Goal: Task Accomplishment & Management: Manage account settings

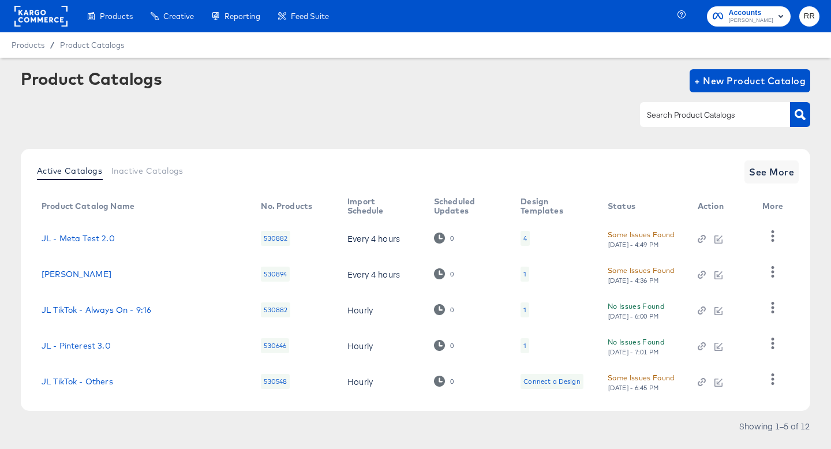
click at [658, 112] on input "text" at bounding box center [705, 114] width 123 height 13
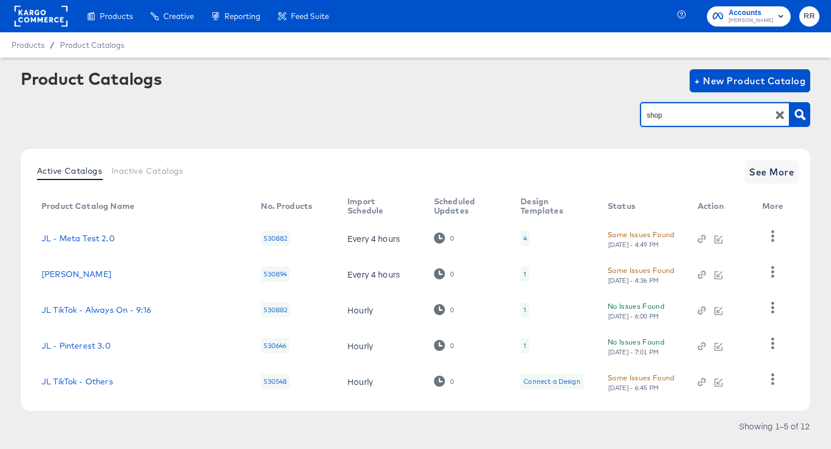
type input "shop"
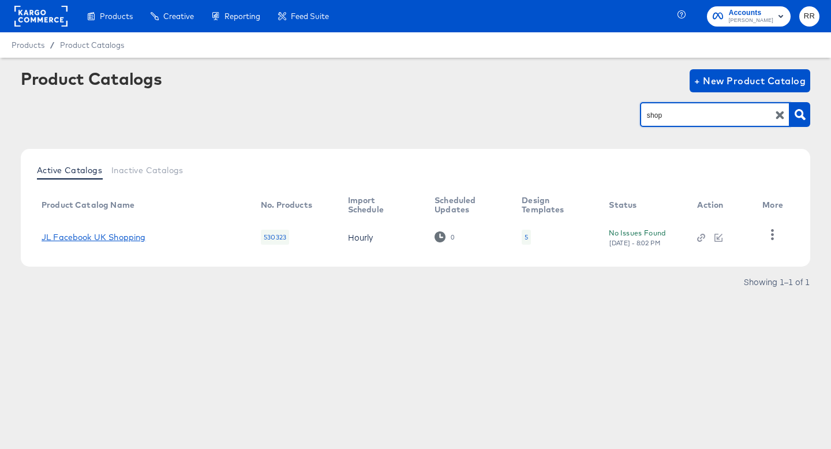
click at [100, 237] on link "JL Facebook UK Shopping" at bounding box center [94, 237] width 104 height 9
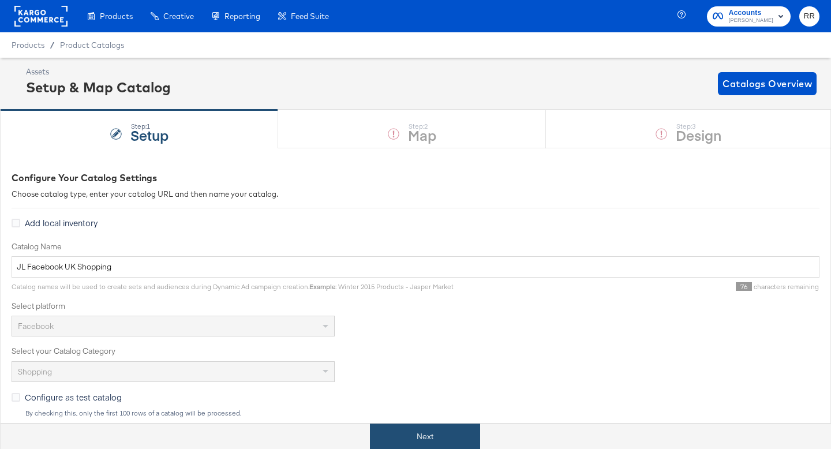
click at [393, 432] on button "Next" at bounding box center [425, 436] width 110 height 26
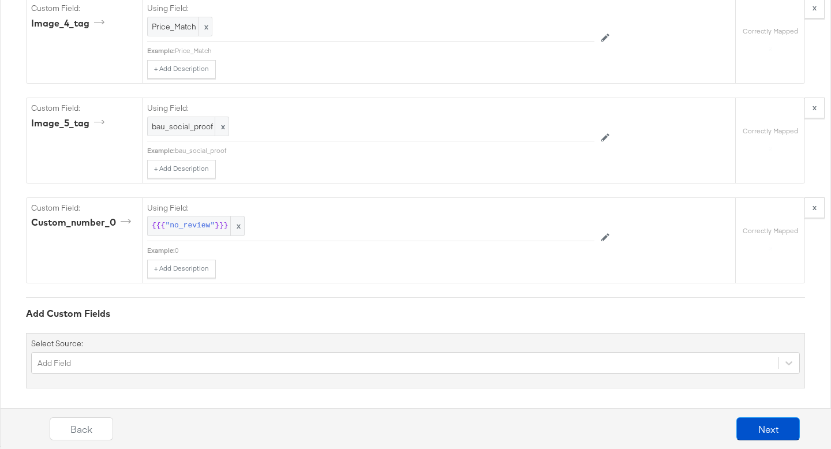
scroll to position [3900, 0]
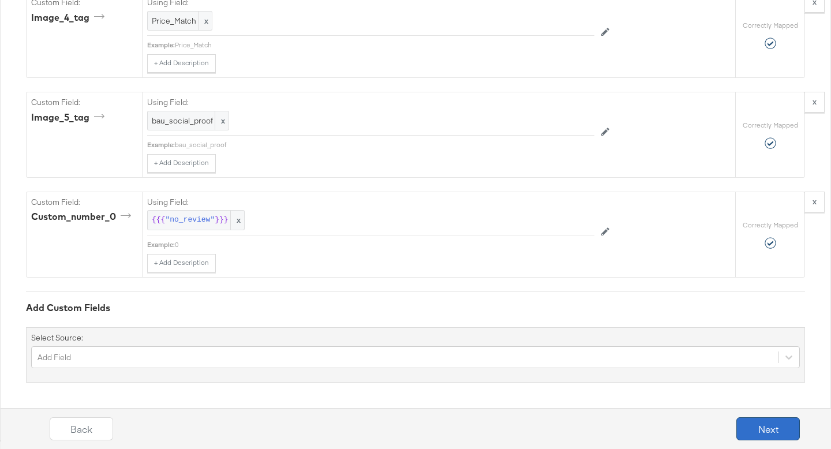
click at [762, 428] on button "Next" at bounding box center [767, 428] width 63 height 23
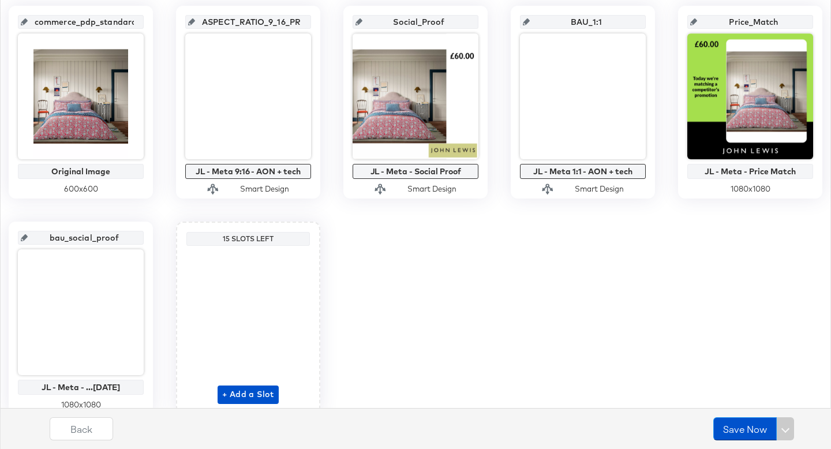
scroll to position [317, 0]
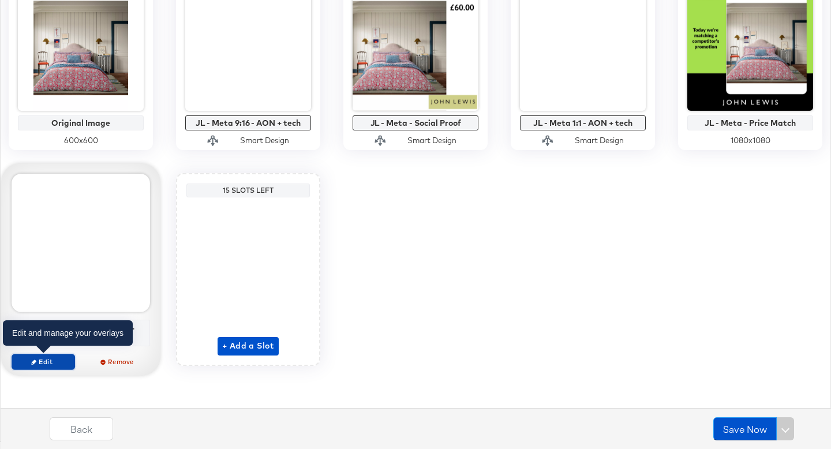
click at [59, 359] on span "Edit" at bounding box center [43, 361] width 53 height 9
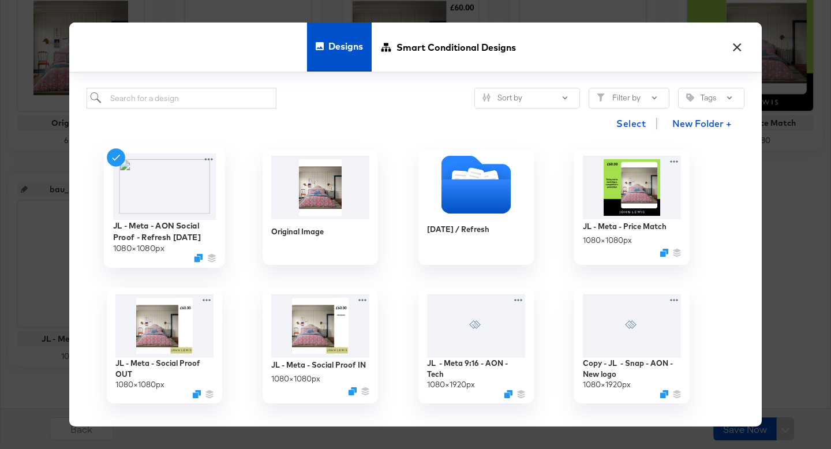
click at [218, 159] on div "JL - Meta - AON Social Proof - Refresh September 25 1080 × 1080 px" at bounding box center [164, 207] width 121 height 121
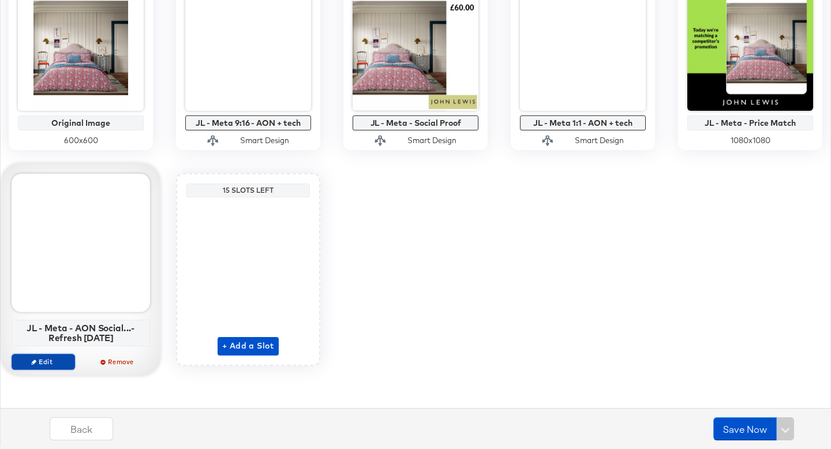
click at [38, 363] on span "Edit" at bounding box center [43, 361] width 53 height 9
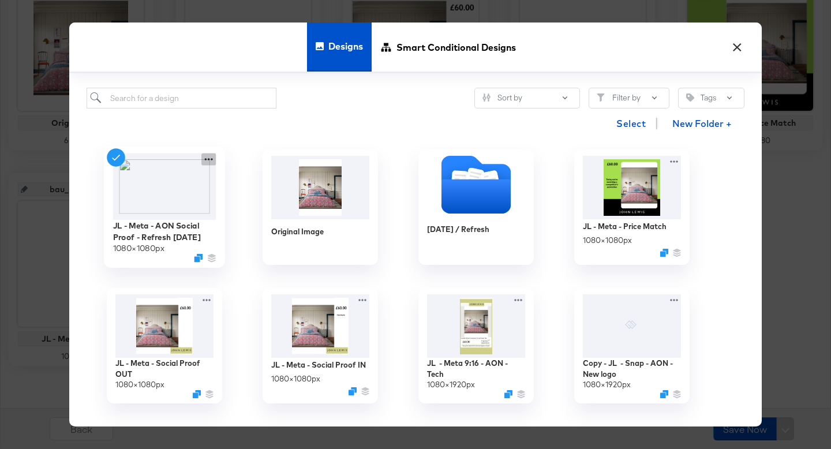
click at [209, 158] on icon at bounding box center [208, 159] width 14 height 12
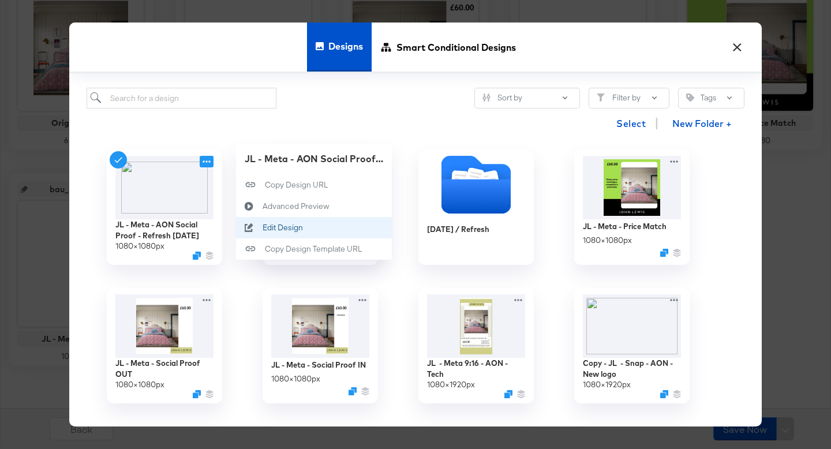
click at [263, 228] on div "Edit Design Edit Design" at bounding box center [263, 228] width 0 height 0
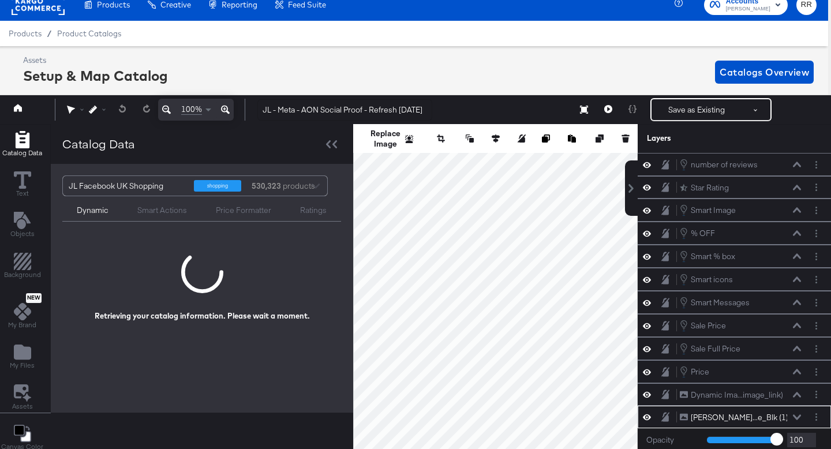
scroll to position [155, 0]
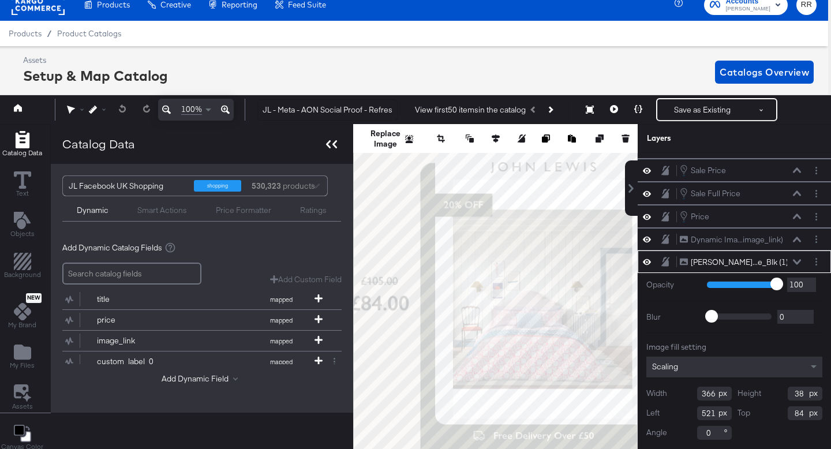
click at [335, 148] on div at bounding box center [331, 144] width 20 height 17
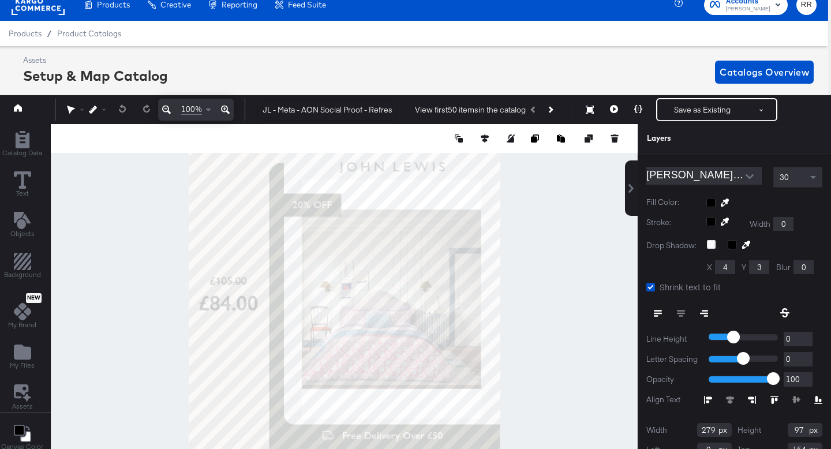
scroll to position [0, 0]
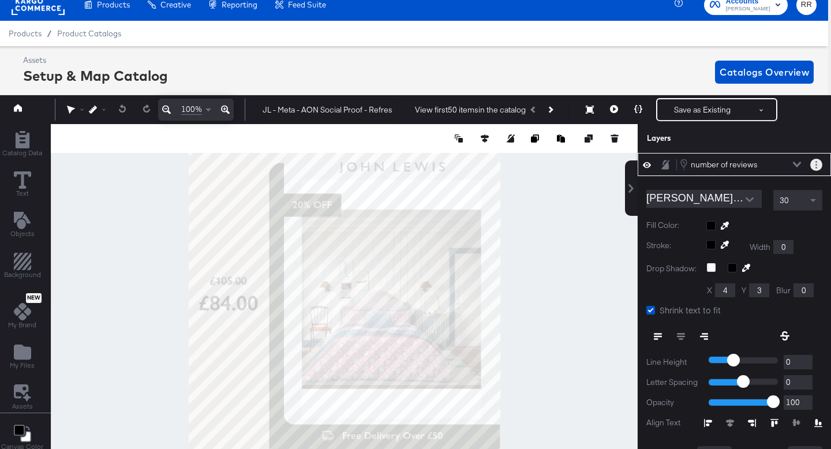
click at [818, 164] on button "Layer Options" at bounding box center [816, 165] width 12 height 12
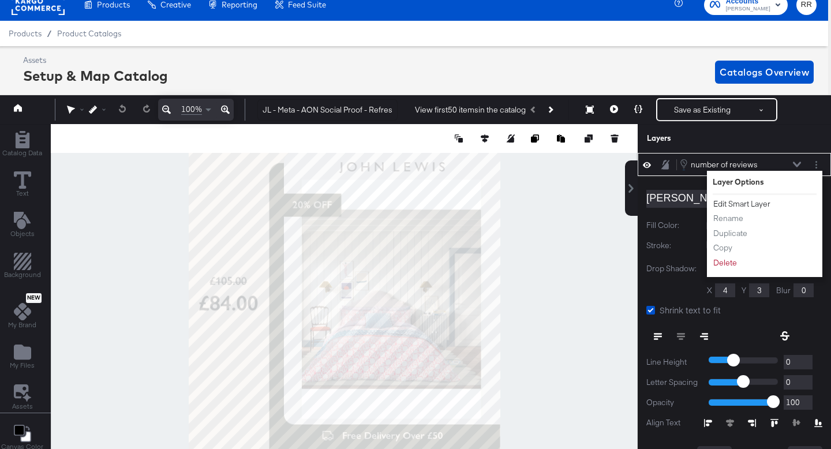
click at [735, 203] on button "Edit Smart Layer" at bounding box center [742, 204] width 58 height 12
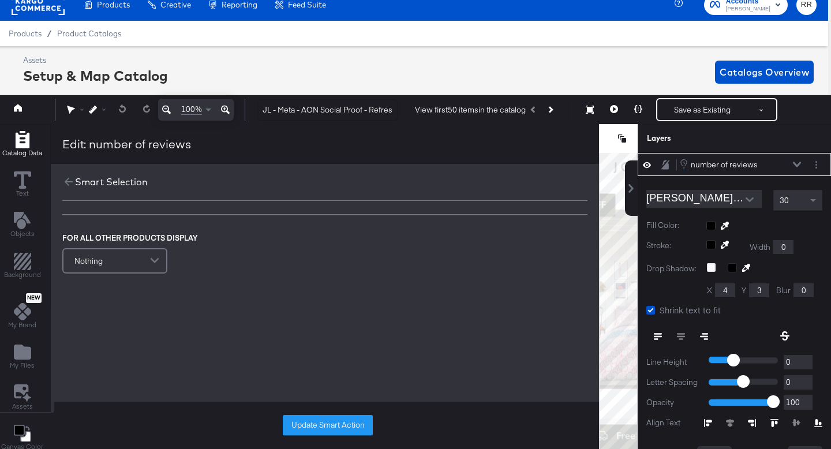
scroll to position [154, 0]
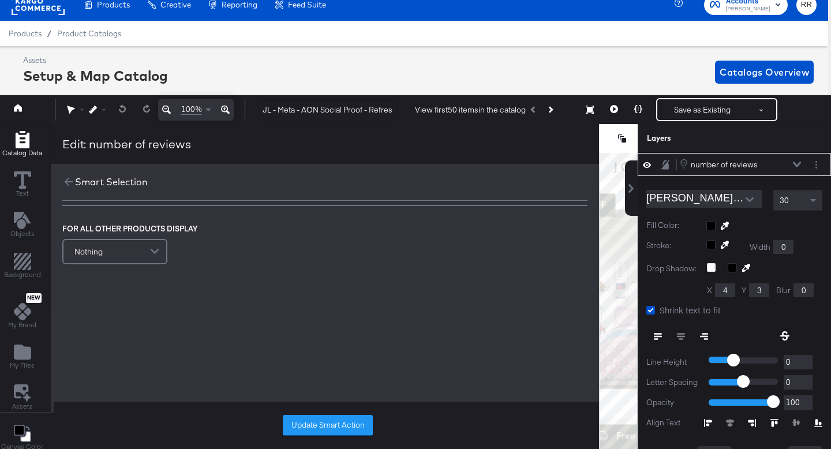
click at [797, 167] on icon at bounding box center [797, 165] width 8 height 6
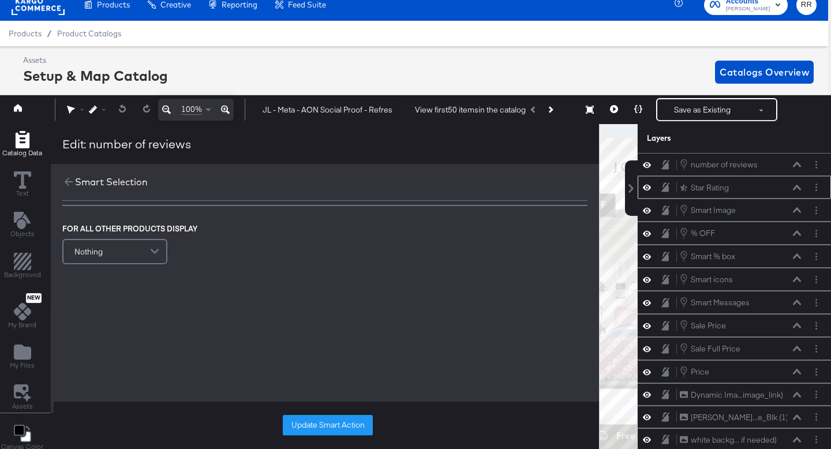
click at [796, 188] on icon at bounding box center [797, 188] width 8 height 6
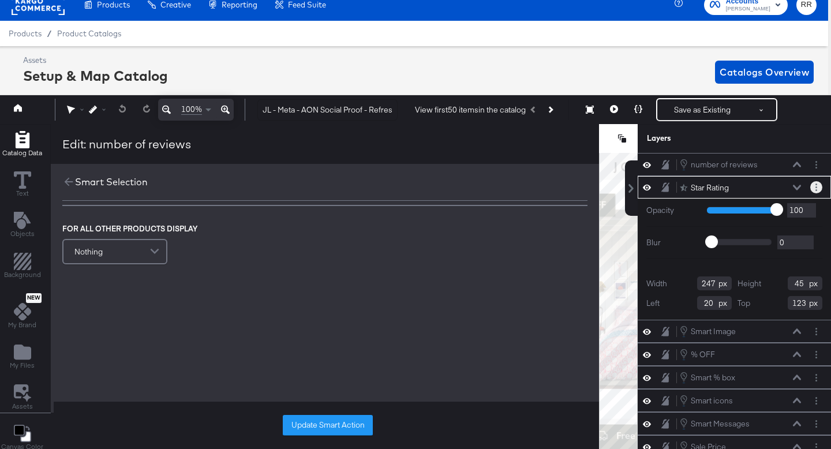
click at [815, 189] on icon "Layer Options" at bounding box center [816, 187] width 2 height 8
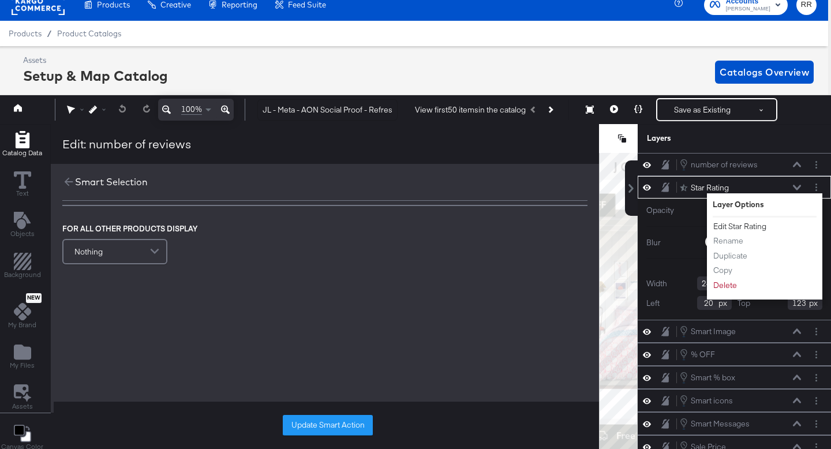
click at [750, 224] on button "Edit Star Rating" at bounding box center [740, 226] width 54 height 12
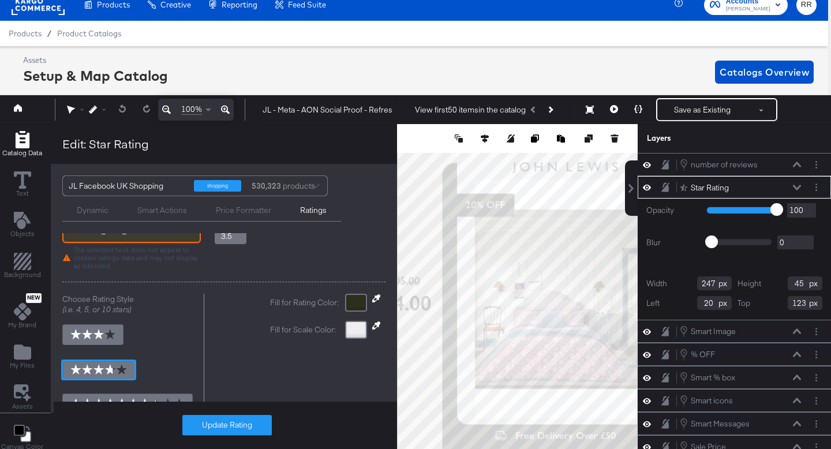
scroll to position [0, 0]
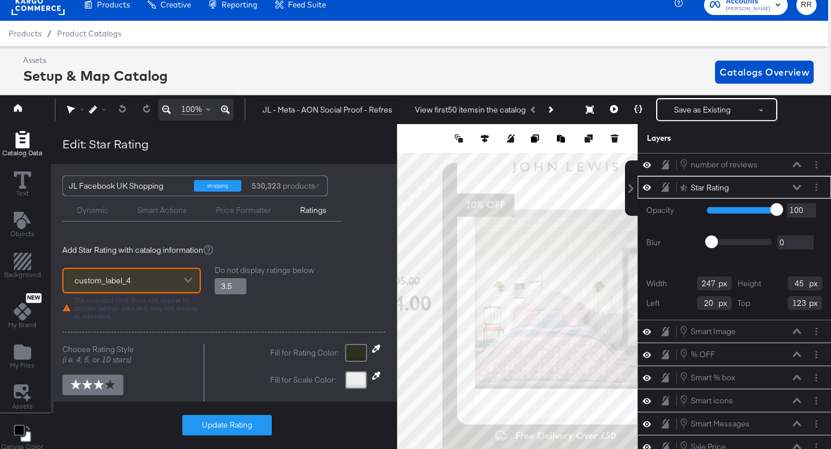
click at [179, 279] on div at bounding box center [187, 281] width 17 height 20
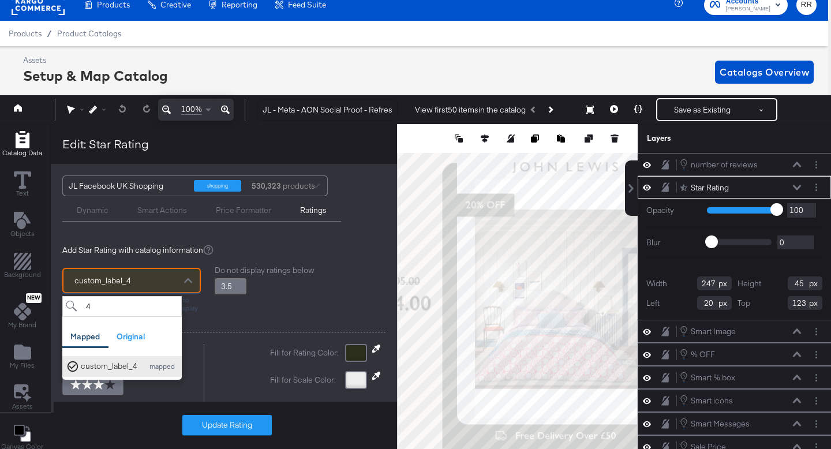
type input "4"
click at [139, 364] on div "custom_label_4 mapped" at bounding box center [121, 366] width 111 height 13
type input "3.8"
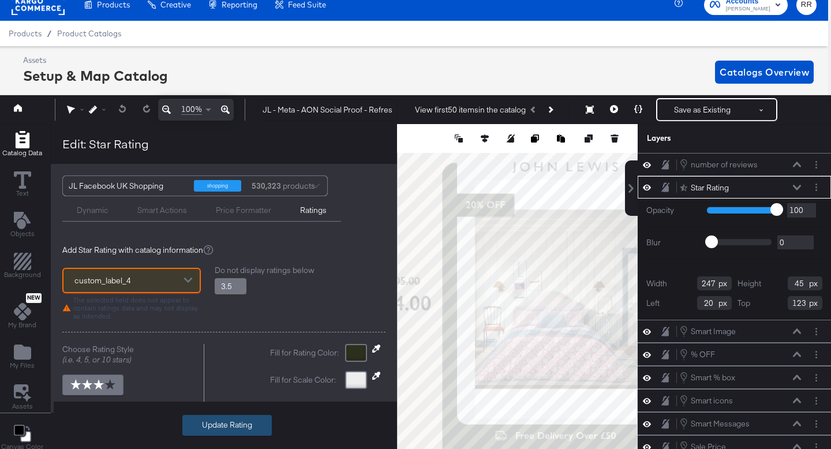
click at [218, 421] on button "Update Rating" at bounding box center [226, 425] width 89 height 21
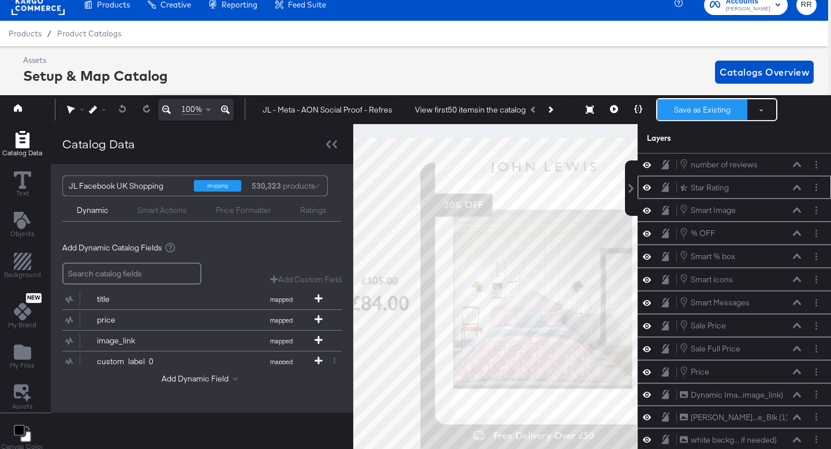
click at [703, 110] on button "Save as Existing" at bounding box center [702, 109] width 90 height 21
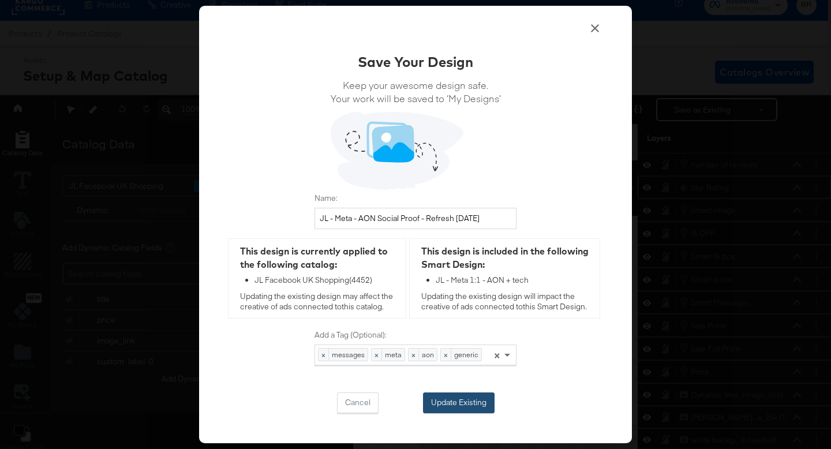
click at [467, 400] on button "Update Existing" at bounding box center [459, 402] width 72 height 21
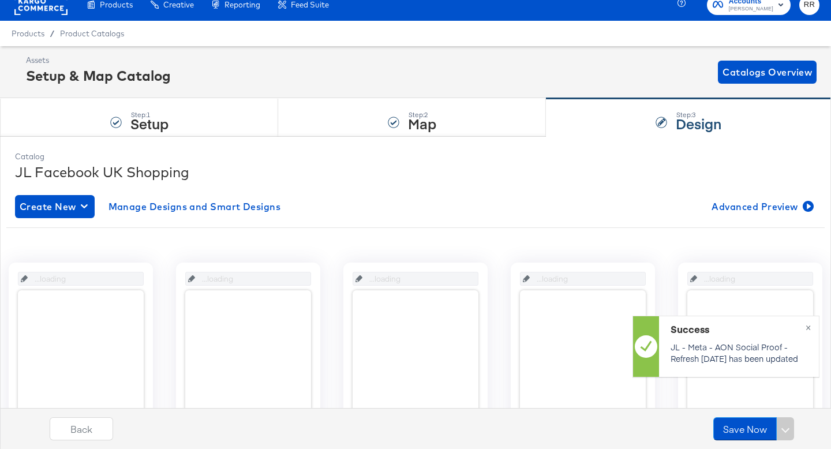
scroll to position [12, 0]
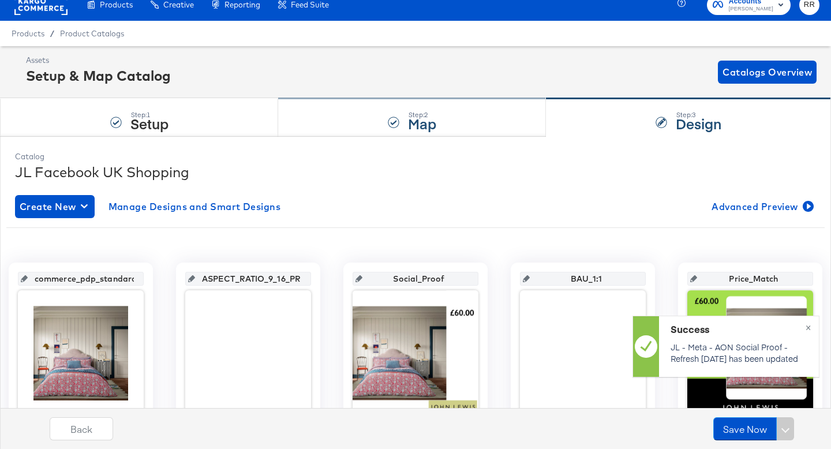
click at [336, 134] on div "Step: 2 Map" at bounding box center [412, 118] width 268 height 38
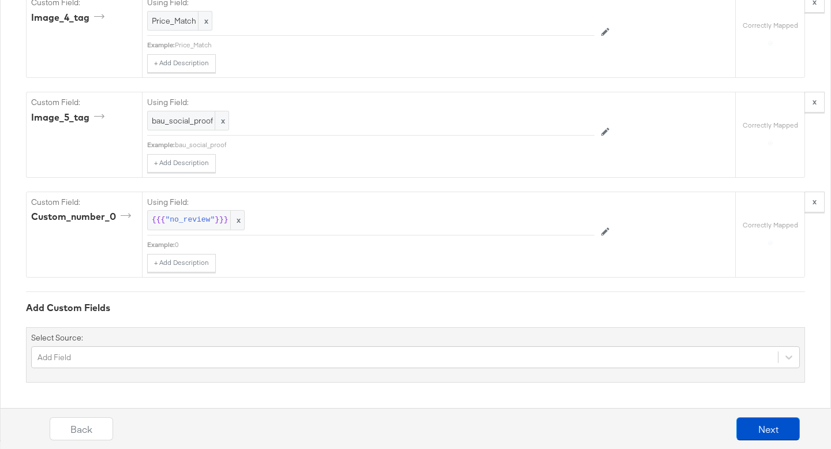
scroll to position [2094, 0]
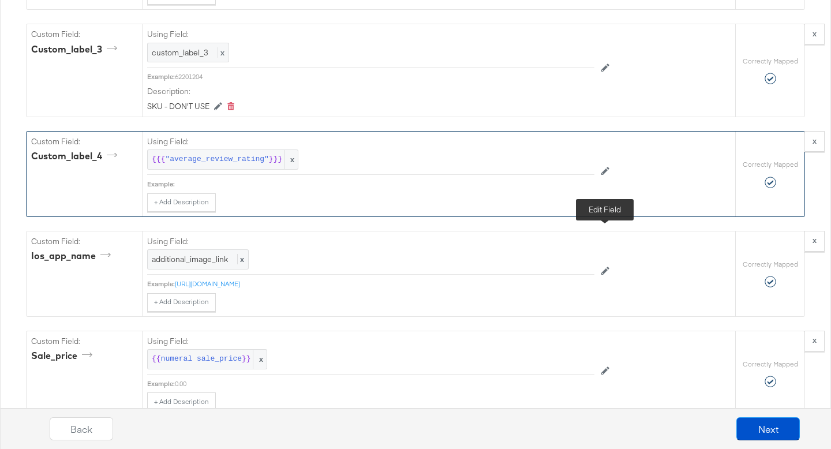
click at [611, 181] on button at bounding box center [605, 171] width 22 height 18
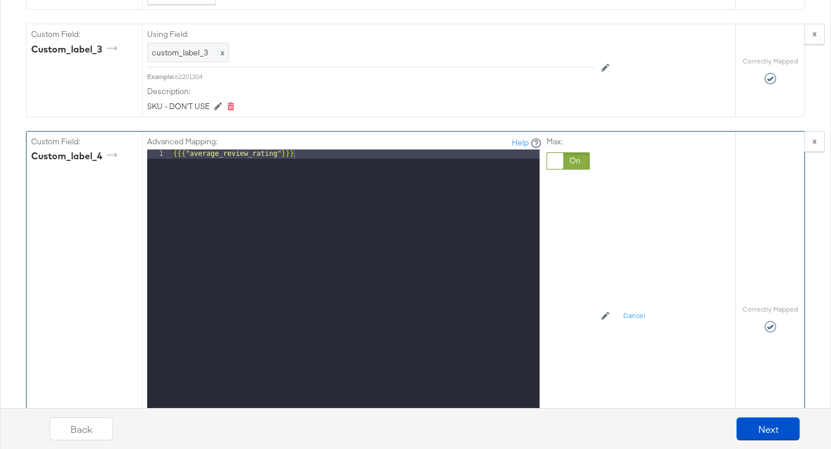
click at [365, 223] on div "{{{ "average_review_rating" }}}" at bounding box center [355, 302] width 369 height 307
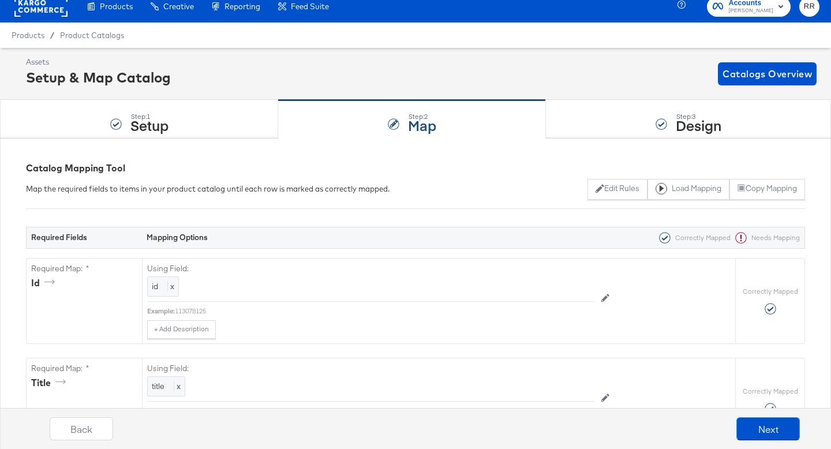
scroll to position [0, 0]
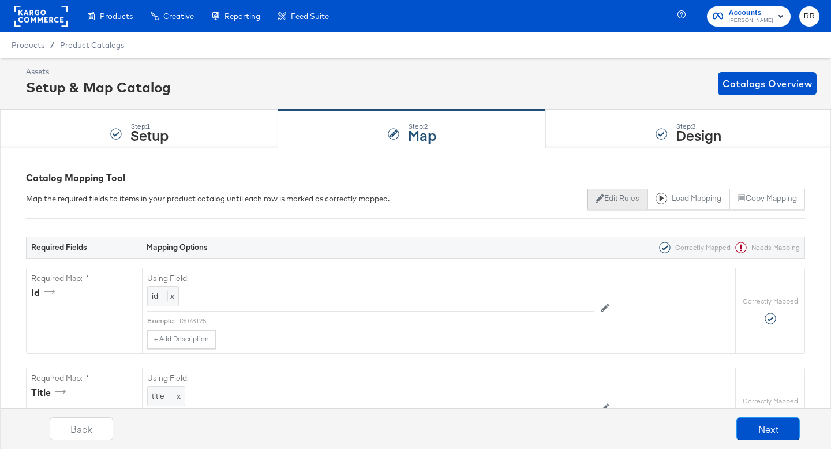
click at [617, 200] on button "Edit Rules" at bounding box center [616, 199] width 59 height 21
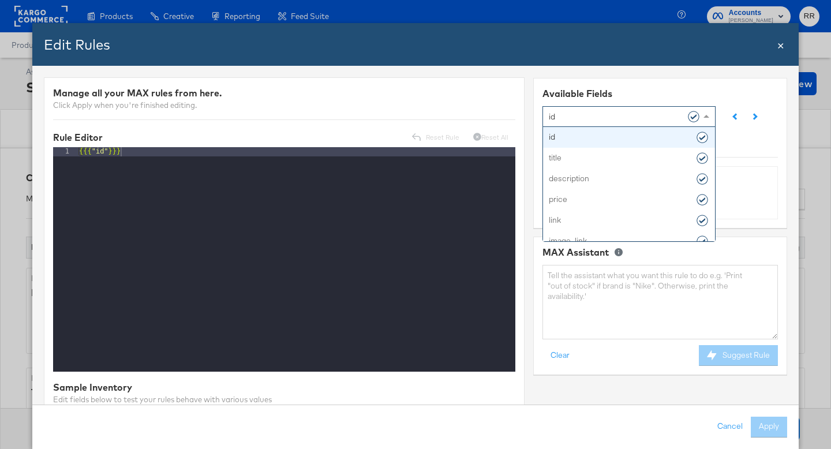
click at [580, 117] on div "id" at bounding box center [625, 116] width 152 height 20
type input "3"
type input "4"
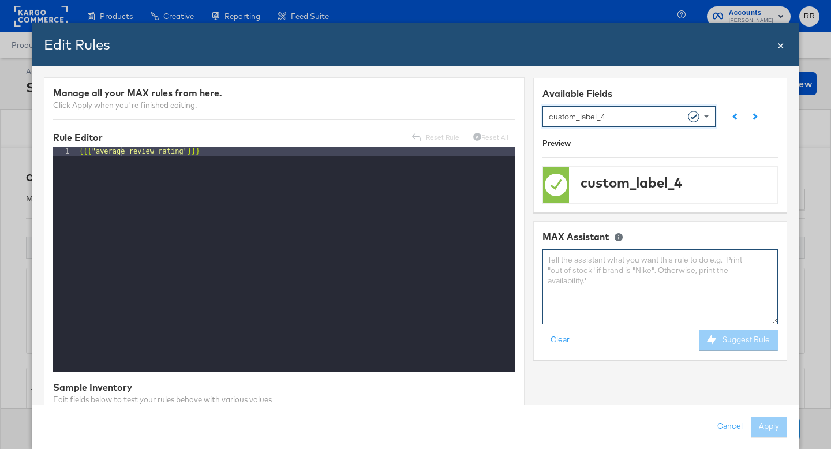
click at [576, 275] on textarea at bounding box center [659, 286] width 235 height 74
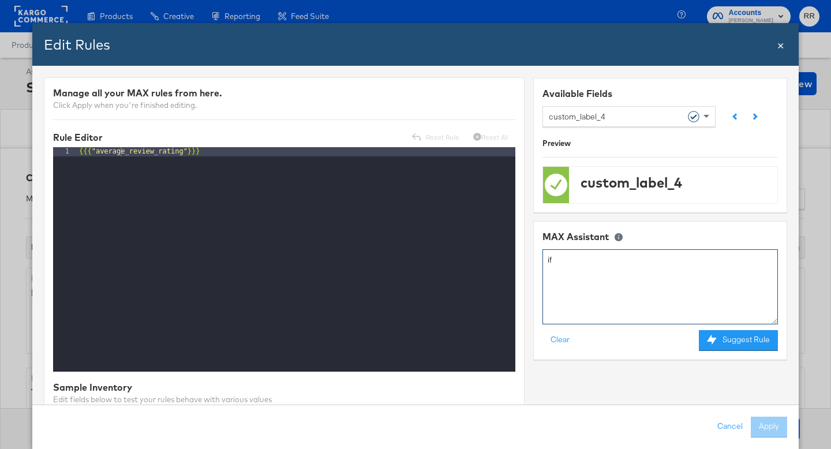
paste textarea "{{{"average_review_rating"}}}"
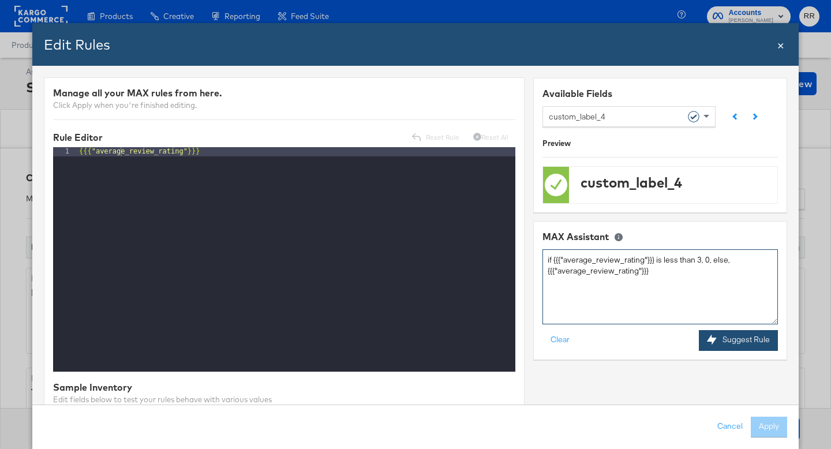
type textarea "if {{{"average_review_rating"}}} is less than 3, 0, else, {{{"average_review_ra…"
click at [725, 336] on button "Suggest Rule" at bounding box center [738, 339] width 79 height 21
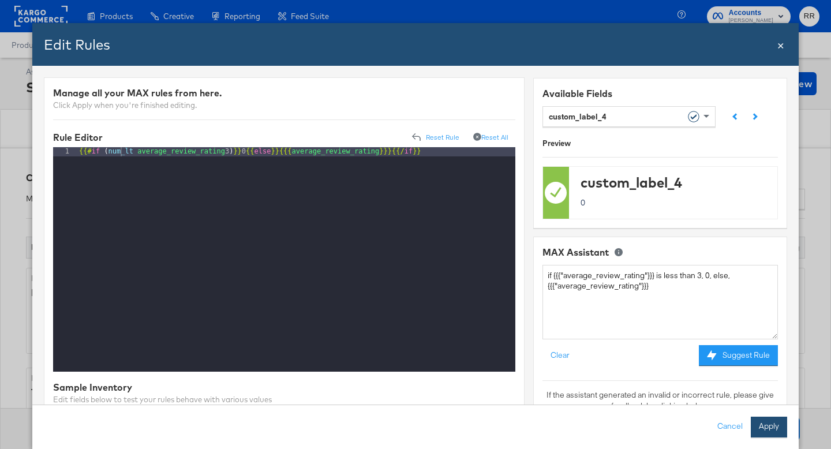
click at [775, 431] on button "Apply" at bounding box center [769, 427] width 36 height 21
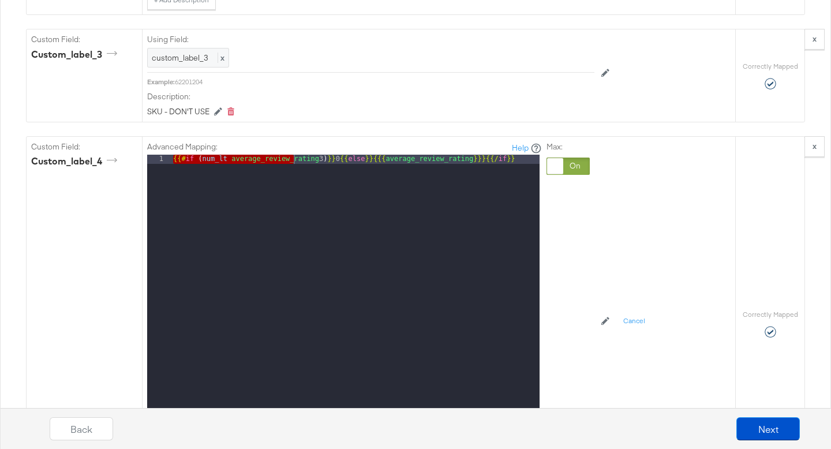
scroll to position [2386, 0]
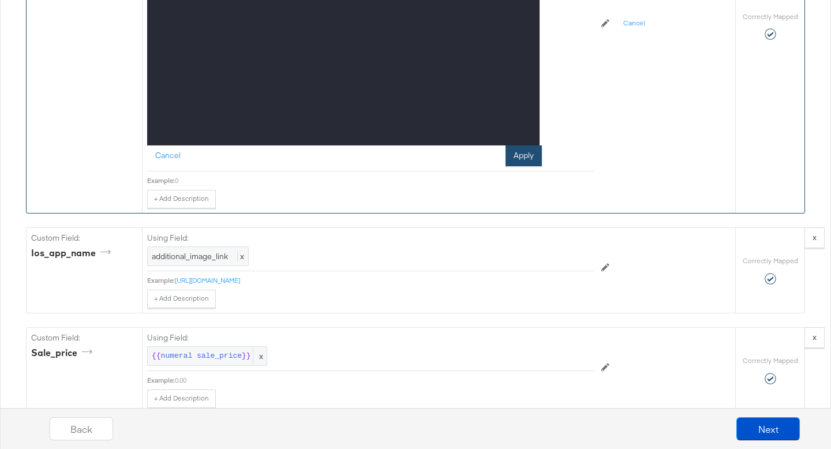
click at [534, 166] on button "Apply" at bounding box center [523, 155] width 36 height 21
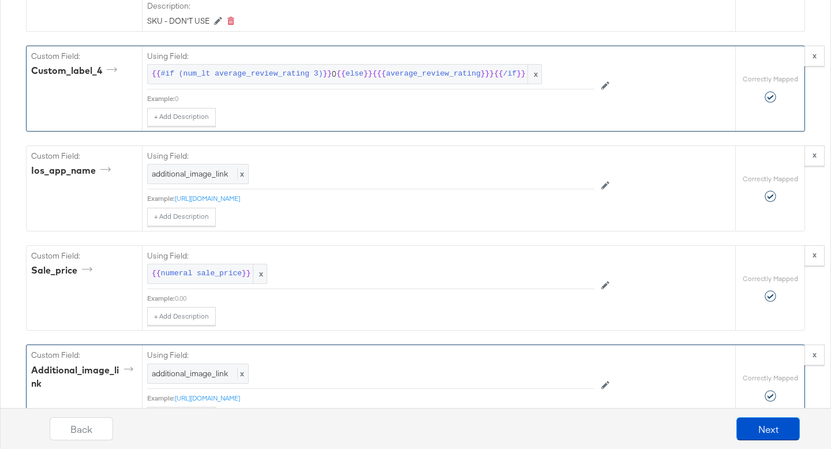
scroll to position [2145, 0]
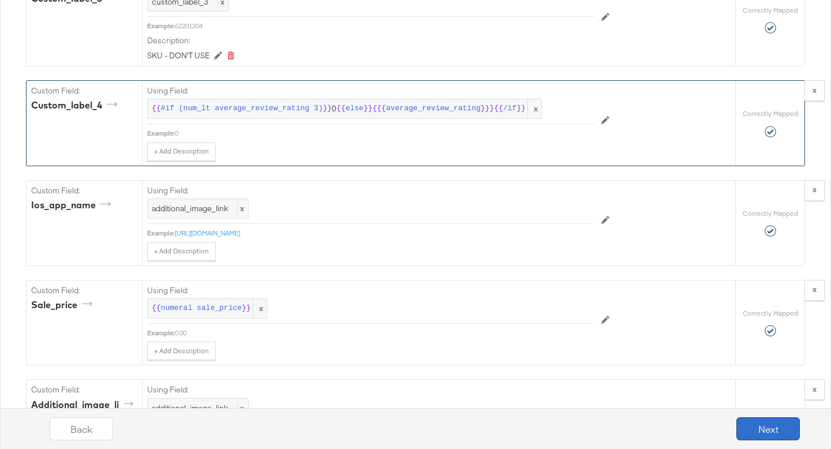
click at [748, 424] on button "Next" at bounding box center [767, 428] width 63 height 23
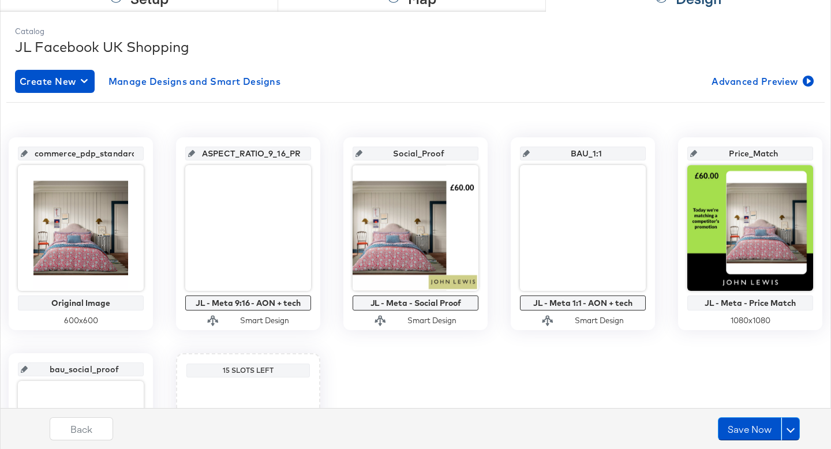
scroll to position [317, 0]
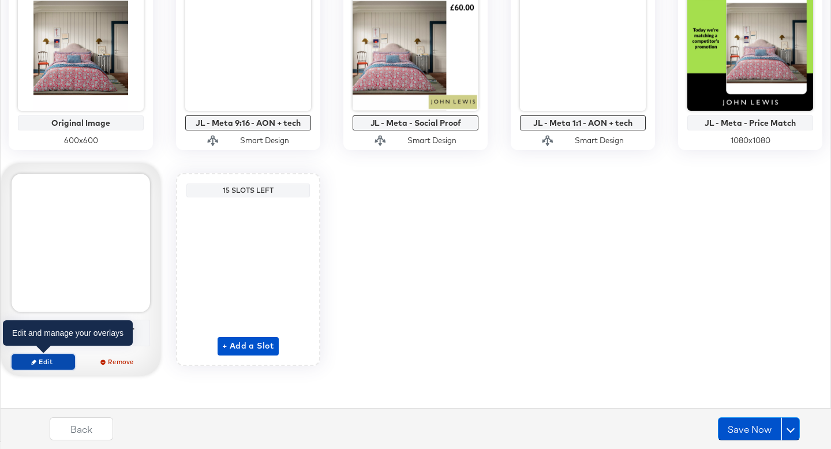
click at [58, 360] on span "Edit" at bounding box center [43, 361] width 53 height 9
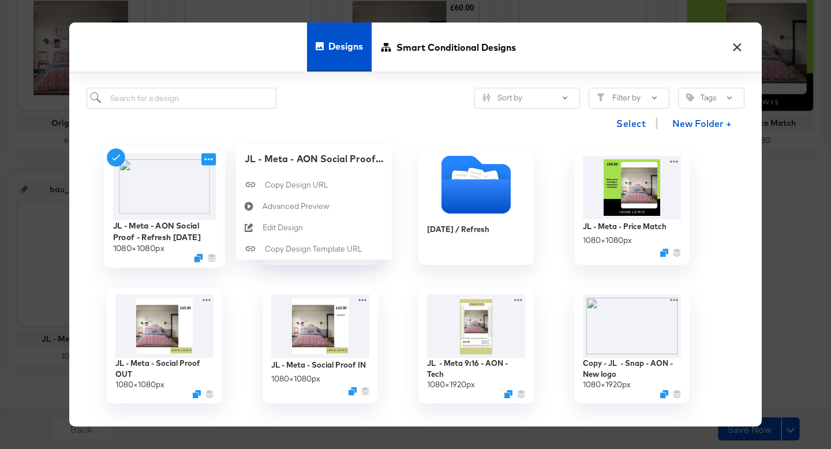
click at [209, 161] on icon at bounding box center [208, 159] width 14 height 12
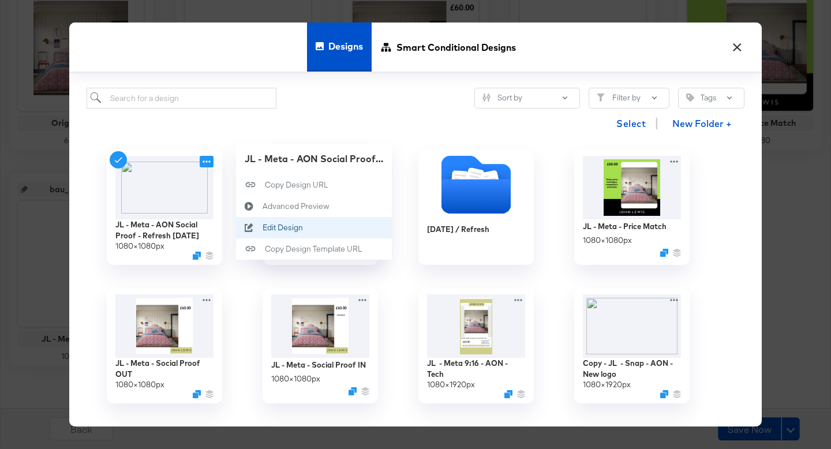
click at [263, 228] on div "Edit Design Edit Design" at bounding box center [263, 228] width 0 height 0
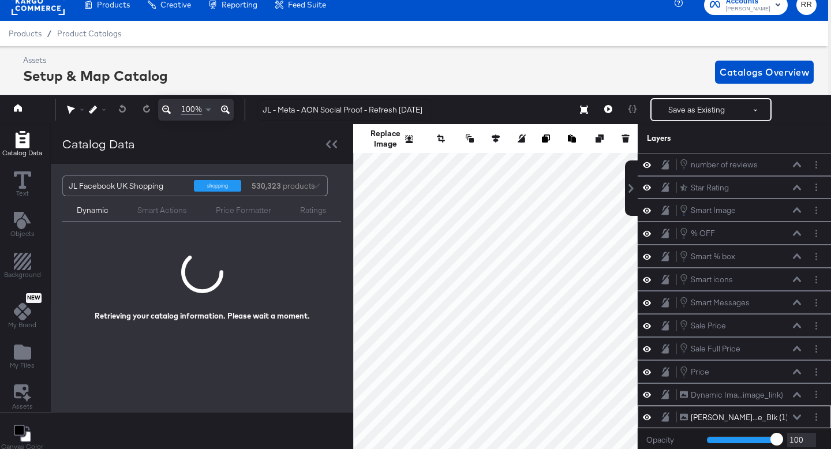
scroll to position [155, 0]
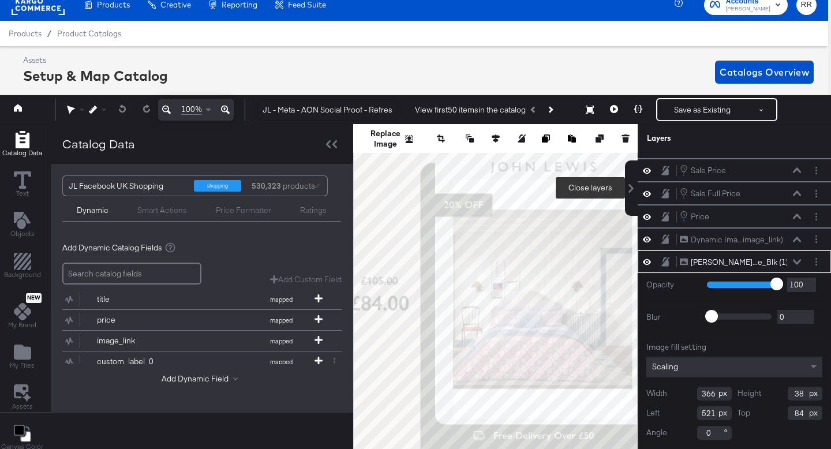
click at [628, 197] on button at bounding box center [631, 187] width 13 height 55
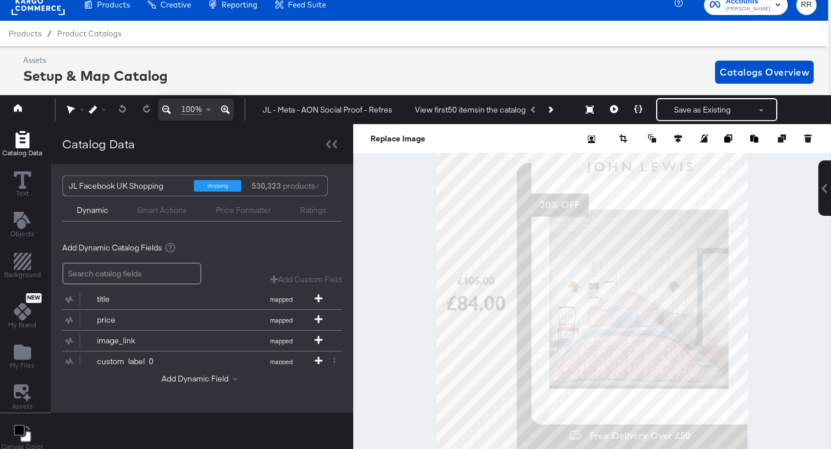
scroll to position [0, 3]
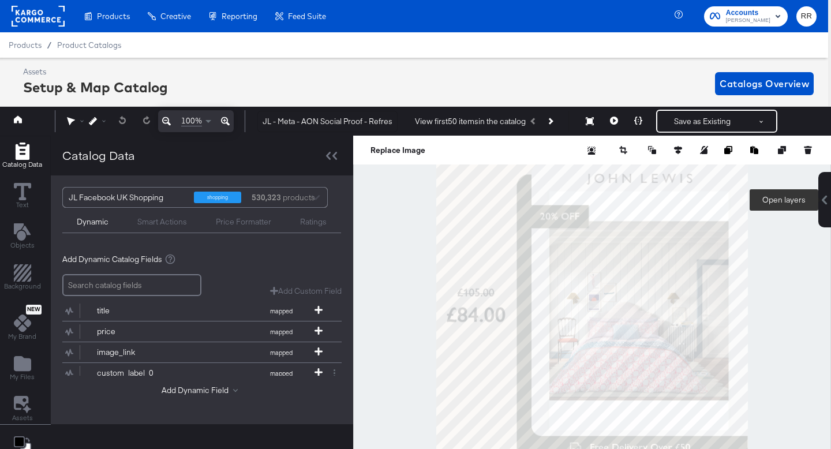
click at [823, 200] on icon at bounding box center [824, 200] width 5 height 9
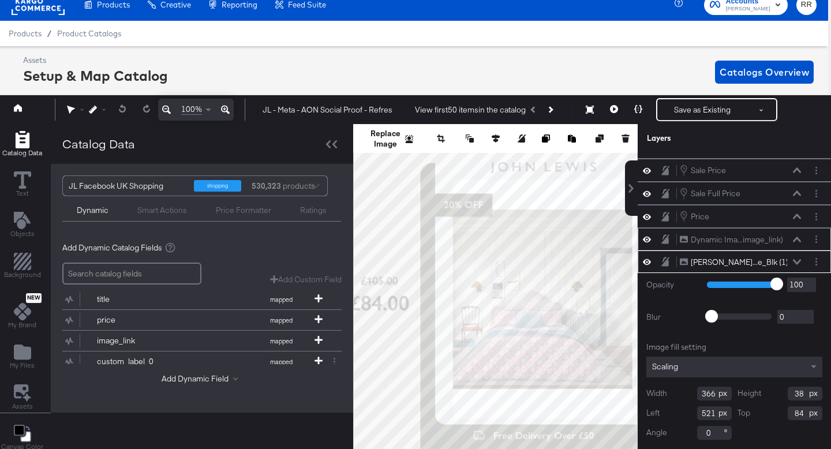
scroll to position [0, 0]
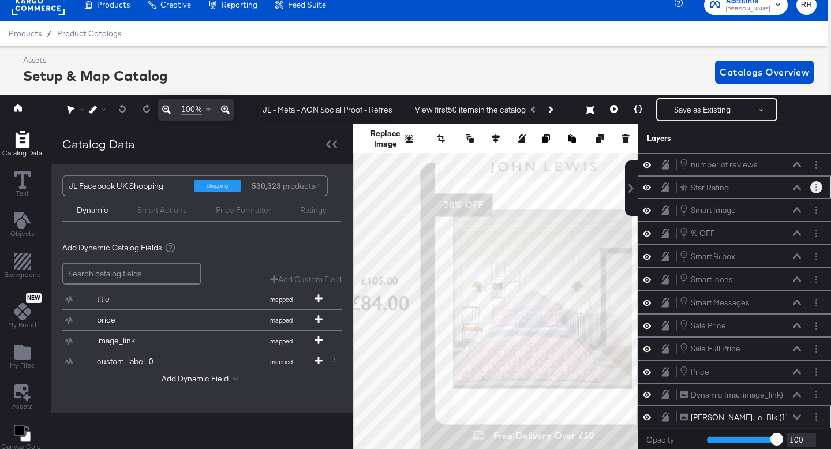
click at [818, 188] on button "Layer Options" at bounding box center [816, 187] width 12 height 12
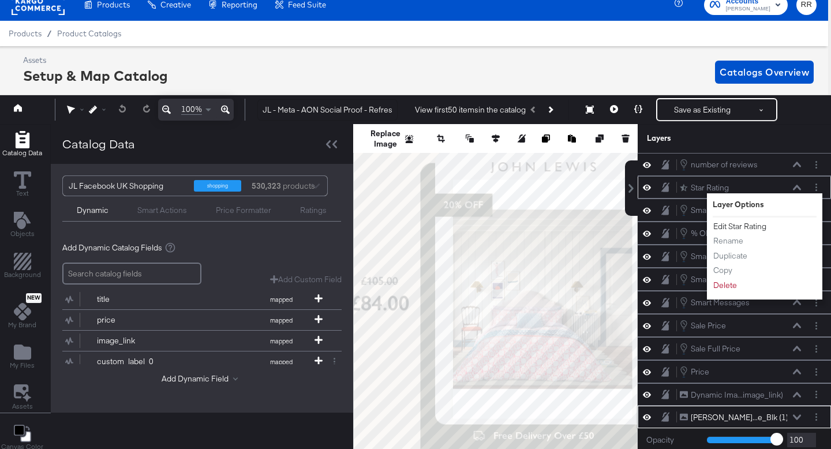
click at [759, 224] on button "Edit Star Rating" at bounding box center [740, 226] width 54 height 12
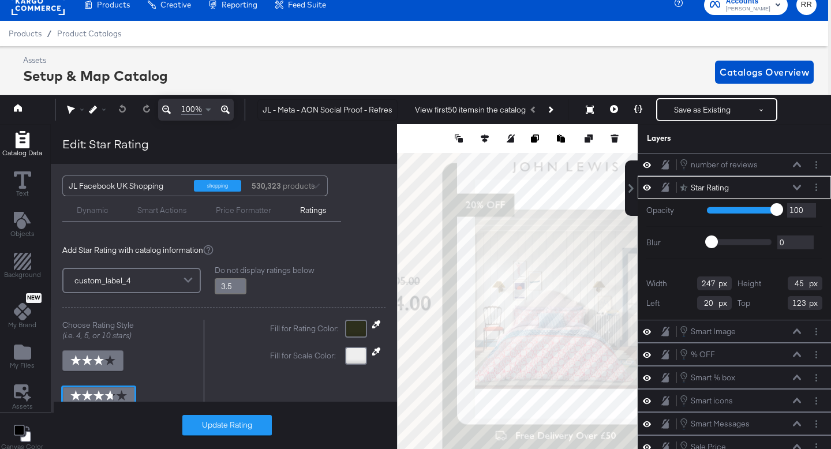
click at [192, 276] on div at bounding box center [187, 281] width 17 height 20
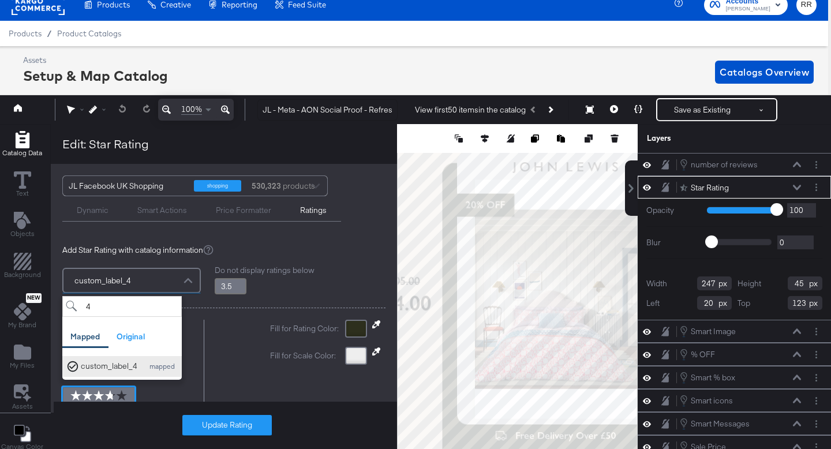
type input "4"
click at [108, 359] on button "custom_label_4 mapped" at bounding box center [121, 366] width 119 height 21
type input "3.8"
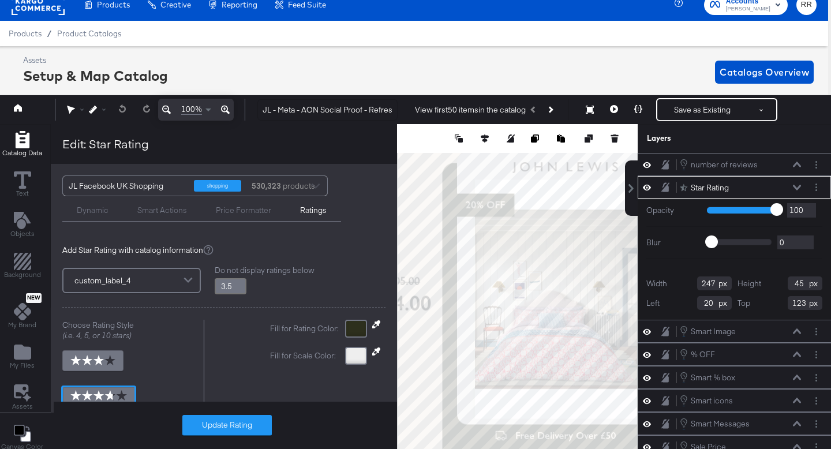
click at [280, 297] on div "Add Star Rating with catalog information custom_label_4 Do not display ratings …" at bounding box center [224, 408] width 346 height 350
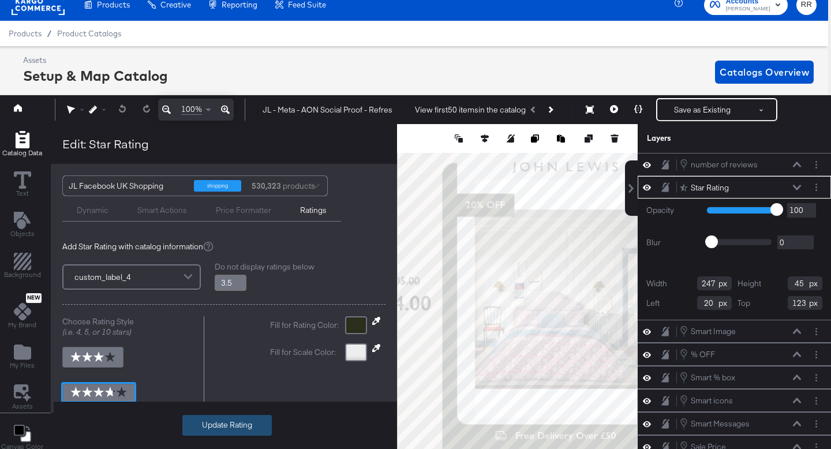
click at [248, 423] on button "Update Rating" at bounding box center [226, 425] width 89 height 21
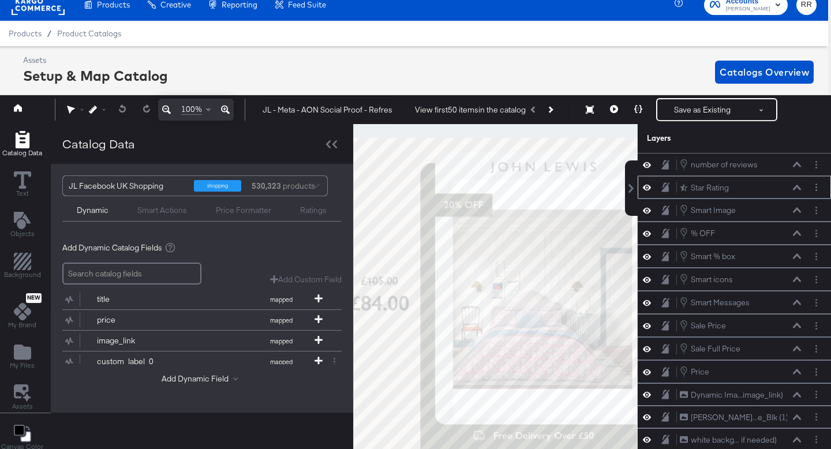
scroll to position [0, 0]
click at [333, 143] on icon at bounding box center [334, 144] width 5 height 8
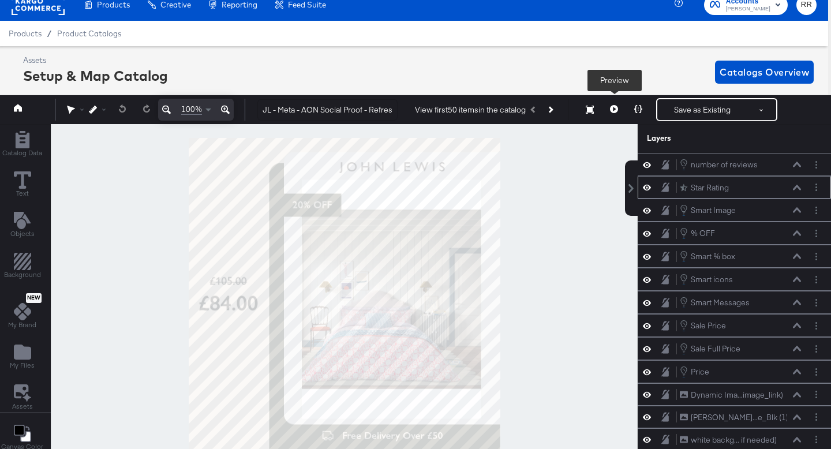
click at [613, 111] on icon at bounding box center [614, 109] width 8 height 8
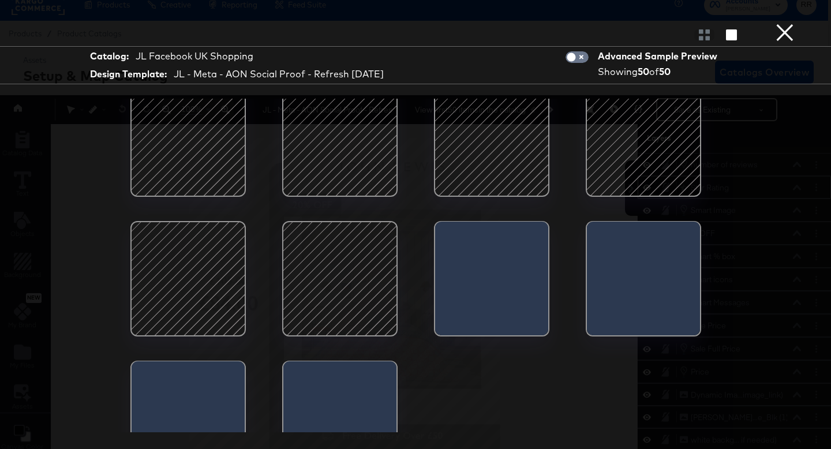
scroll to position [1356, 0]
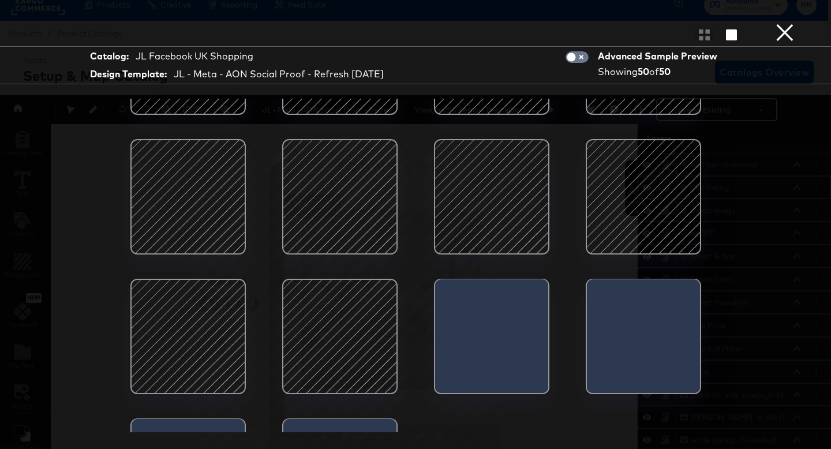
click at [782, 23] on button "×" at bounding box center [784, 11] width 23 height 23
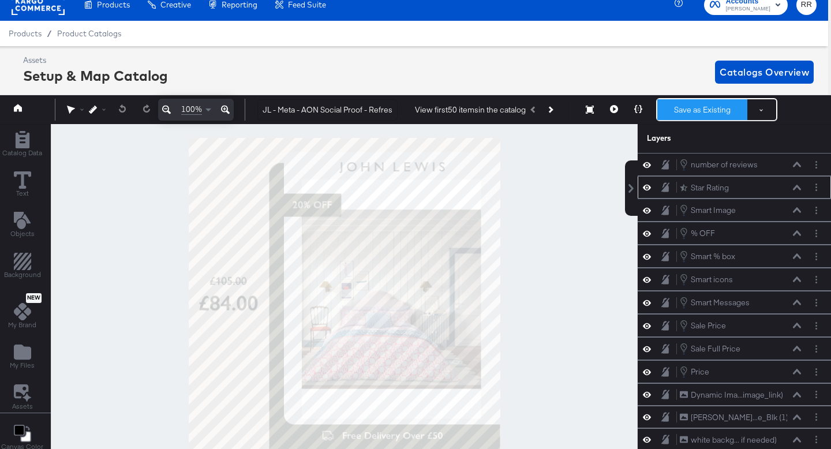
click at [704, 110] on button "Save as Existing" at bounding box center [702, 109] width 90 height 21
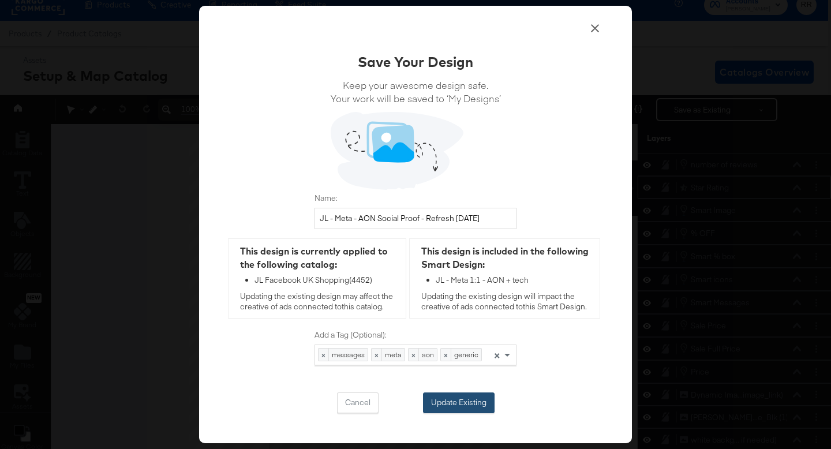
click at [452, 407] on button "Update Existing" at bounding box center [459, 402] width 72 height 21
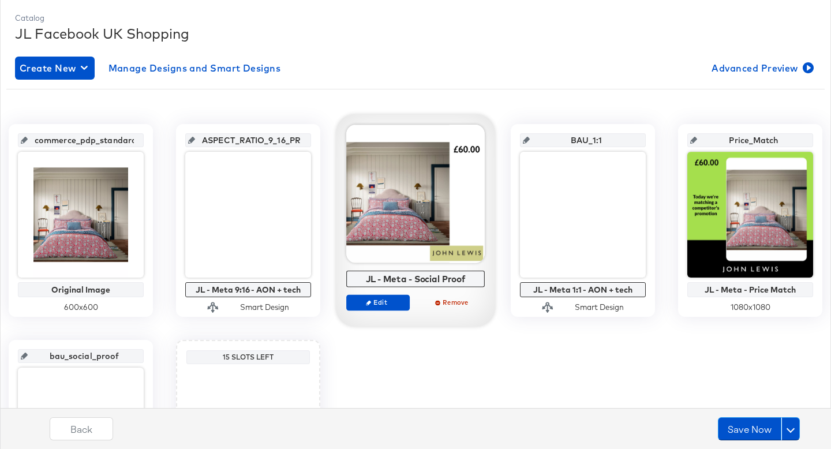
scroll to position [182, 0]
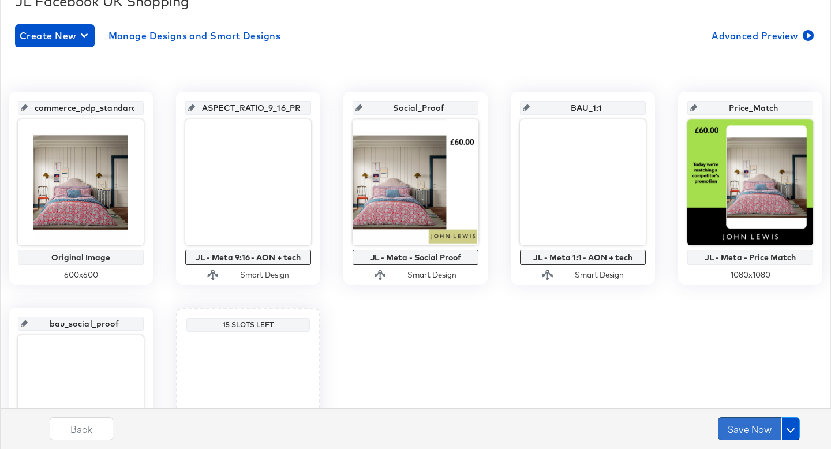
click at [756, 430] on button "Save Now" at bounding box center [749, 428] width 63 height 23
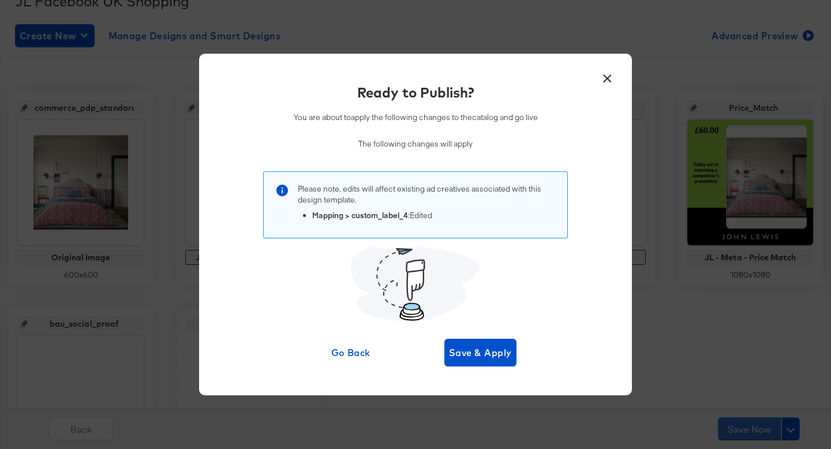
scroll to position [0, 0]
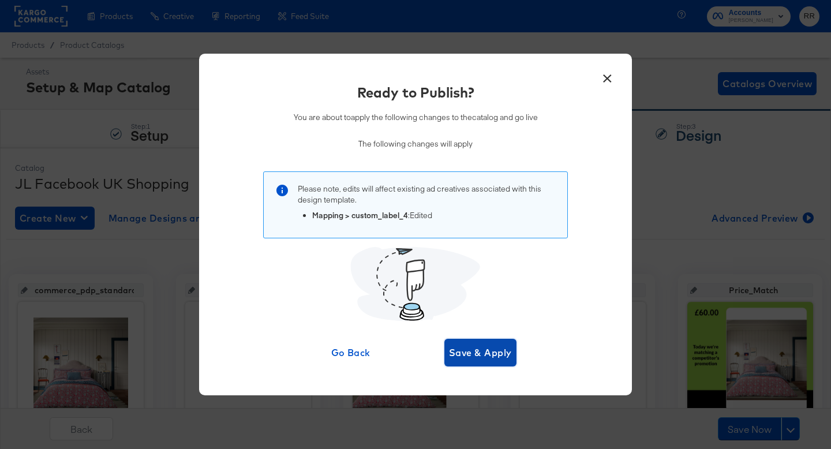
click at [483, 354] on span "Save & Apply" at bounding box center [480, 352] width 63 height 16
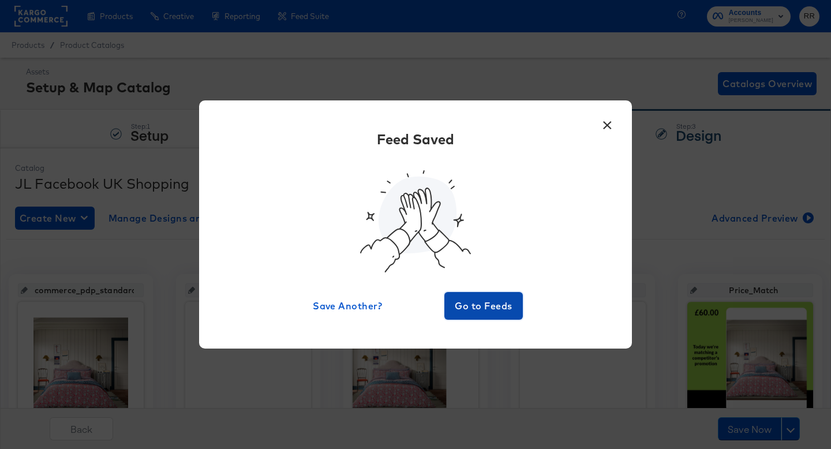
click at [479, 310] on span "Go to Feeds" at bounding box center [483, 306] width 69 height 16
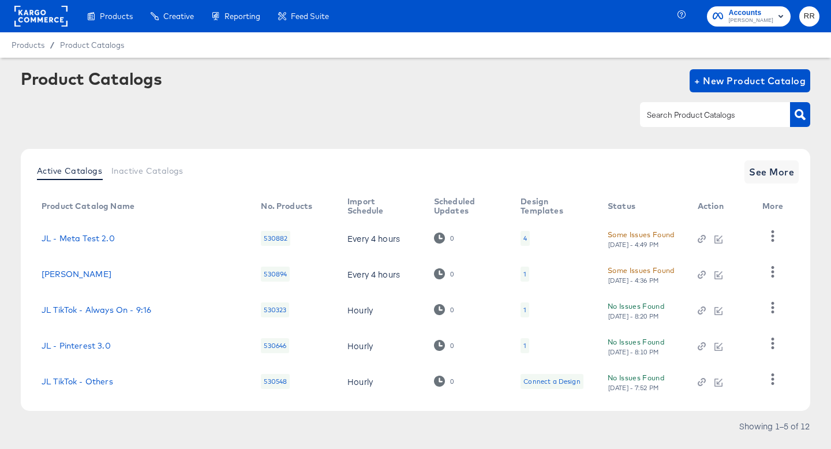
click at [655, 118] on input "text" at bounding box center [705, 114] width 123 height 13
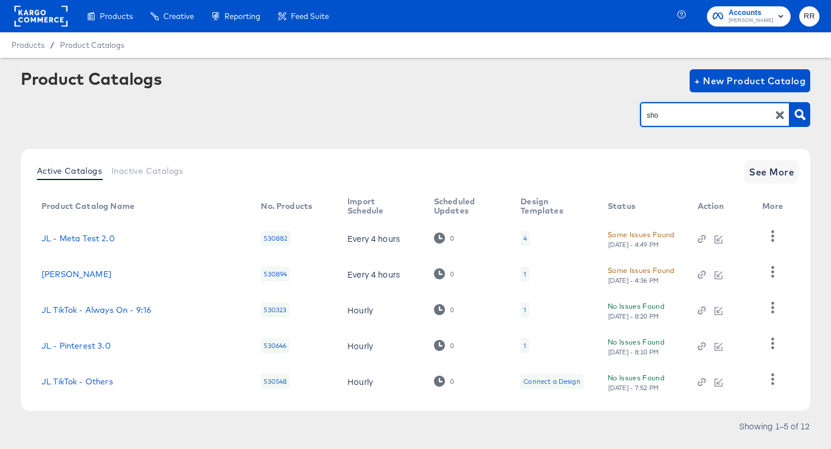
type input "sho"
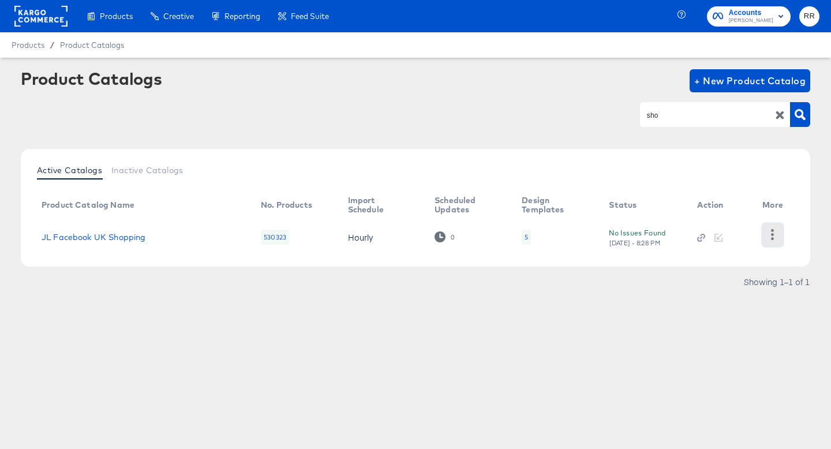
click at [771, 237] on icon "button" at bounding box center [772, 234] width 11 height 11
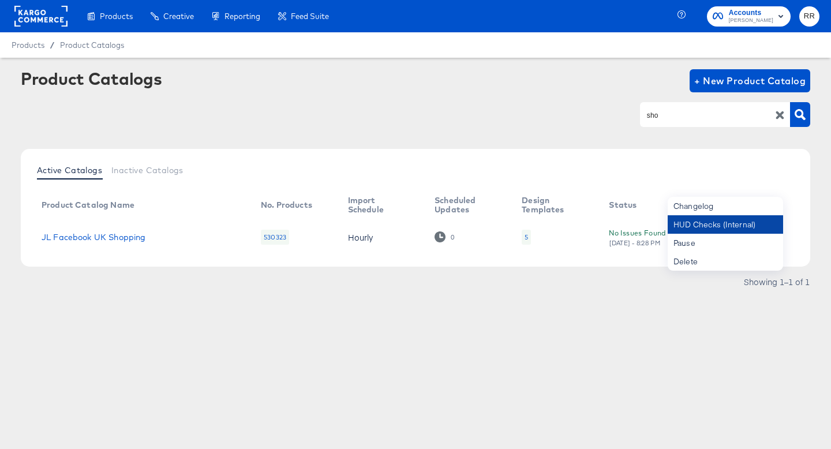
click at [746, 225] on div "HUD Checks (Internal)" at bounding box center [725, 224] width 115 height 18
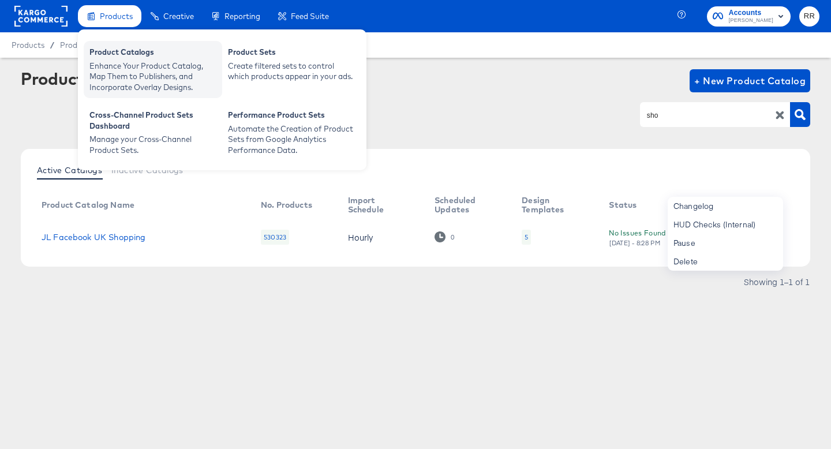
click at [127, 77] on div "Enhance Your Product Catalog, Map Them to Publishers, and Incorporate Overlay D…" at bounding box center [152, 77] width 127 height 32
click at [109, 59] on div "Product Catalogs" at bounding box center [152, 54] width 127 height 14
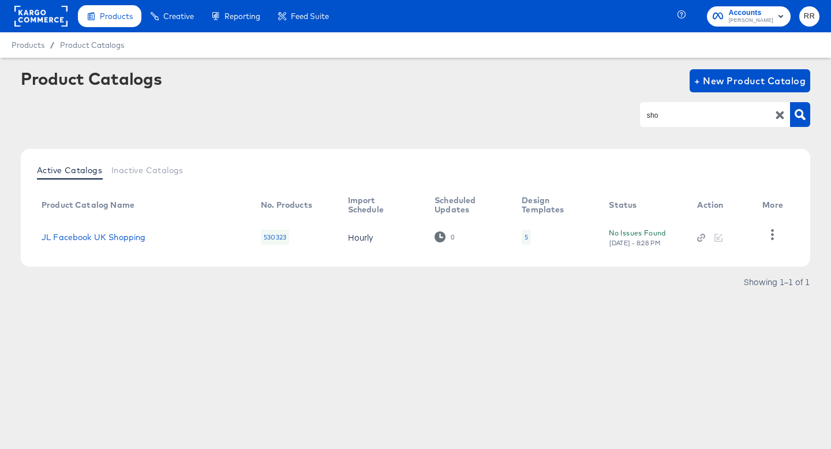
click at [40, 22] on rect at bounding box center [40, 16] width 53 height 21
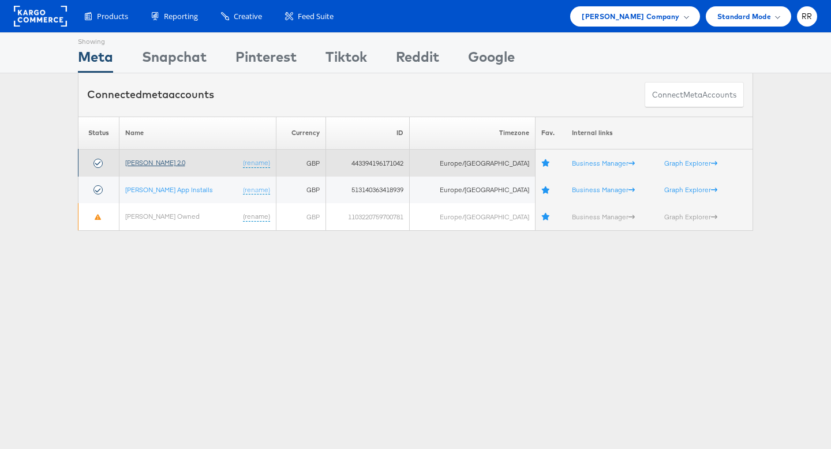
click at [166, 166] on link "[PERSON_NAME] 2.0" at bounding box center [155, 162] width 60 height 9
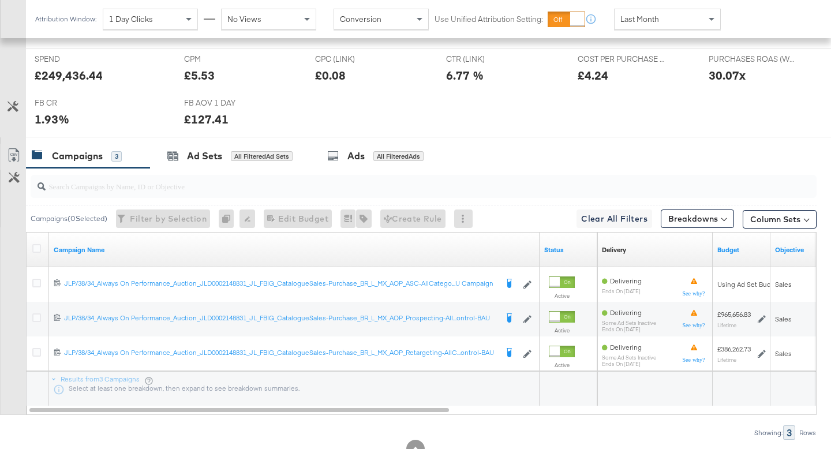
scroll to position [546, 0]
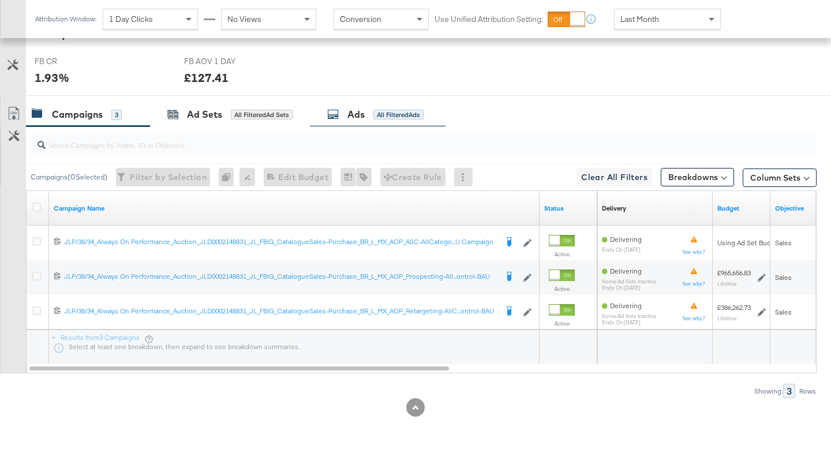
click at [360, 117] on div "Ads" at bounding box center [355, 114] width 17 height 13
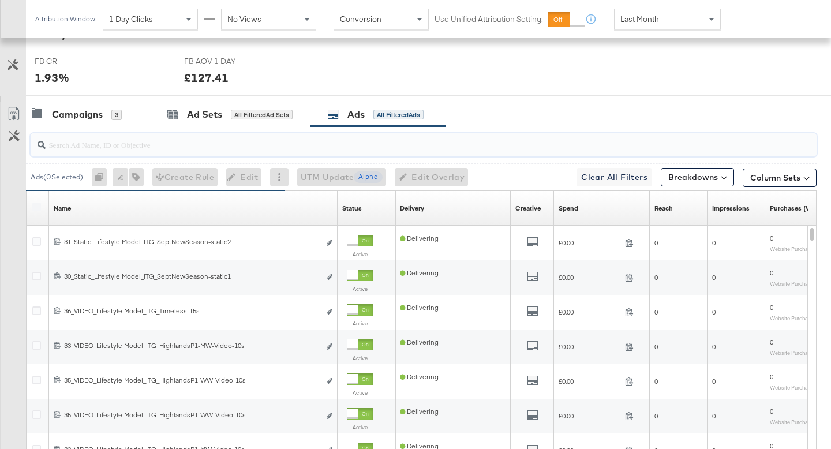
click at [123, 149] on input "search" at bounding box center [396, 140] width 701 height 23
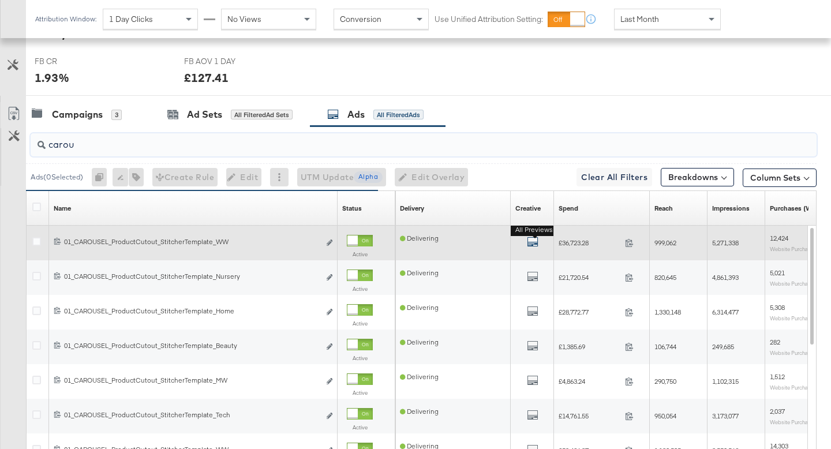
click at [535, 241] on icon "default" at bounding box center [533, 242] width 12 height 12
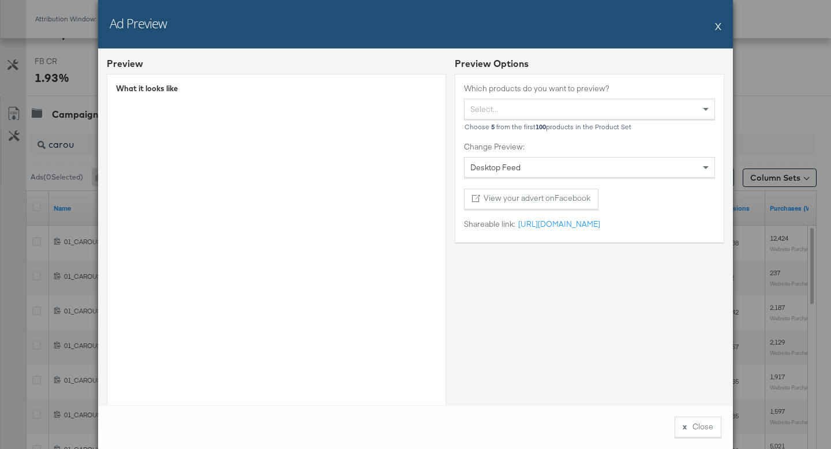
click at [717, 27] on button "X" at bounding box center [718, 25] width 6 height 23
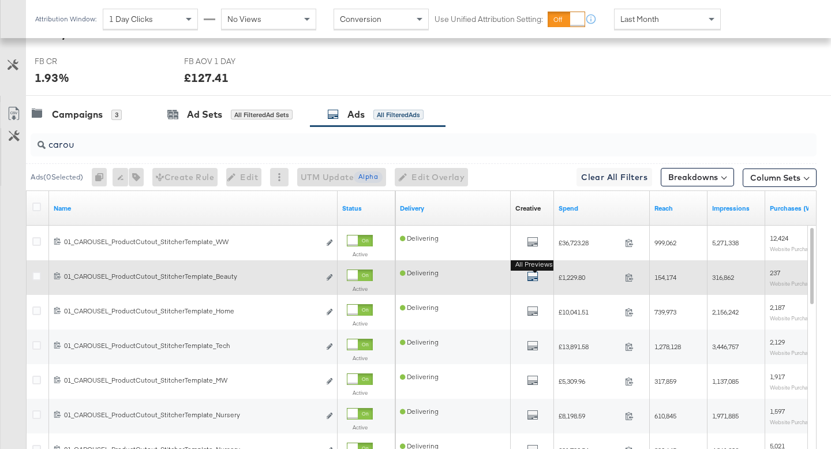
click at [537, 278] on icon "default" at bounding box center [533, 277] width 12 height 12
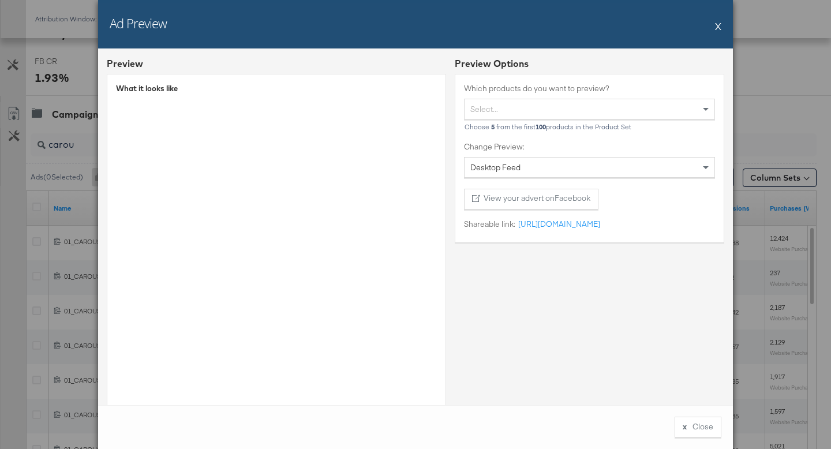
click at [717, 28] on button "X" at bounding box center [718, 25] width 6 height 23
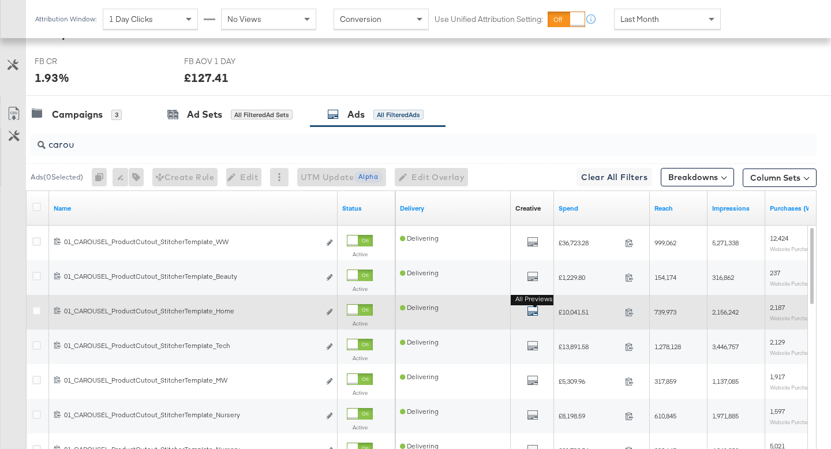
click at [531, 310] on icon "default" at bounding box center [533, 311] width 12 height 12
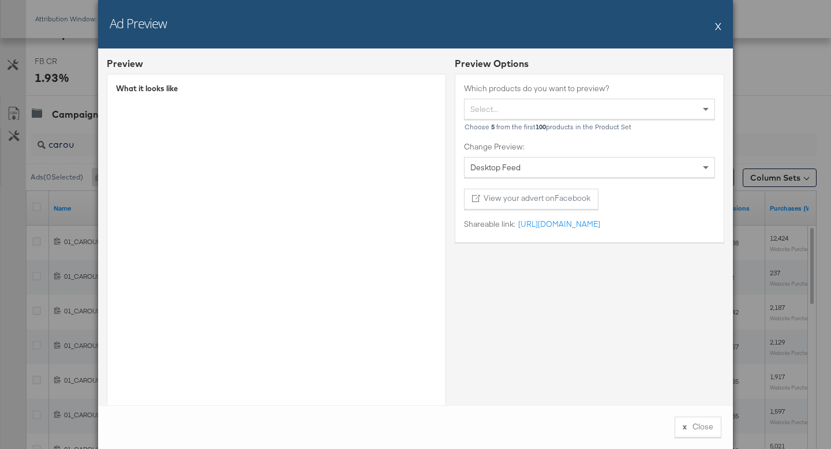
click at [719, 30] on button "X" at bounding box center [718, 25] width 6 height 23
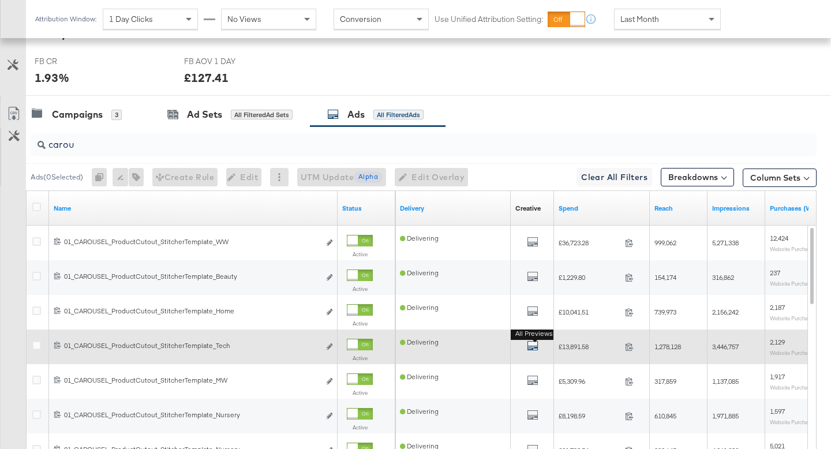
click at [530, 345] on icon "default" at bounding box center [533, 346] width 12 height 12
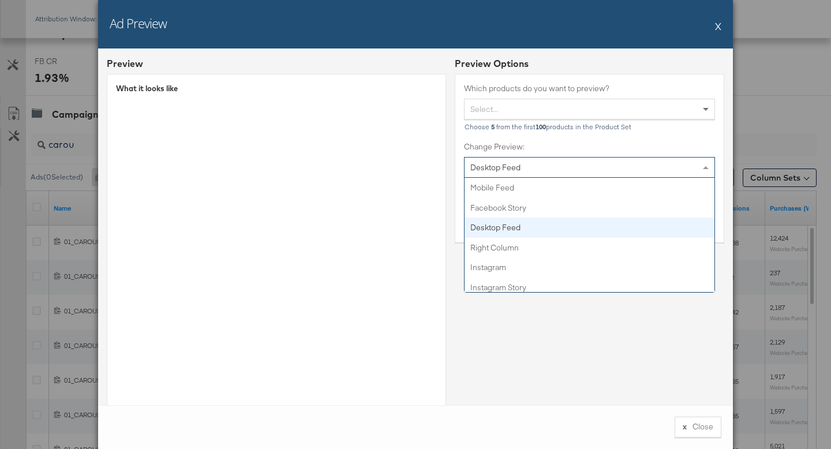
click at [541, 171] on div "Desktop Feed" at bounding box center [589, 168] width 250 height 20
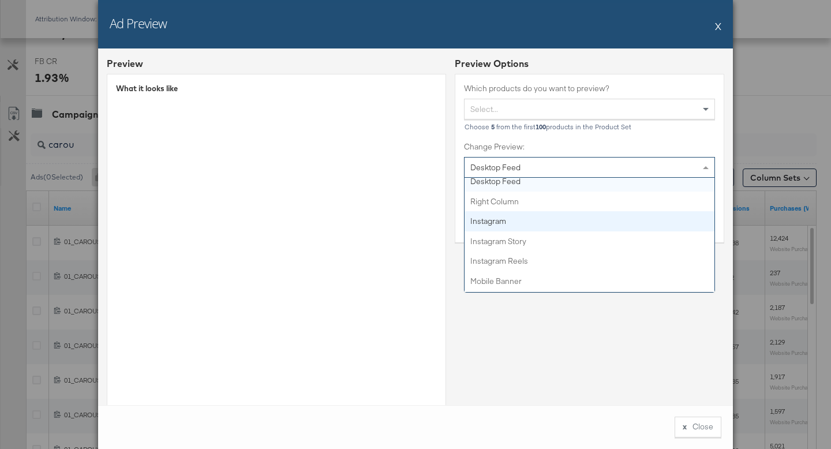
scroll to position [51, 0]
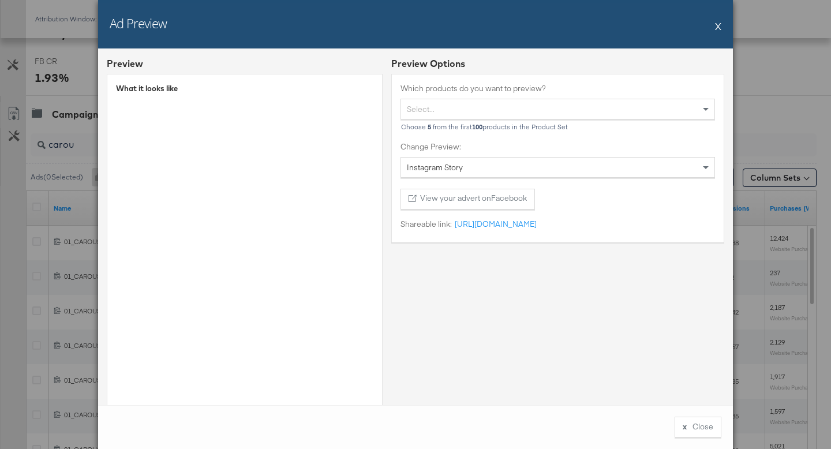
click at [467, 174] on div "Instagram Story" at bounding box center [557, 168] width 313 height 20
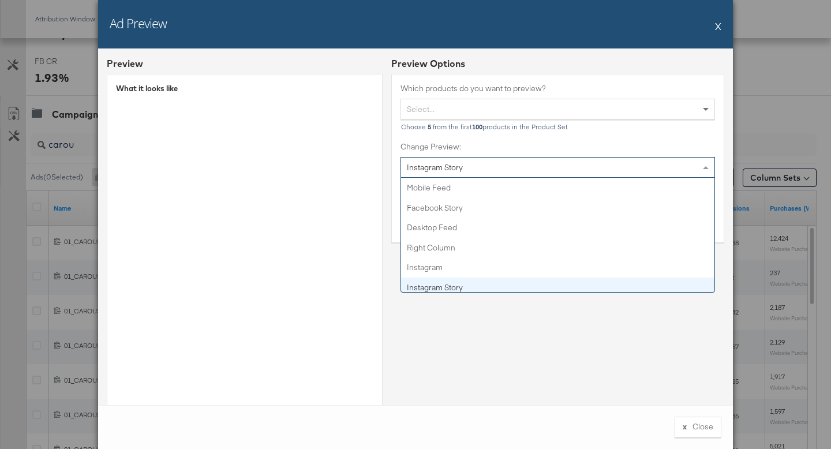
scroll to position [65, 0]
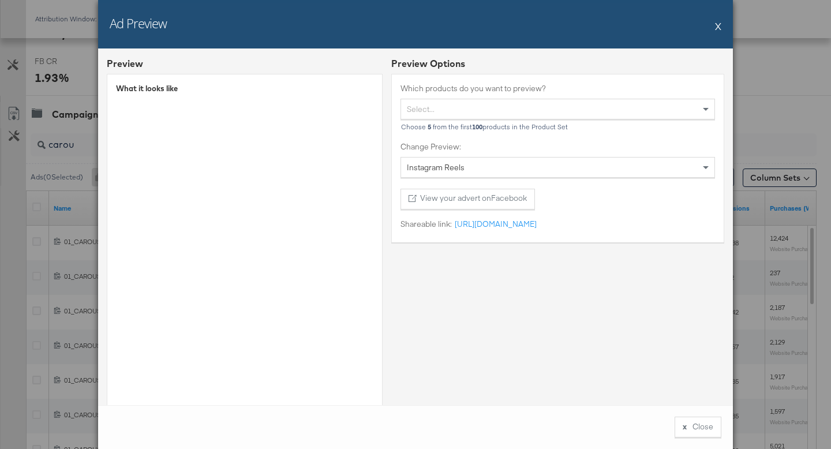
click at [719, 29] on button "X" at bounding box center [718, 25] width 6 height 23
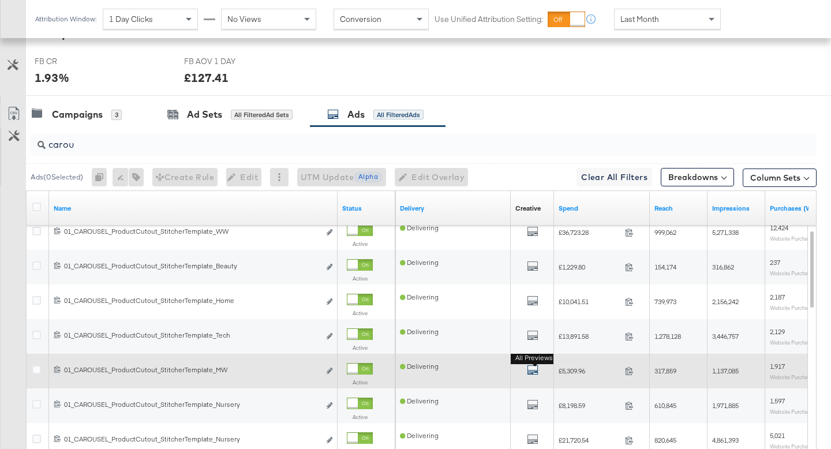
click at [529, 370] on icon "default" at bounding box center [533, 370] width 12 height 12
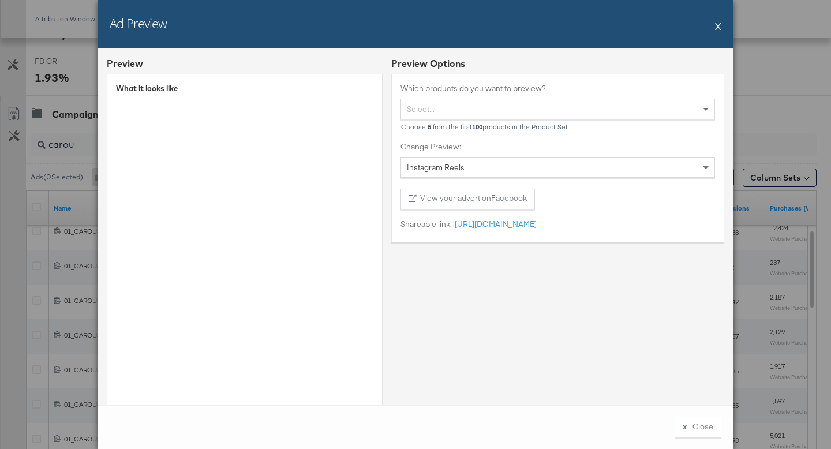
click at [715, 27] on div "Ad Preview X" at bounding box center [415, 24] width 635 height 48
click at [719, 29] on button "X" at bounding box center [718, 25] width 6 height 23
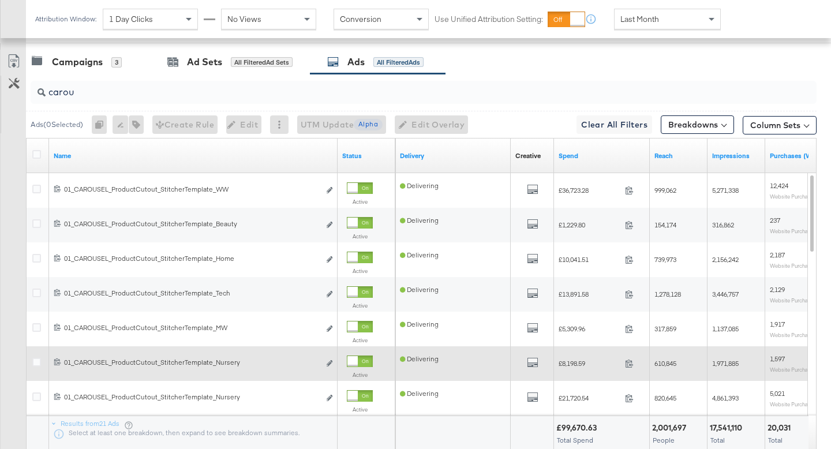
scroll to position [588, 0]
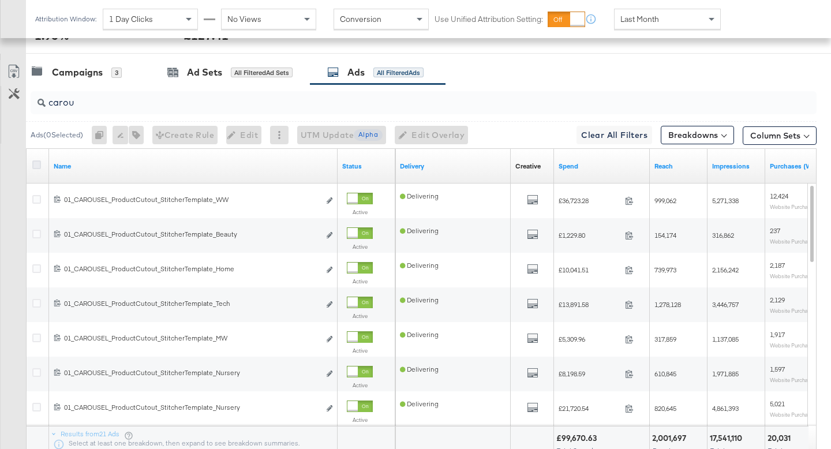
click at [40, 164] on icon at bounding box center [36, 164] width 9 height 9
click at [0, 0] on input "checkbox" at bounding box center [0, 0] width 0 height 0
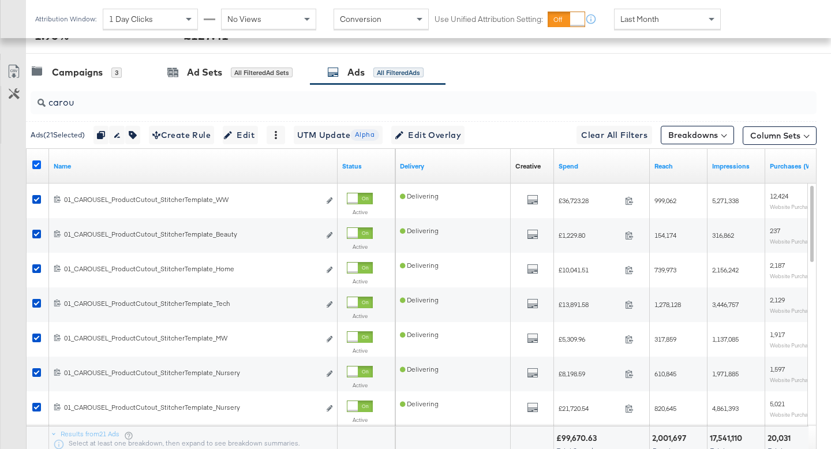
click at [40, 164] on icon at bounding box center [36, 164] width 9 height 9
click at [0, 0] on input "checkbox" at bounding box center [0, 0] width 0 height 0
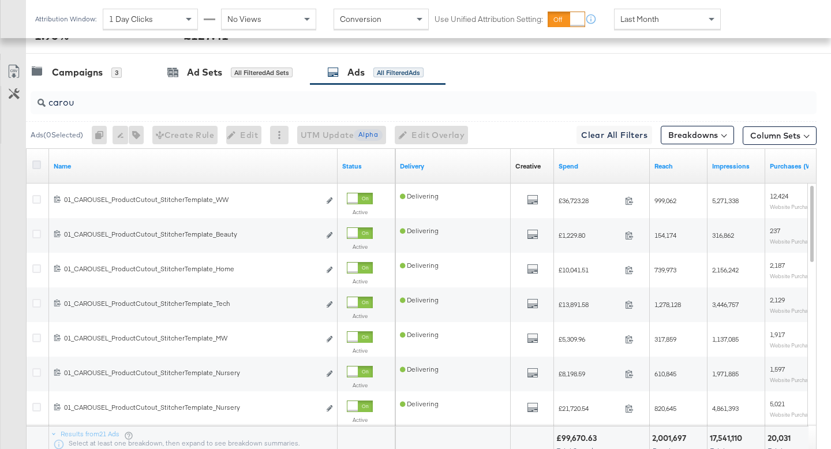
click at [40, 164] on icon at bounding box center [36, 164] width 9 height 9
click at [0, 0] on input "checkbox" at bounding box center [0, 0] width 0 height 0
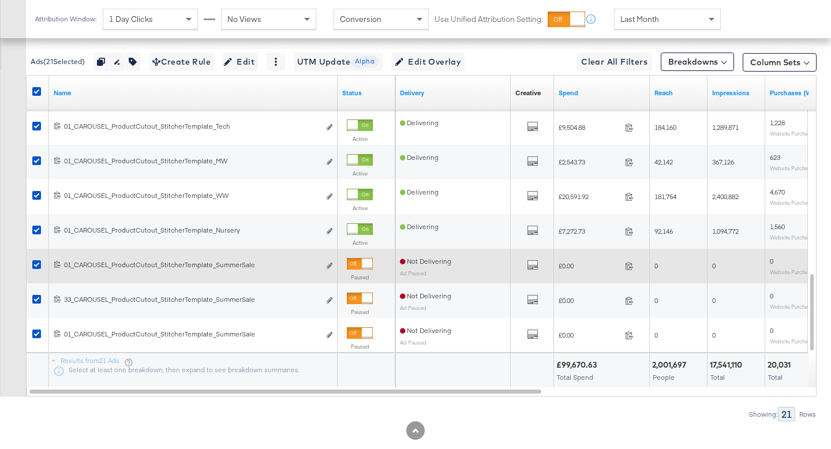
scroll to position [684, 0]
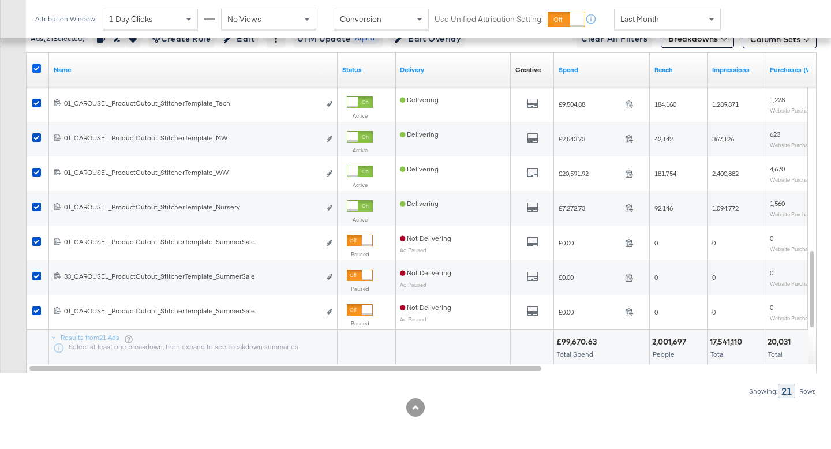
click at [35, 68] on icon at bounding box center [36, 68] width 9 height 9
click at [0, 0] on input "checkbox" at bounding box center [0, 0] width 0 height 0
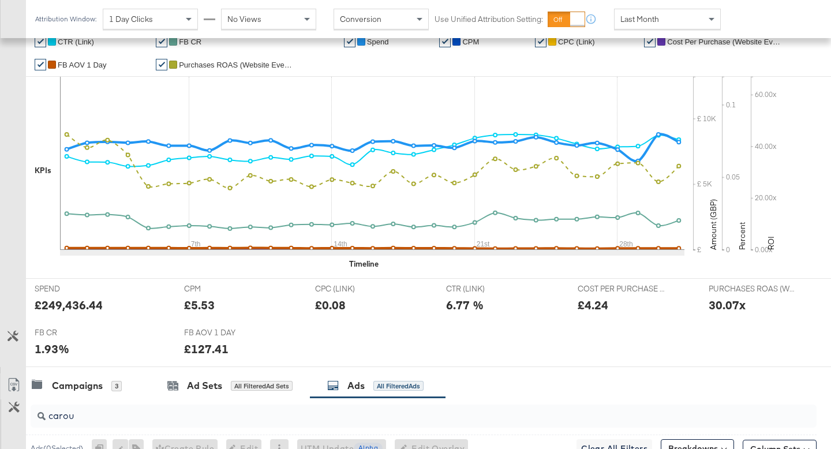
scroll to position [444, 0]
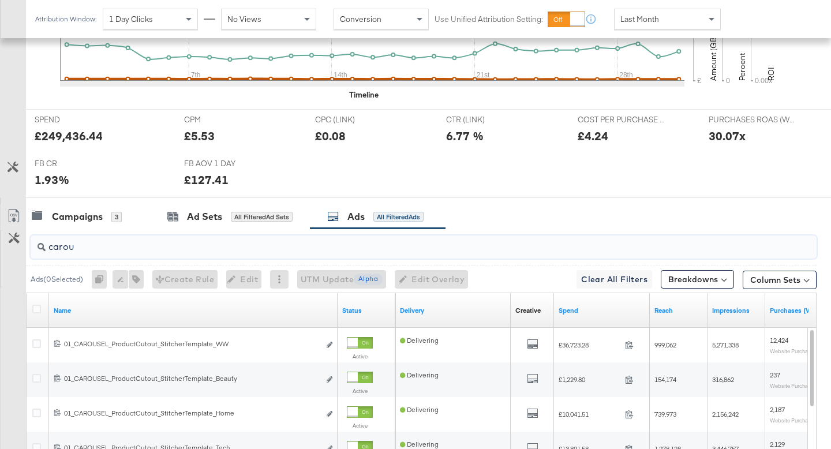
click at [196, 248] on input "carou" at bounding box center [396, 242] width 701 height 23
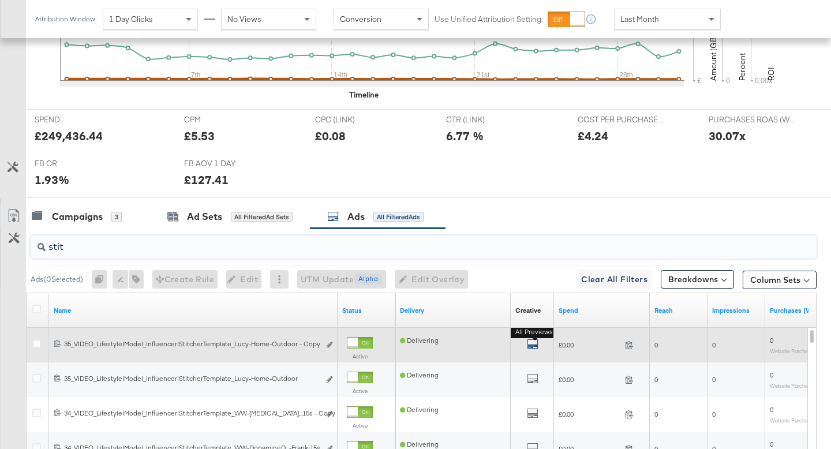
type input "stit"
click at [536, 345] on icon "default" at bounding box center [533, 344] width 12 height 12
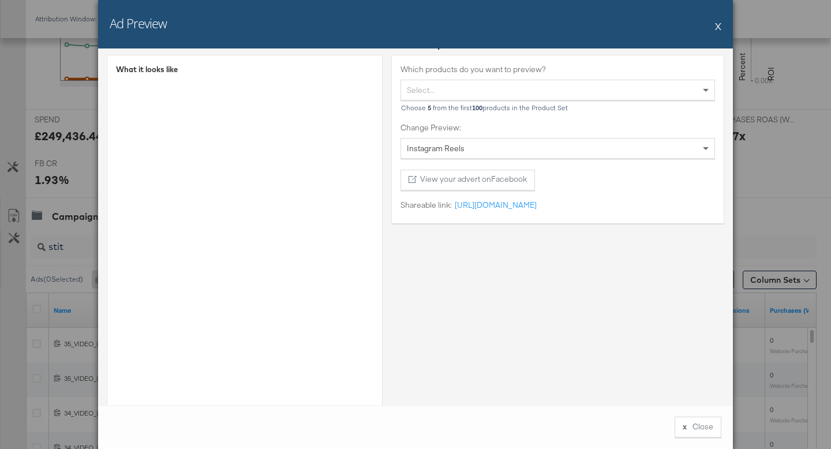
scroll to position [0, 0]
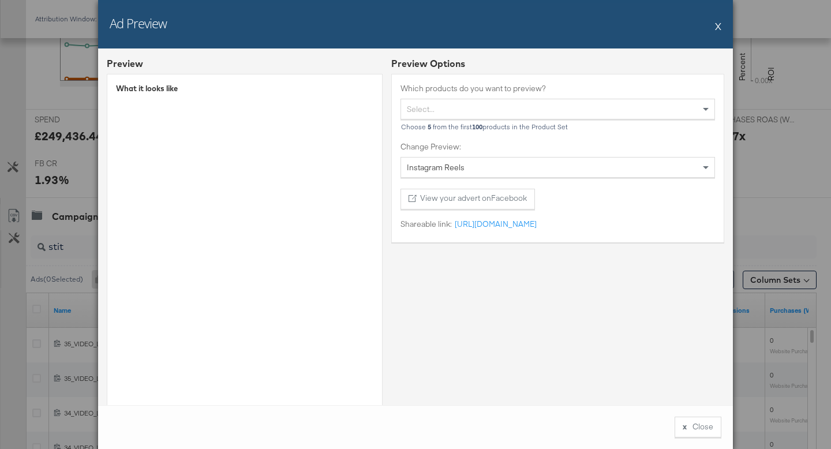
click at [718, 23] on button "X" at bounding box center [718, 25] width 6 height 23
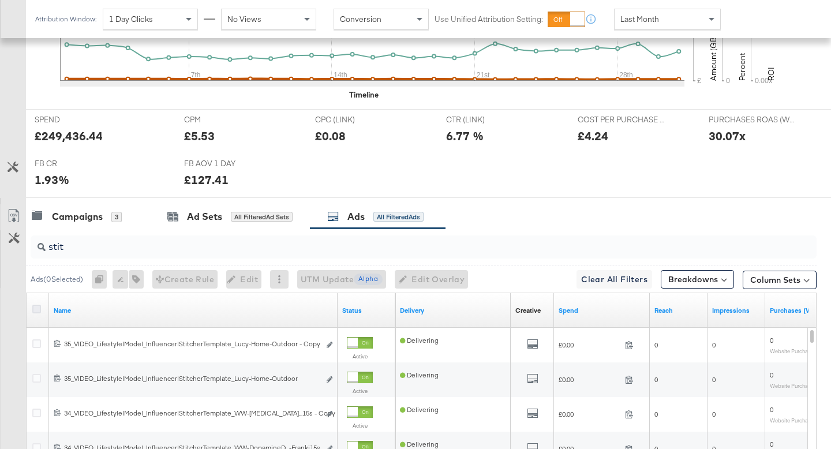
click at [38, 311] on icon at bounding box center [36, 309] width 9 height 9
click at [0, 0] on input "checkbox" at bounding box center [0, 0] width 0 height 0
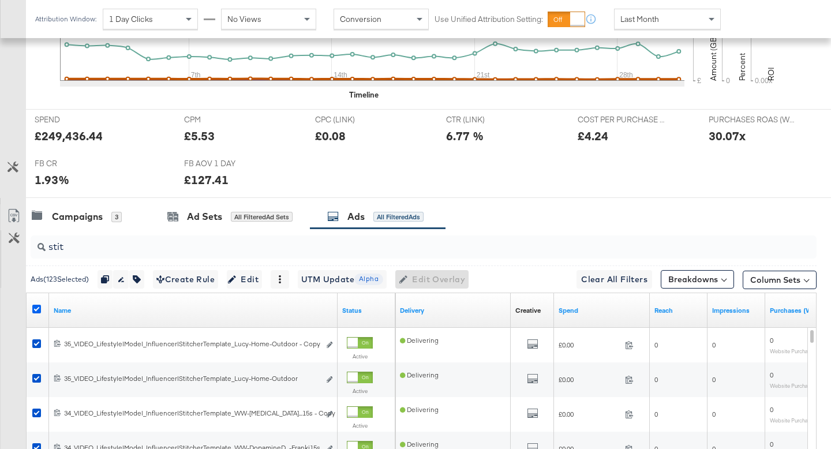
click at [35, 306] on icon at bounding box center [36, 309] width 9 height 9
click at [0, 0] on input "checkbox" at bounding box center [0, 0] width 0 height 0
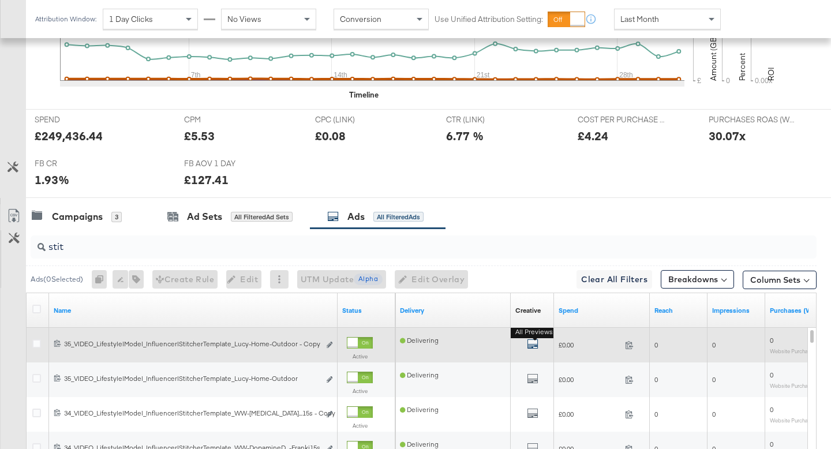
click at [533, 343] on icon "default" at bounding box center [533, 344] width 12 height 12
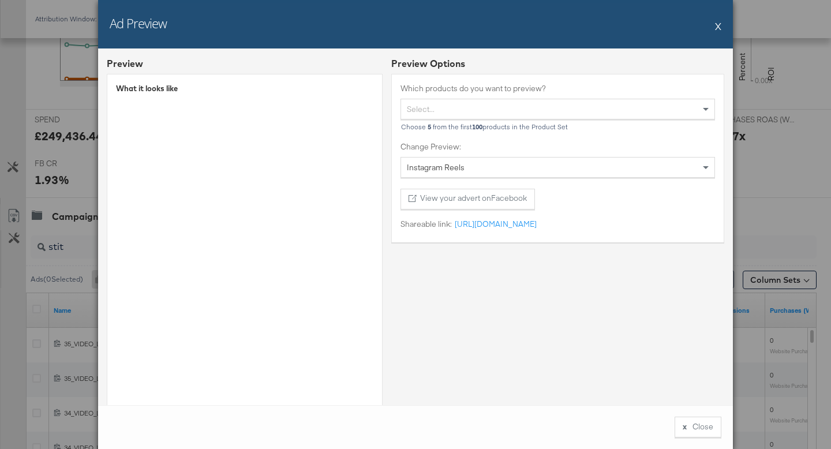
click at [490, 170] on div "Instagram Reels" at bounding box center [557, 168] width 313 height 20
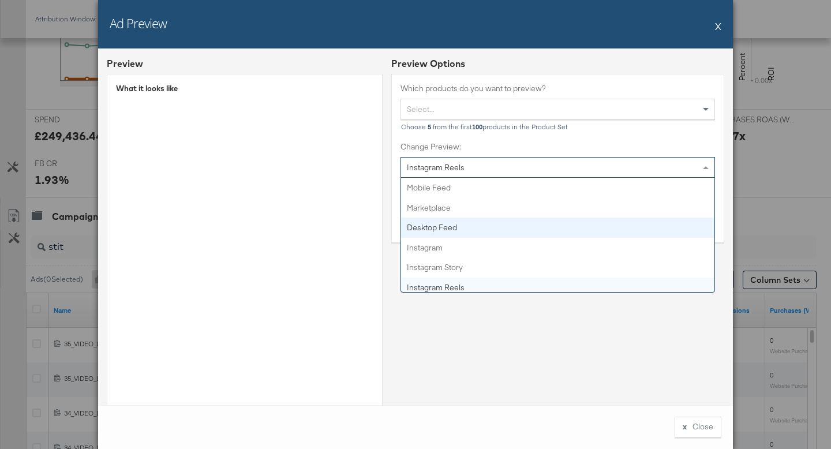
scroll to position [378, 0]
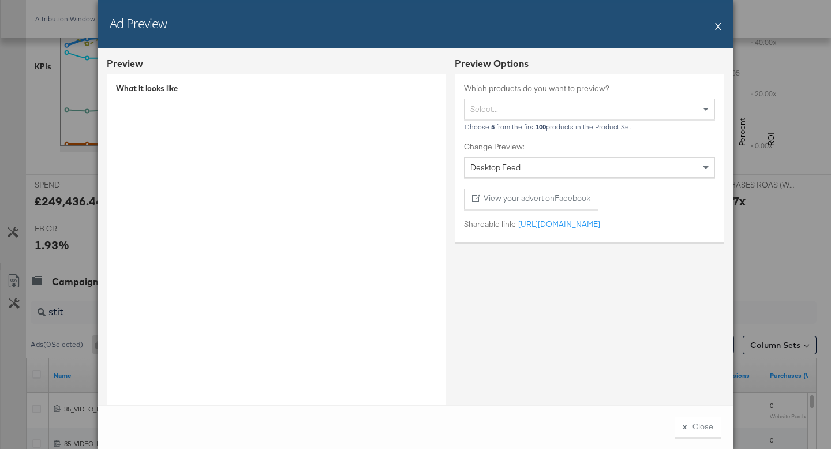
click at [718, 26] on button "X" at bounding box center [718, 25] width 6 height 23
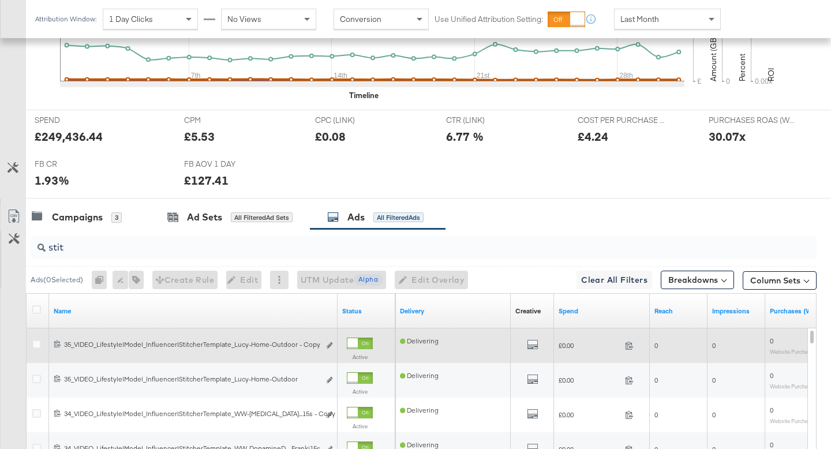
scroll to position [490, 0]
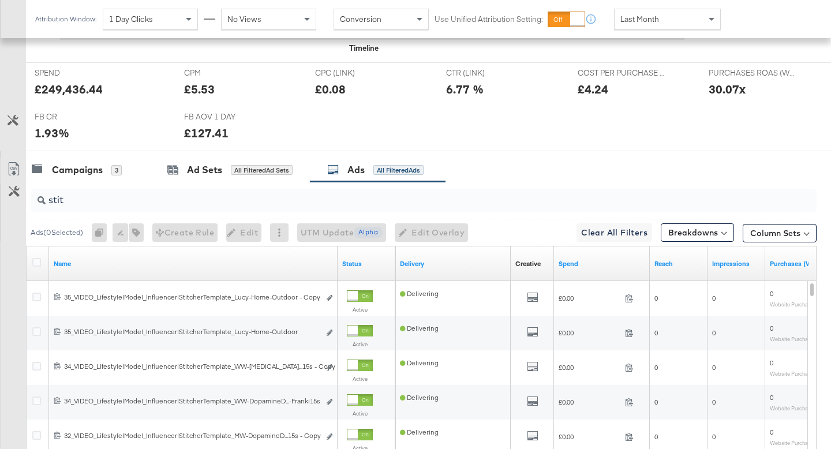
click at [42, 260] on div at bounding box center [38, 264] width 12 height 12
click at [40, 260] on icon at bounding box center [36, 262] width 9 height 9
click at [0, 0] on input "checkbox" at bounding box center [0, 0] width 0 height 0
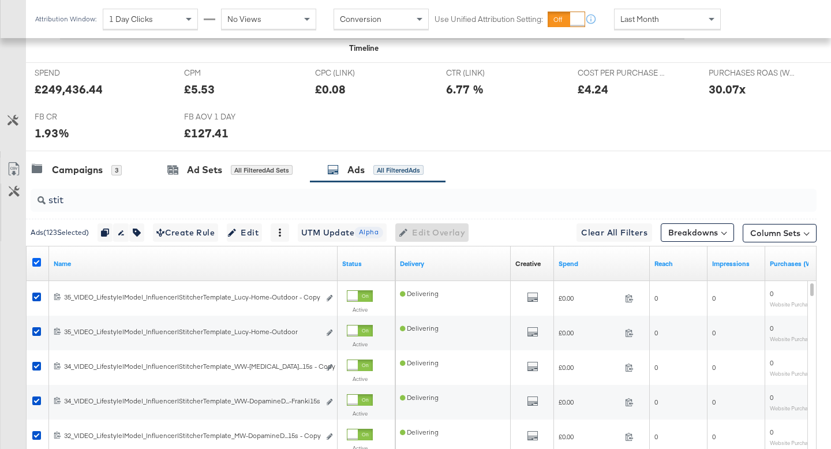
click at [39, 263] on icon at bounding box center [36, 262] width 9 height 9
click at [0, 0] on input "checkbox" at bounding box center [0, 0] width 0 height 0
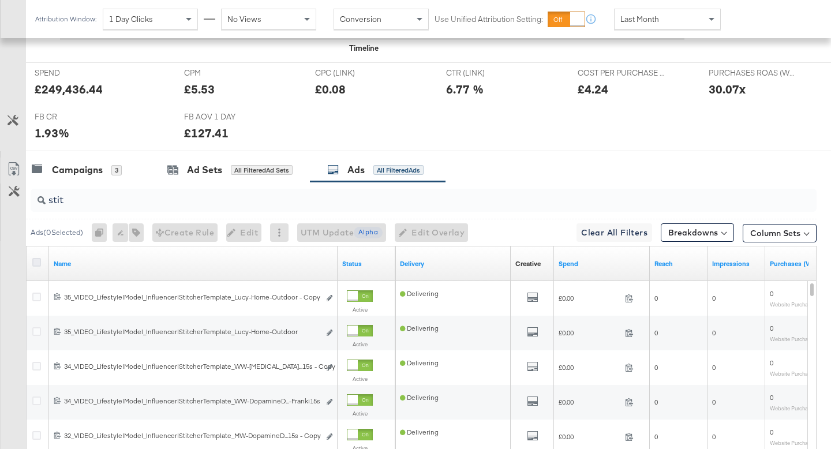
click at [39, 263] on icon at bounding box center [36, 262] width 9 height 9
click at [0, 0] on input "checkbox" at bounding box center [0, 0] width 0 height 0
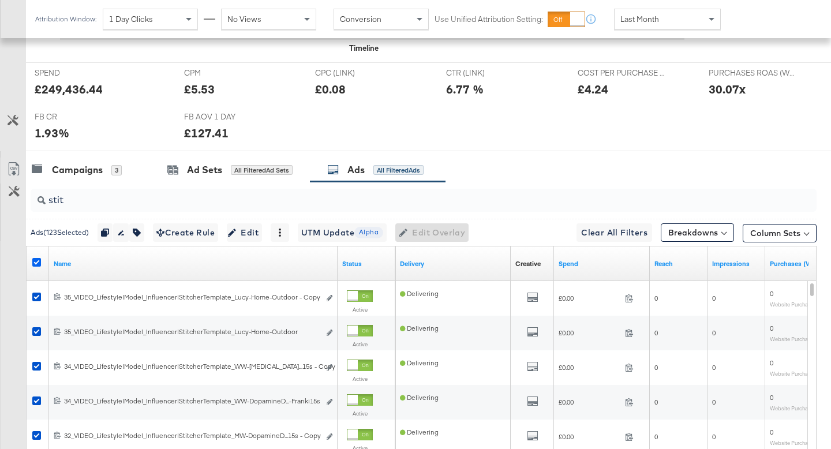
click at [39, 263] on icon at bounding box center [36, 262] width 9 height 9
click at [0, 0] on input "checkbox" at bounding box center [0, 0] width 0 height 0
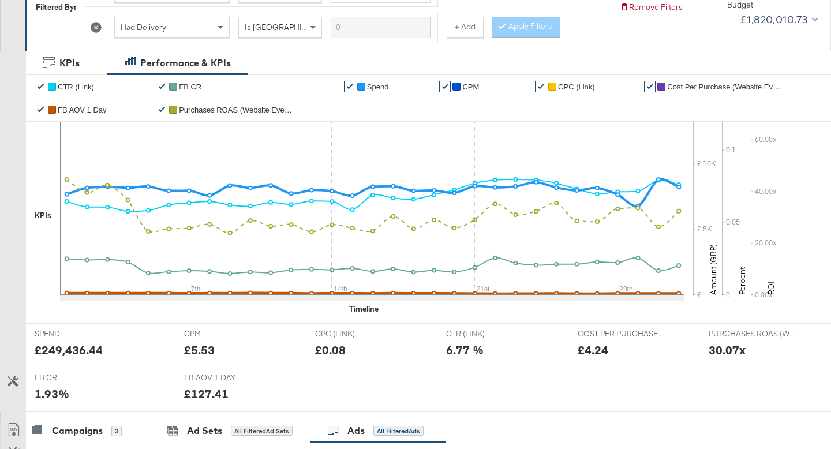
scroll to position [0, 0]
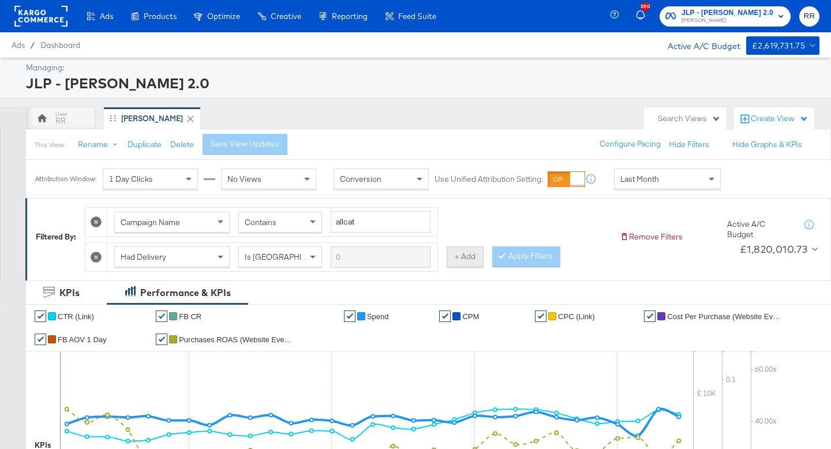
click at [458, 263] on button "+ Add" at bounding box center [465, 256] width 37 height 21
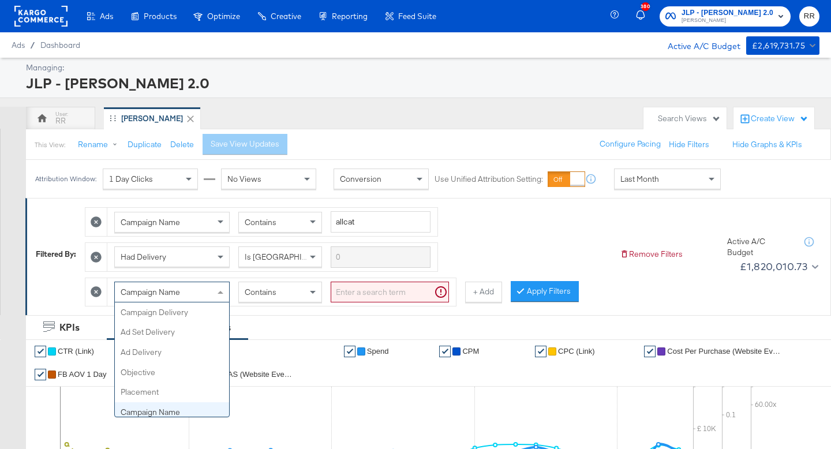
click at [193, 287] on div "Campaign Name" at bounding box center [172, 292] width 114 height 20
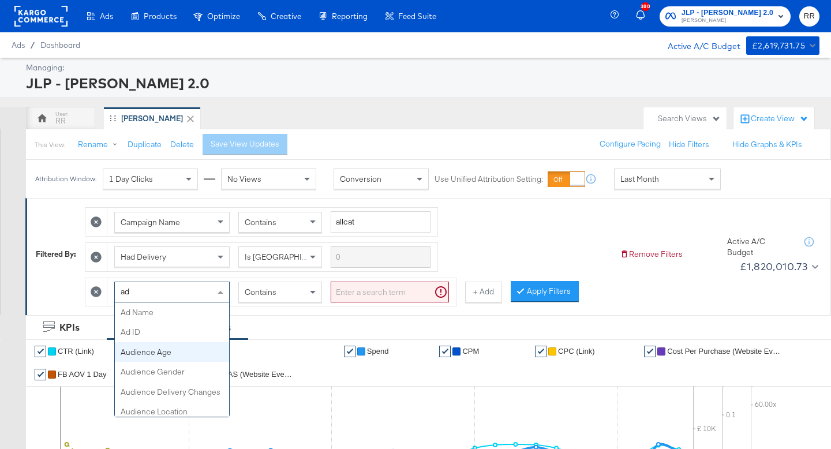
type input "ad d"
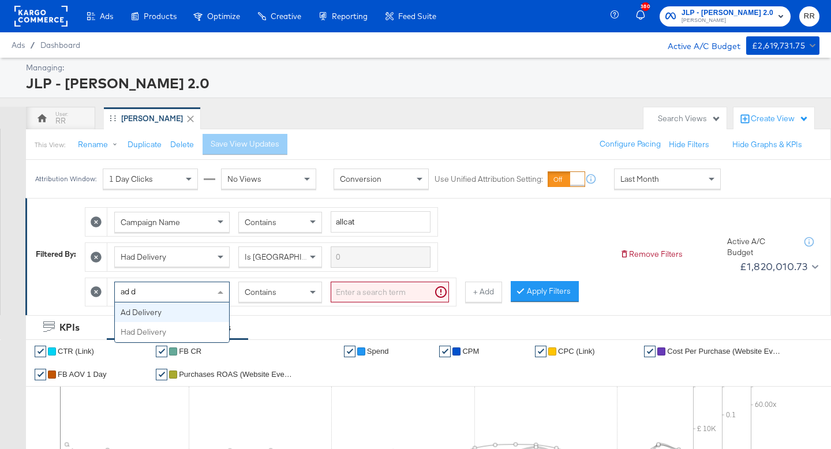
scroll to position [0, 0]
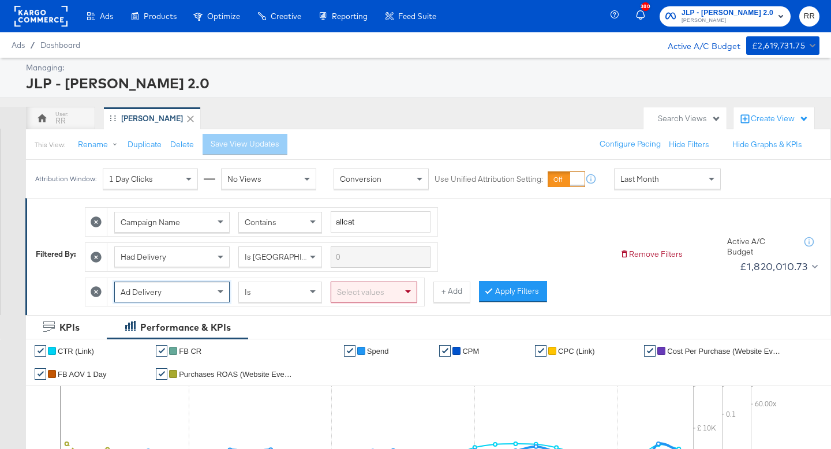
click at [344, 291] on div "Select values" at bounding box center [373, 292] width 85 height 20
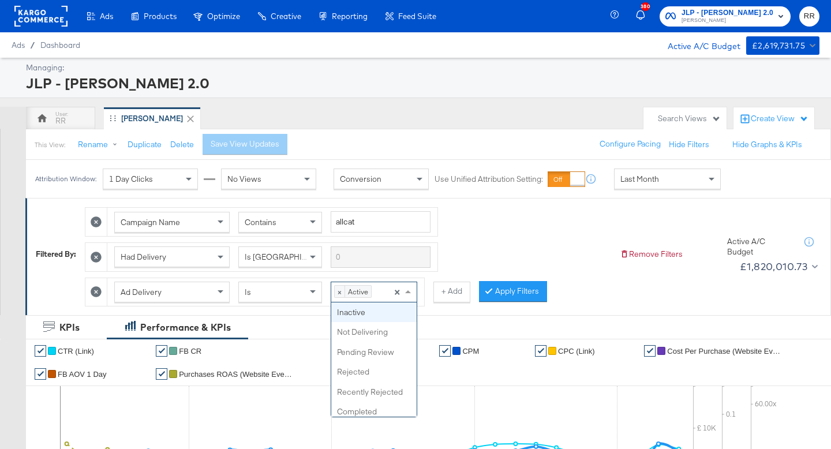
click at [380, 294] on div "× Active Press backspace to remove Active ×" at bounding box center [374, 292] width 87 height 21
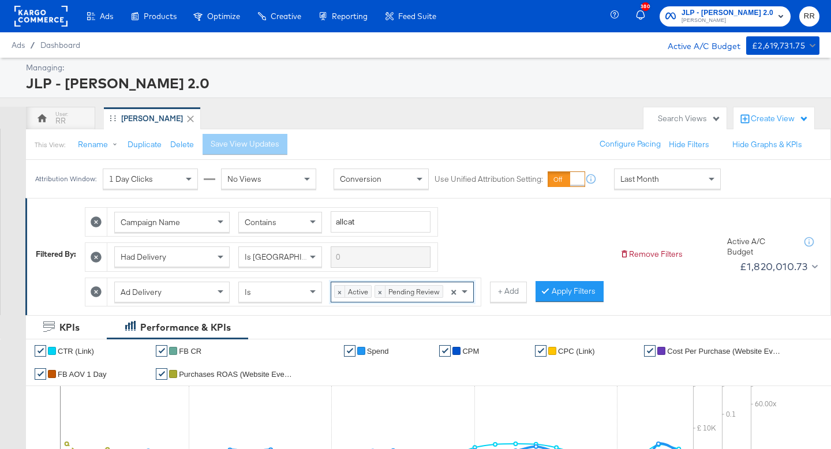
click at [445, 289] on span "× Active × Pending Review" at bounding box center [390, 292] width 118 height 20
click at [565, 293] on button "Apply Filters" at bounding box center [569, 291] width 68 height 21
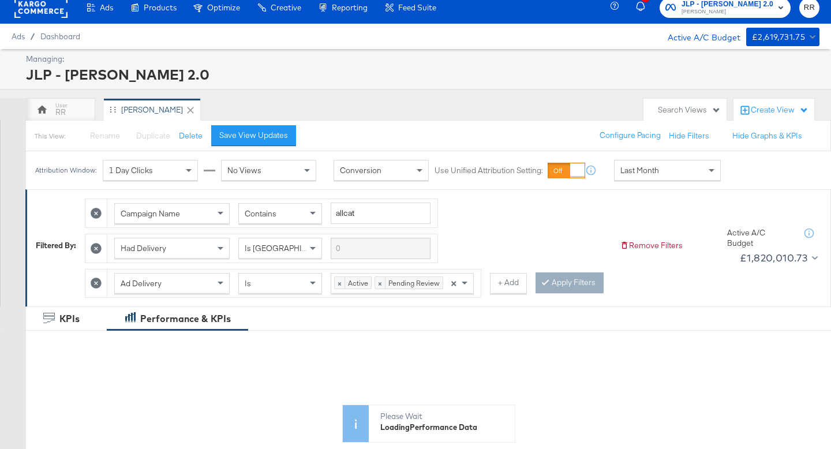
scroll to position [433, 0]
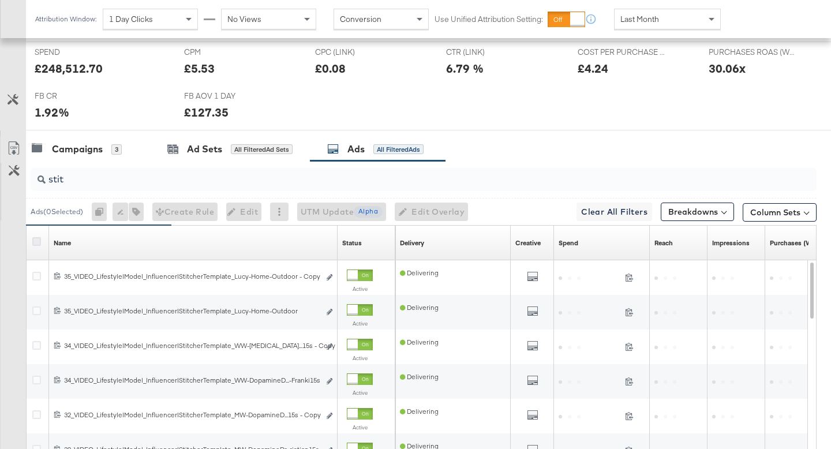
click at [38, 243] on icon at bounding box center [36, 241] width 9 height 9
click at [0, 0] on input "checkbox" at bounding box center [0, 0] width 0 height 0
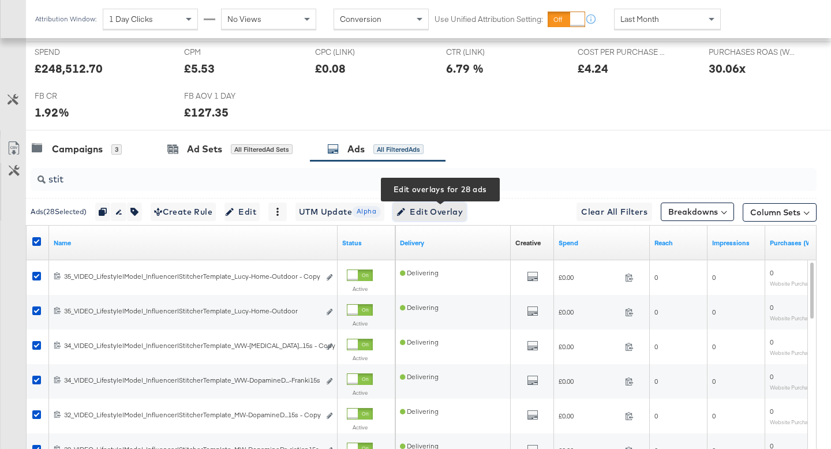
click at [450, 208] on span "Edit Overlay Edit overlays for 28 ads" at bounding box center [429, 212] width 66 height 14
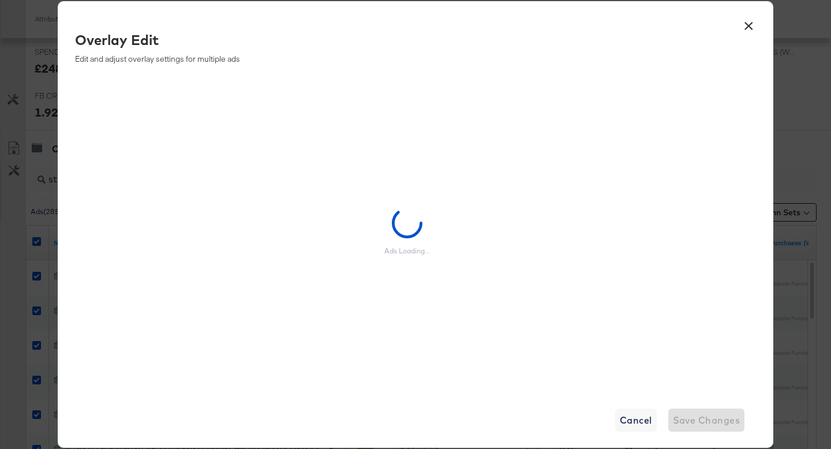
scroll to position [546, 0]
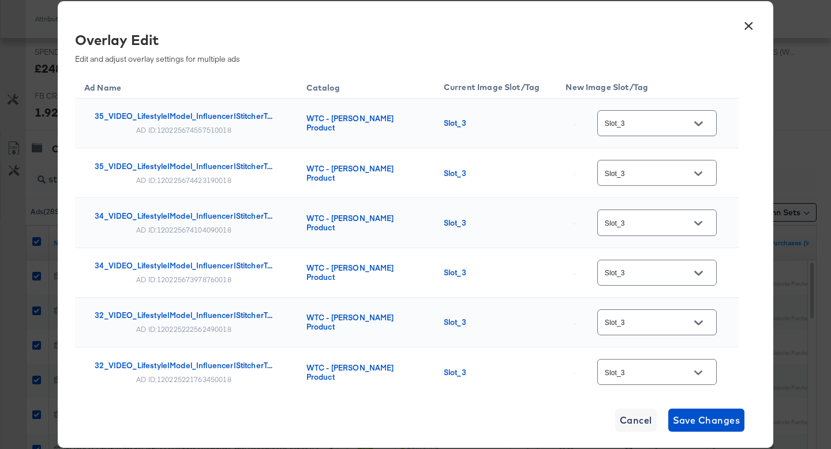
click at [658, 127] on input "Slot_3" at bounding box center [647, 123] width 91 height 13
click at [749, 21] on button "×" at bounding box center [748, 23] width 21 height 21
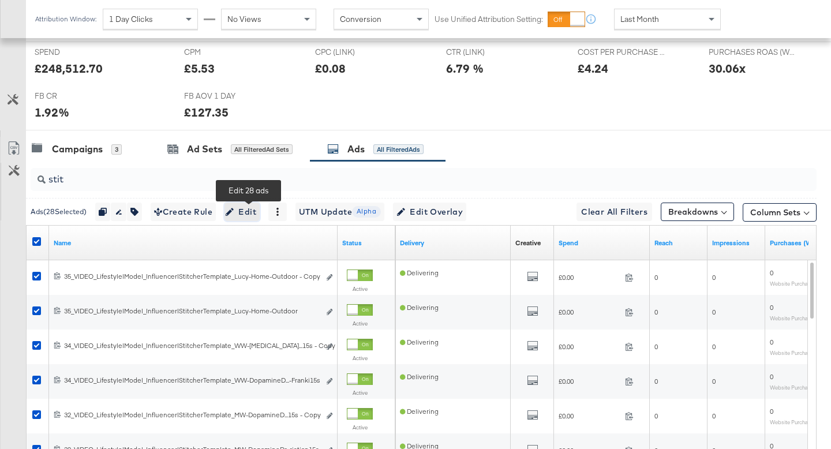
click at [252, 213] on span "Edit" at bounding box center [242, 212] width 28 height 14
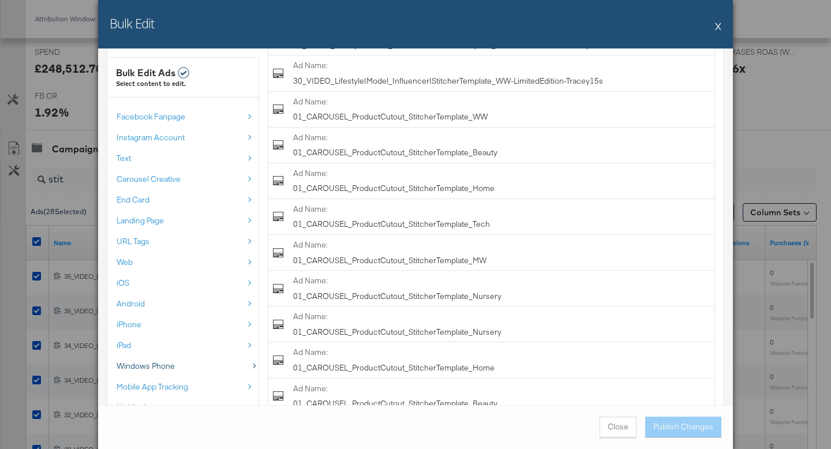
scroll to position [434, 0]
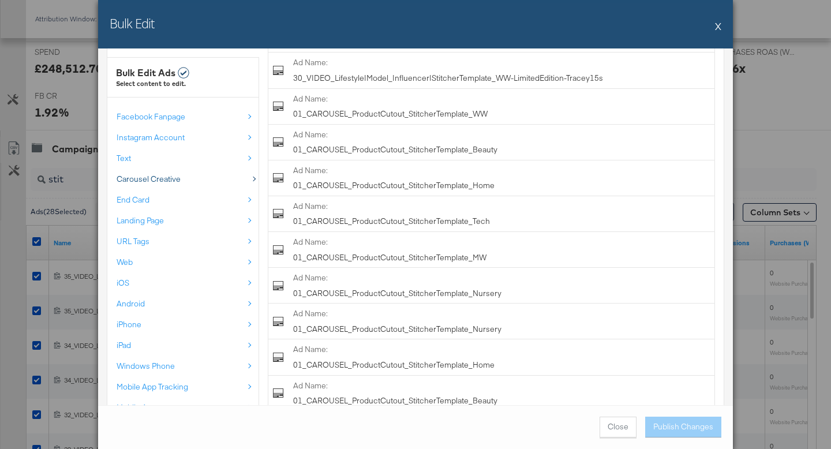
click at [197, 181] on div "Carousel Creative" at bounding box center [180, 179] width 127 height 11
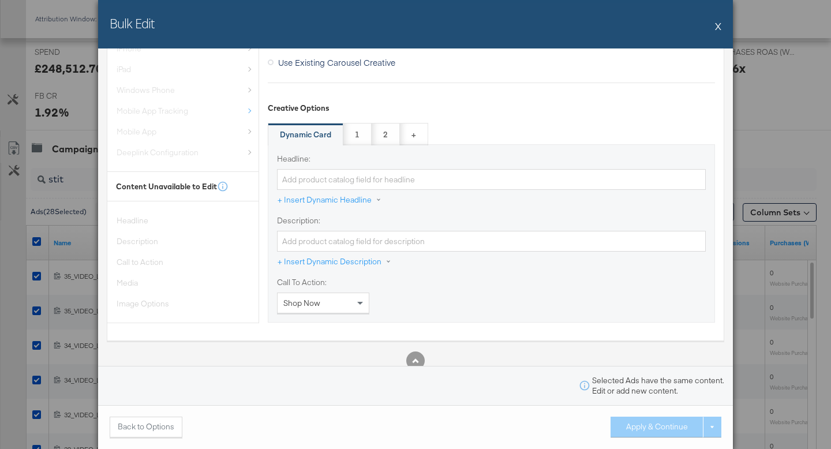
scroll to position [0, 0]
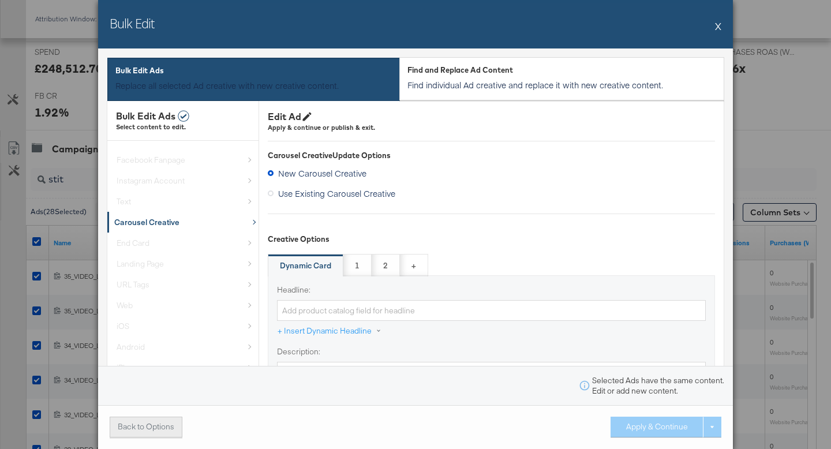
click at [162, 421] on button "Back to Options" at bounding box center [146, 427] width 73 height 21
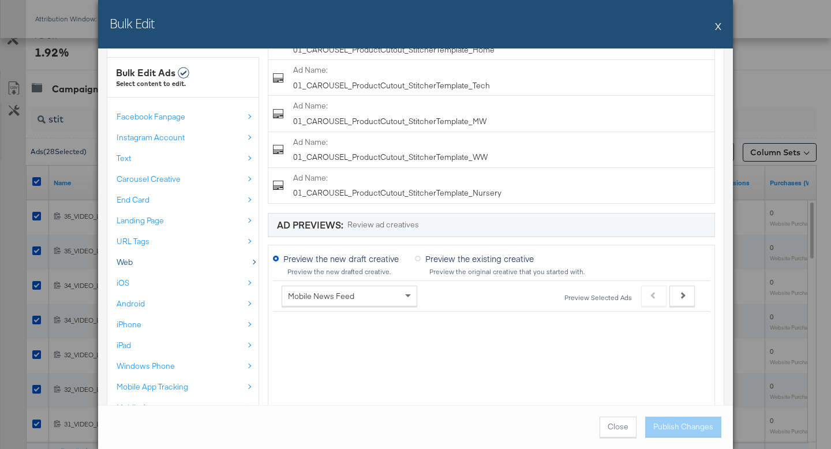
scroll to position [963, 0]
click at [716, 23] on button "X" at bounding box center [718, 25] width 6 height 23
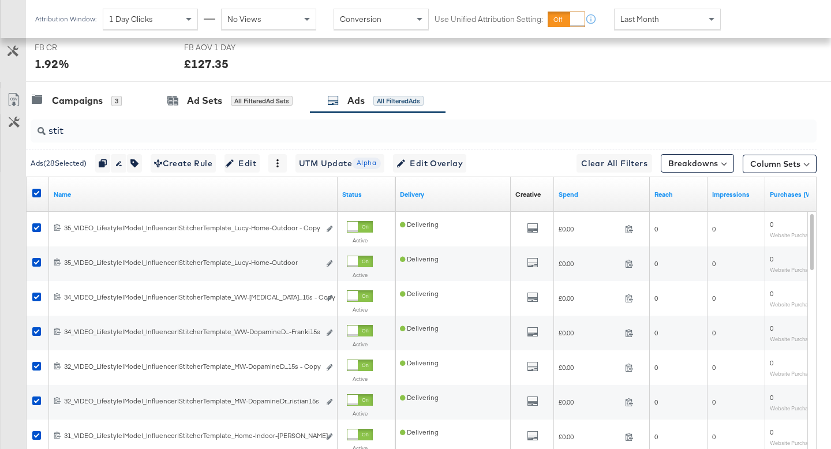
scroll to position [0, 0]
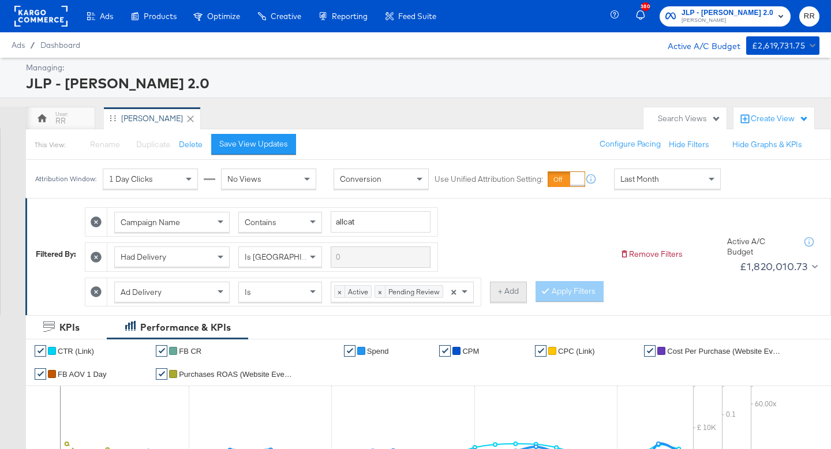
click at [508, 296] on button "+ Add" at bounding box center [508, 292] width 37 height 21
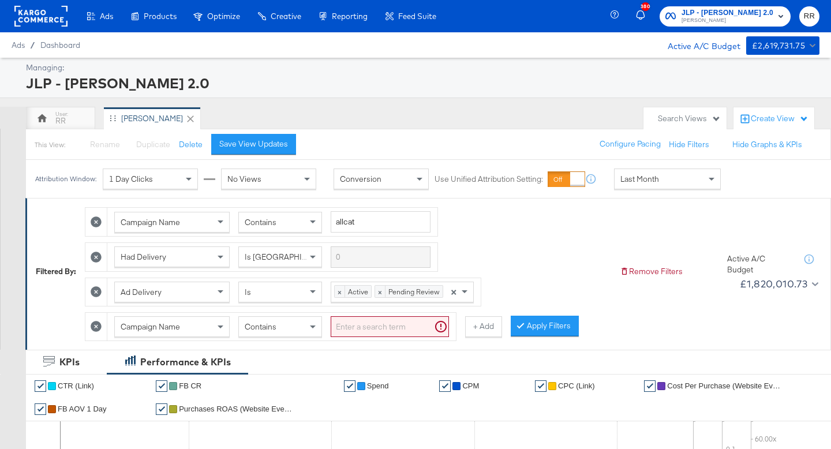
scroll to position [3, 0]
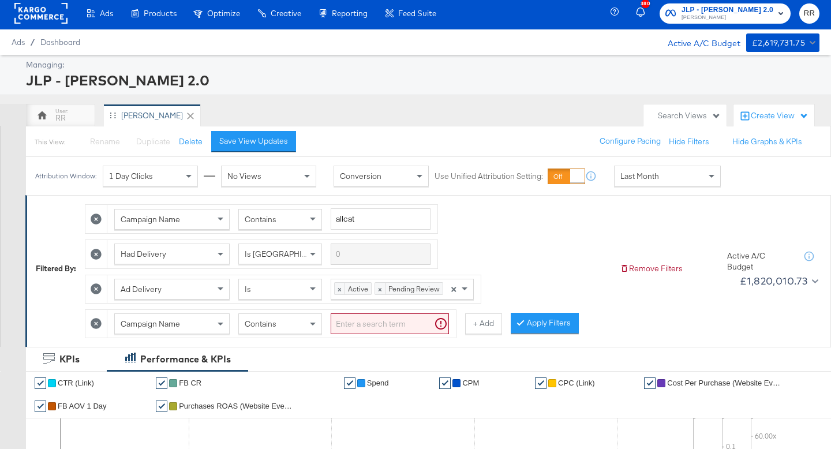
click at [173, 333] on div "Campaign Name" at bounding box center [171, 323] width 115 height 21
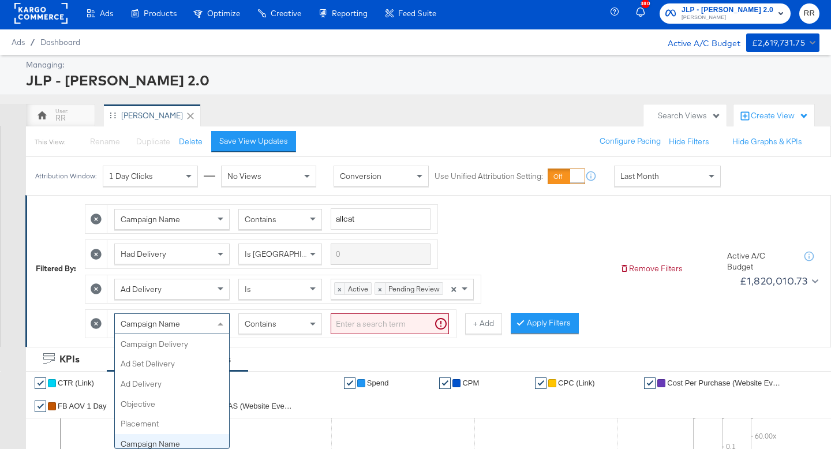
scroll to position [100, 0]
type input "ad n"
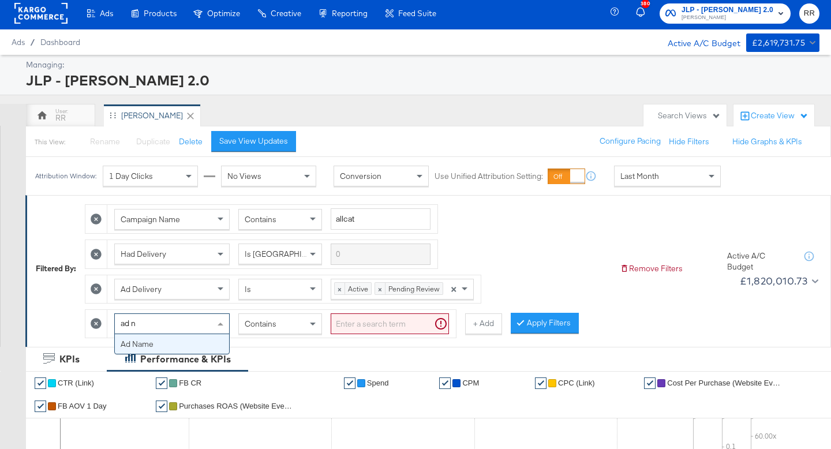
scroll to position [0, 0]
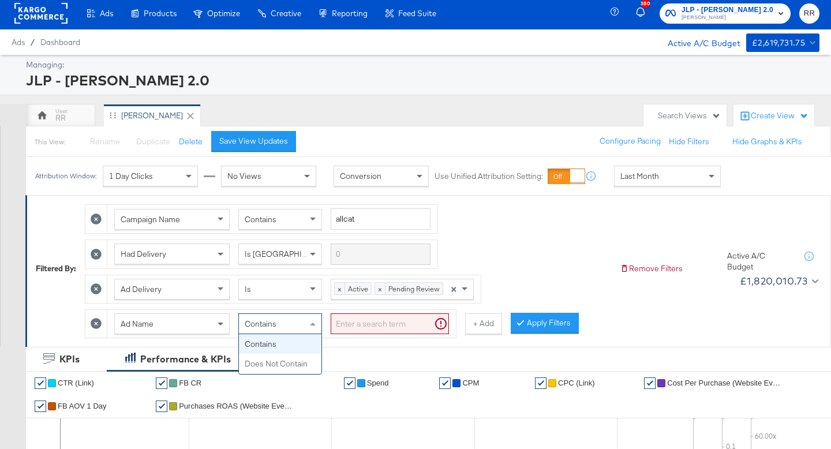
click at [296, 325] on div "Contains" at bounding box center [280, 324] width 83 height 20
type input "do"
click at [367, 324] on input "search" at bounding box center [390, 323] width 118 height 21
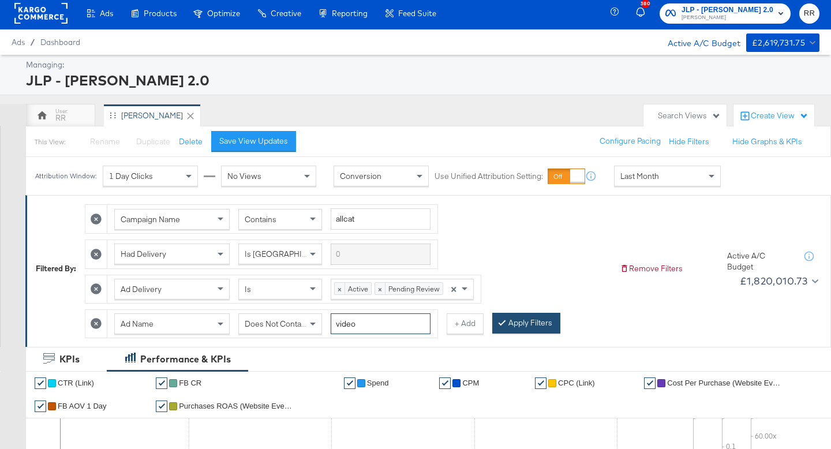
type input "video"
click at [521, 326] on button "Apply Filters" at bounding box center [526, 323] width 68 height 21
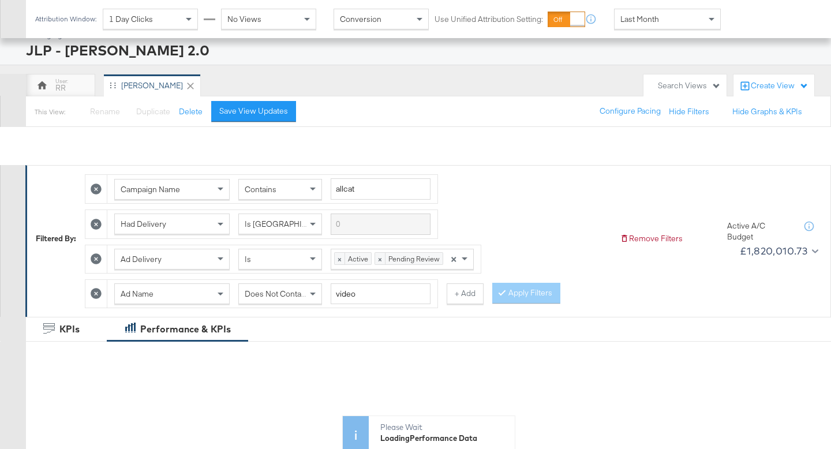
scroll to position [468, 0]
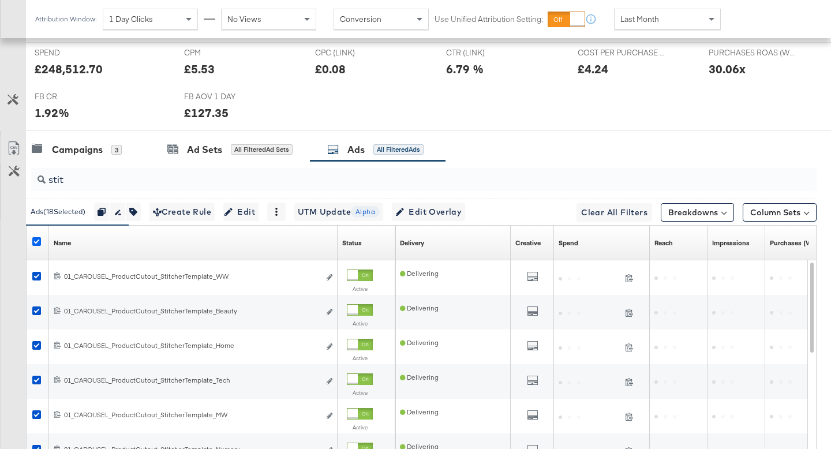
click at [38, 238] on icon at bounding box center [36, 241] width 9 height 9
click at [0, 0] on input "checkbox" at bounding box center [0, 0] width 0 height 0
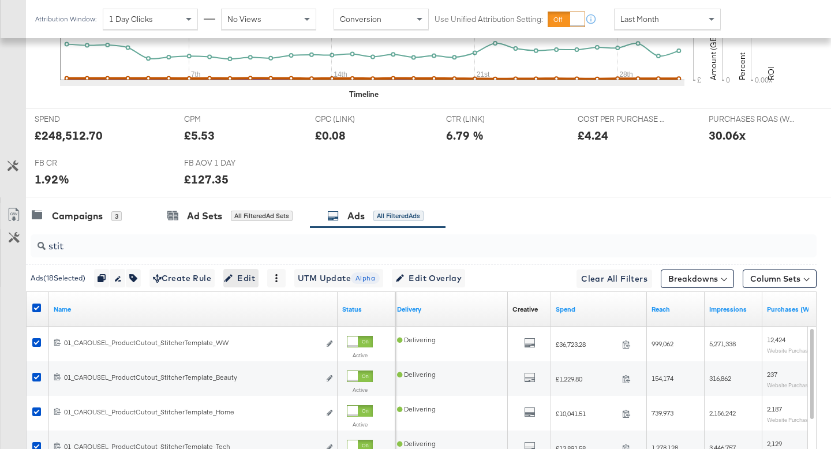
scroll to position [627, 0]
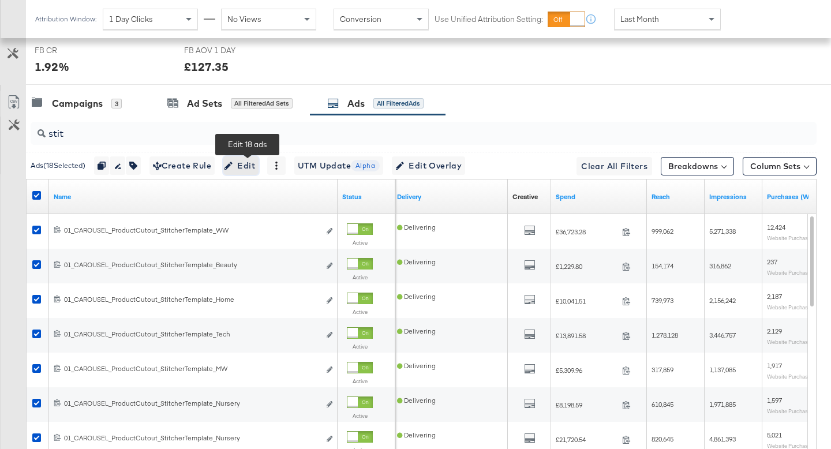
click at [241, 166] on span "Edit" at bounding box center [241, 166] width 28 height 14
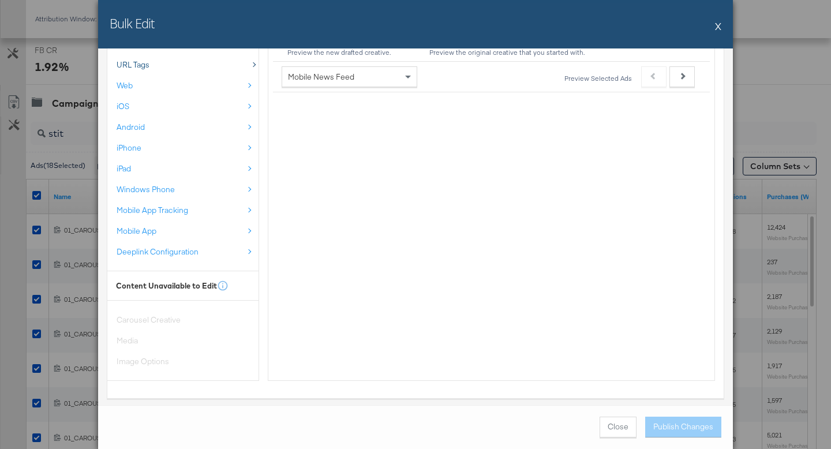
scroll to position [874, 0]
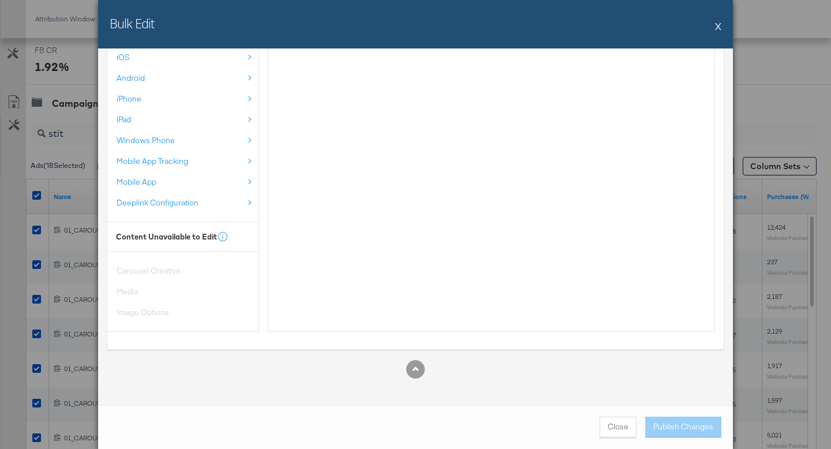
click at [187, 312] on div "Carousel Creative Media Image Options" at bounding box center [182, 291] width 151 height 62
click at [716, 27] on button "X" at bounding box center [718, 25] width 6 height 23
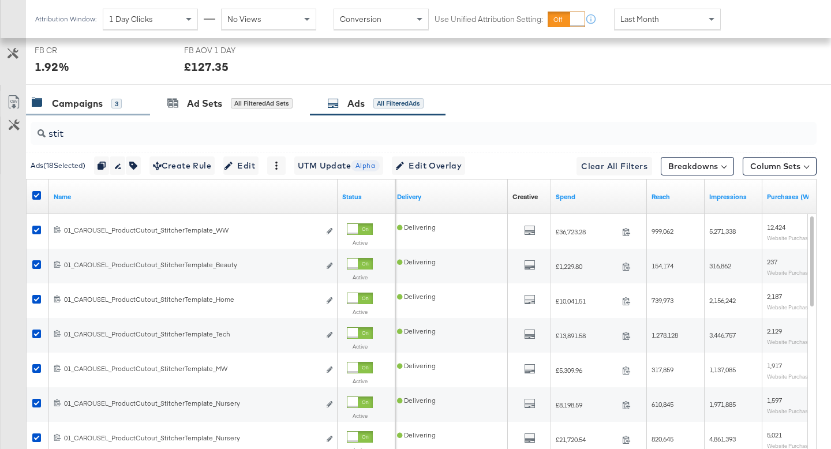
click at [111, 111] on div "Campaigns 3" at bounding box center [88, 103] width 124 height 25
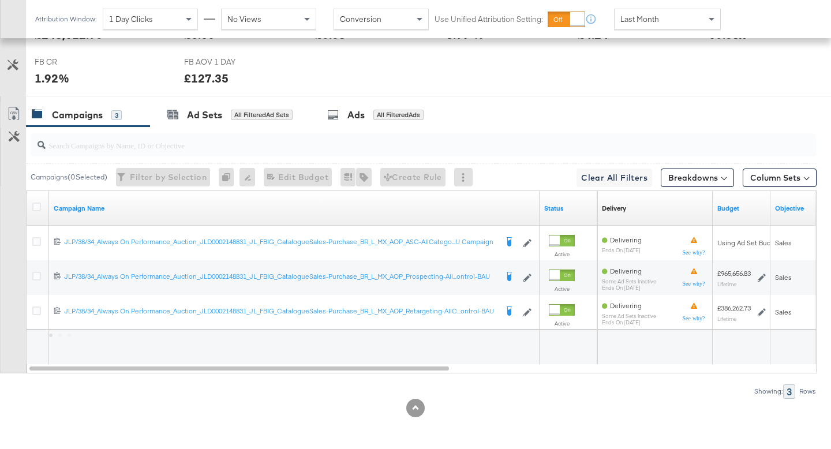
scroll to position [615, 0]
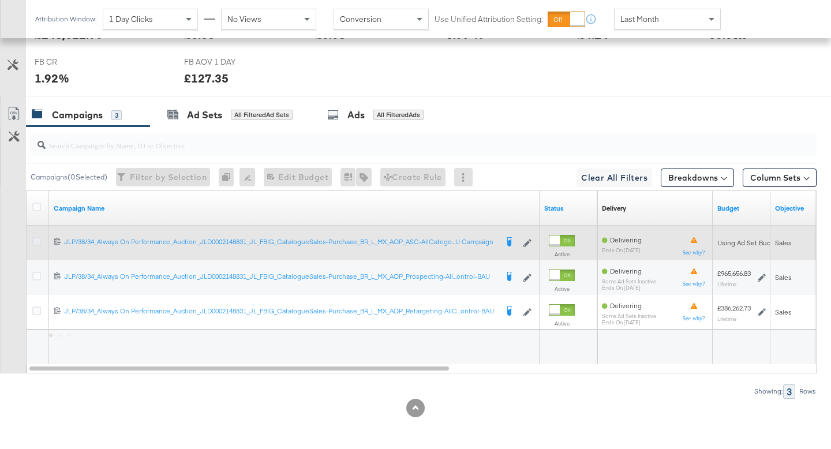
click at [37, 242] on icon at bounding box center [36, 241] width 9 height 9
click at [0, 0] on input "checkbox" at bounding box center [0, 0] width 0 height 0
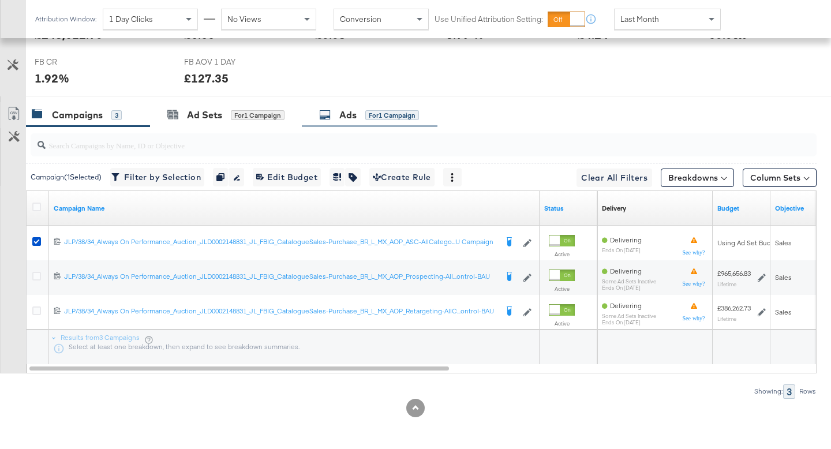
click at [362, 110] on div "Ads for 1 Campaign" at bounding box center [369, 114] width 100 height 13
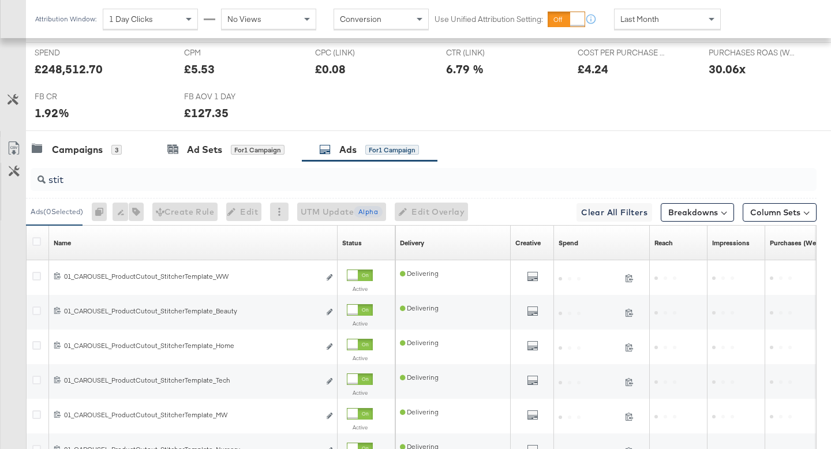
scroll to position [627, 0]
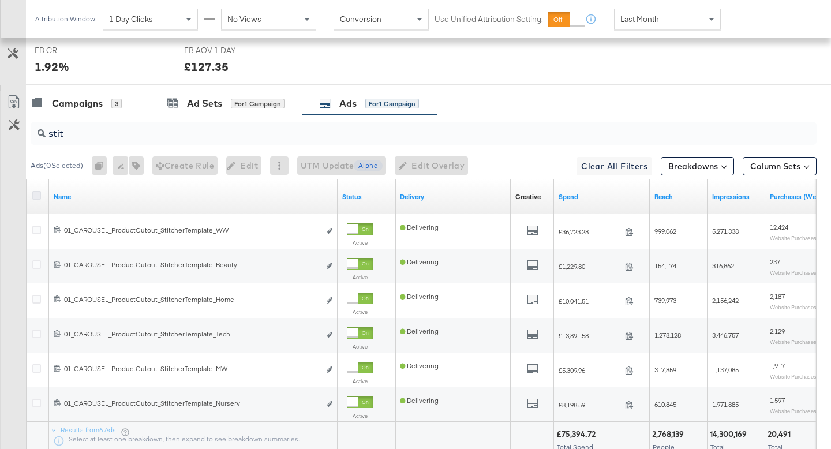
click at [36, 194] on icon at bounding box center [36, 195] width 9 height 9
click at [0, 0] on input "checkbox" at bounding box center [0, 0] width 0 height 0
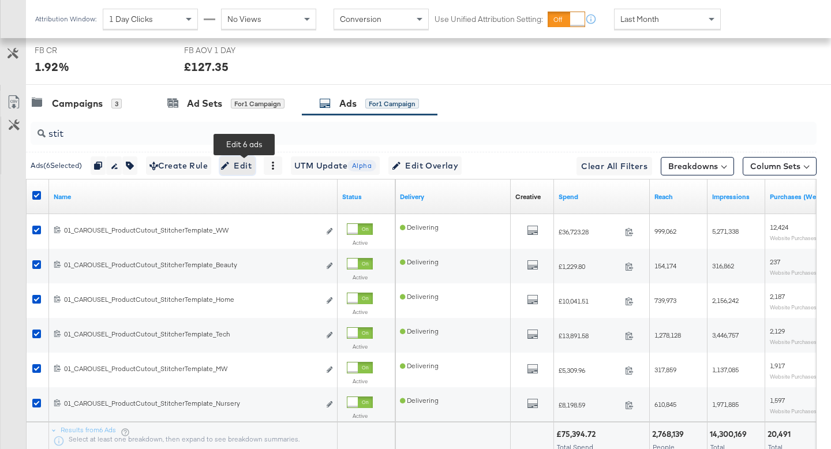
click at [248, 168] on span "Edit" at bounding box center [237, 166] width 28 height 14
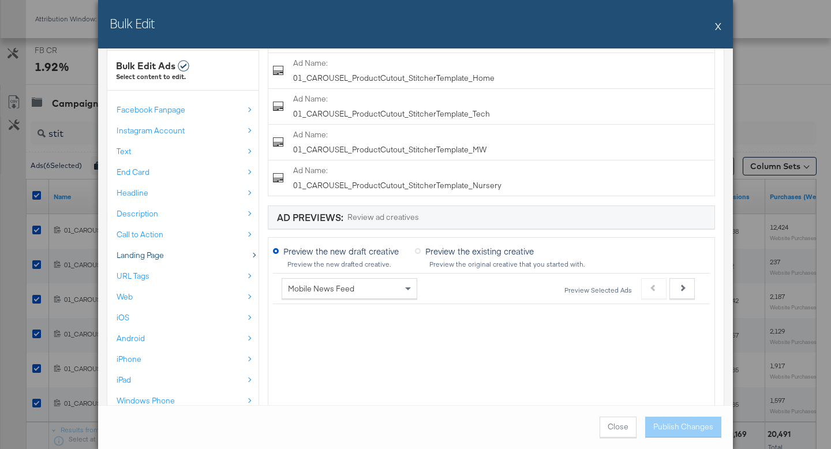
scroll to position [452, 0]
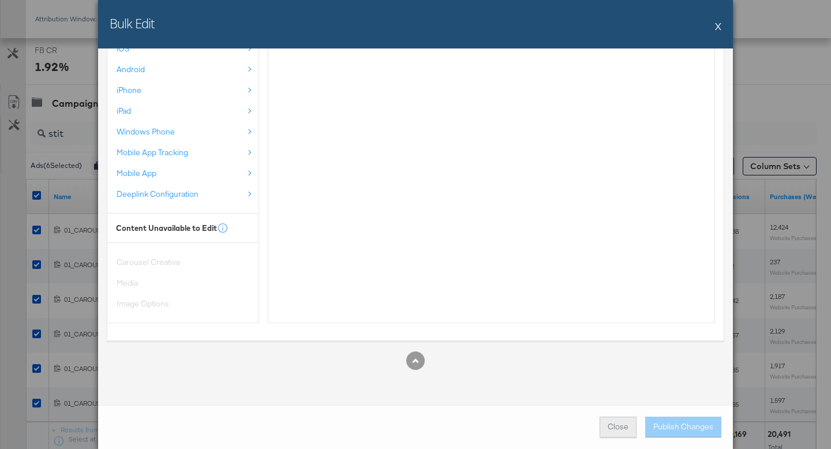
click at [611, 428] on span "Close" at bounding box center [618, 426] width 21 height 11
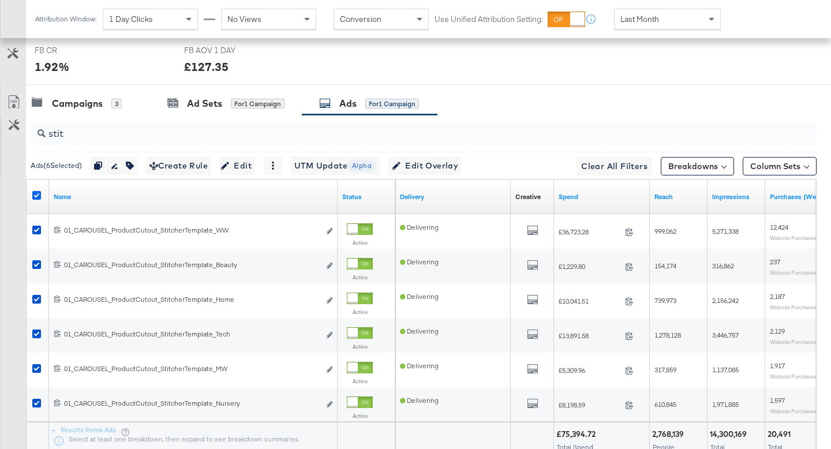
click at [38, 193] on icon at bounding box center [36, 195] width 9 height 9
click at [0, 0] on input "checkbox" at bounding box center [0, 0] width 0 height 0
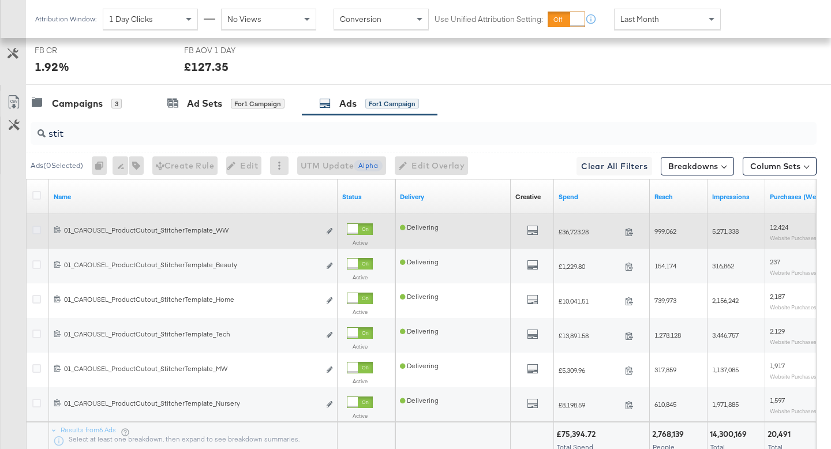
click at [36, 229] on icon at bounding box center [36, 230] width 9 height 9
click at [0, 0] on input "checkbox" at bounding box center [0, 0] width 0 height 0
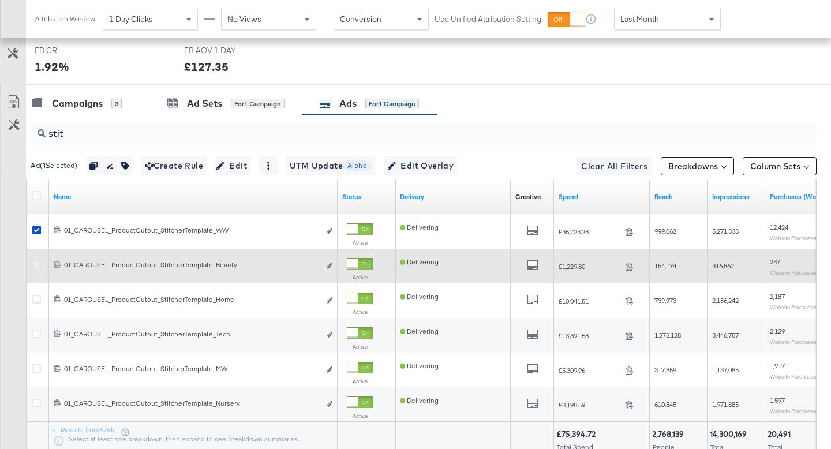
click at [35, 266] on icon at bounding box center [36, 264] width 9 height 9
click at [0, 0] on input "checkbox" at bounding box center [0, 0] width 0 height 0
click at [34, 261] on icon at bounding box center [36, 264] width 9 height 9
click at [0, 0] on input "checkbox" at bounding box center [0, 0] width 0 height 0
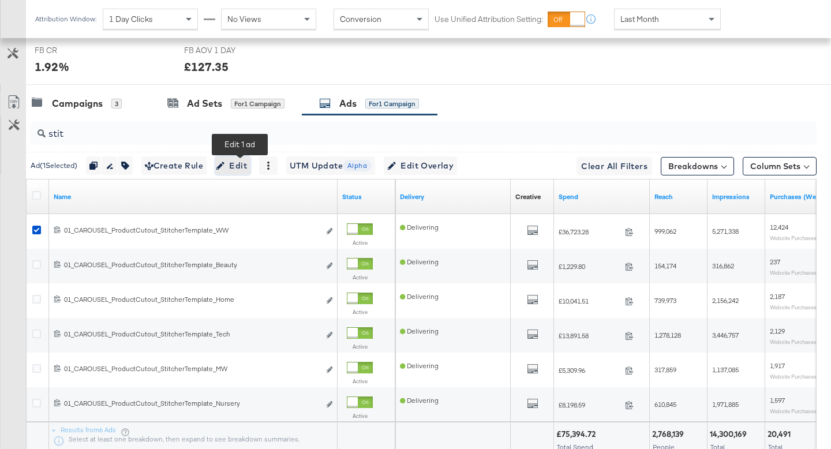
click at [245, 164] on span "Edit" at bounding box center [233, 166] width 28 height 14
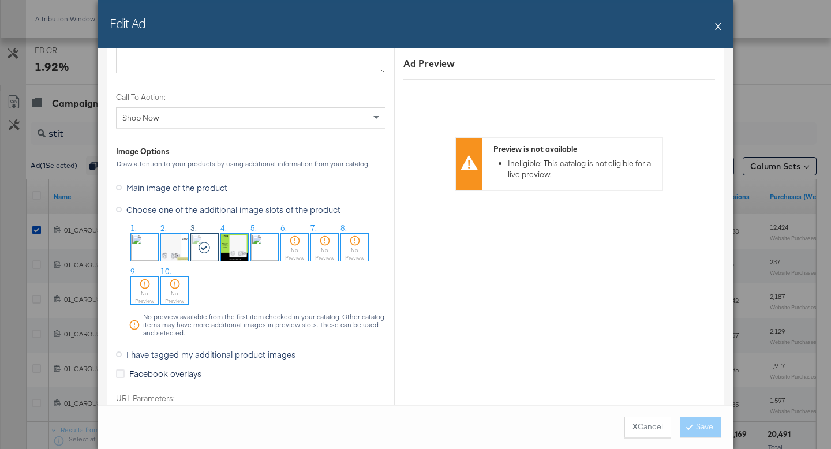
scroll to position [1189, 0]
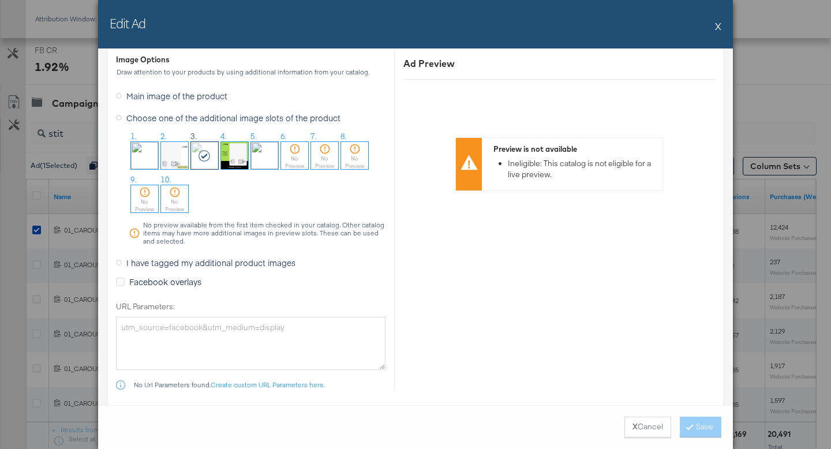
click at [231, 263] on span "I have tagged my additional product images" at bounding box center [210, 263] width 169 height 12
click at [0, 0] on input "I have tagged my additional product images" at bounding box center [0, 0] width 0 height 0
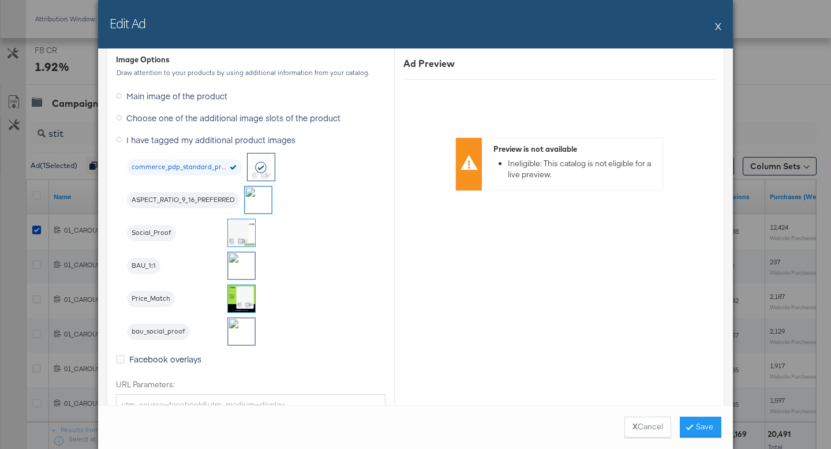
click at [250, 263] on img at bounding box center [241, 265] width 27 height 27
click at [697, 428] on button "Save" at bounding box center [701, 427] width 42 height 21
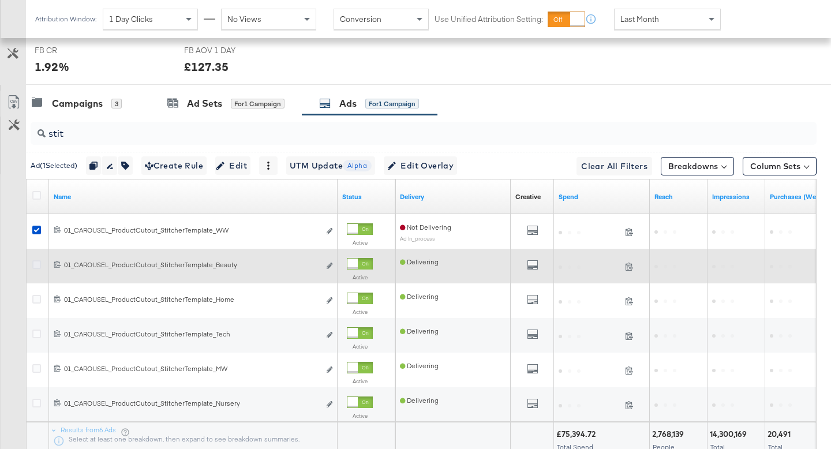
click at [35, 263] on icon at bounding box center [36, 264] width 9 height 9
click at [0, 0] on input "checkbox" at bounding box center [0, 0] width 0 height 0
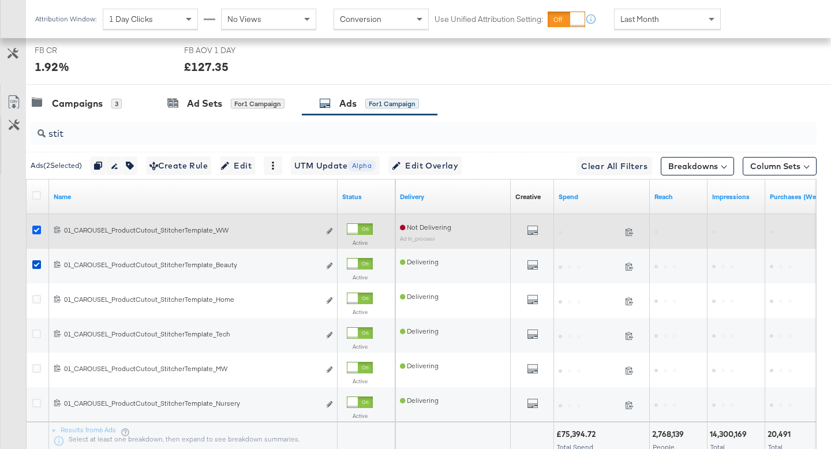
click at [36, 230] on icon at bounding box center [36, 230] width 9 height 9
click at [0, 0] on input "checkbox" at bounding box center [0, 0] width 0 height 0
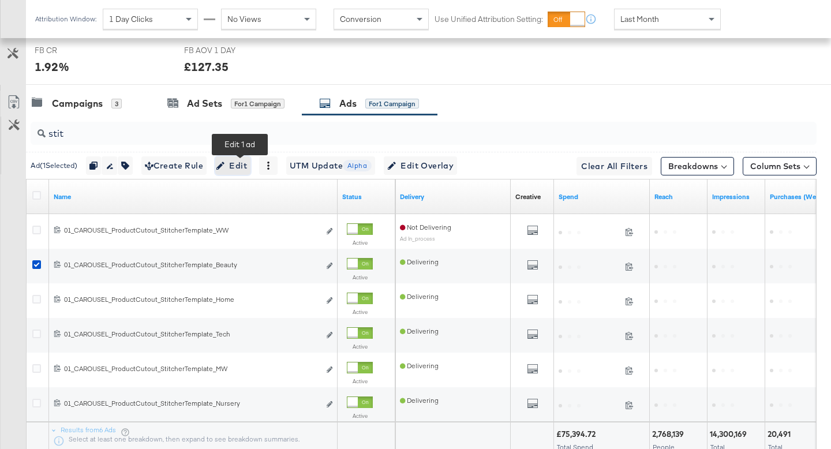
click at [238, 170] on span "Edit" at bounding box center [233, 166] width 28 height 14
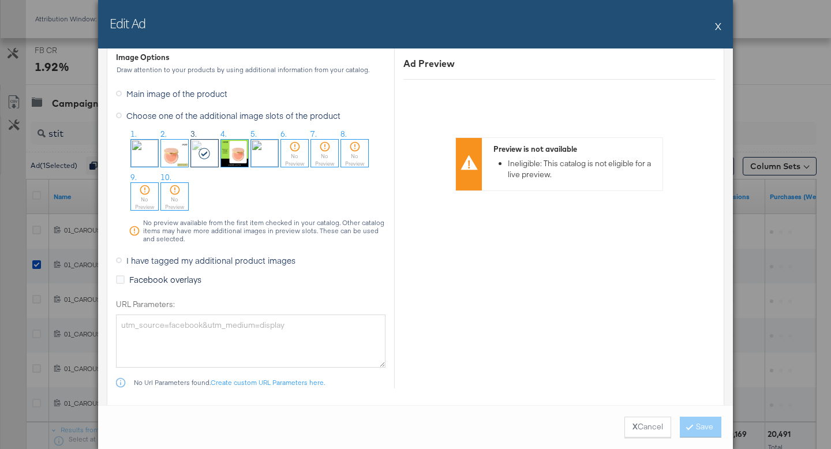
scroll to position [1244, 0]
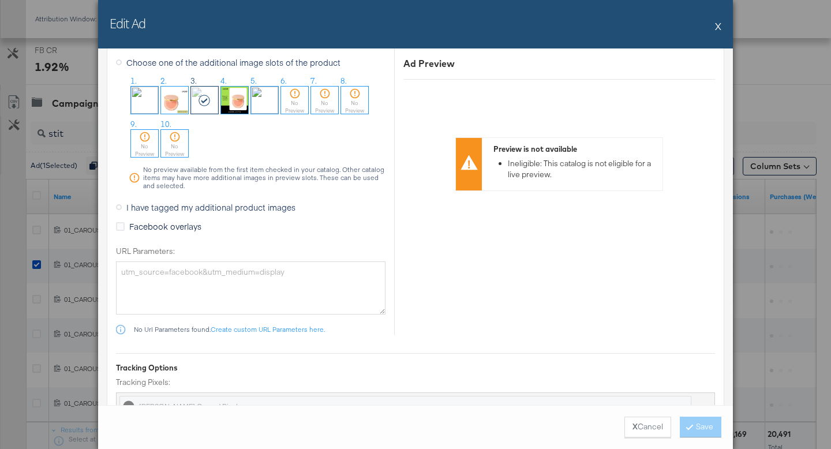
click at [211, 209] on span "I have tagged my additional product images" at bounding box center [210, 207] width 169 height 12
click at [0, 0] on input "I have tagged my additional product images" at bounding box center [0, 0] width 0 height 0
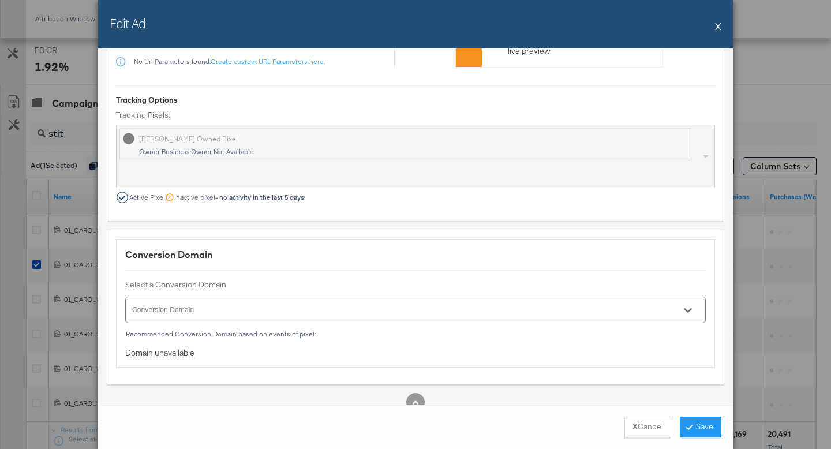
scroll to position [1079, 0]
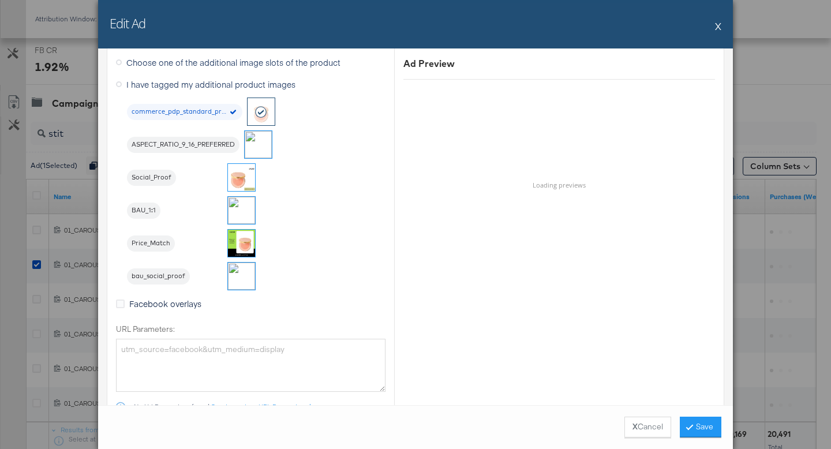
click at [238, 211] on img at bounding box center [241, 210] width 27 height 27
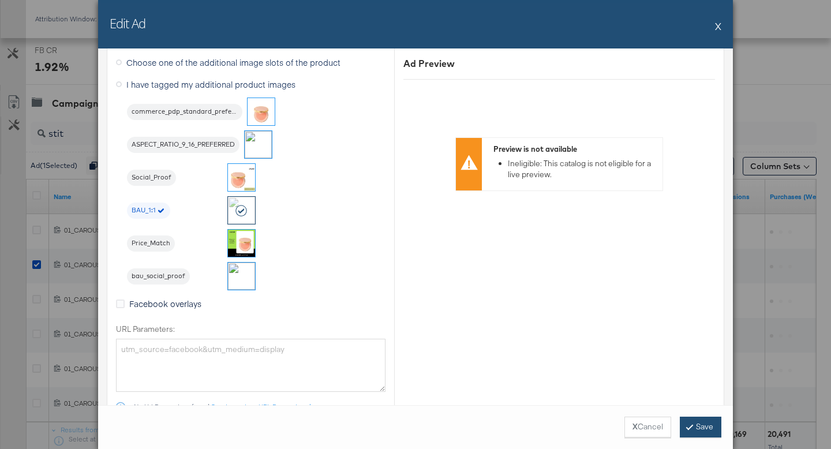
click at [714, 429] on button "Save" at bounding box center [701, 427] width 42 height 21
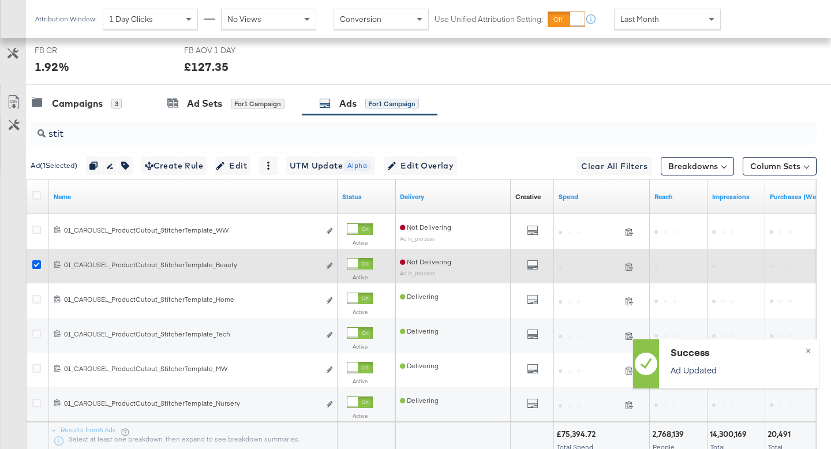
click at [36, 264] on icon at bounding box center [36, 264] width 9 height 9
click at [0, 0] on input "checkbox" at bounding box center [0, 0] width 0 height 0
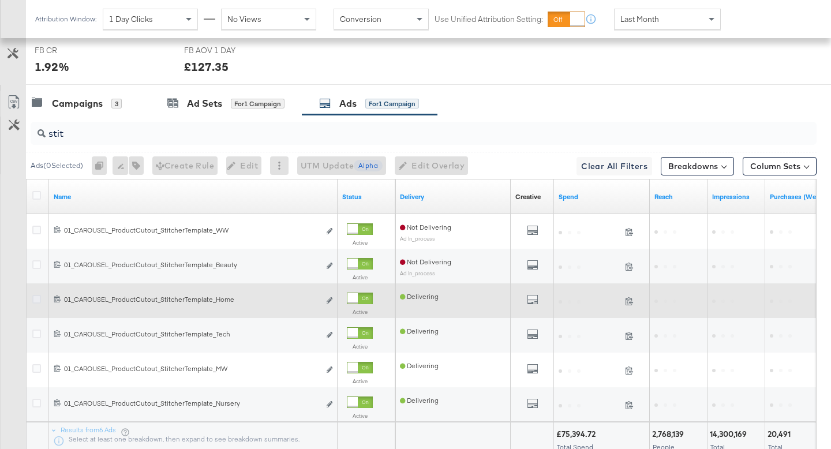
click at [36, 298] on icon at bounding box center [36, 299] width 9 height 9
click at [0, 0] on input "checkbox" at bounding box center [0, 0] width 0 height 0
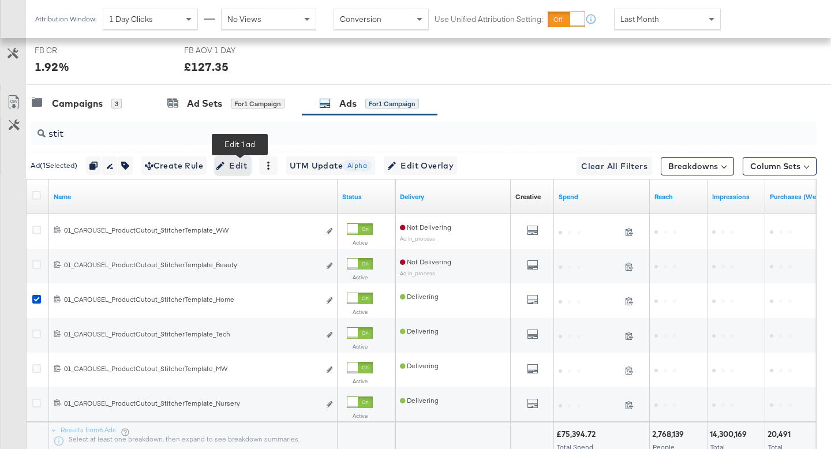
click at [237, 166] on span "Edit" at bounding box center [233, 166] width 28 height 14
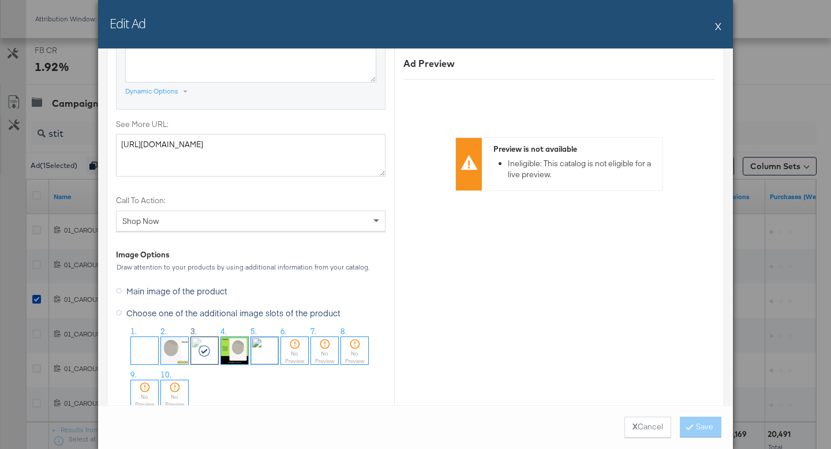
scroll to position [1122, 0]
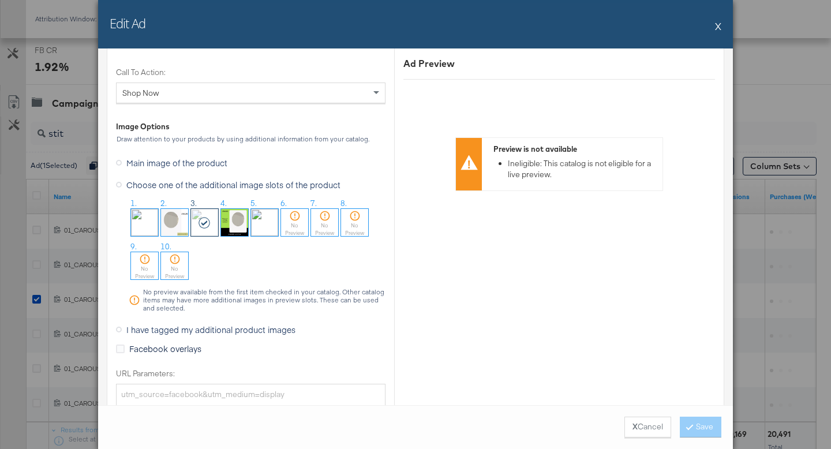
click at [200, 330] on span "I have tagged my additional product images" at bounding box center [210, 330] width 169 height 12
click at [0, 0] on input "I have tagged my additional product images" at bounding box center [0, 0] width 0 height 0
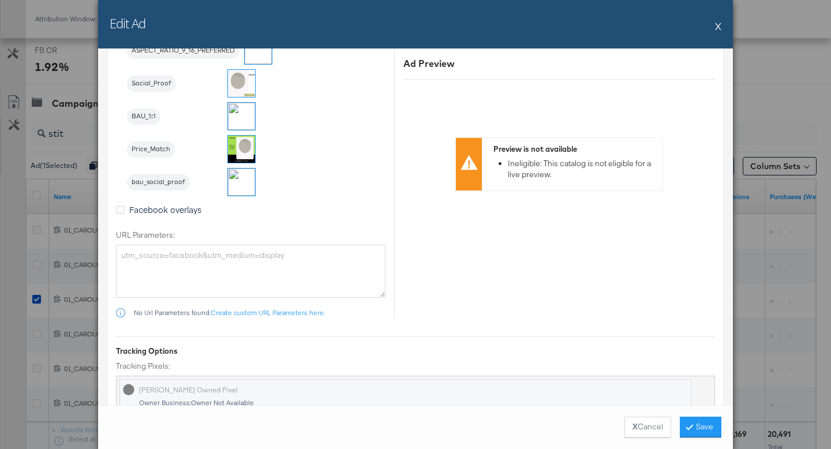
scroll to position [1067, 0]
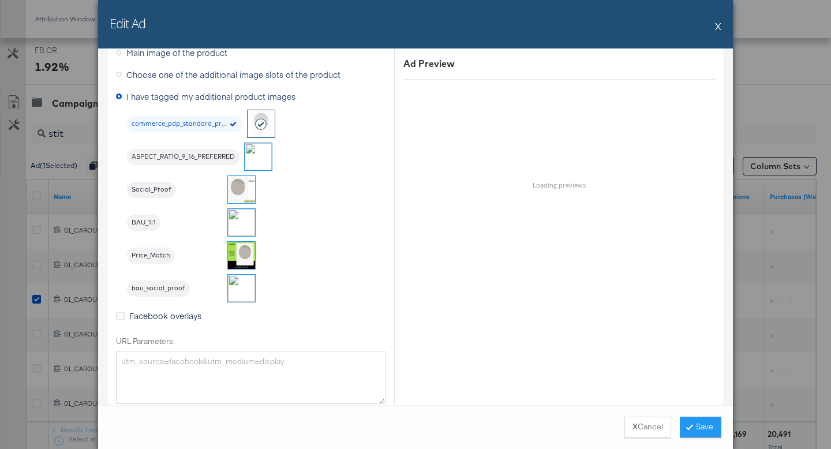
click at [241, 222] on img at bounding box center [241, 222] width 27 height 27
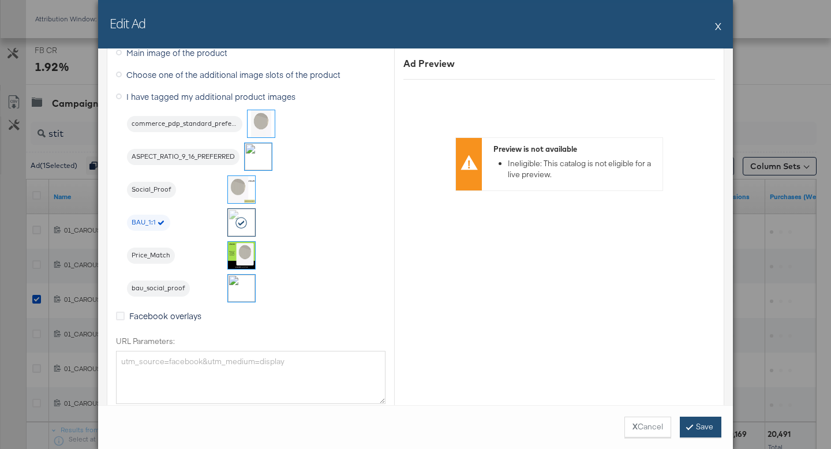
click at [699, 430] on button "Save" at bounding box center [701, 427] width 42 height 21
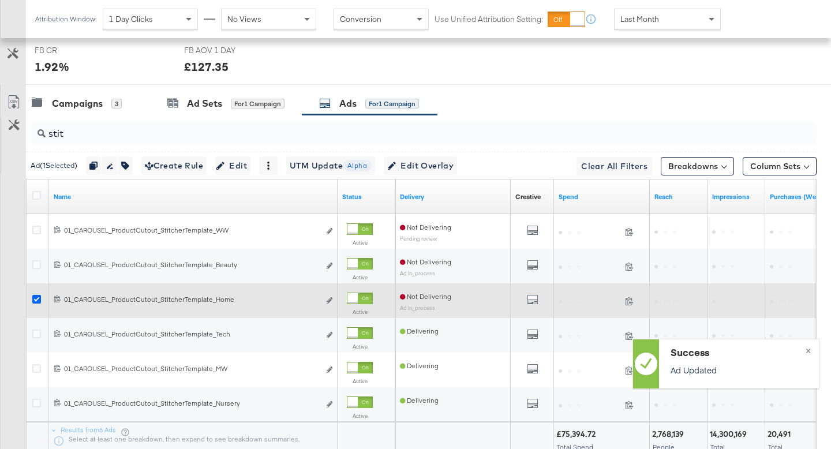
click at [34, 300] on icon at bounding box center [36, 299] width 9 height 9
click at [0, 0] on input "checkbox" at bounding box center [0, 0] width 0 height 0
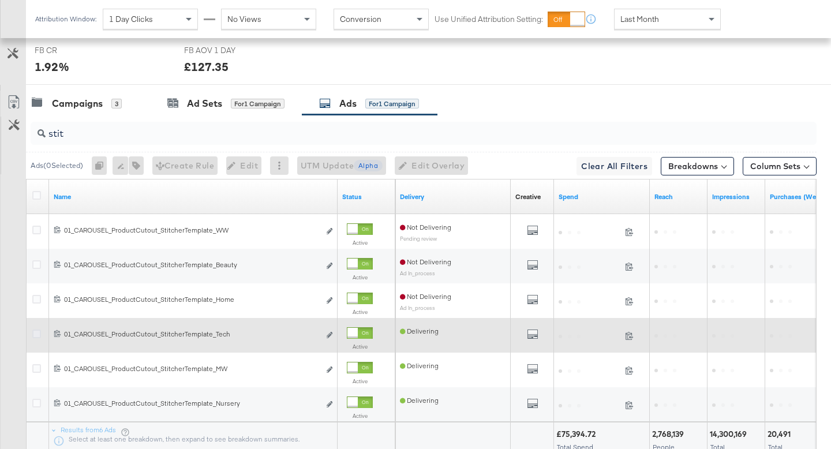
click at [37, 335] on icon at bounding box center [36, 333] width 9 height 9
click at [0, 0] on input "checkbox" at bounding box center [0, 0] width 0 height 0
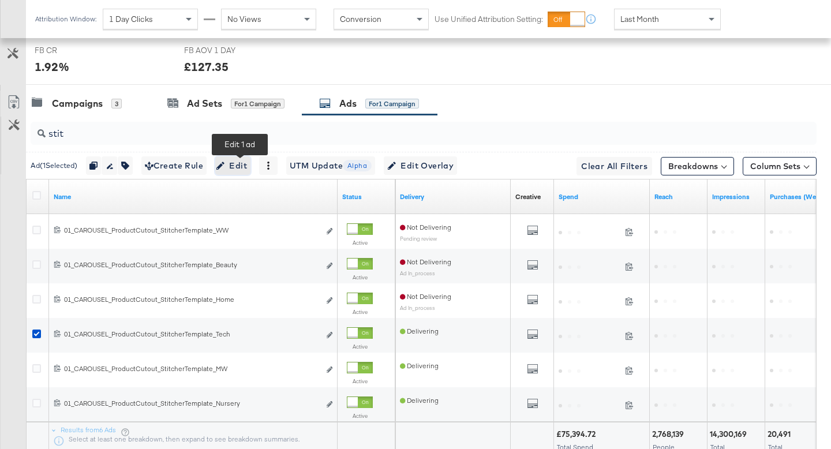
click at [247, 163] on span "Edit" at bounding box center [233, 166] width 28 height 14
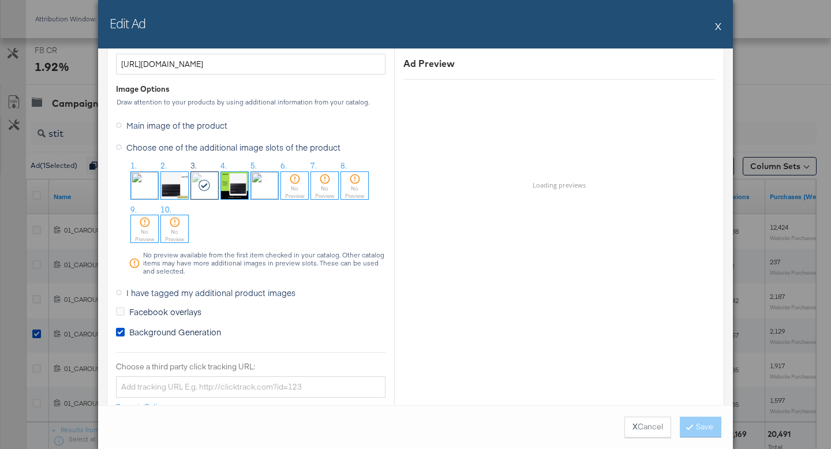
scroll to position [986, 0]
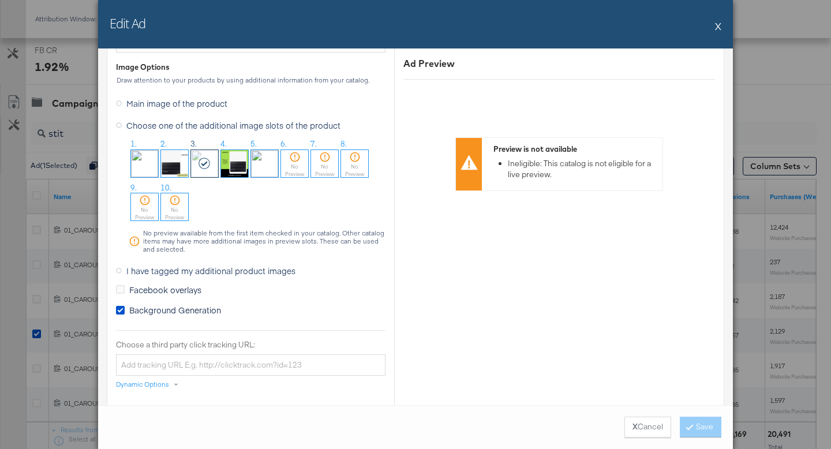
click at [211, 268] on span "I have tagged my additional product images" at bounding box center [210, 271] width 169 height 12
click at [0, 0] on input "I have tagged my additional product images" at bounding box center [0, 0] width 0 height 0
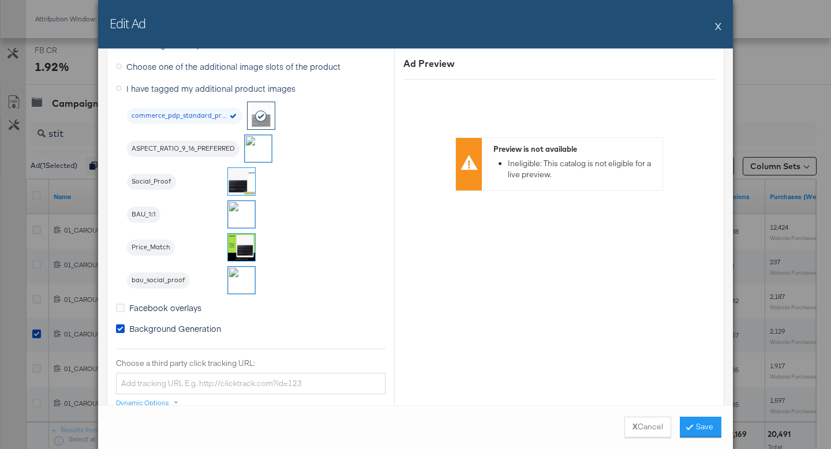
scroll to position [1150, 0]
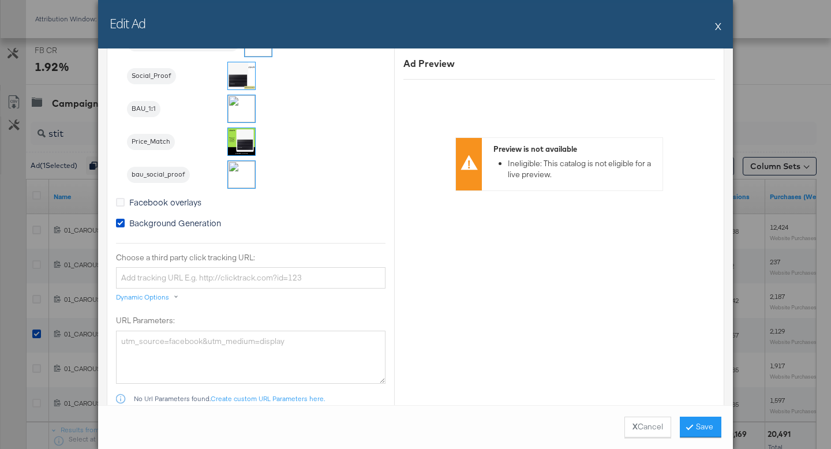
click at [243, 108] on img at bounding box center [241, 108] width 27 height 27
click at [712, 427] on button "Save" at bounding box center [701, 427] width 42 height 21
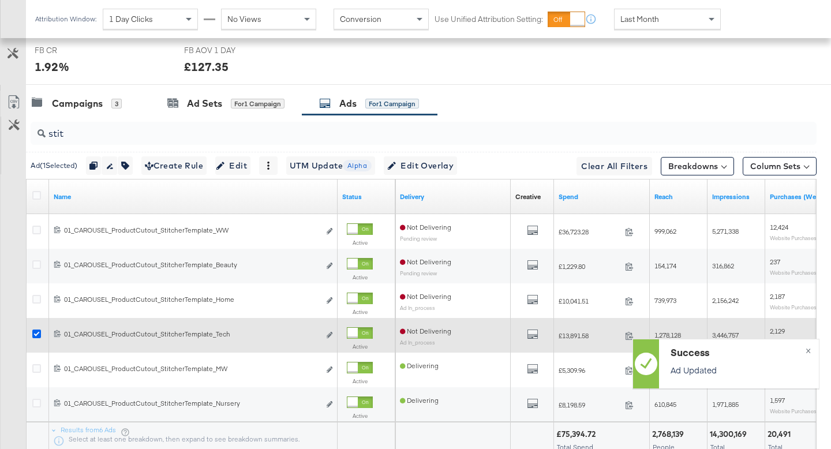
click at [38, 334] on icon at bounding box center [36, 333] width 9 height 9
click at [0, 0] on input "checkbox" at bounding box center [0, 0] width 0 height 0
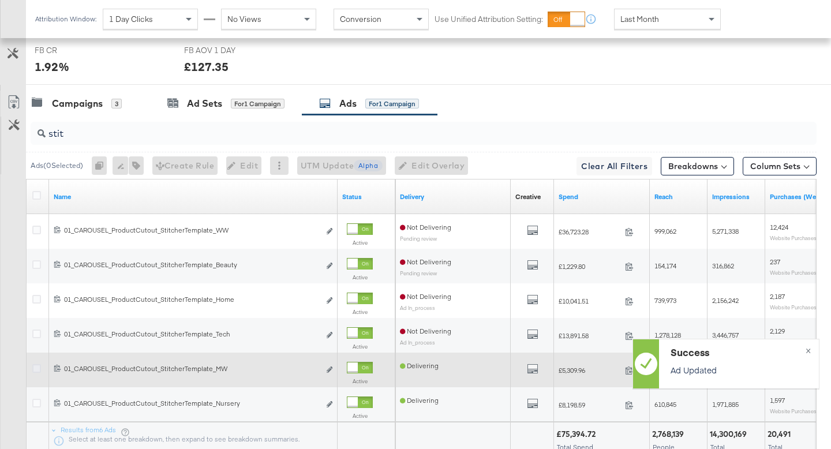
click at [38, 368] on icon at bounding box center [36, 368] width 9 height 9
click at [0, 0] on input "checkbox" at bounding box center [0, 0] width 0 height 0
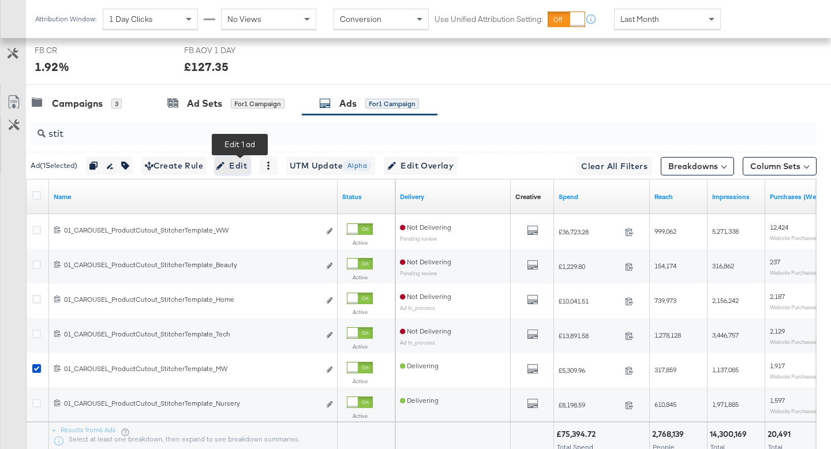
click at [243, 164] on span "Edit" at bounding box center [233, 166] width 28 height 14
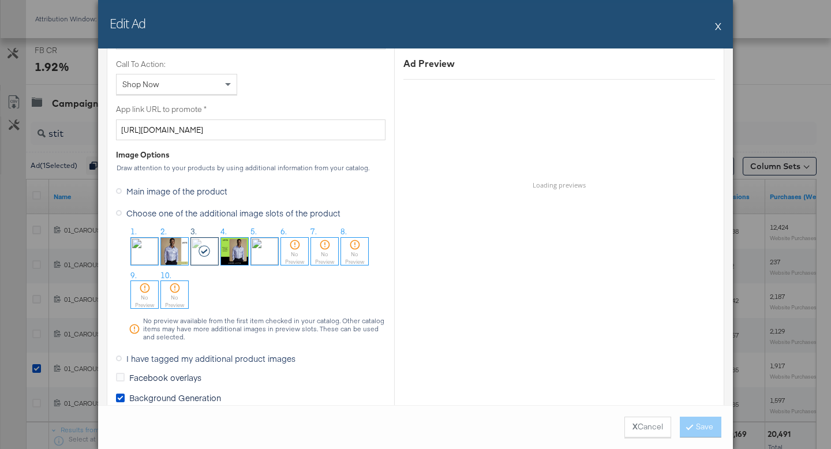
scroll to position [899, 0]
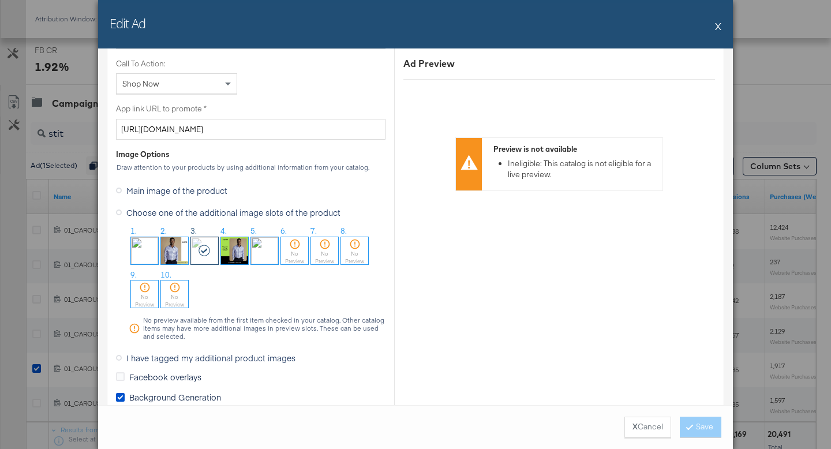
click at [192, 356] on span "I have tagged my additional product images" at bounding box center [210, 358] width 169 height 12
click at [0, 0] on input "I have tagged my additional product images" at bounding box center [0, 0] width 0 height 0
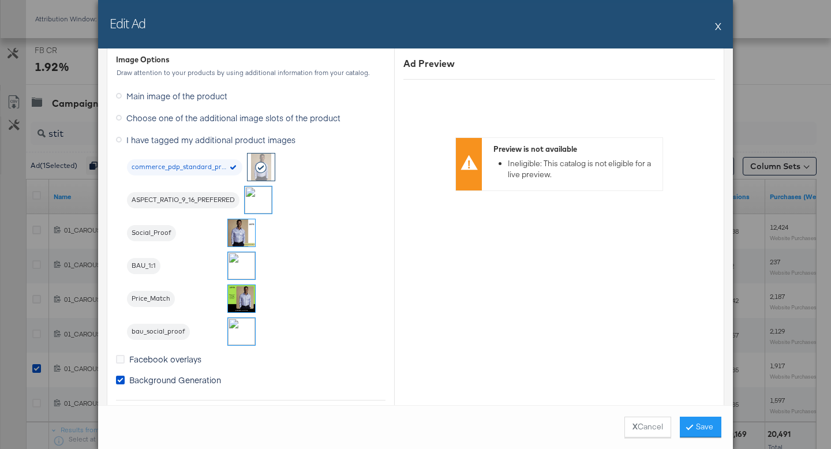
scroll to position [1126, 0]
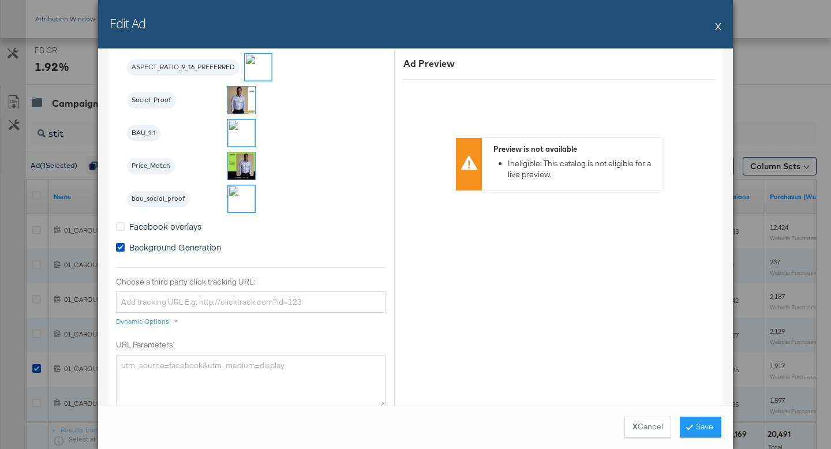
click at [239, 134] on img at bounding box center [241, 132] width 27 height 27
click at [702, 426] on button "Save" at bounding box center [701, 427] width 42 height 21
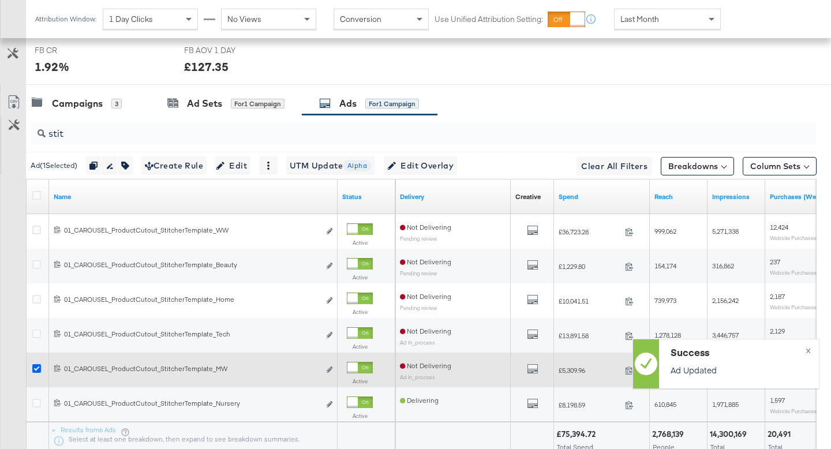
click at [38, 366] on icon at bounding box center [36, 368] width 9 height 9
click at [0, 0] on input "checkbox" at bounding box center [0, 0] width 0 height 0
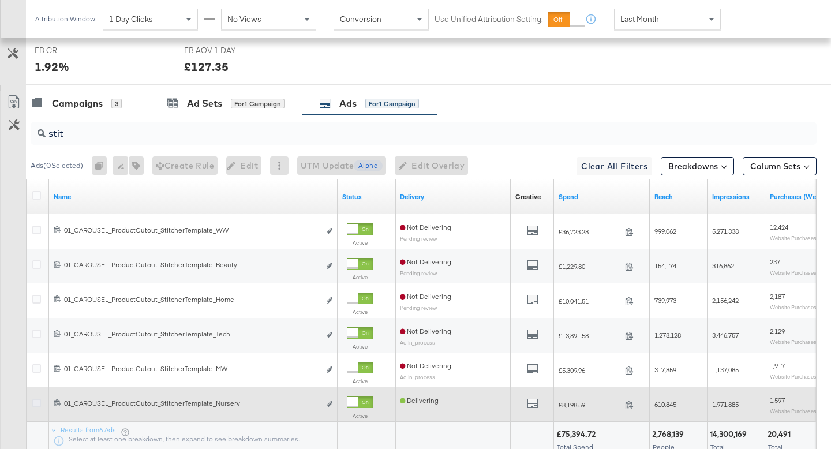
click at [38, 400] on icon at bounding box center [36, 403] width 9 height 9
click at [0, 0] on input "checkbox" at bounding box center [0, 0] width 0 height 0
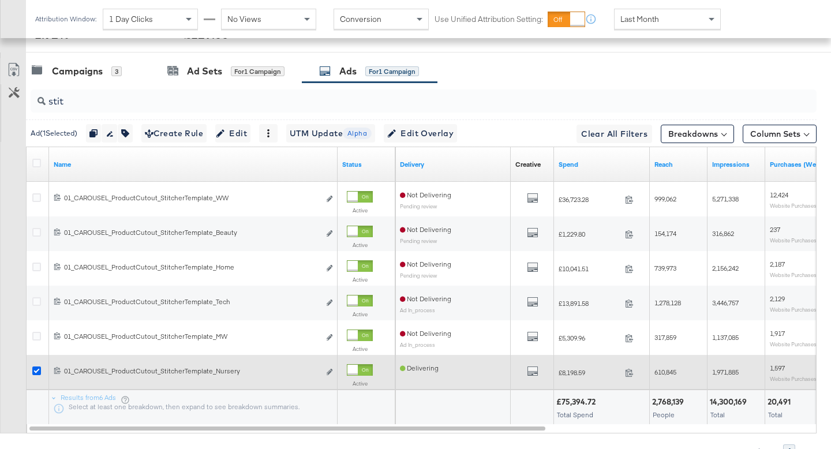
scroll to position [664, 0]
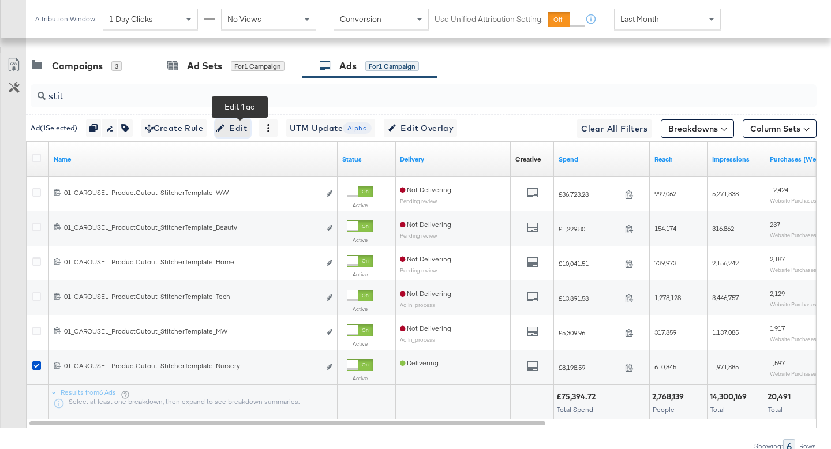
click at [245, 133] on span "Edit" at bounding box center [233, 128] width 28 height 14
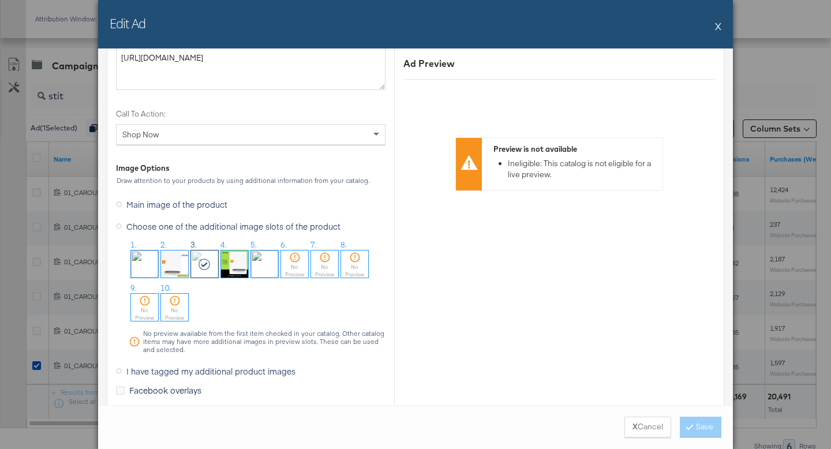
scroll to position [1117, 0]
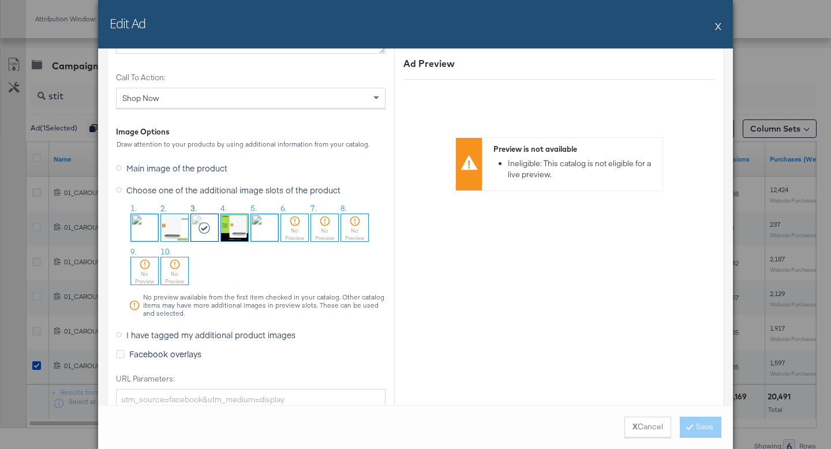
click at [227, 336] on span "I have tagged my additional product images" at bounding box center [210, 335] width 169 height 12
click at [0, 0] on input "I have tagged my additional product images" at bounding box center [0, 0] width 0 height 0
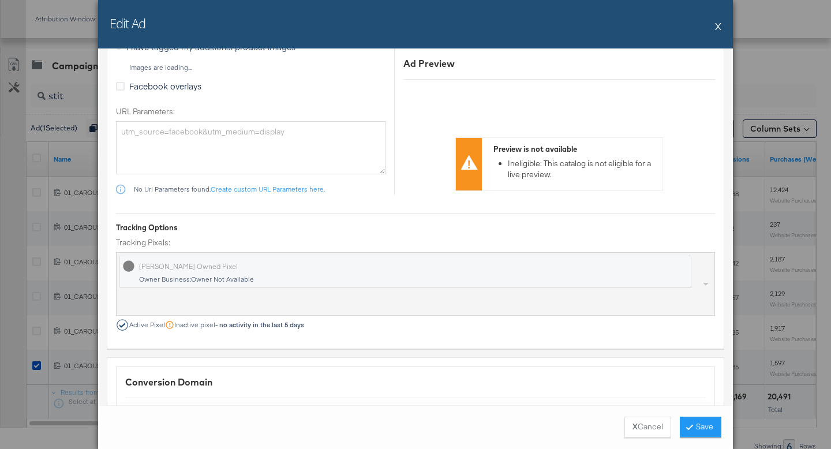
scroll to position [952, 0]
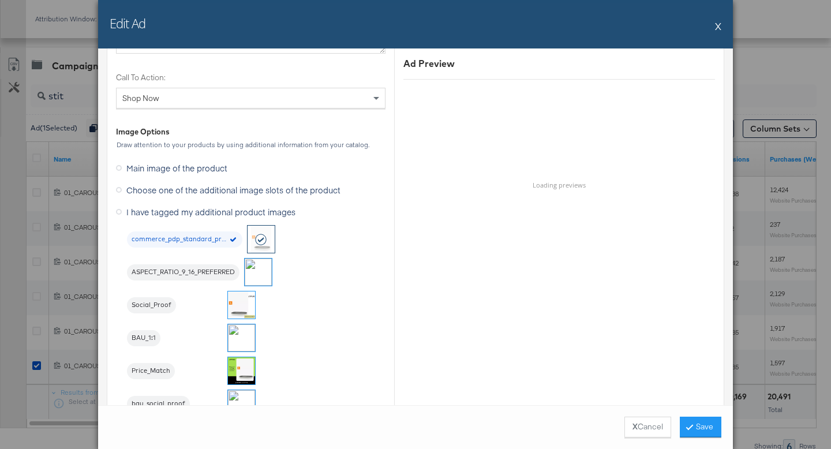
click at [239, 338] on img at bounding box center [241, 337] width 27 height 27
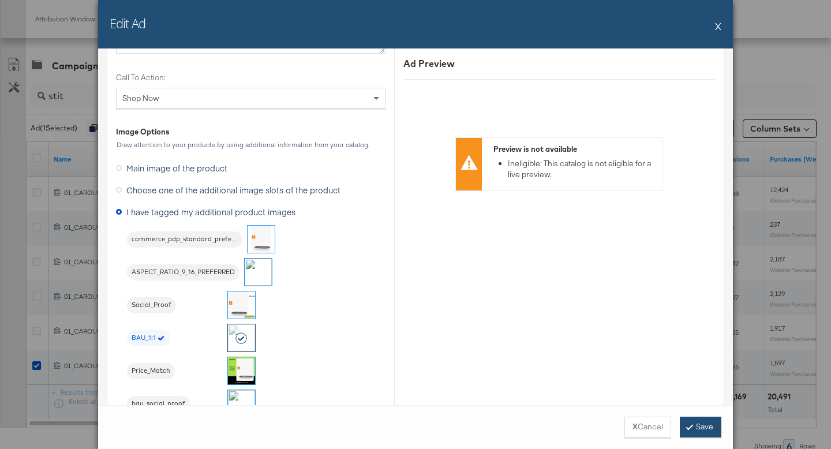
click at [701, 425] on button "Save" at bounding box center [701, 427] width 42 height 21
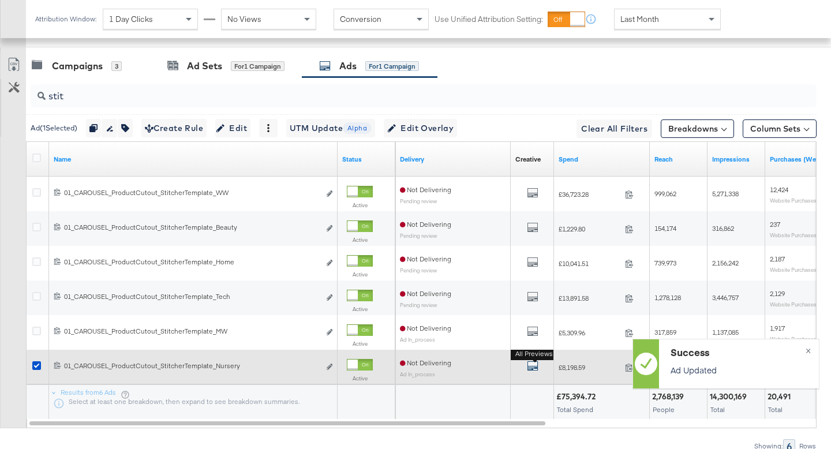
click at [535, 368] on icon "default" at bounding box center [533, 366] width 12 height 12
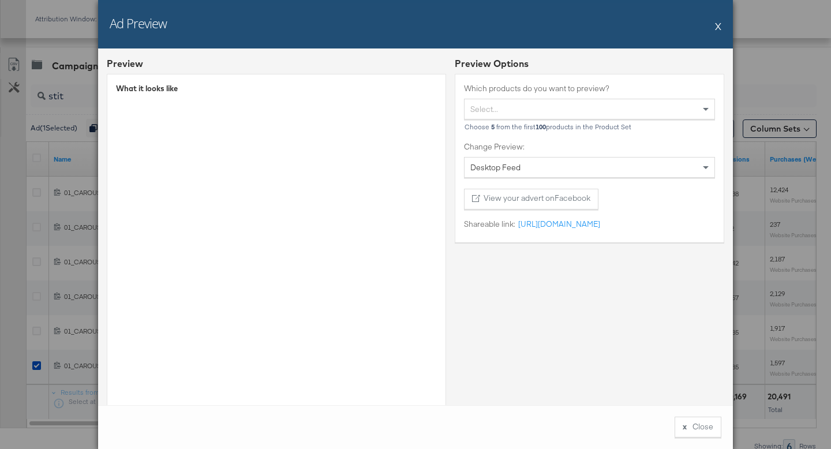
click at [718, 25] on button "X" at bounding box center [718, 25] width 6 height 23
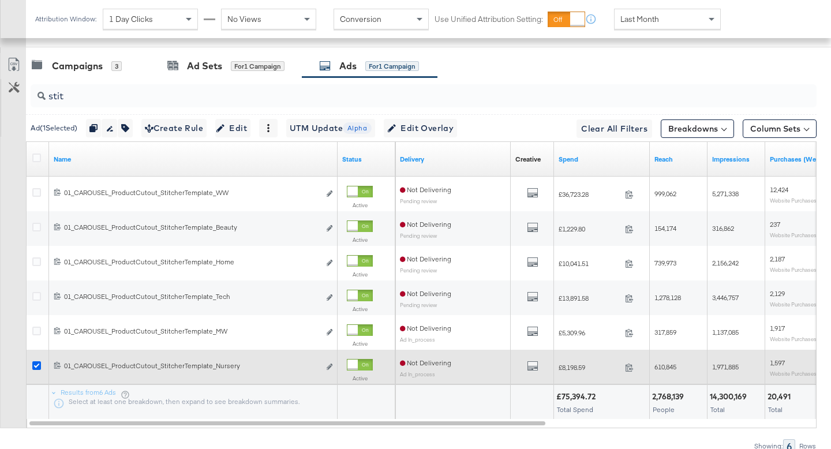
click at [37, 363] on icon at bounding box center [36, 365] width 9 height 9
click at [0, 0] on input "checkbox" at bounding box center [0, 0] width 0 height 0
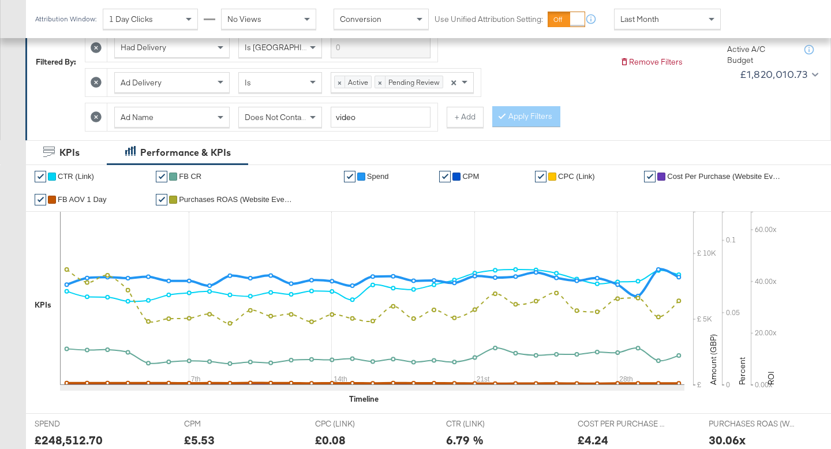
scroll to position [160, 0]
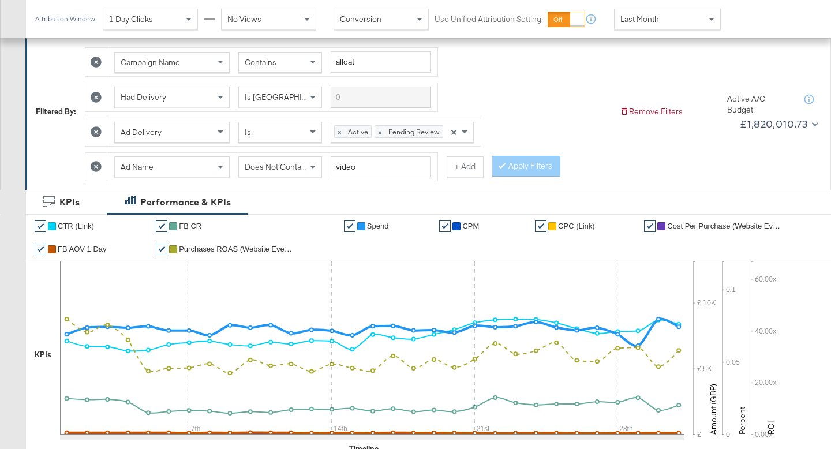
click at [297, 168] on span "Does Not Contain" at bounding box center [276, 167] width 63 height 10
drag, startPoint x: 520, startPoint y: 165, endPoint x: 514, endPoint y: 171, distance: 8.6
click at [520, 165] on button "Apply Filters" at bounding box center [526, 166] width 68 height 21
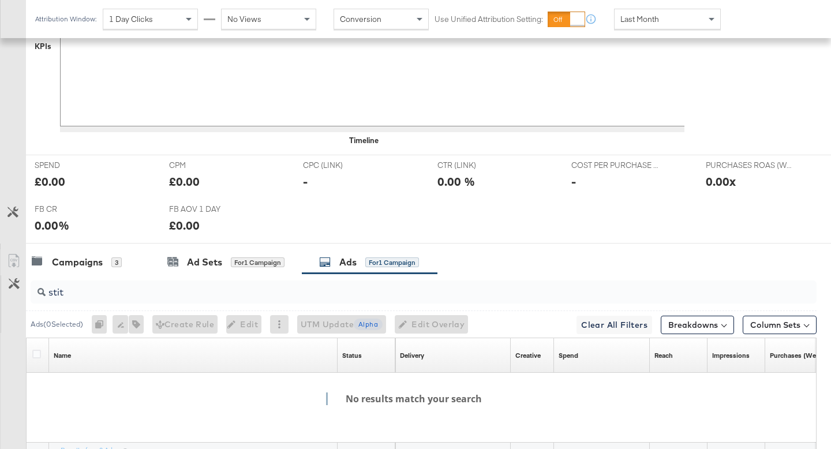
scroll to position [580, 0]
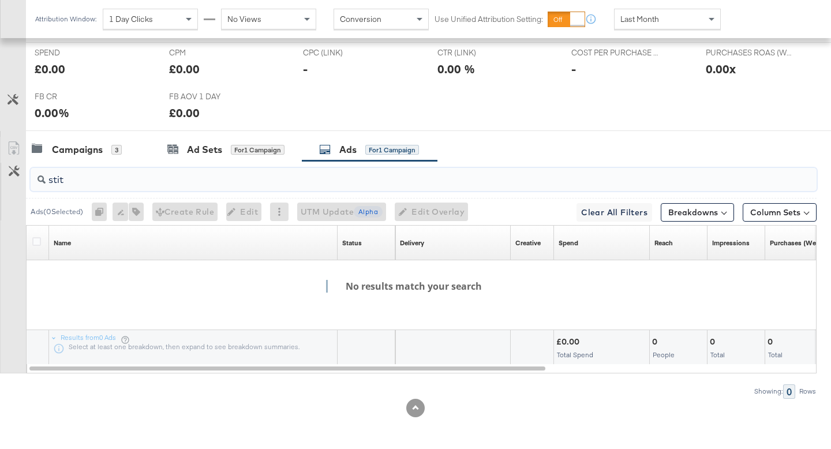
click at [80, 182] on input "stit" at bounding box center [396, 175] width 701 height 23
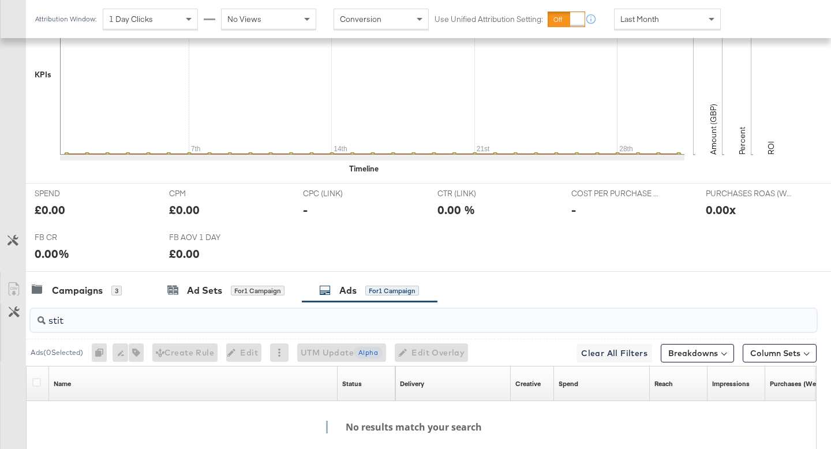
scroll to position [15, 0]
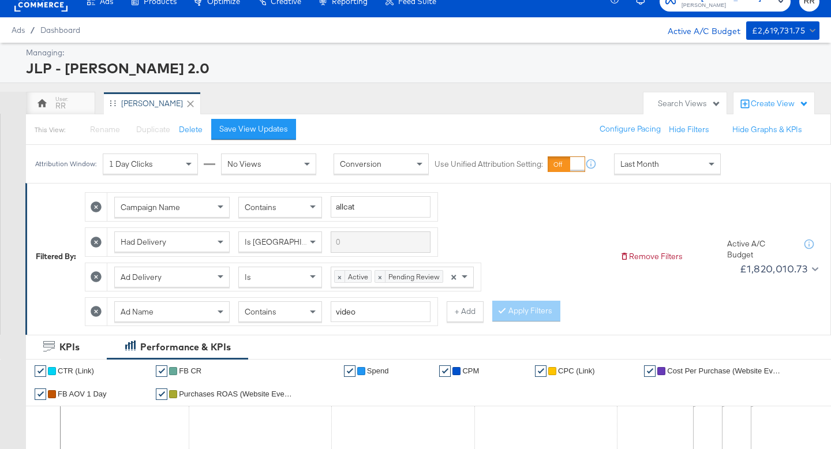
click at [99, 311] on icon at bounding box center [96, 311] width 11 height 11
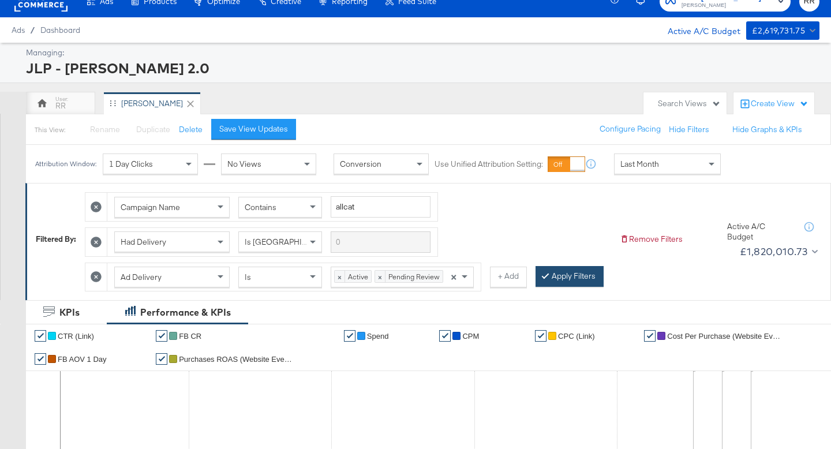
click at [572, 280] on button "Apply Filters" at bounding box center [569, 276] width 68 height 21
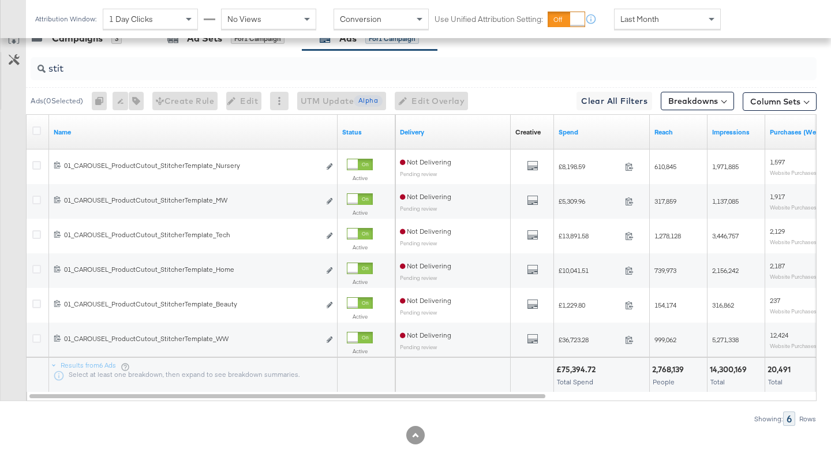
scroll to position [426, 0]
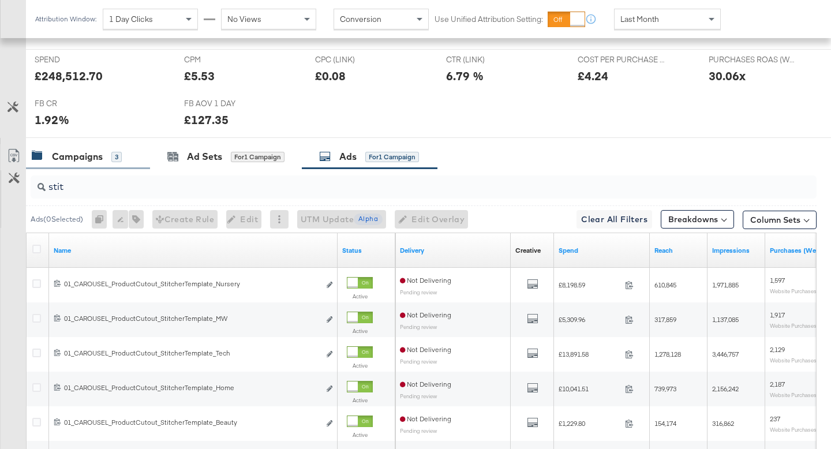
click at [103, 153] on div "Campaigns 3" at bounding box center [77, 156] width 90 height 13
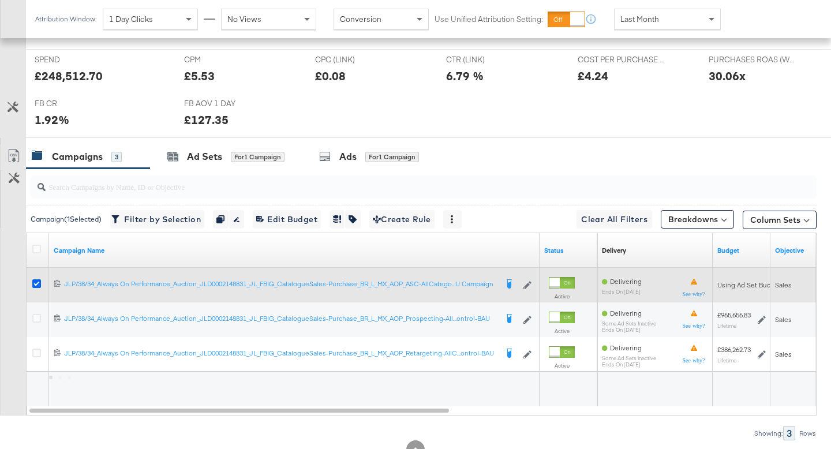
click at [35, 284] on icon at bounding box center [36, 283] width 9 height 9
click at [0, 0] on input "checkbox" at bounding box center [0, 0] width 0 height 0
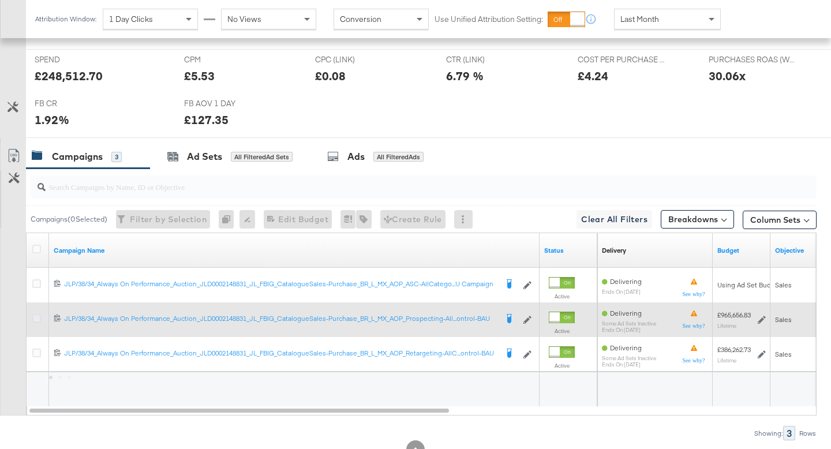
click at [33, 318] on icon at bounding box center [36, 318] width 9 height 9
click at [0, 0] on input "checkbox" at bounding box center [0, 0] width 0 height 0
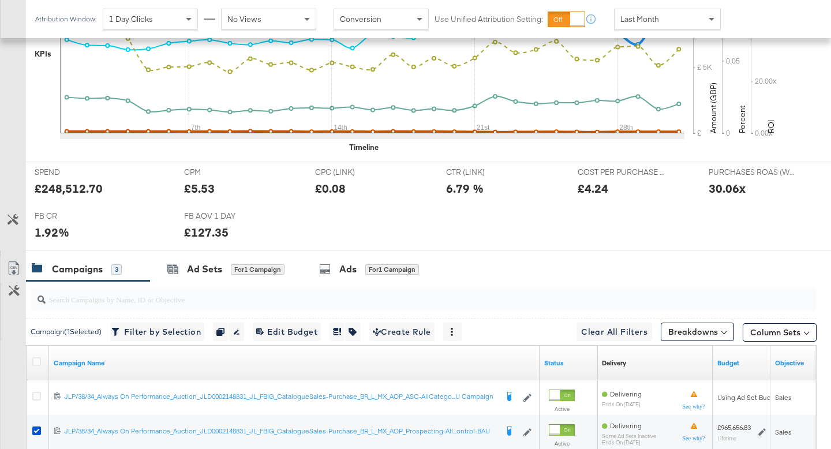
scroll to position [538, 0]
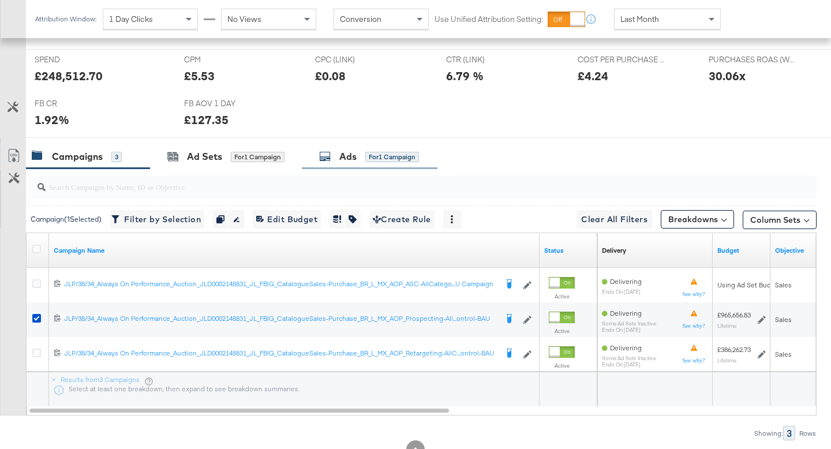
click at [342, 164] on div "Ads for 1 Campaign" at bounding box center [370, 156] width 136 height 25
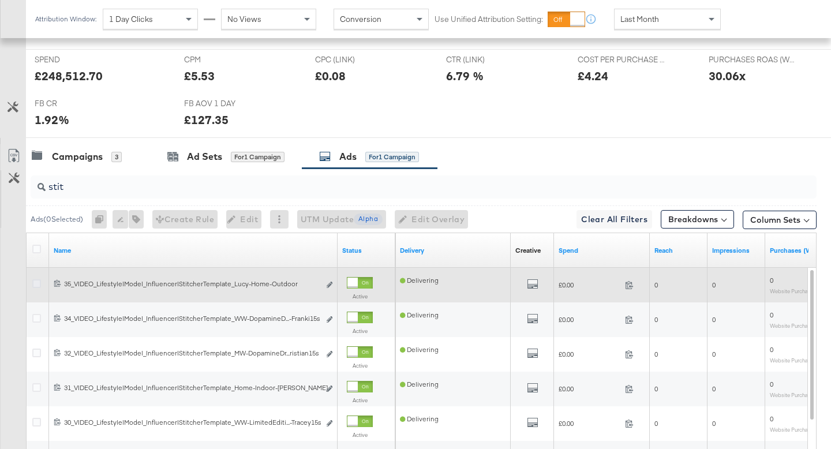
click at [36, 286] on icon at bounding box center [36, 283] width 9 height 9
click at [0, 0] on input "checkbox" at bounding box center [0, 0] width 0 height 0
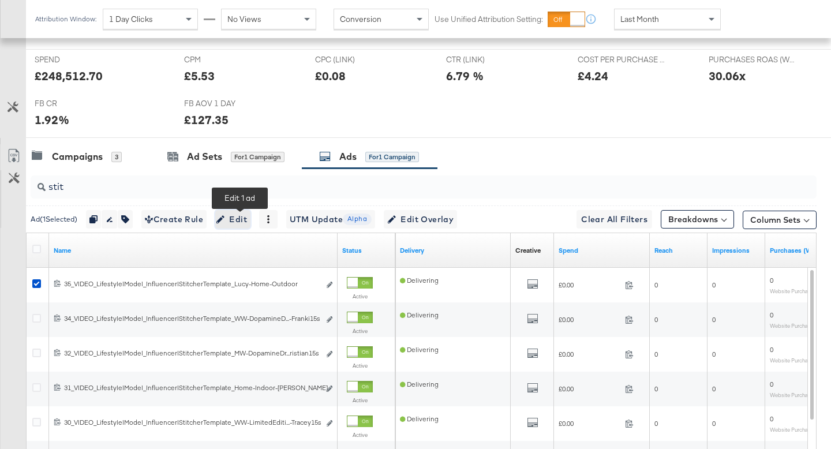
click at [237, 215] on span "Edit" at bounding box center [233, 219] width 28 height 14
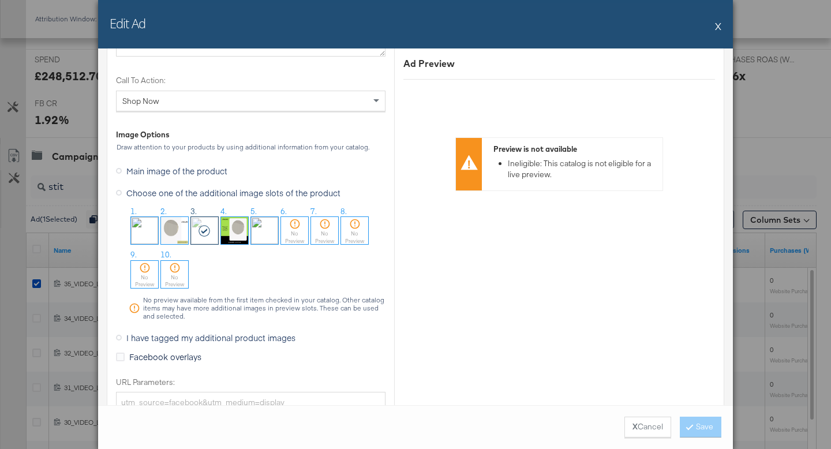
scroll to position [1446, 0]
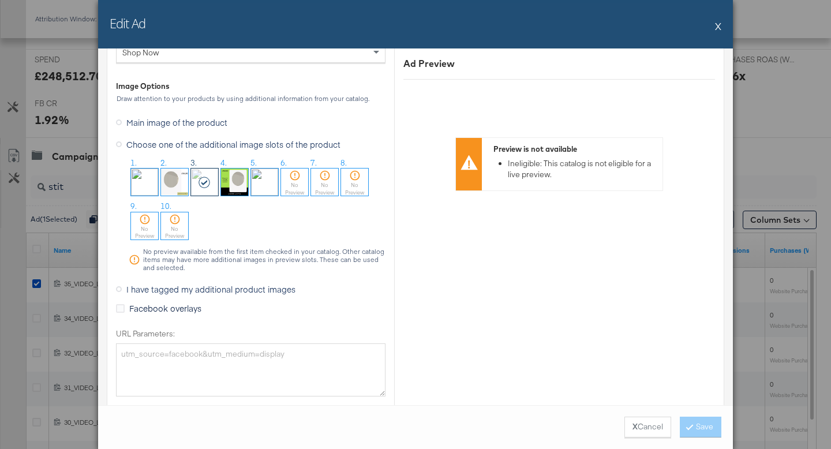
click at [238, 288] on span "I have tagged my additional product images" at bounding box center [210, 289] width 169 height 12
click at [0, 0] on input "I have tagged my additional product images" at bounding box center [0, 0] width 0 height 0
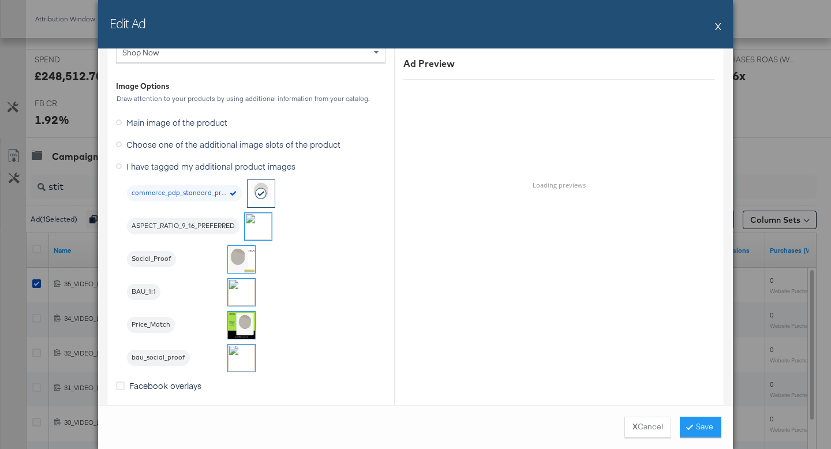
click at [238, 293] on img at bounding box center [241, 292] width 27 height 27
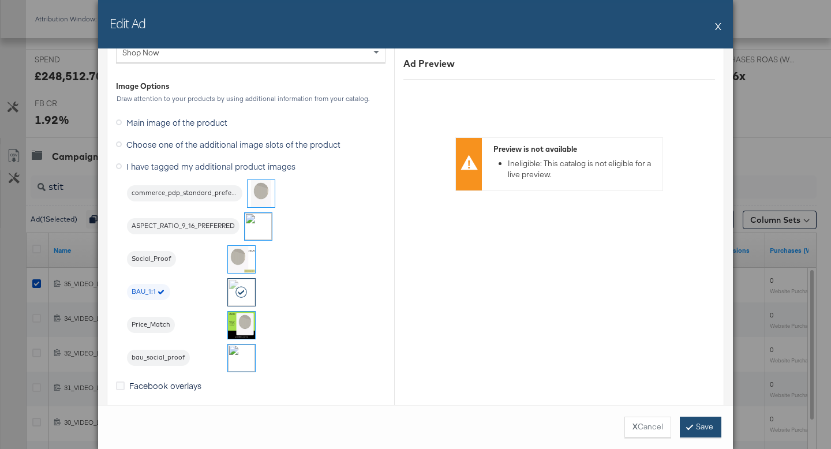
click at [710, 418] on button "Save" at bounding box center [701, 427] width 42 height 21
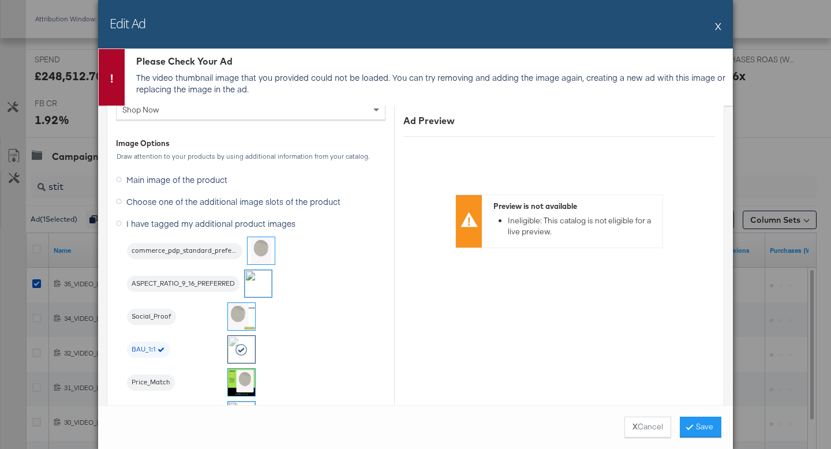
click at [717, 28] on button "X" at bounding box center [718, 25] width 6 height 23
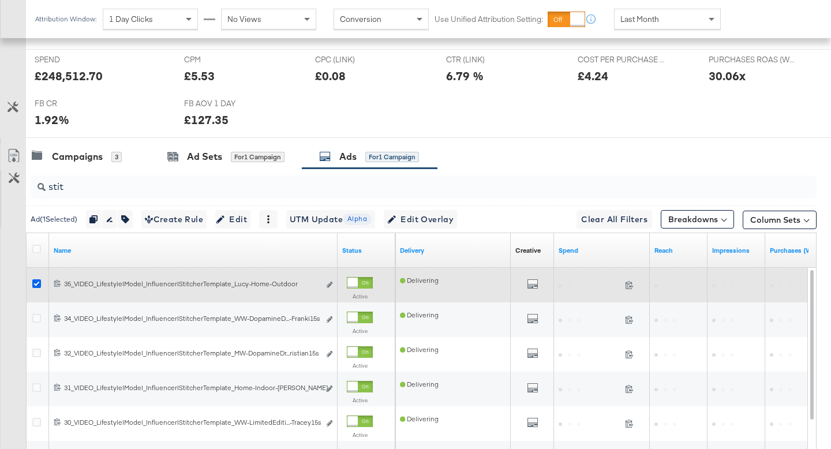
click at [38, 283] on icon at bounding box center [36, 283] width 9 height 9
click at [0, 0] on input "checkbox" at bounding box center [0, 0] width 0 height 0
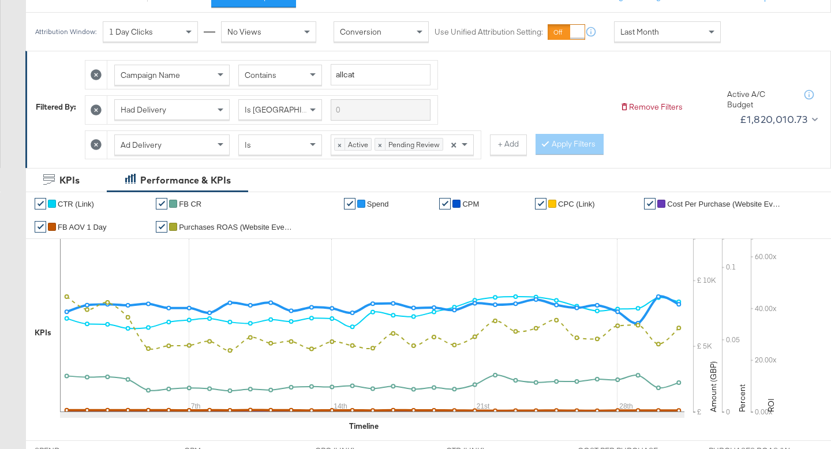
scroll to position [0, 0]
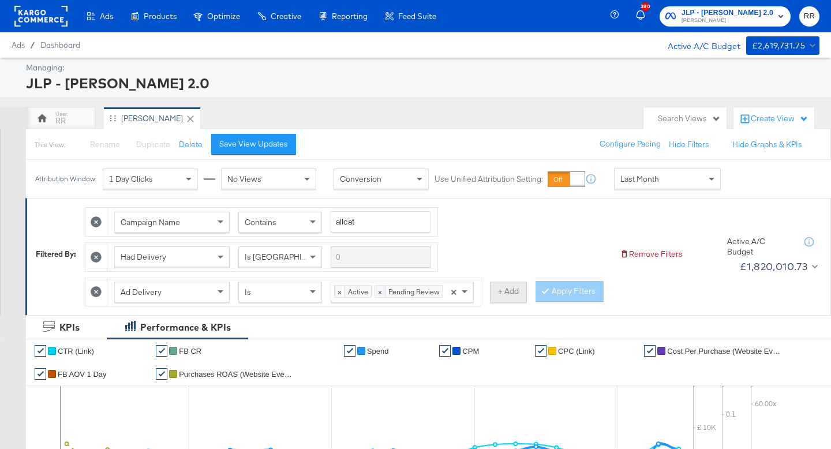
click at [510, 289] on button "+ Add" at bounding box center [508, 292] width 37 height 21
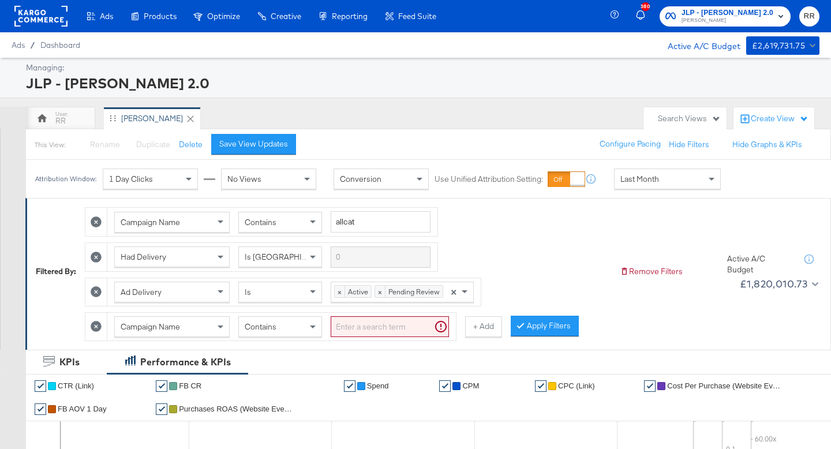
scroll to position [3, 0]
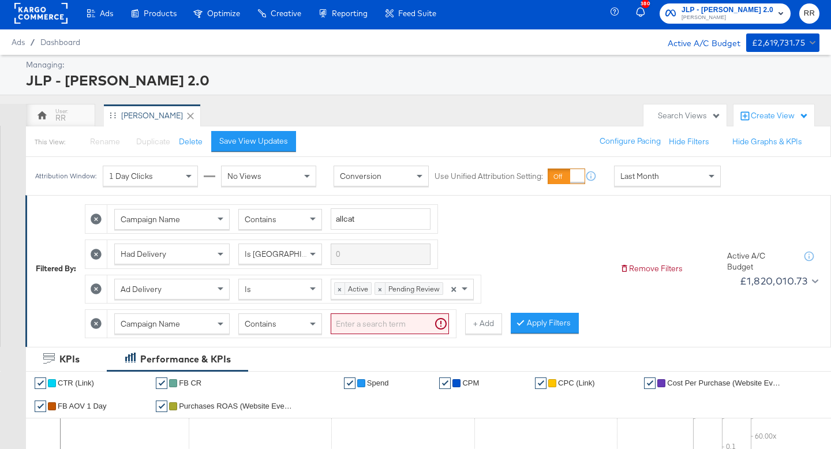
click at [201, 326] on div "Campaign Name" at bounding box center [172, 324] width 114 height 20
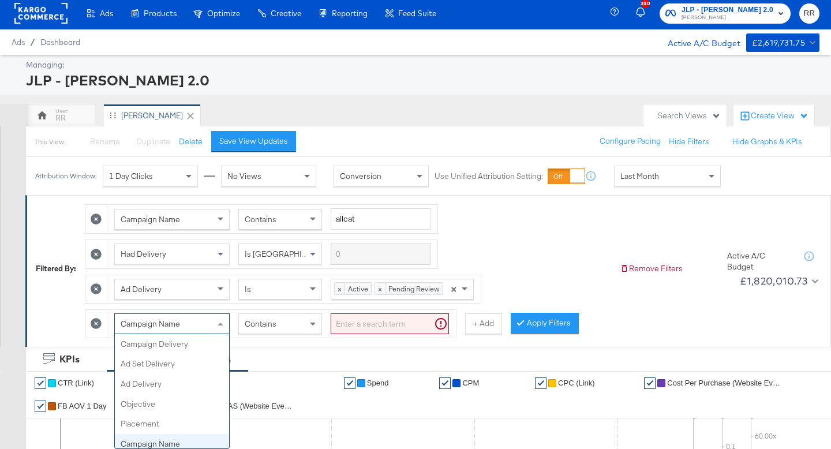
scroll to position [100, 0]
type input "ad n"
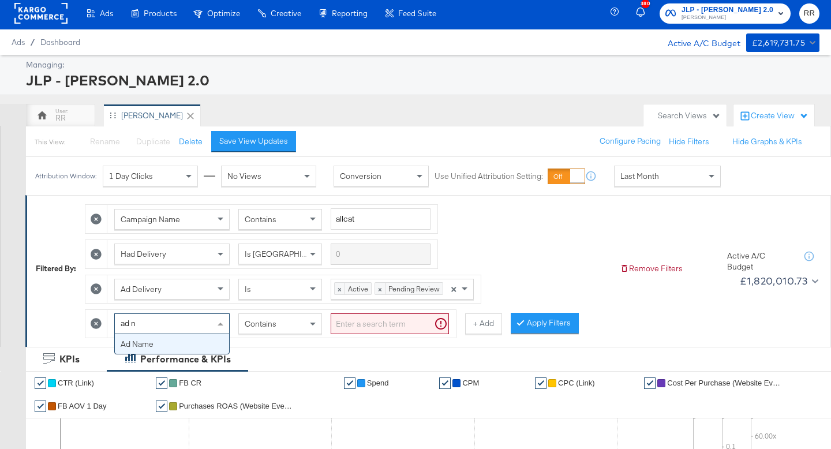
scroll to position [0, 0]
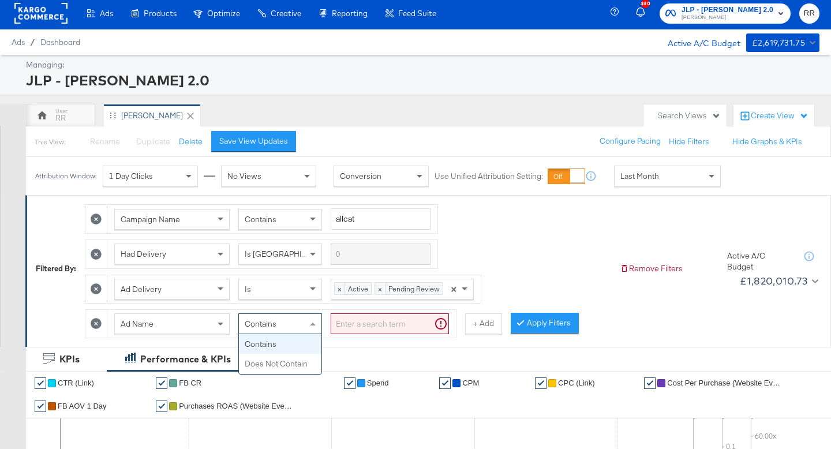
click at [261, 331] on div "Contains" at bounding box center [280, 324] width 83 height 20
click at [368, 324] on input "search" at bounding box center [390, 323] width 118 height 21
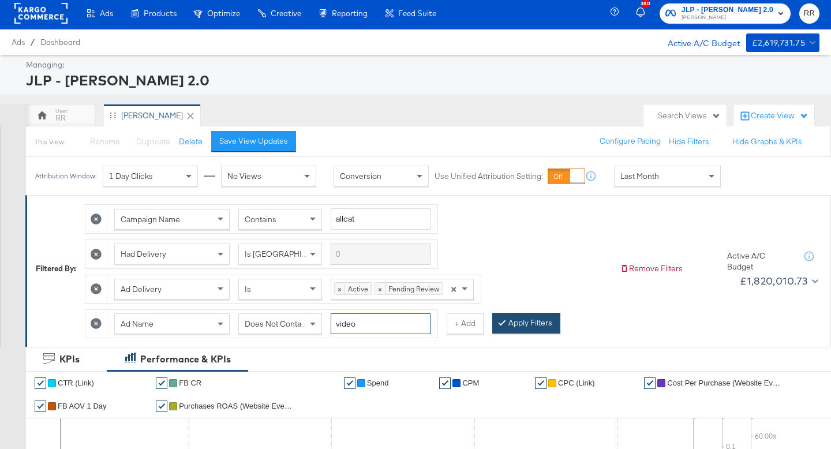
type input "video"
click at [552, 316] on button "Apply Filters" at bounding box center [526, 323] width 68 height 21
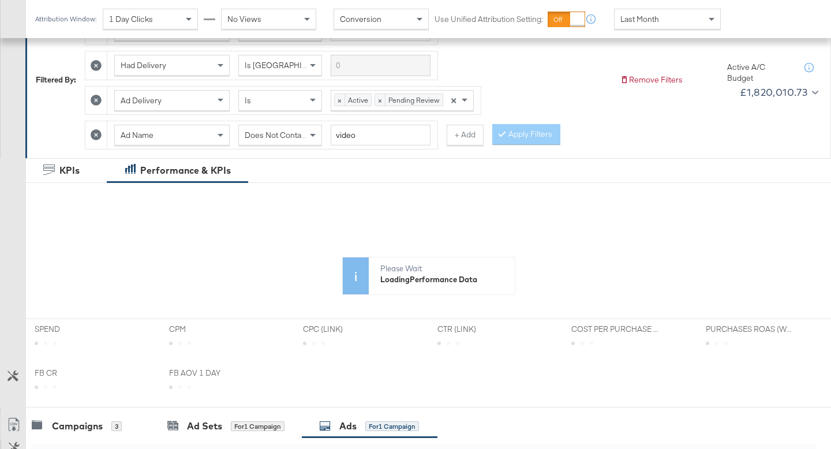
scroll to position [606, 0]
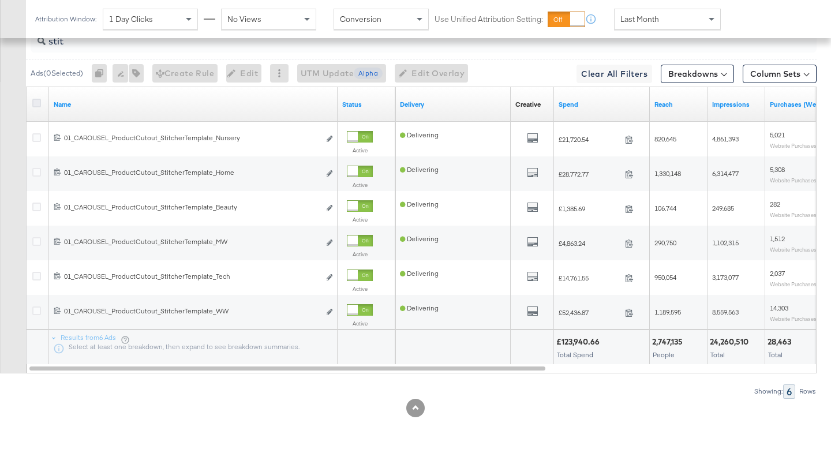
click at [39, 99] on icon at bounding box center [36, 103] width 9 height 9
click at [0, 0] on input "checkbox" at bounding box center [0, 0] width 0 height 0
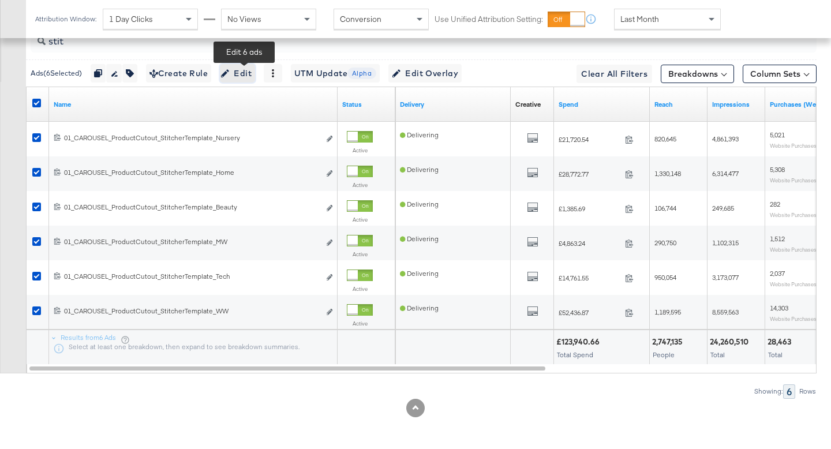
click at [248, 79] on span "Edit" at bounding box center [237, 73] width 28 height 14
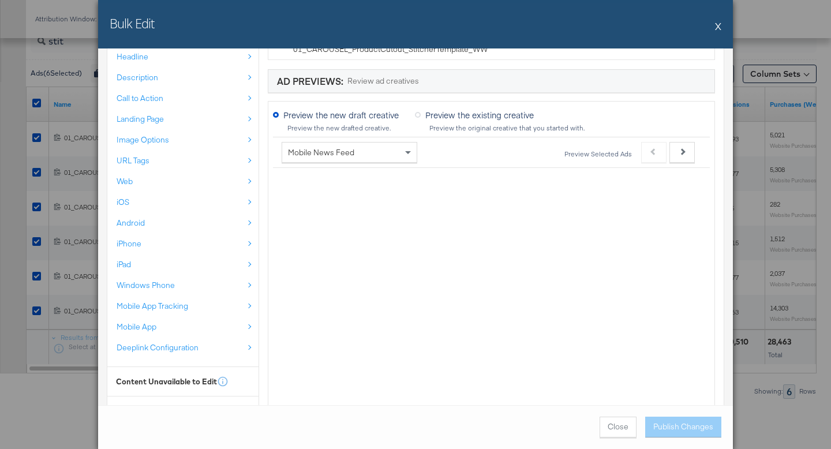
scroll to position [303, 0]
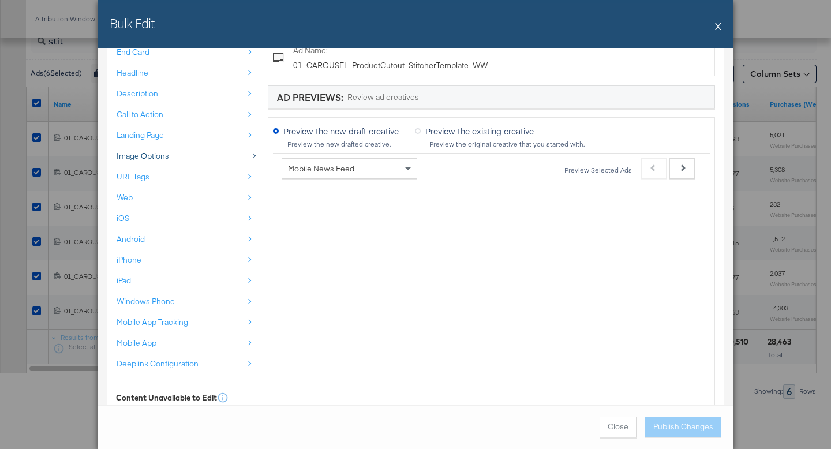
click at [208, 155] on div "Image Options" at bounding box center [180, 156] width 127 height 11
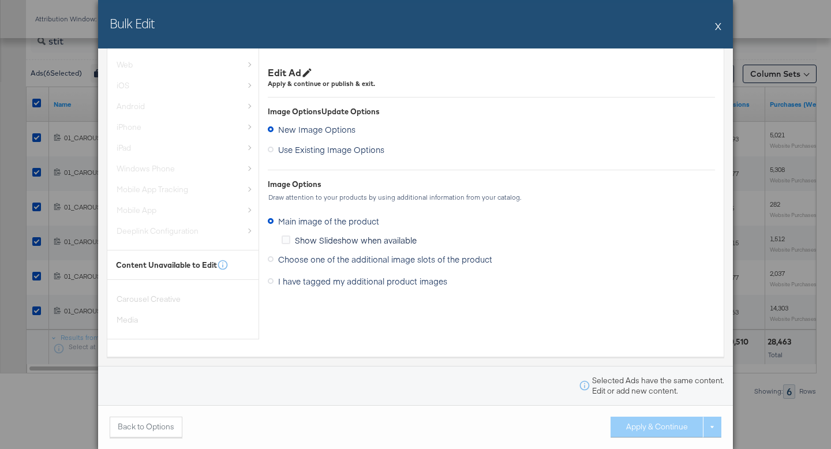
scroll to position [0, 0]
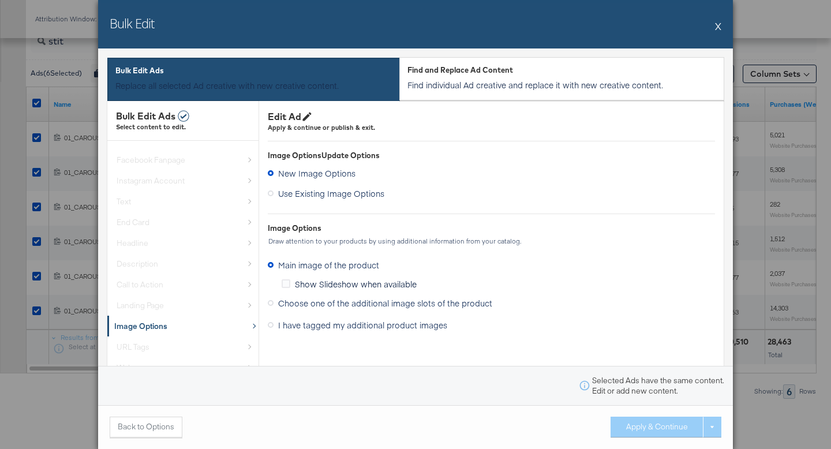
click at [322, 324] on span "I have tagged my additional product images" at bounding box center [362, 325] width 169 height 12
click at [0, 0] on input "I have tagged my additional product images" at bounding box center [0, 0] width 0 height 0
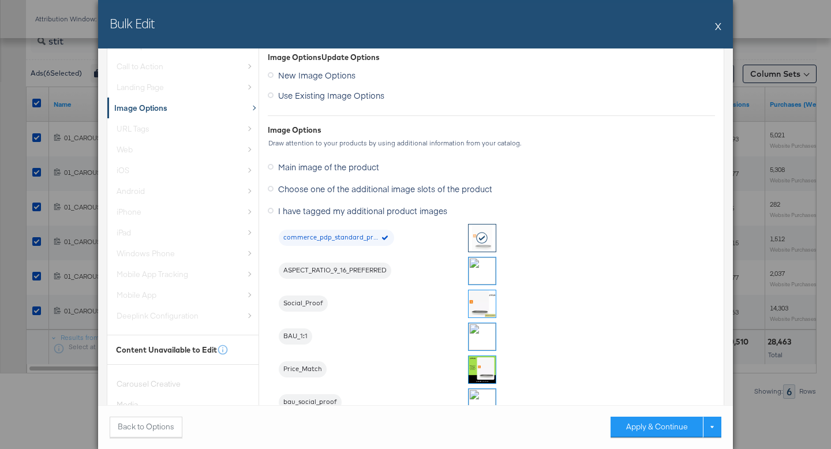
scroll to position [258, 0]
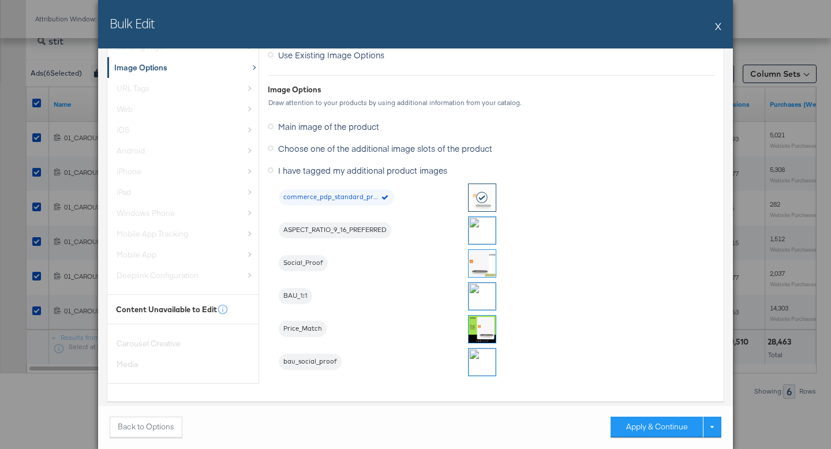
click at [486, 299] on img at bounding box center [481, 295] width 27 height 27
click at [647, 426] on button "Apply & Continue" at bounding box center [656, 427] width 92 height 21
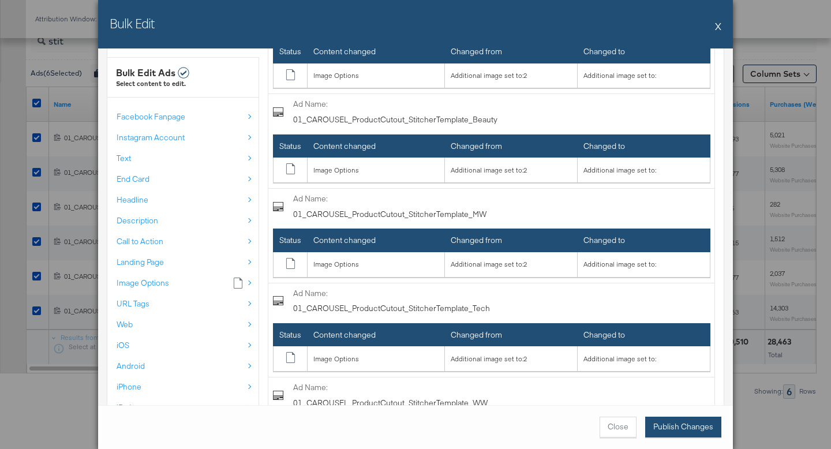
click at [668, 426] on button "Publish Changes" at bounding box center [683, 427] width 76 height 21
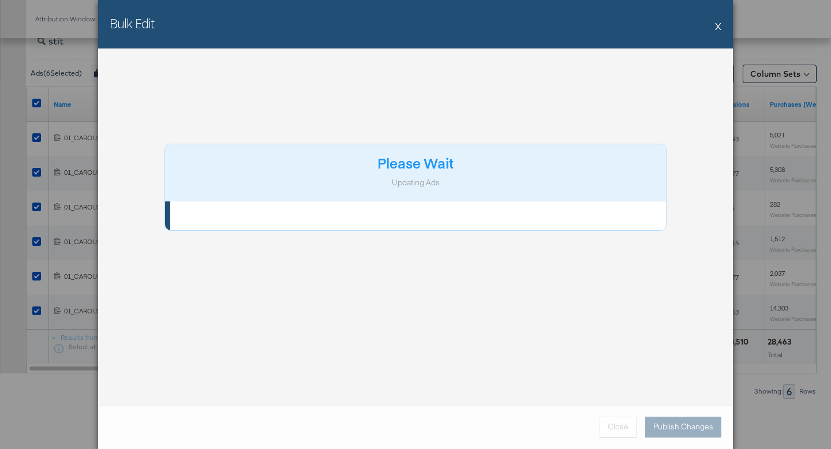
scroll to position [0, 0]
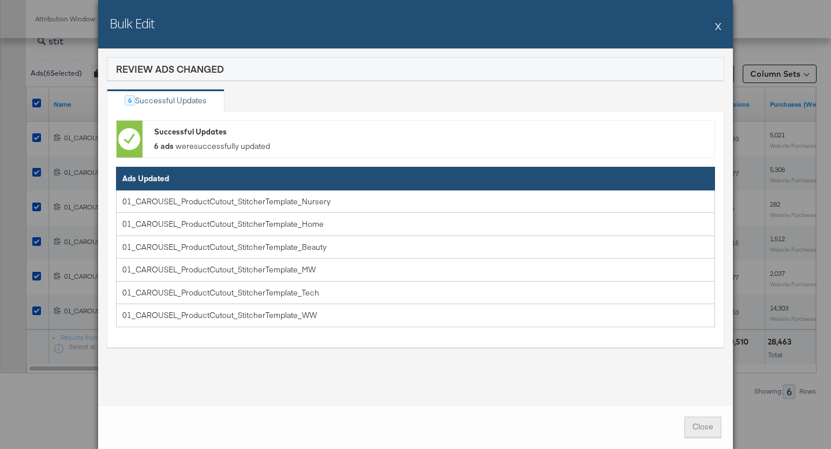
click at [704, 433] on button "Close" at bounding box center [702, 427] width 37 height 21
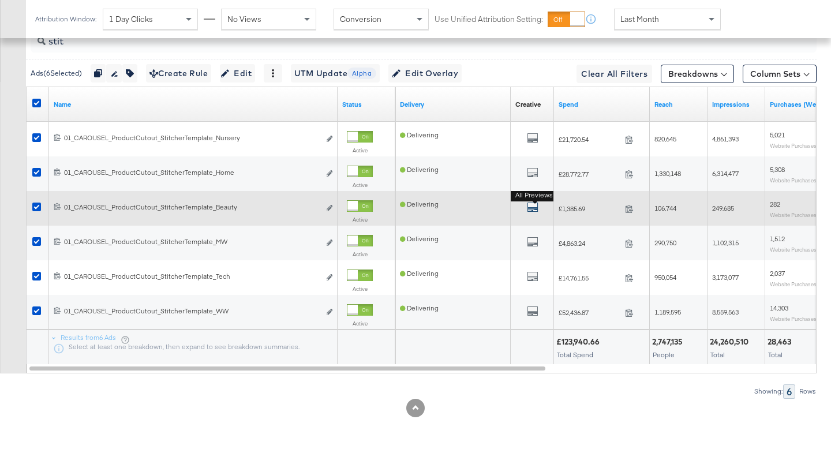
click at [528, 206] on icon "default" at bounding box center [533, 207] width 12 height 12
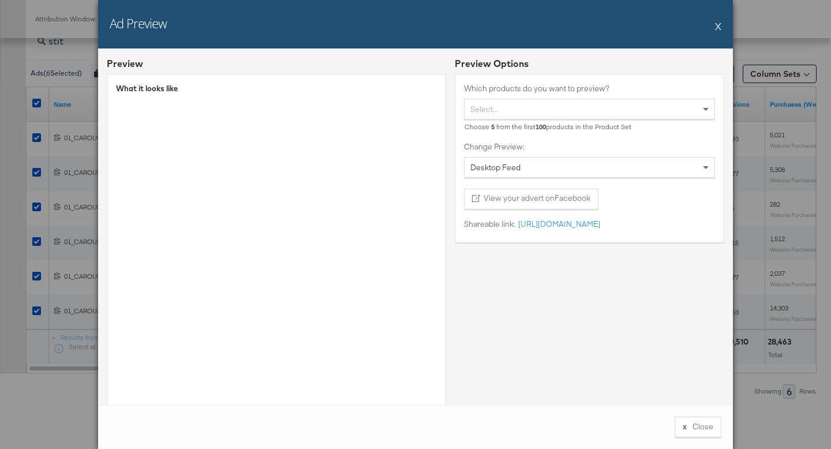
click at [723, 24] on div "Ad Preview X" at bounding box center [415, 24] width 635 height 48
click at [715, 27] on div "Ad Preview X" at bounding box center [415, 24] width 635 height 48
click at [719, 28] on button "X" at bounding box center [718, 25] width 6 height 23
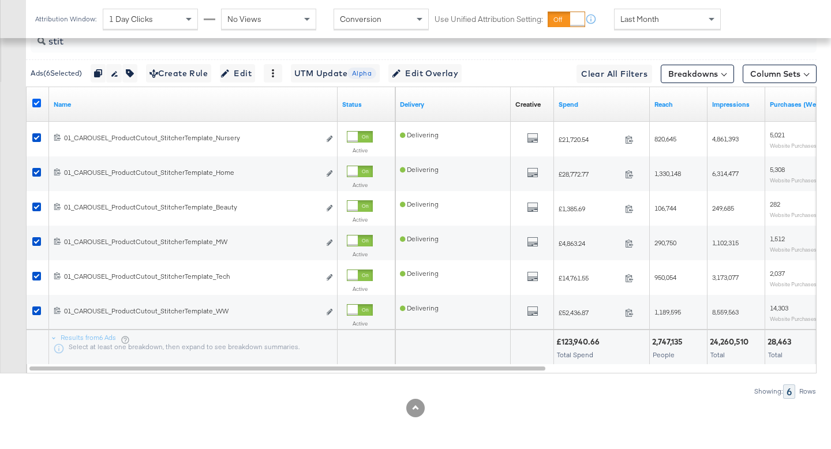
click at [36, 104] on icon at bounding box center [36, 103] width 9 height 9
click at [0, 0] on input "checkbox" at bounding box center [0, 0] width 0 height 0
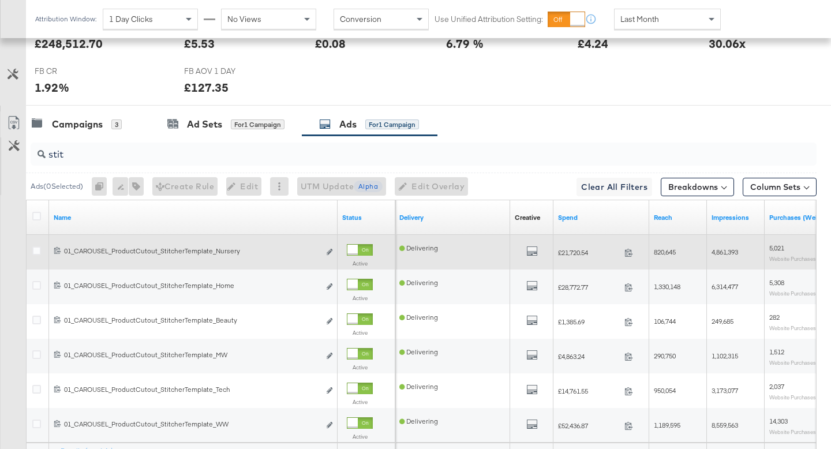
scroll to position [588, 0]
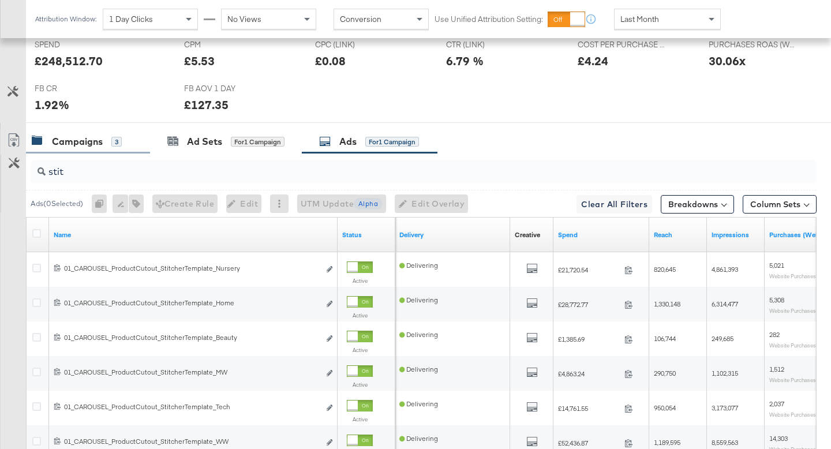
click at [101, 141] on div "Campaigns" at bounding box center [77, 141] width 51 height 13
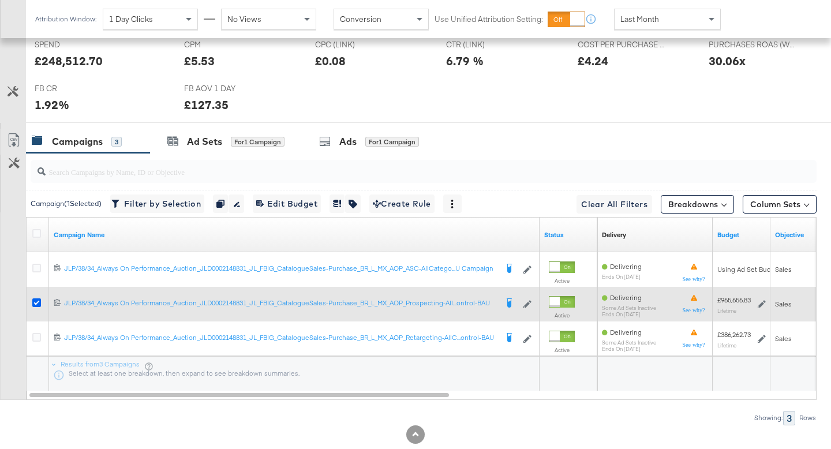
click at [38, 303] on icon at bounding box center [36, 302] width 9 height 9
click at [0, 0] on input "checkbox" at bounding box center [0, 0] width 0 height 0
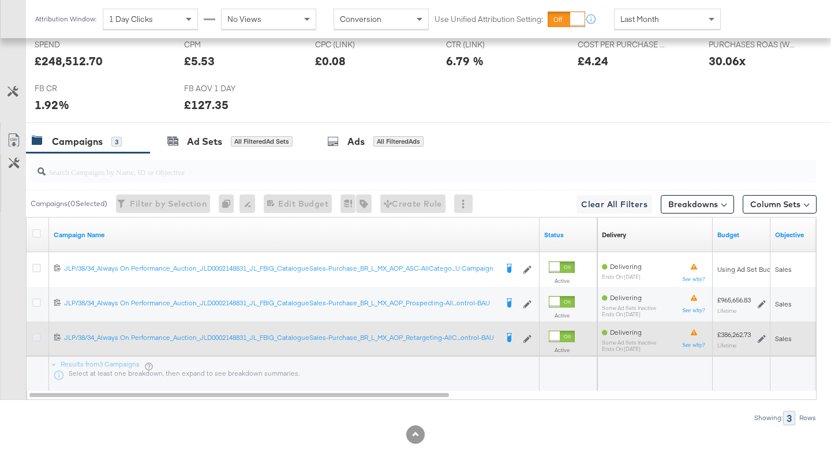
click at [37, 338] on icon at bounding box center [36, 337] width 9 height 9
click at [0, 0] on input "checkbox" at bounding box center [0, 0] width 0 height 0
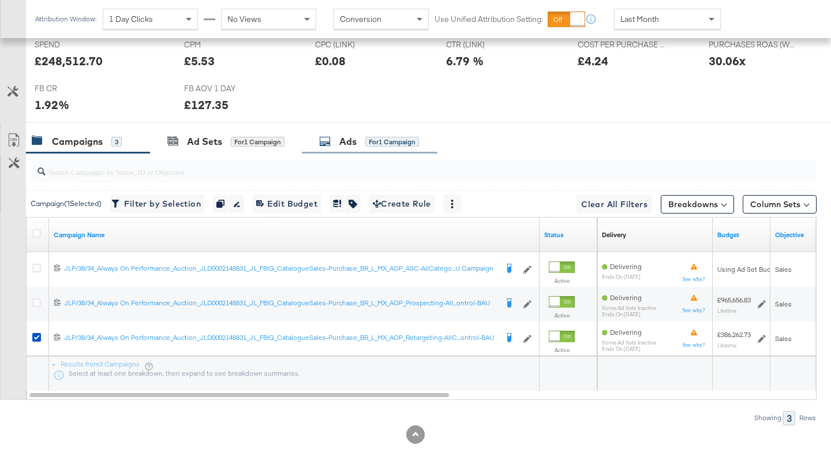
click at [363, 145] on div "Ads for 1 Campaign" at bounding box center [369, 141] width 100 height 13
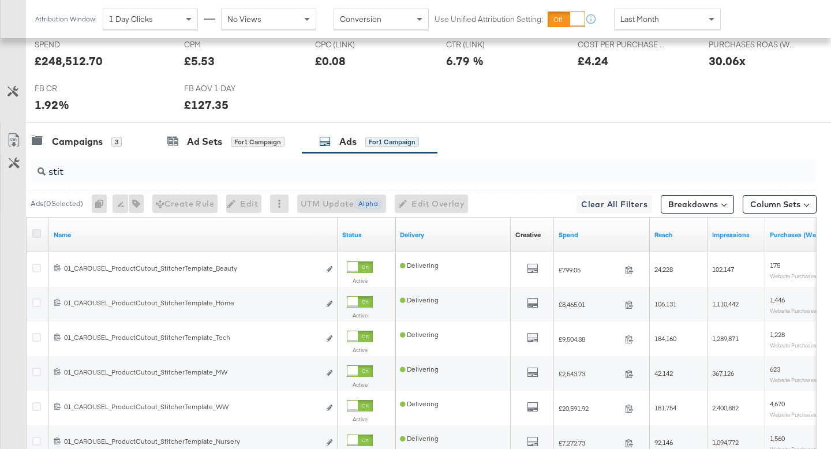
click at [35, 233] on icon at bounding box center [36, 233] width 9 height 9
click at [0, 0] on input "checkbox" at bounding box center [0, 0] width 0 height 0
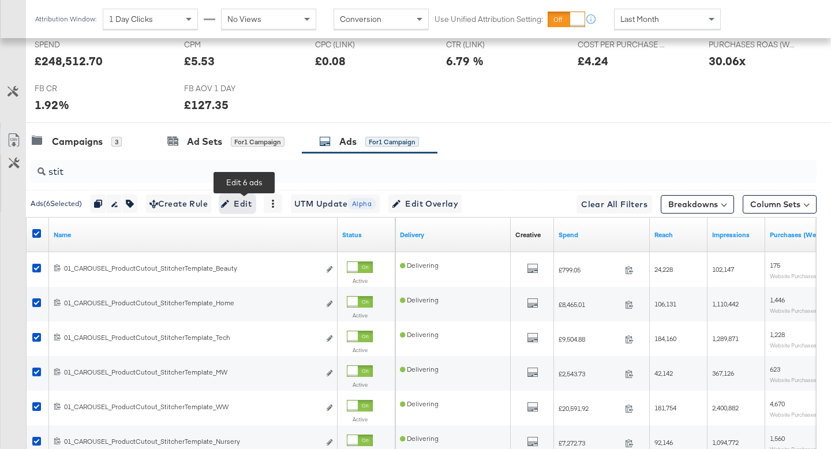
click at [242, 203] on span "Edit" at bounding box center [237, 204] width 28 height 14
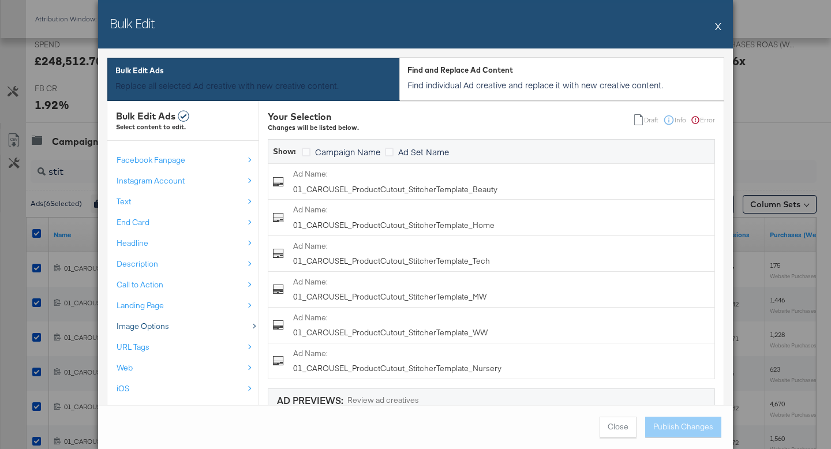
click at [198, 324] on div "Image Options" at bounding box center [180, 326] width 127 height 11
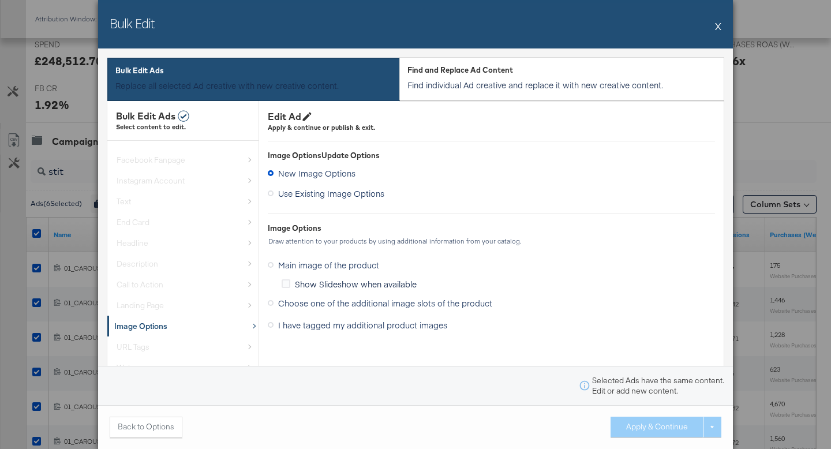
click at [364, 325] on span "I have tagged my additional product images" at bounding box center [362, 325] width 169 height 12
click at [0, 0] on input "I have tagged my additional product images" at bounding box center [0, 0] width 0 height 0
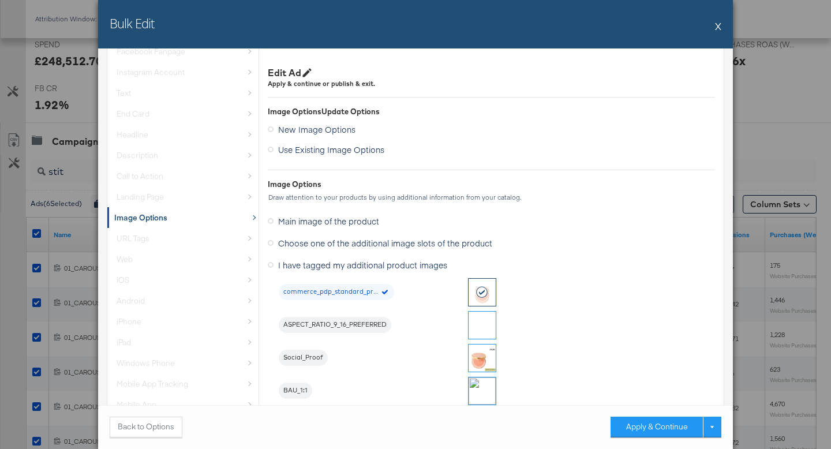
scroll to position [185, 0]
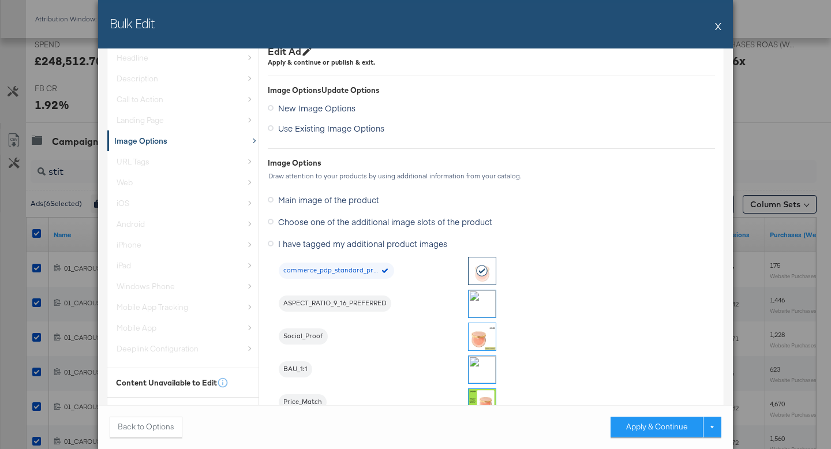
click at [488, 370] on img at bounding box center [481, 368] width 27 height 27
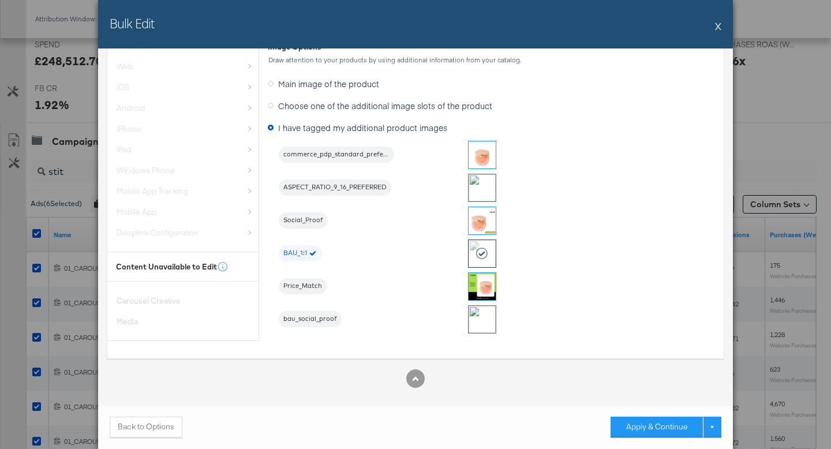
scroll to position [311, 0]
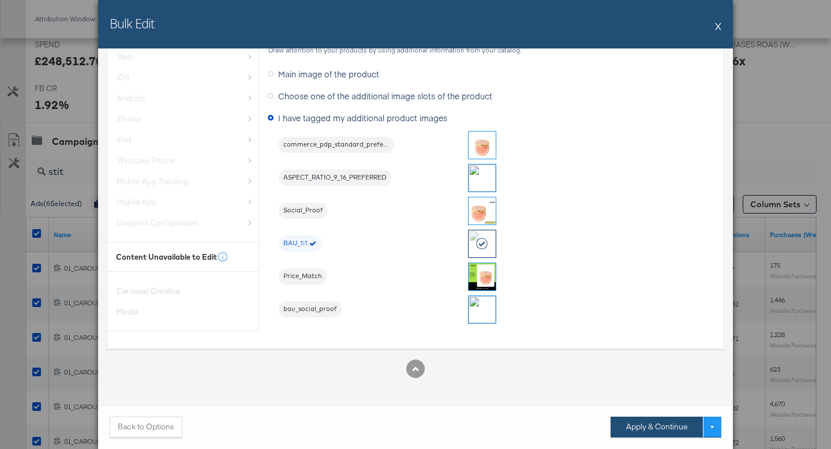
click at [661, 432] on button "Apply & Continue" at bounding box center [656, 427] width 92 height 21
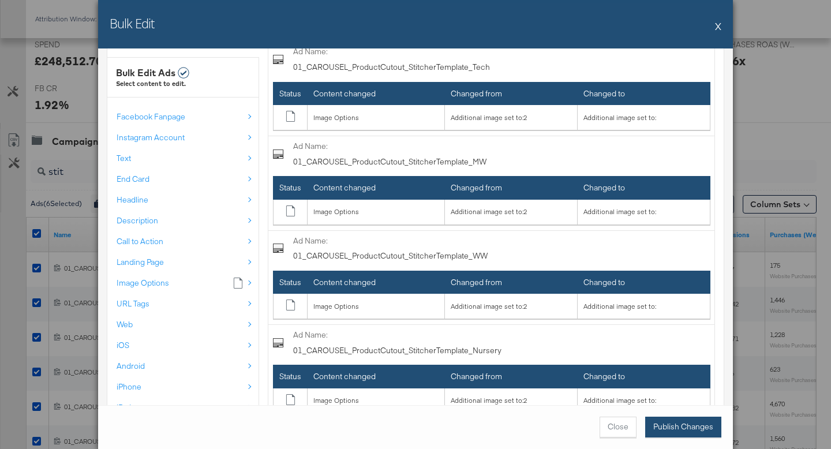
click at [668, 431] on button "Publish Changes" at bounding box center [683, 427] width 76 height 21
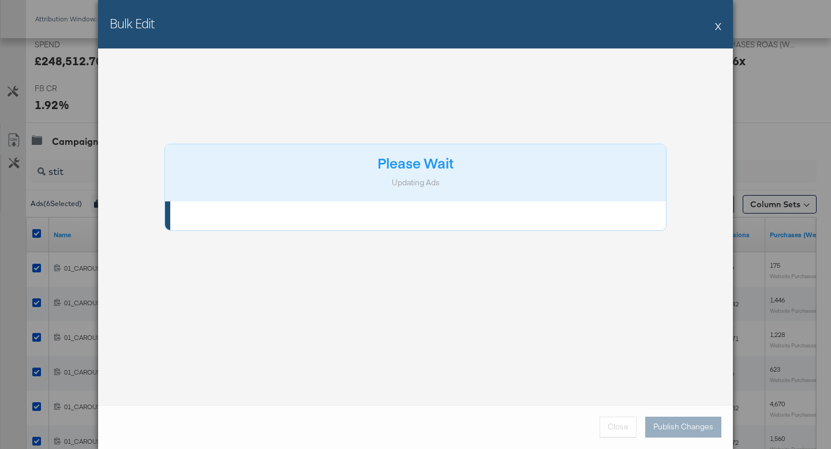
scroll to position [0, 0]
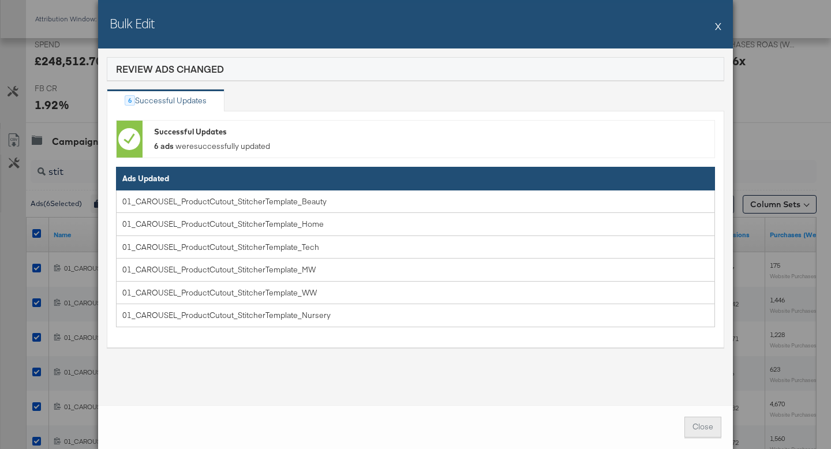
click at [699, 430] on span "Close" at bounding box center [702, 426] width 21 height 11
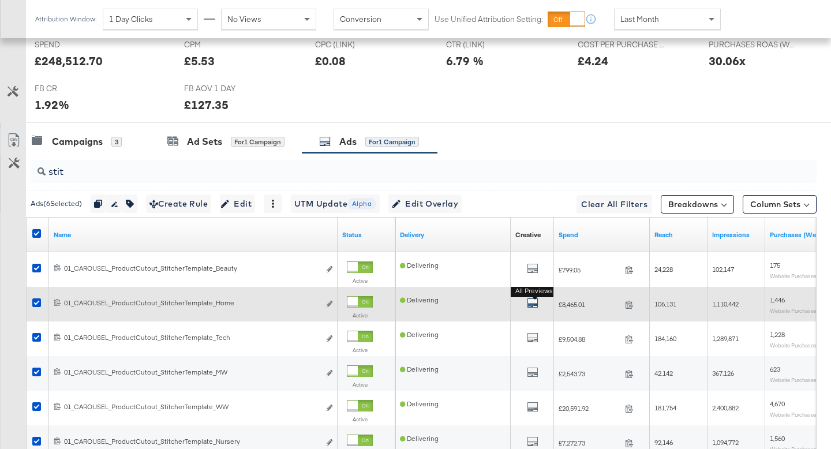
click at [531, 302] on icon "default" at bounding box center [533, 303] width 12 height 12
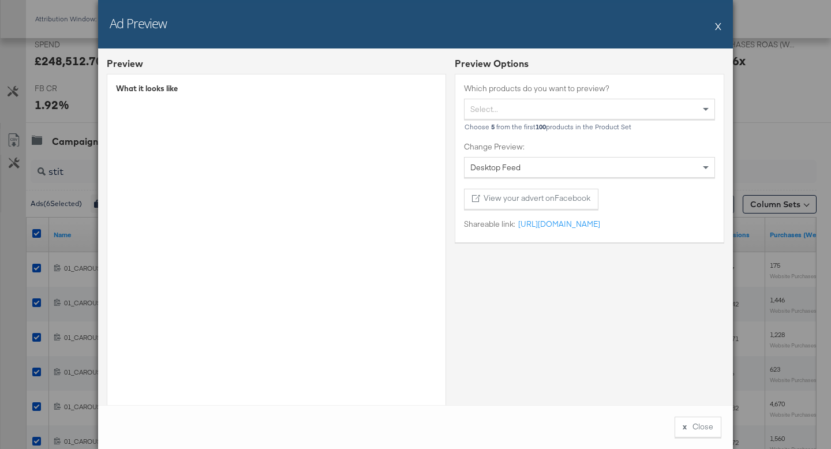
click at [717, 29] on button "X" at bounding box center [718, 25] width 6 height 23
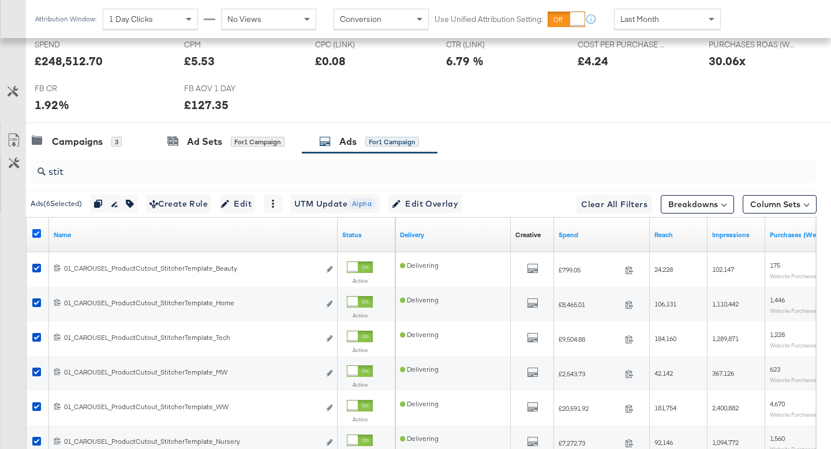
click at [37, 234] on icon at bounding box center [36, 233] width 9 height 9
click at [0, 0] on input "checkbox" at bounding box center [0, 0] width 0 height 0
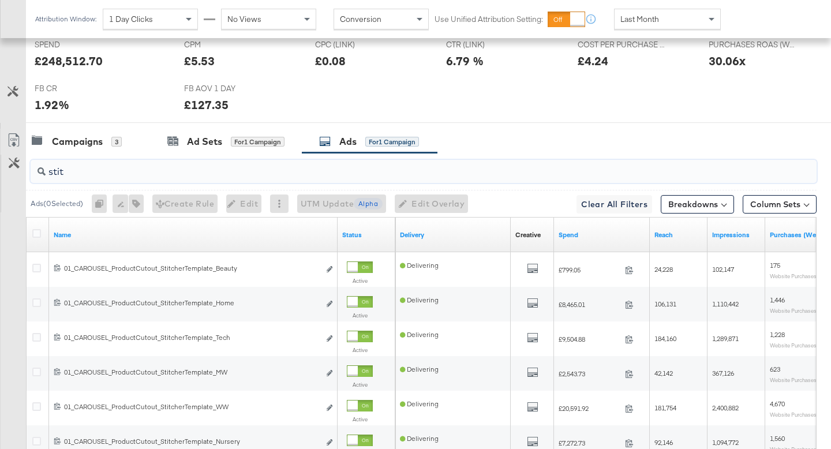
drag, startPoint x: 89, startPoint y: 178, endPoint x: 57, endPoint y: 163, distance: 35.1
click at [57, 163] on div "stit" at bounding box center [424, 171] width 786 height 23
click at [93, 149] on div "Campaigns 3" at bounding box center [88, 141] width 124 height 25
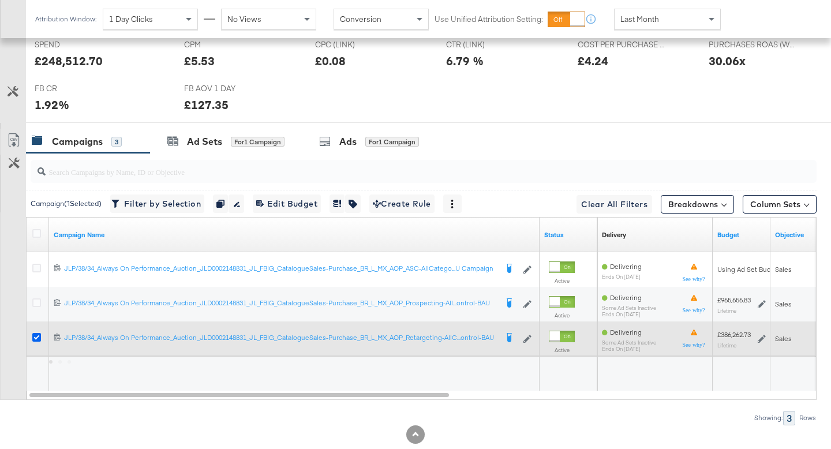
click at [33, 337] on icon at bounding box center [36, 337] width 9 height 9
click at [0, 0] on input "checkbox" at bounding box center [0, 0] width 0 height 0
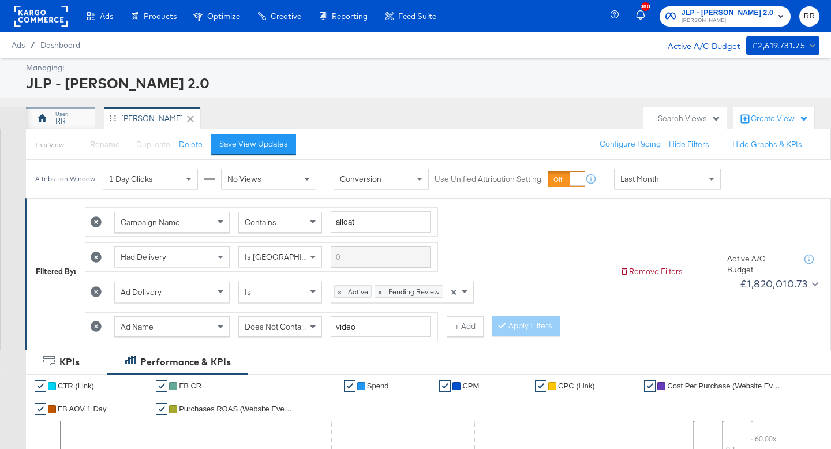
click at [57, 119] on div "RR" at bounding box center [60, 120] width 10 height 11
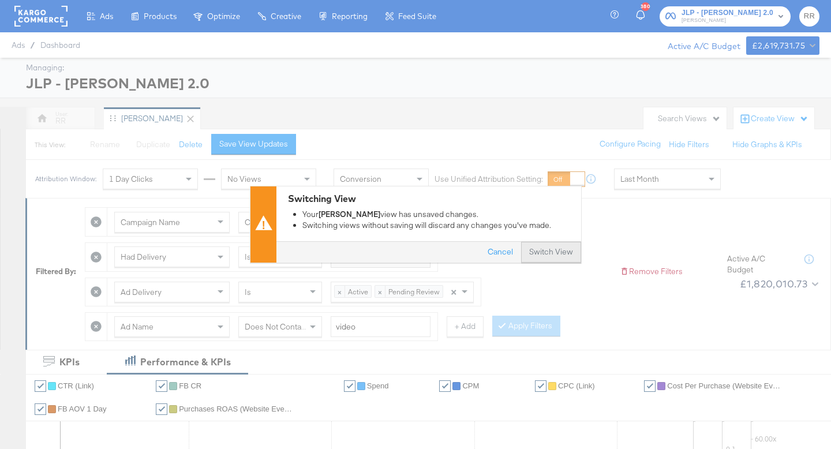
click at [548, 260] on button "Switch View" at bounding box center [551, 252] width 60 height 21
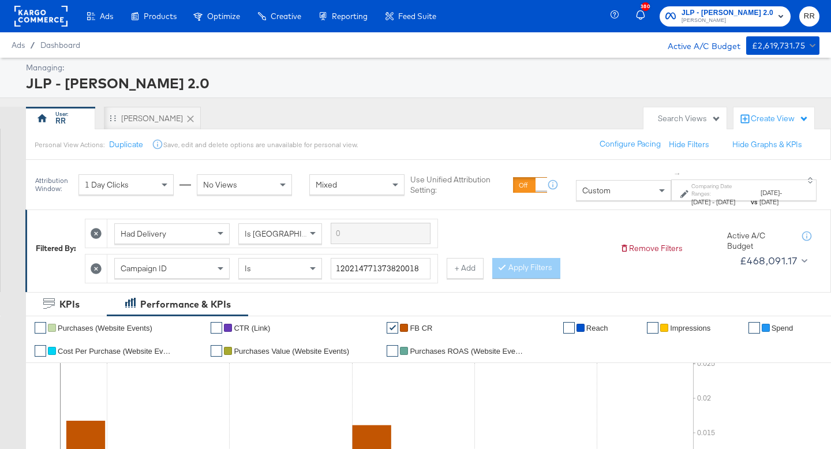
click at [201, 273] on div "Campaign ID" at bounding box center [172, 268] width 114 height 20
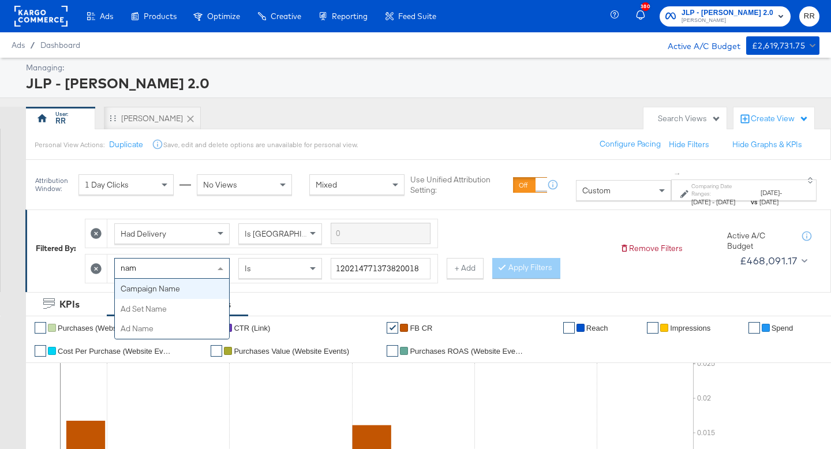
type input "name"
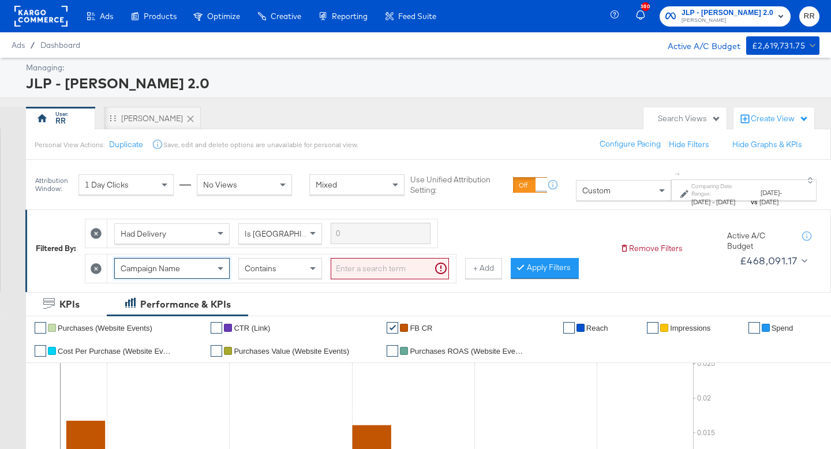
click at [356, 267] on input "search" at bounding box center [390, 268] width 118 height 21
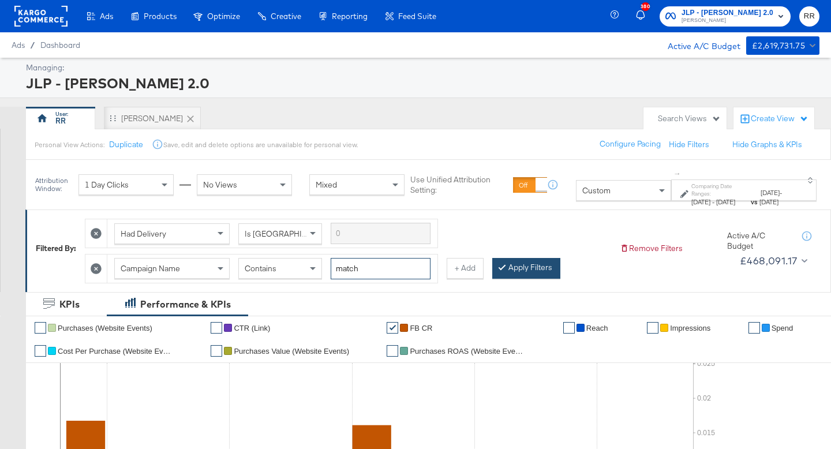
type input "match"
click at [519, 264] on button "Apply Filters" at bounding box center [526, 268] width 68 height 21
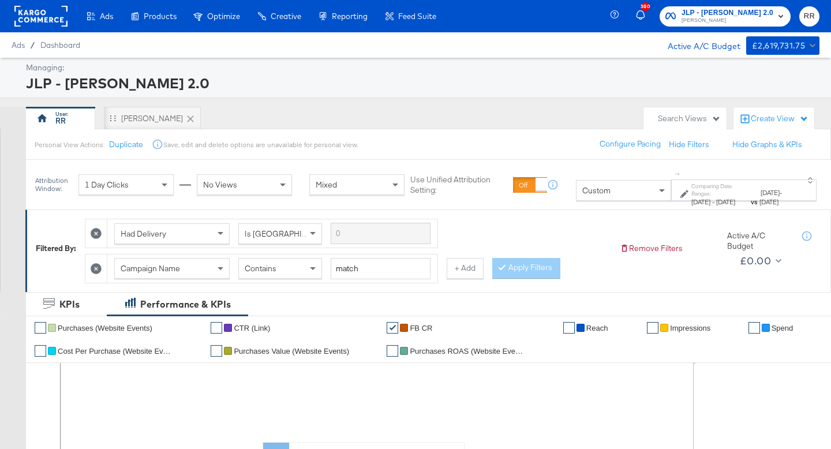
click at [579, 191] on div "Custom" at bounding box center [623, 191] width 94 height 20
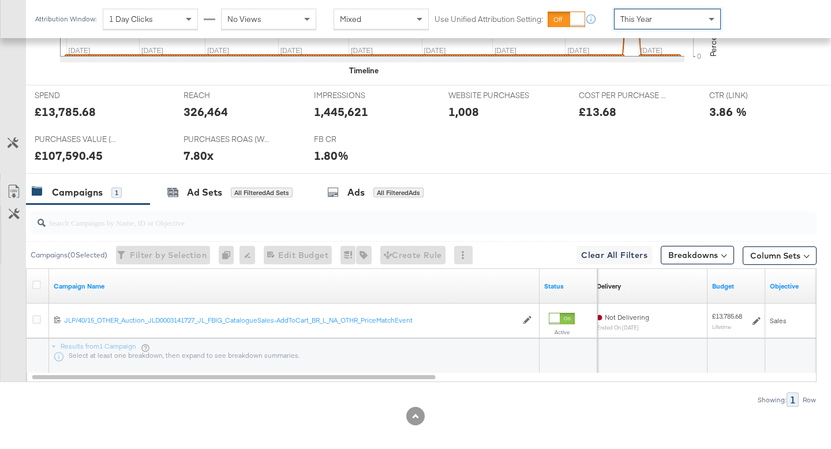
scroll to position [477, 0]
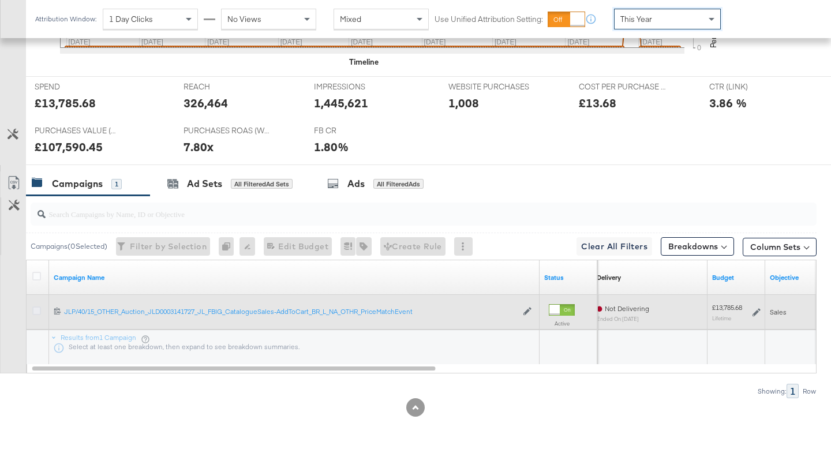
click at [36, 312] on icon at bounding box center [36, 310] width 9 height 9
click at [0, 0] on input "checkbox" at bounding box center [0, 0] width 0 height 0
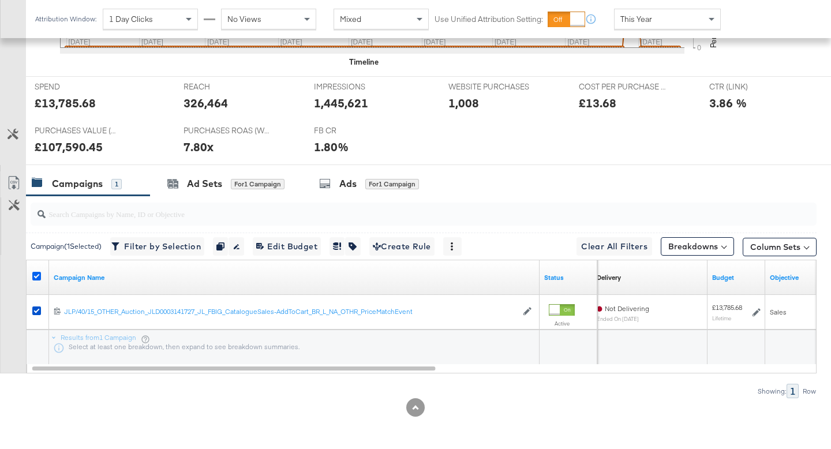
click at [40, 275] on icon at bounding box center [36, 276] width 9 height 9
click at [0, 0] on input "checkbox" at bounding box center [0, 0] width 0 height 0
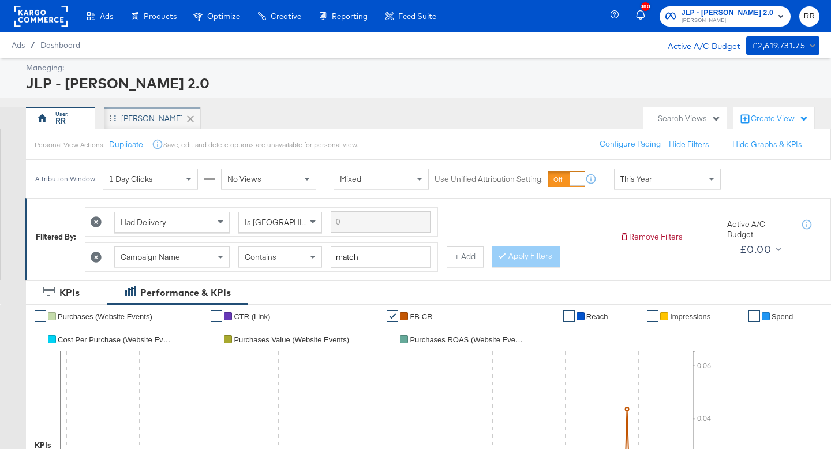
click at [140, 122] on div "[PERSON_NAME]" at bounding box center [152, 118] width 62 height 11
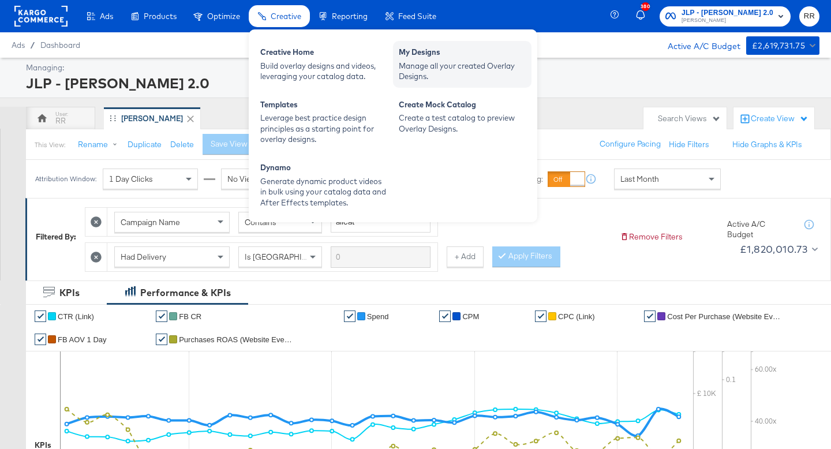
click at [415, 68] on div "Manage all your created Overlay Designs." at bounding box center [462, 71] width 127 height 21
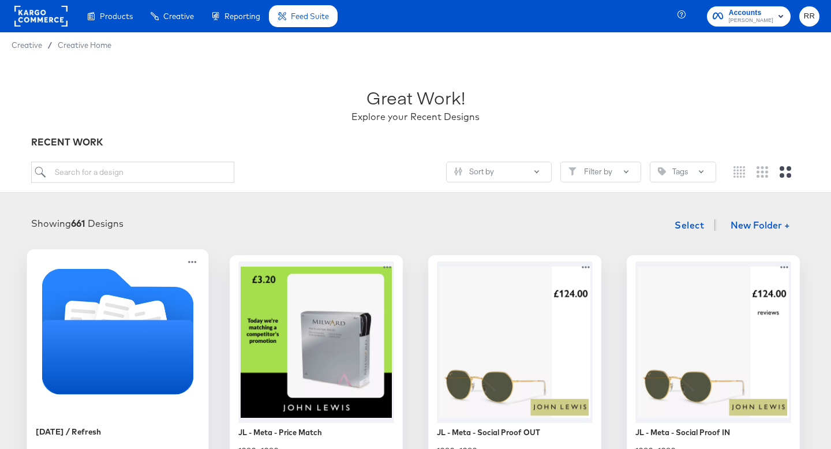
click at [145, 325] on icon "Folder" at bounding box center [118, 357] width 152 height 74
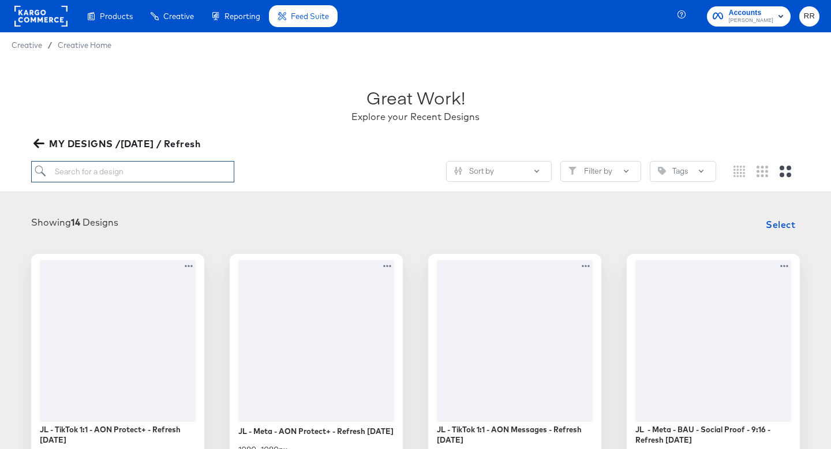
click at [118, 172] on input "search" at bounding box center [132, 171] width 203 height 21
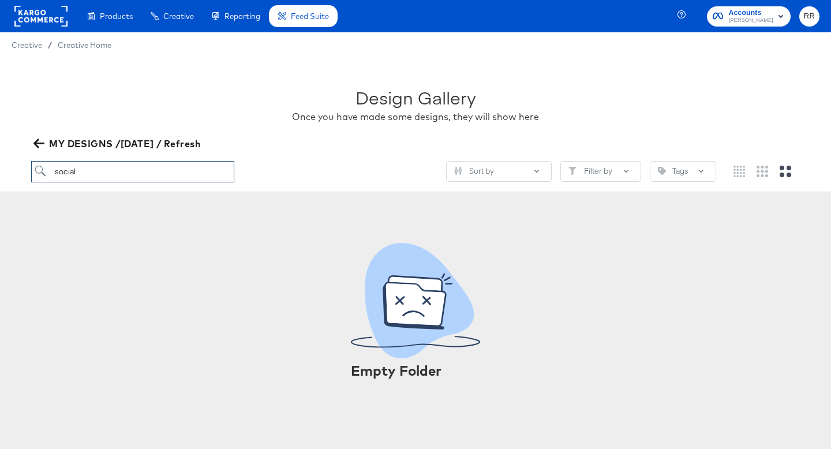
type input "social"
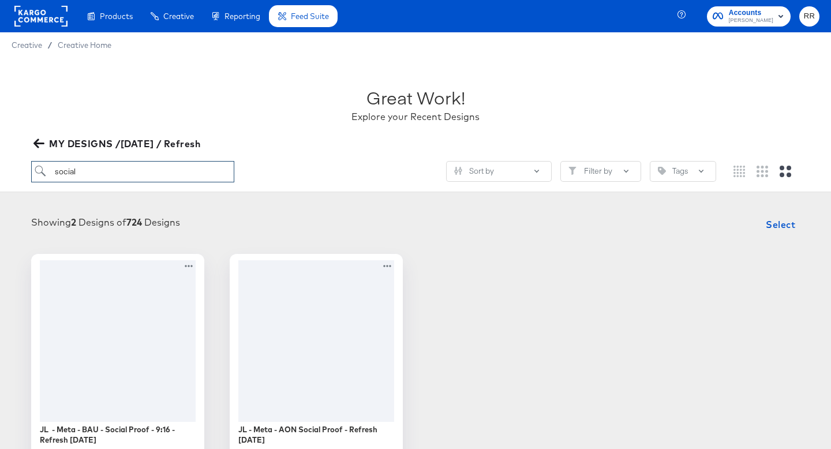
scroll to position [224, 0]
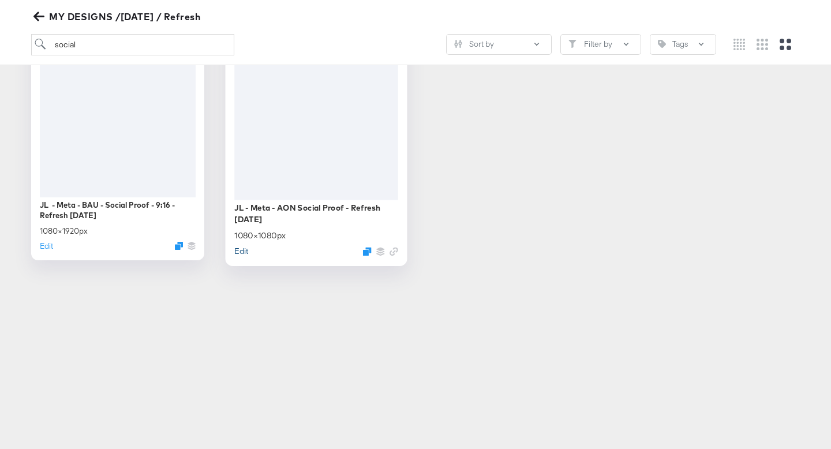
click at [239, 256] on button "Edit" at bounding box center [241, 250] width 14 height 11
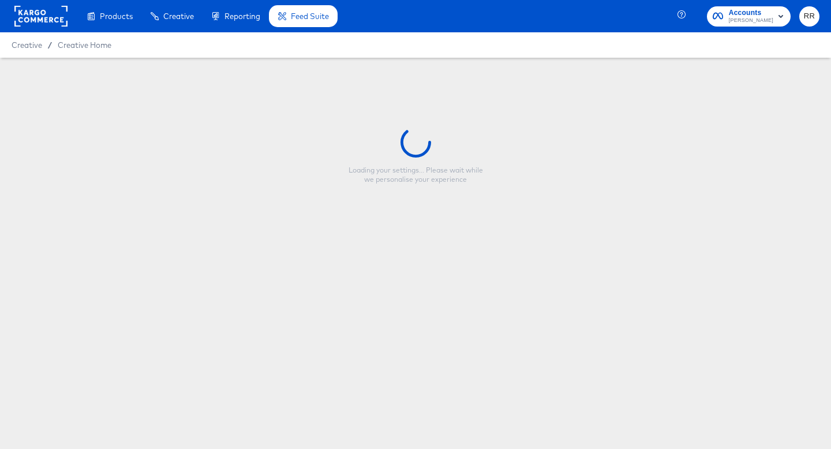
type input "JL - Meta - AON Social Proof - Refresh [DATE]"
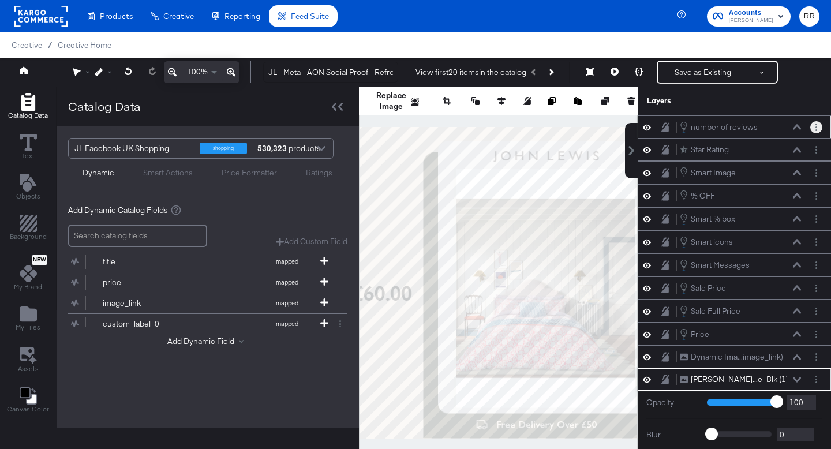
click at [814, 130] on button "Layer Options" at bounding box center [816, 127] width 12 height 12
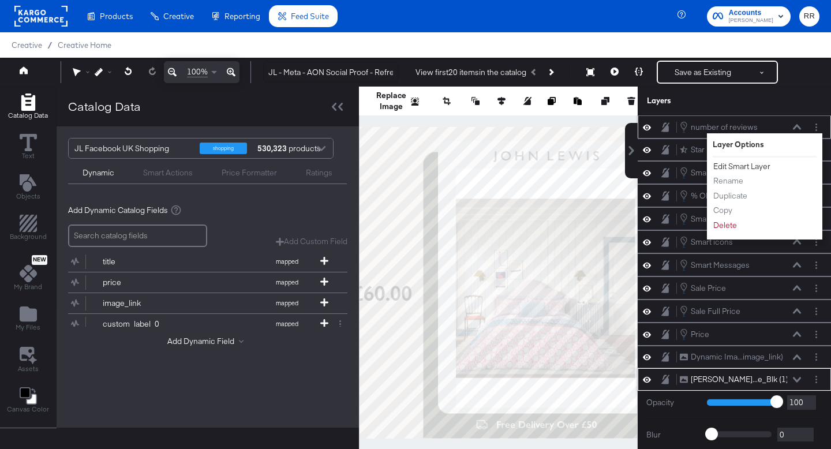
click at [745, 168] on button "Edit Smart Layer" at bounding box center [742, 166] width 58 height 12
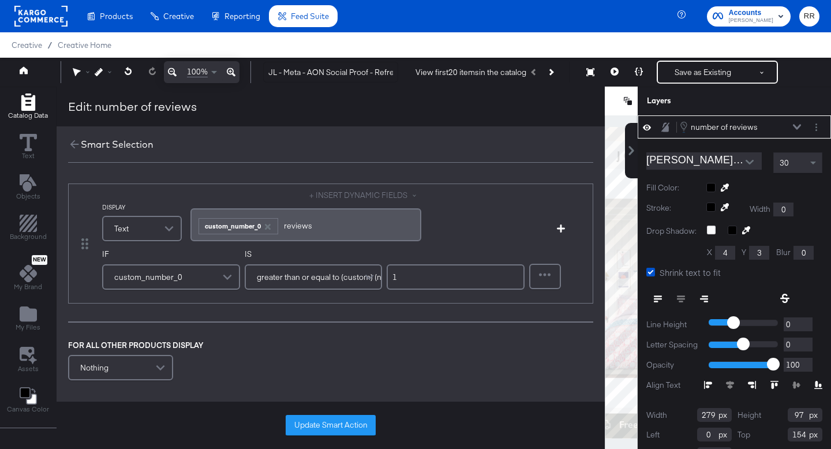
scroll to position [12, 0]
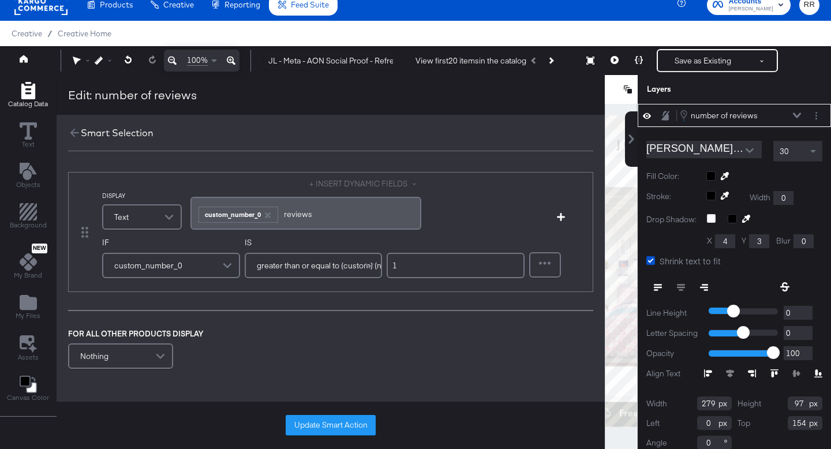
click at [406, 269] on input "1" at bounding box center [456, 265] width 138 height 25
type input "5"
click at [406, 317] on div "DISPLAY Text + INSERT DYNAMIC FIELDS ﻿ ﻿ custom_number_0 reviews ﻿ Add Conditio…" at bounding box center [331, 271] width 548 height 223
click at [335, 426] on button "Update Smart Action" at bounding box center [331, 425] width 90 height 21
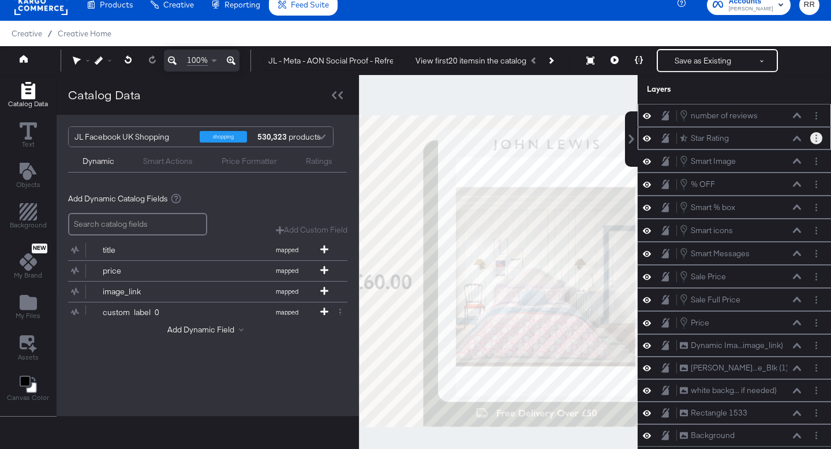
click at [816, 143] on button "Layer Options" at bounding box center [816, 138] width 12 height 12
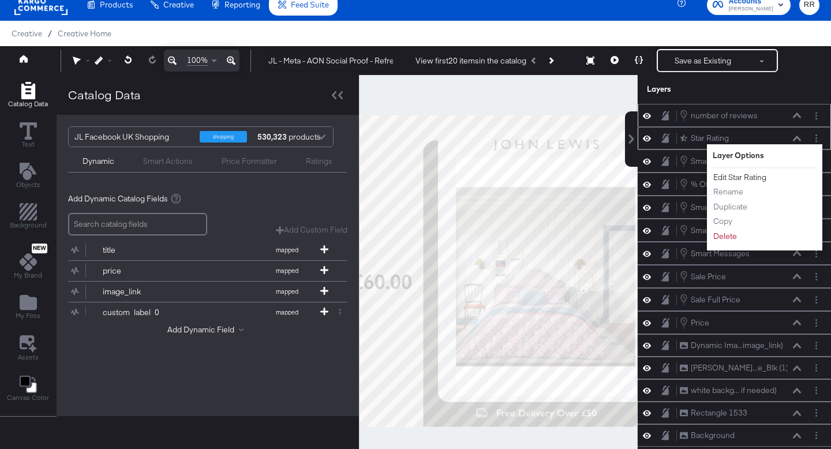
click at [756, 178] on button "Edit Star Rating" at bounding box center [740, 177] width 54 height 12
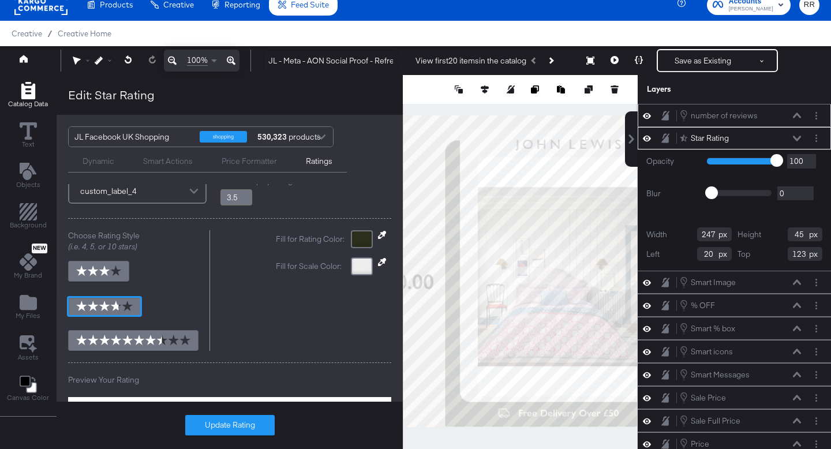
scroll to position [0, 0]
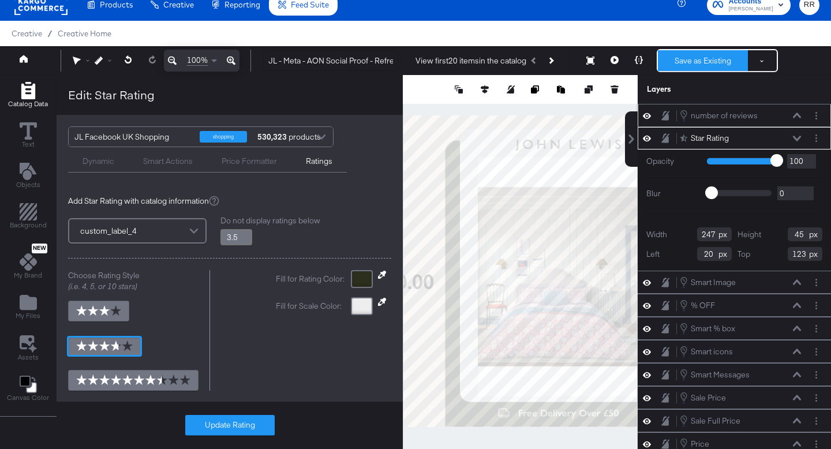
click at [686, 64] on button "Save as Existing" at bounding box center [703, 60] width 90 height 21
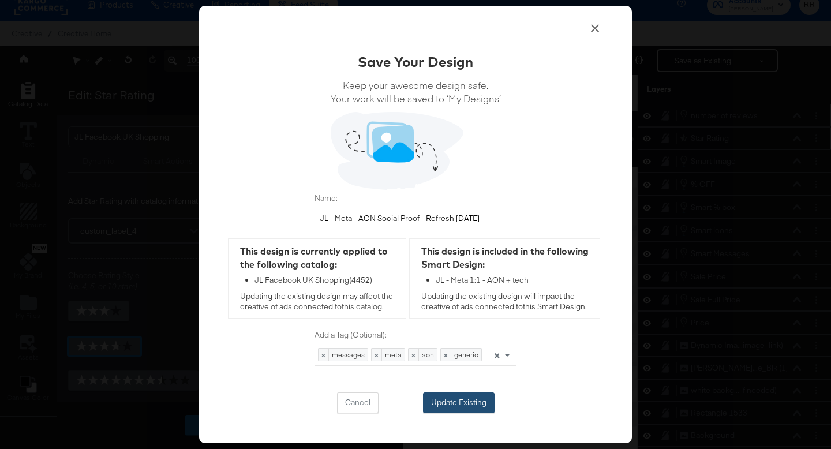
click at [458, 403] on button "Update Existing" at bounding box center [459, 402] width 72 height 21
type input "3.8"
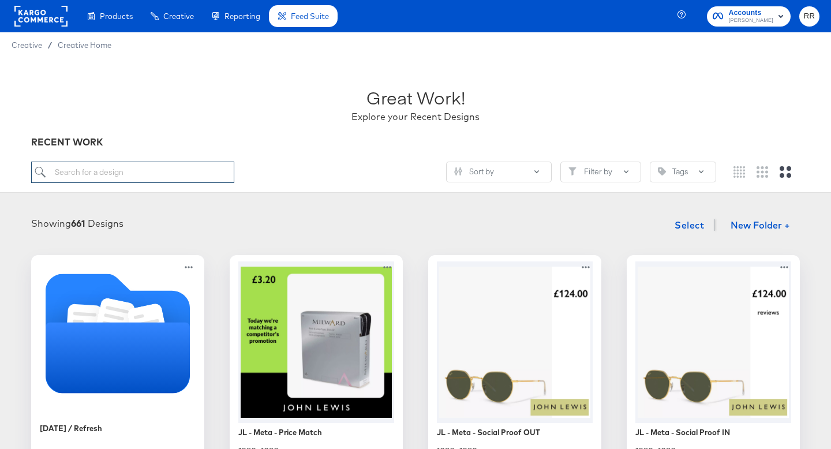
click at [103, 171] on input "search" at bounding box center [132, 172] width 203 height 21
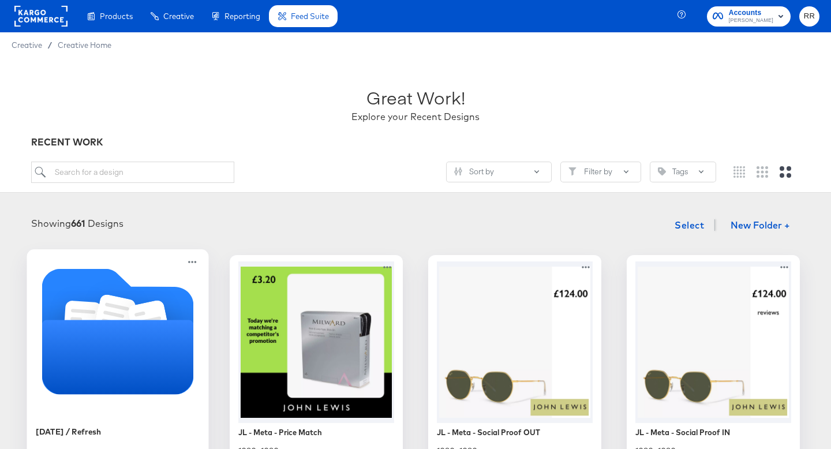
click at [105, 282] on icon "Folder" at bounding box center [118, 331] width 152 height 126
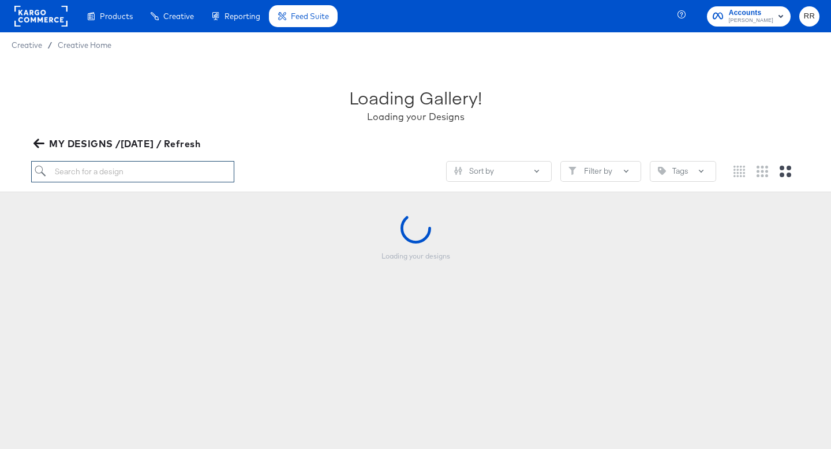
click at [104, 168] on input "search" at bounding box center [132, 171] width 203 height 21
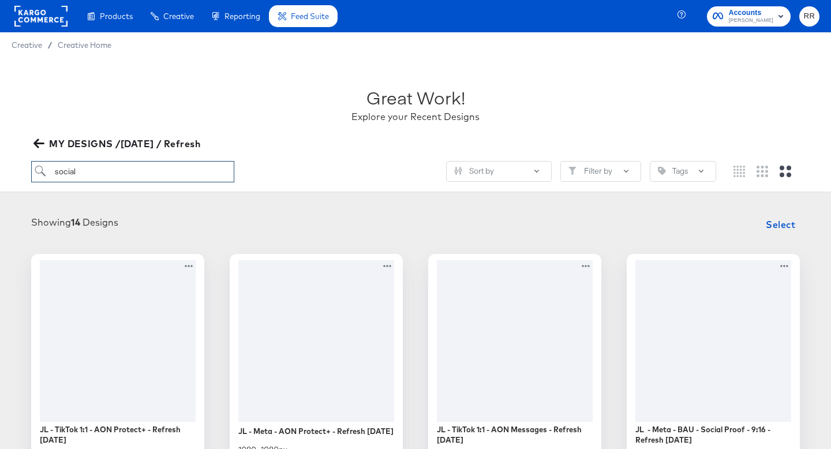
type input "social"
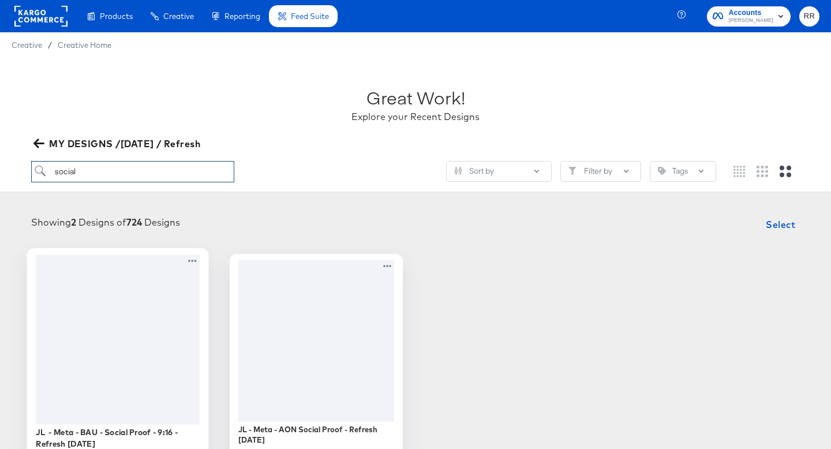
scroll to position [117, 0]
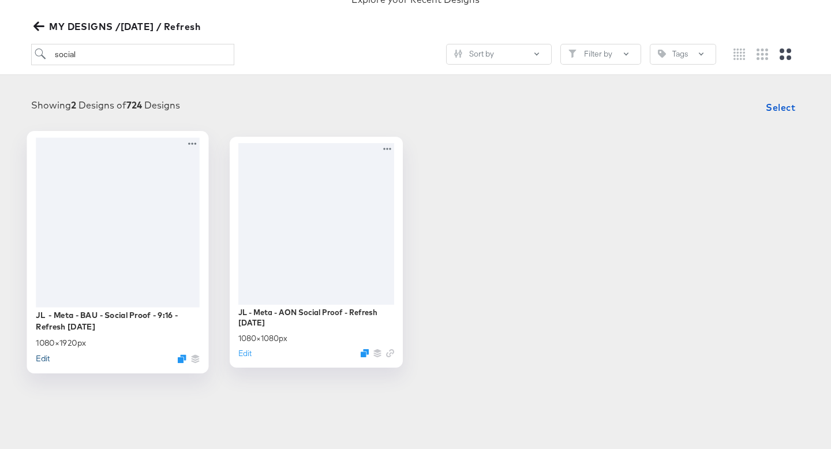
click at [47, 354] on button "Edit" at bounding box center [43, 358] width 14 height 11
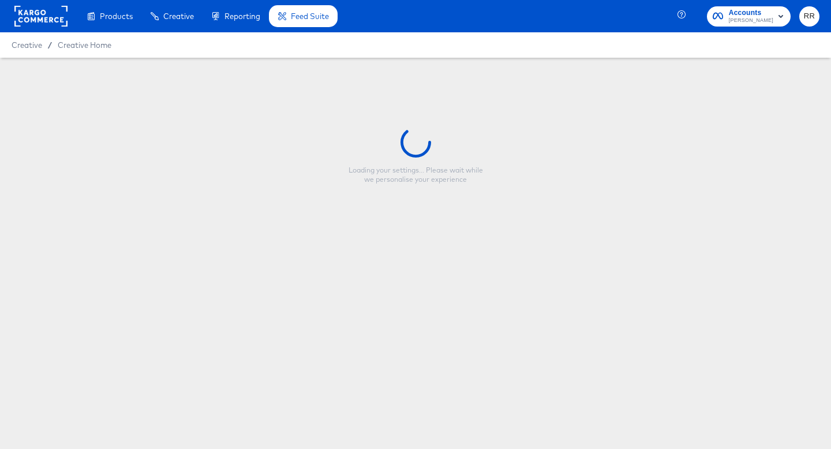
type input "JL - Meta - BAU - Social Proof - 9:16 - Refresh September 25"
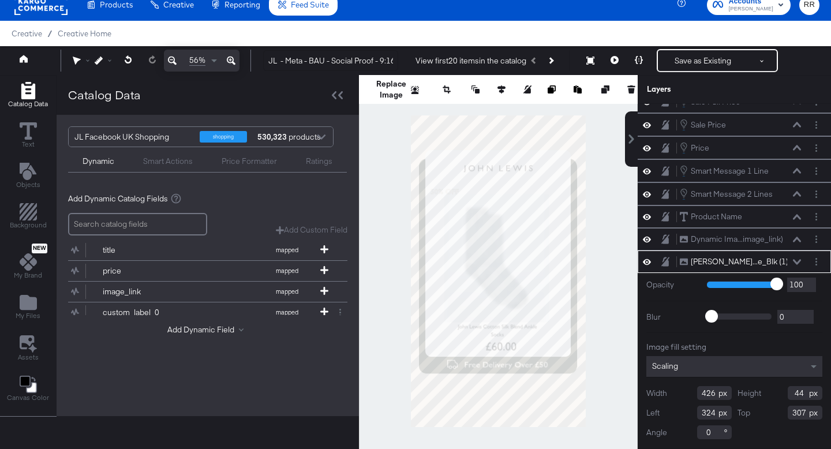
scroll to position [23, 0]
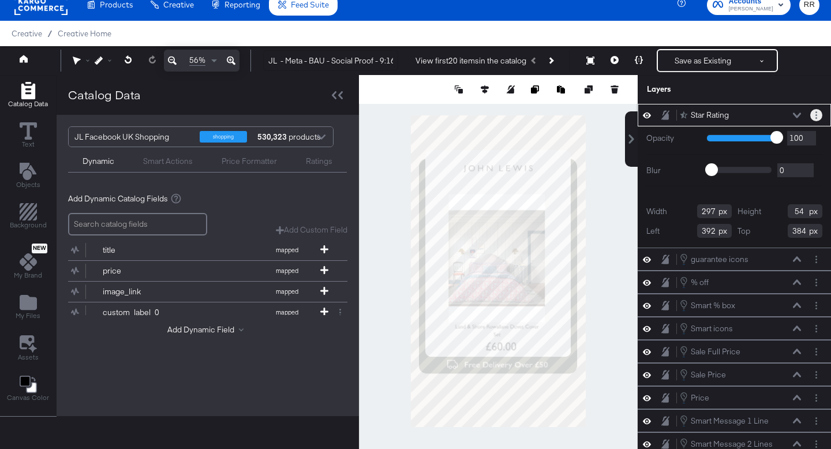
click at [815, 117] on icon "Layer Options" at bounding box center [816, 115] width 2 height 8
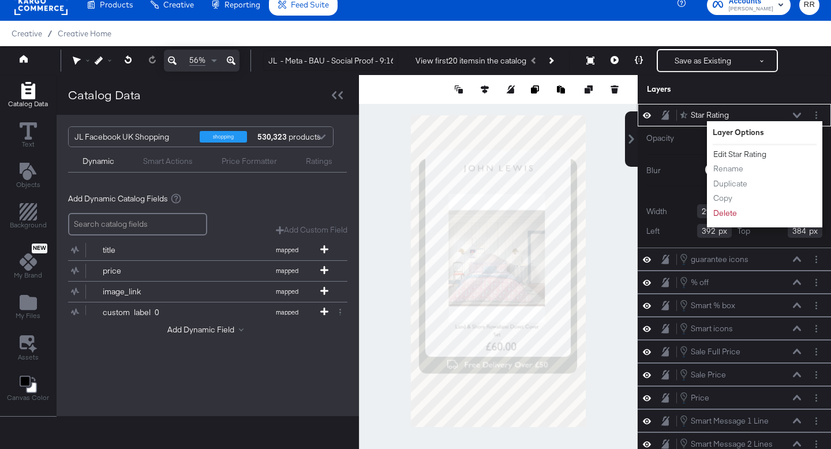
click at [730, 152] on button "Edit Star Rating" at bounding box center [740, 154] width 54 height 12
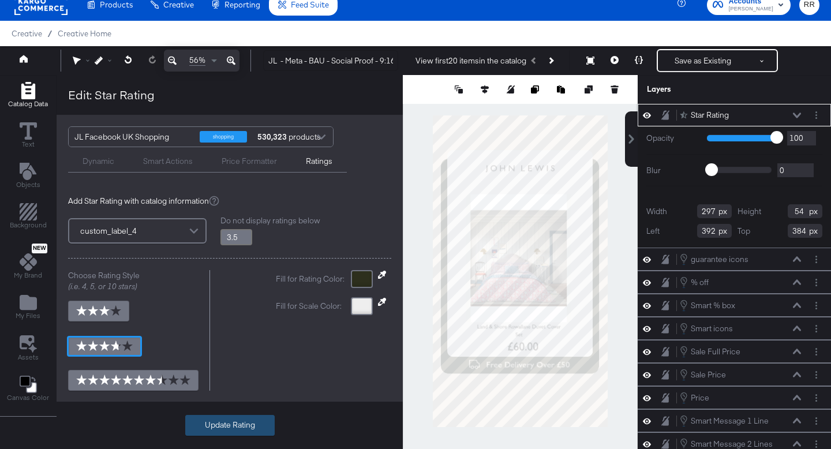
click at [205, 431] on button "Update Rating" at bounding box center [229, 425] width 89 height 21
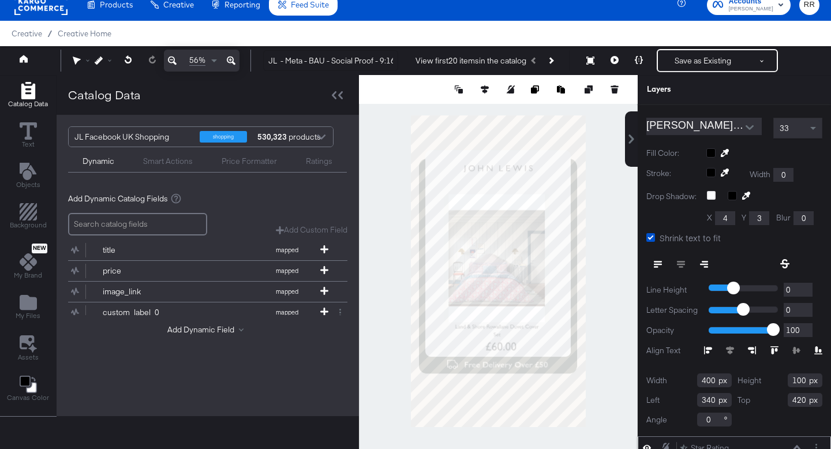
scroll to position [10, 0]
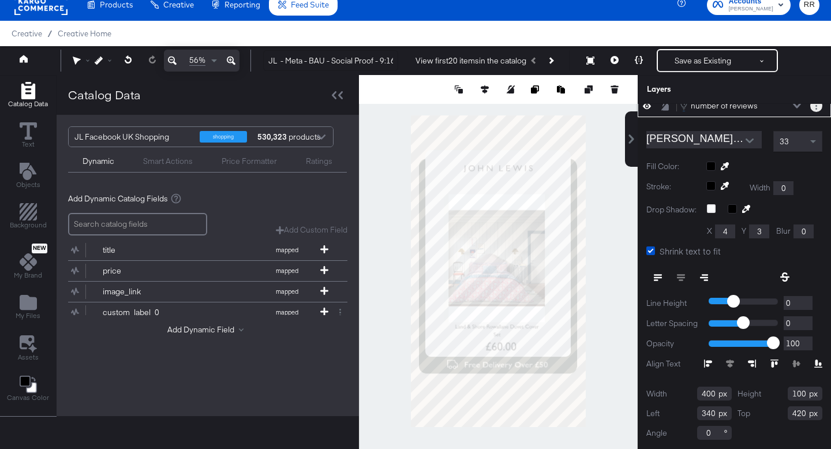
click at [814, 110] on button "Layer Options" at bounding box center [816, 106] width 12 height 12
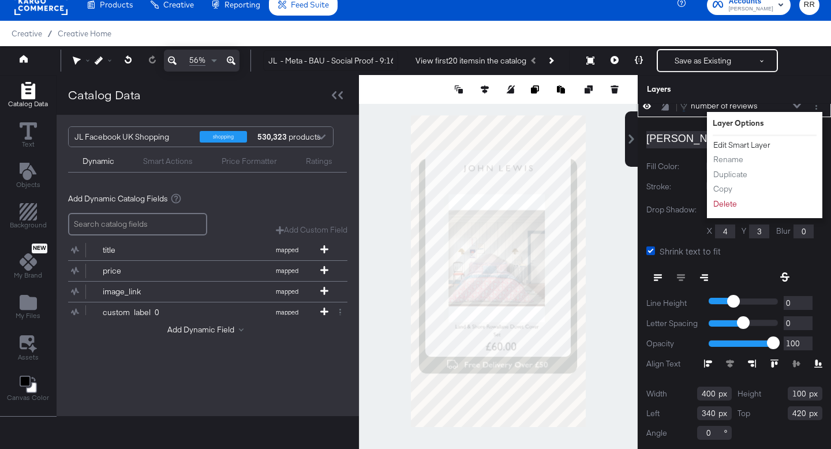
click at [759, 140] on button "Edit Smart Layer" at bounding box center [742, 145] width 58 height 12
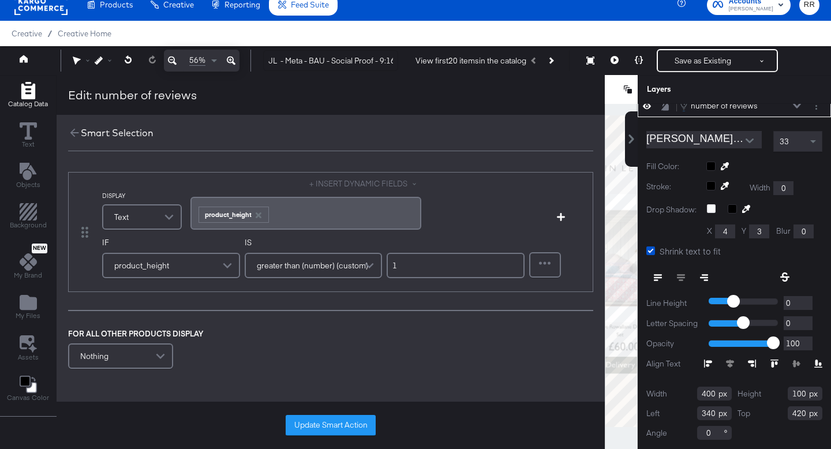
click at [168, 265] on div "product_height" at bounding box center [171, 265] width 136 height 23
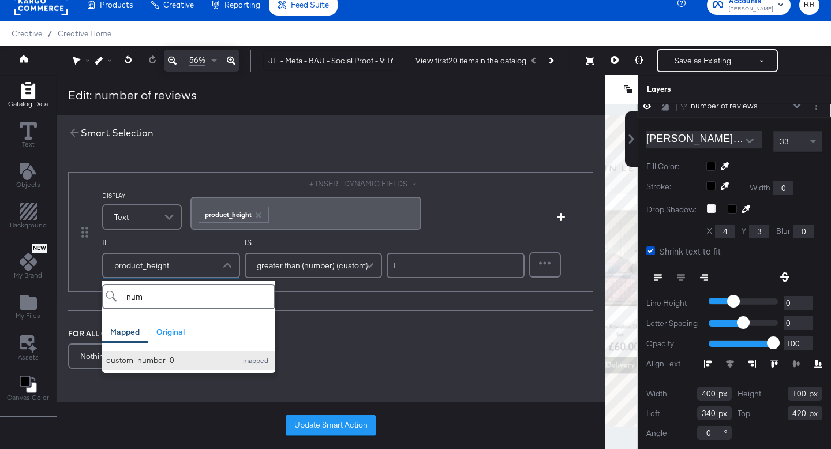
type input "num"
click at [152, 363] on div "custom_number_0" at bounding box center [168, 360] width 125 height 11
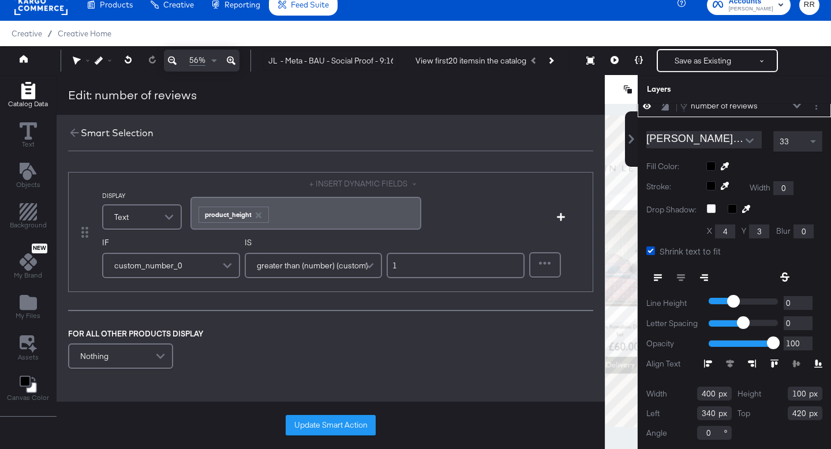
click at [410, 268] on input "1" at bounding box center [456, 265] width 138 height 25
type input "5"
click at [258, 215] on icon "button" at bounding box center [258, 215] width 8 height 8
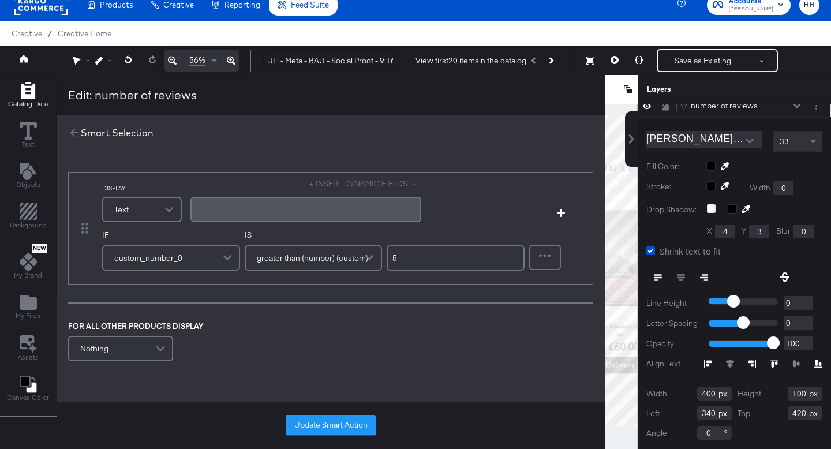
click at [258, 215] on div at bounding box center [305, 209] width 231 height 25
click at [328, 179] on button "+ INSERT DYNAMIC FIELDS" at bounding box center [365, 183] width 112 height 11
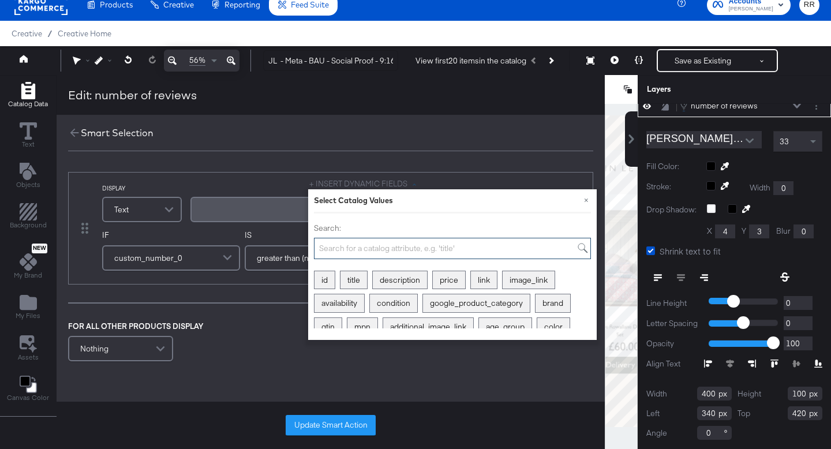
click at [346, 241] on input "Search:" at bounding box center [452, 248] width 277 height 21
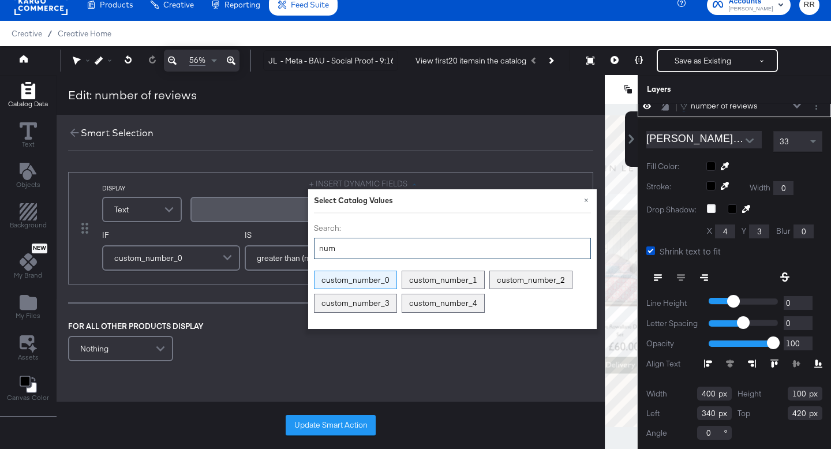
type input "num"
click at [373, 280] on div "custom_number_0" at bounding box center [355, 280] width 82 height 18
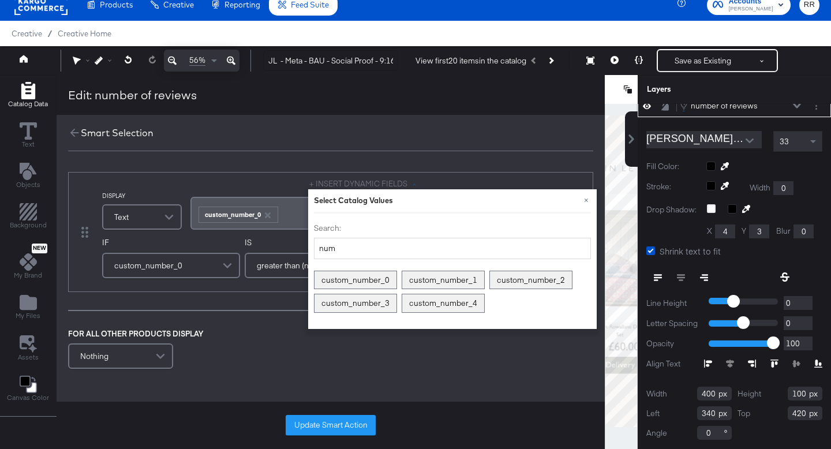
click at [293, 219] on div "﻿ ﻿ custom_number_0" at bounding box center [305, 213] width 217 height 19
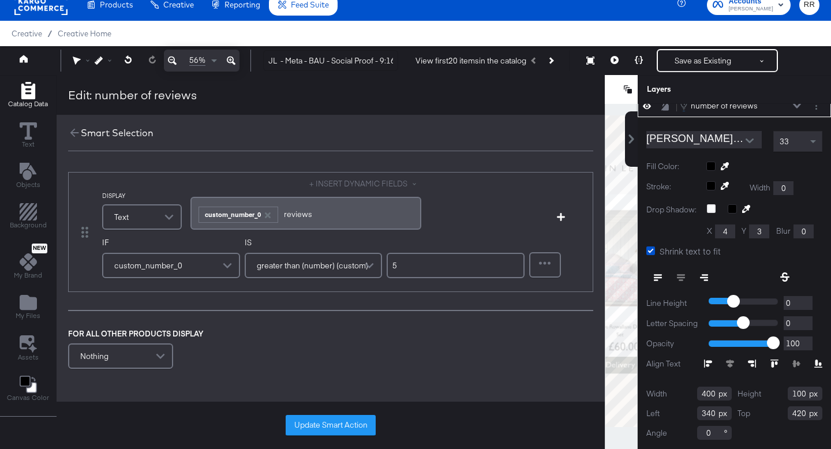
click at [449, 219] on div "+ INSERT DYNAMIC FIELDS ﻿ ﻿ custom_number_0 ﻿reviews" at bounding box center [348, 205] width 317 height 54
click at [313, 430] on button "Update Smart Action" at bounding box center [331, 425] width 90 height 21
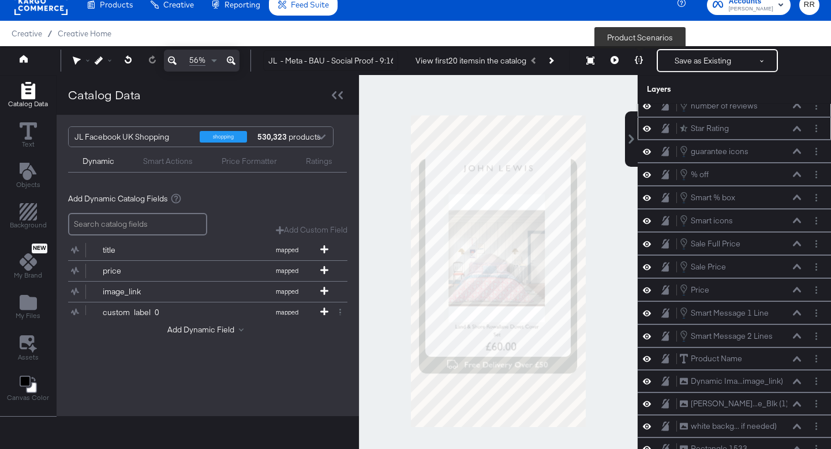
click at [636, 62] on icon at bounding box center [639, 60] width 8 height 8
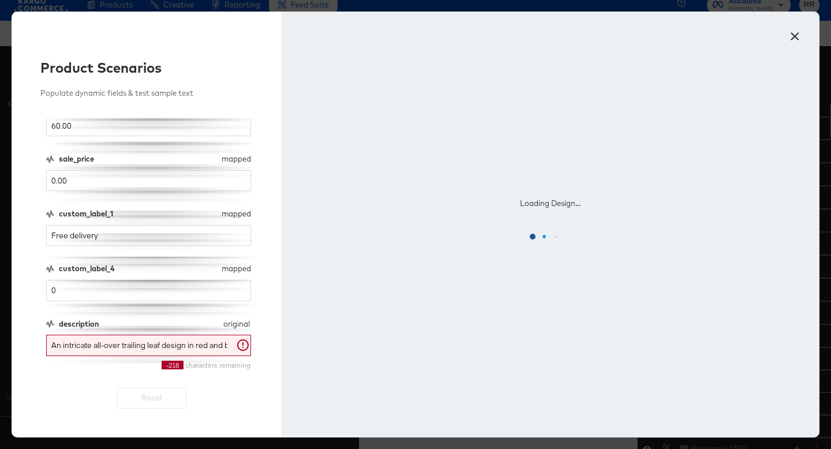
scroll to position [141, 0]
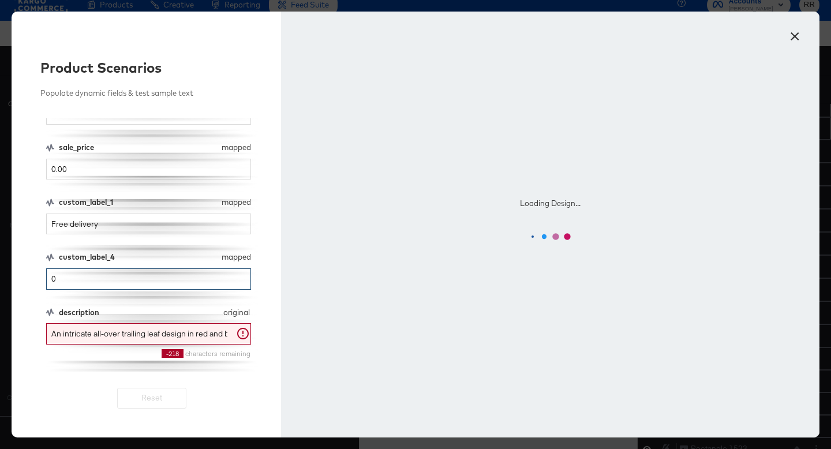
drag, startPoint x: 112, startPoint y: 273, endPoint x: 43, endPoint y: 268, distance: 69.4
click at [44, 268] on div "Product Scenarios Populate dynamic fields & test sample text title mapped title…" at bounding box center [146, 225] width 269 height 426
click at [70, 281] on input "0" at bounding box center [148, 278] width 205 height 21
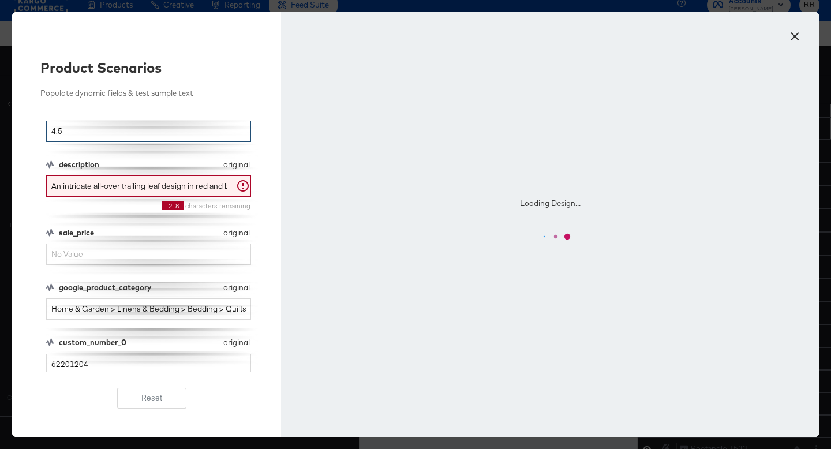
scroll to position [291, 0]
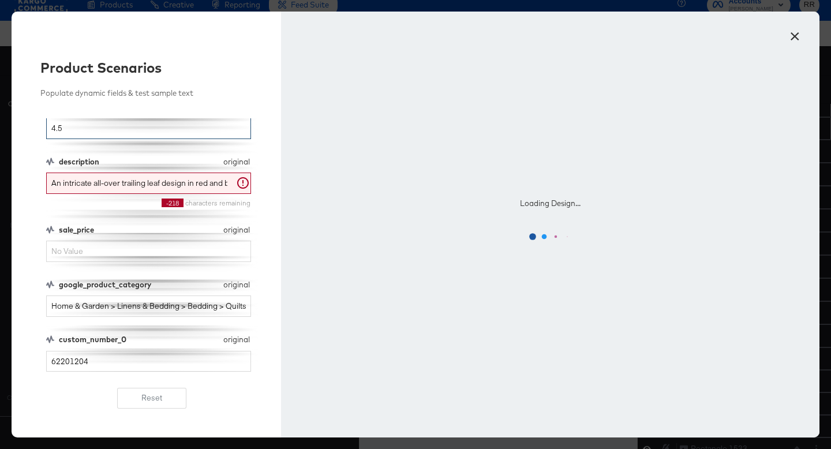
type input "4.5"
drag, startPoint x: 94, startPoint y: 365, endPoint x: 32, endPoint y: 356, distance: 63.0
click at [32, 356] on div "Product Scenarios Populate dynamic fields & test sample text title mapped title…" at bounding box center [146, 225] width 269 height 426
type input "6"
type input "5"
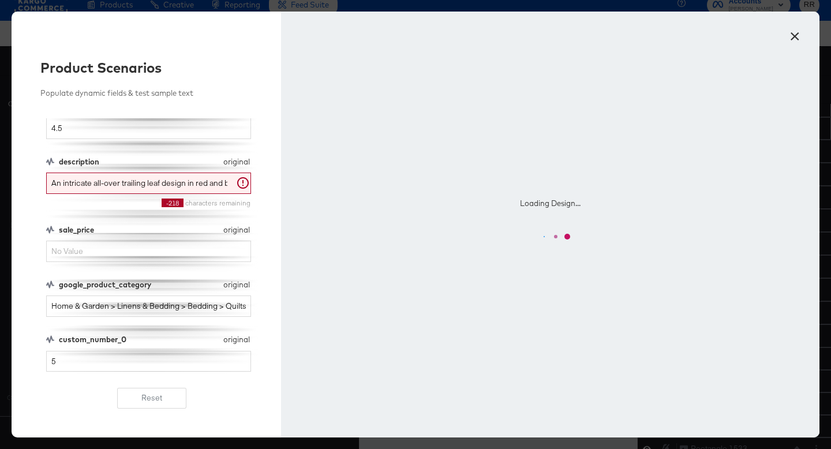
click at [120, 334] on div "custom_number_0" at bounding box center [138, 339] width 159 height 11
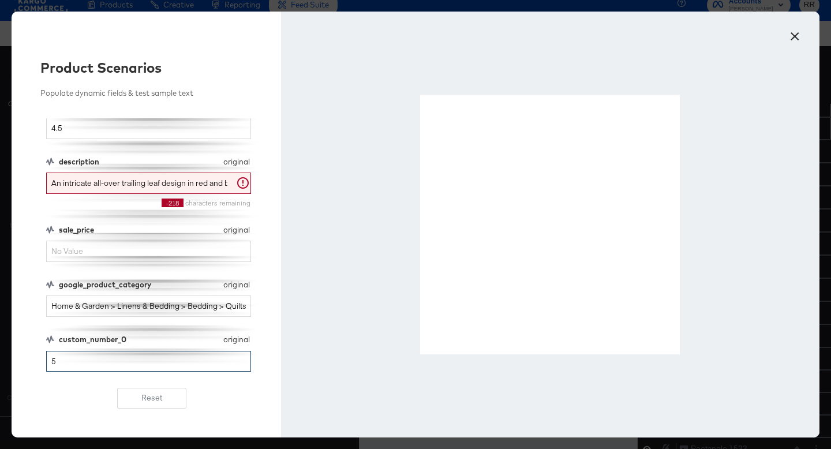
click at [81, 359] on input "5" at bounding box center [148, 361] width 205 height 21
type input "6"
click at [796, 35] on button "×" at bounding box center [794, 33] width 21 height 21
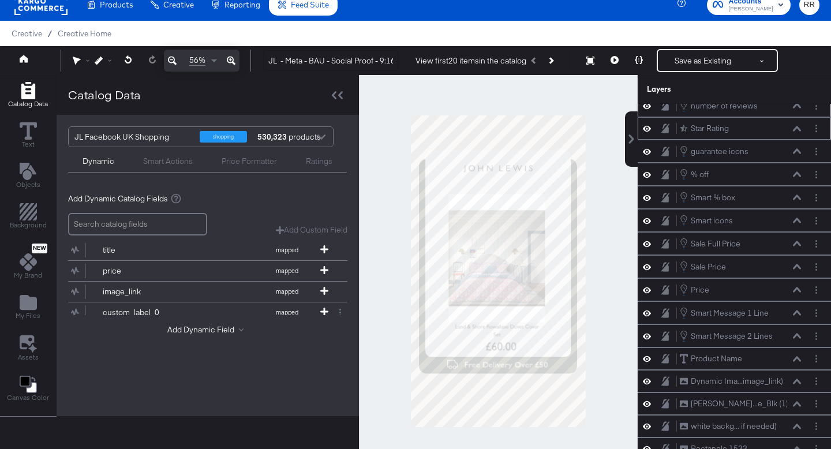
scroll to position [0, 0]
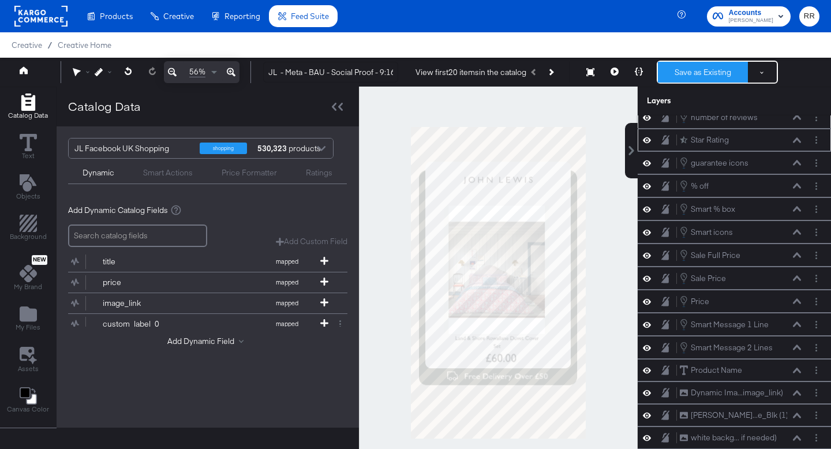
click at [706, 71] on button "Save as Existing" at bounding box center [703, 72] width 90 height 21
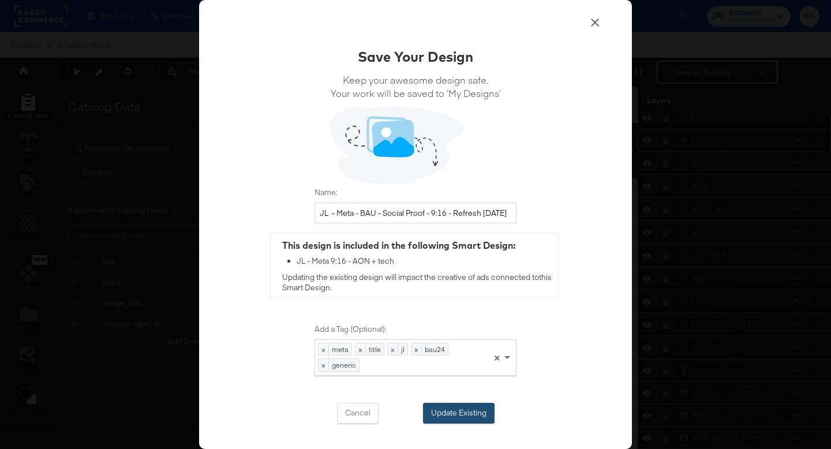
click at [449, 403] on button "Update Existing" at bounding box center [459, 413] width 72 height 21
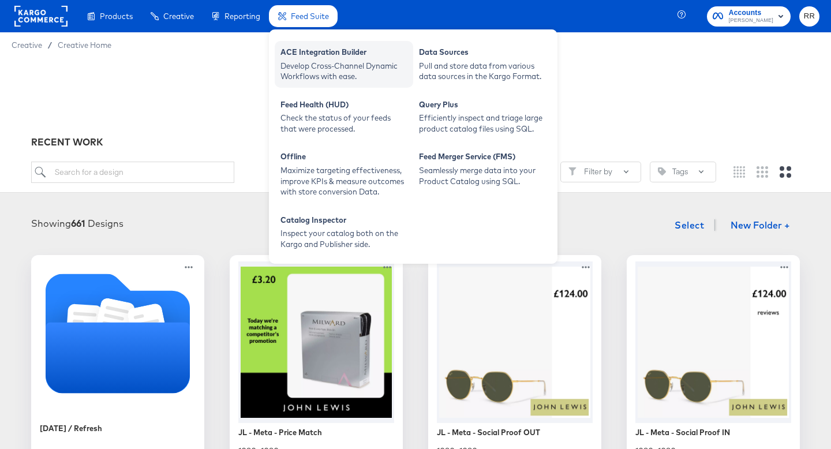
click at [308, 56] on div "ACE Integration Builder" at bounding box center [343, 54] width 127 height 14
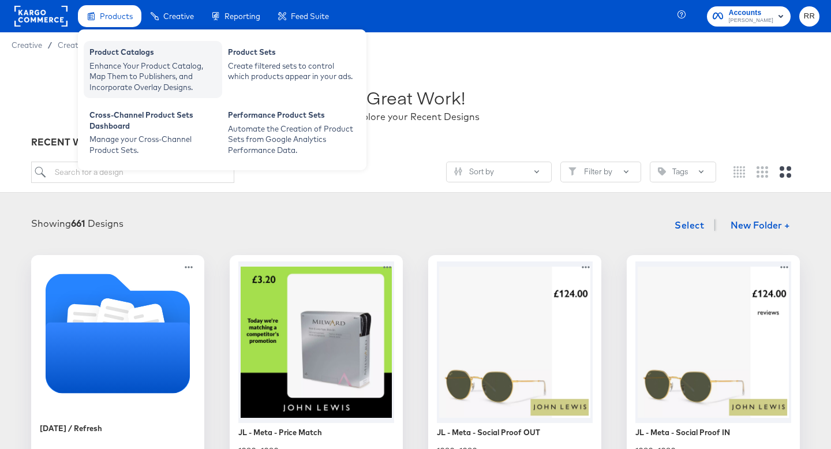
click at [133, 65] on div "Enhance Your Product Catalog, Map Them to Publishers, and Incorporate Overlay D…" at bounding box center [152, 77] width 127 height 32
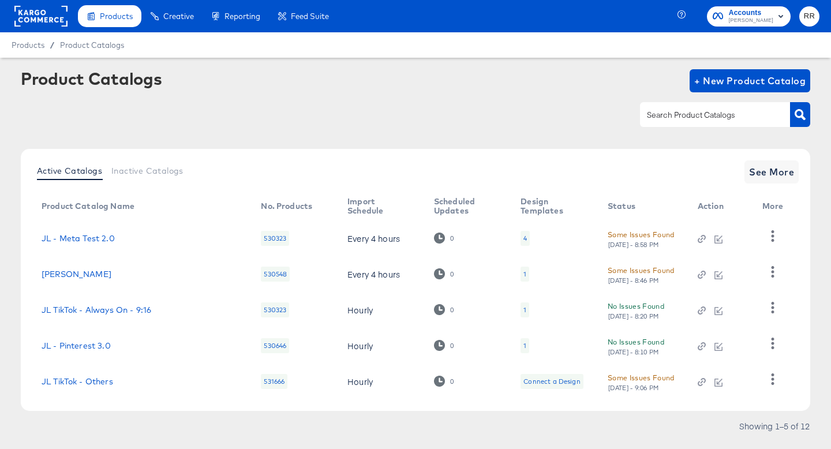
click at [662, 117] on input "text" at bounding box center [705, 114] width 123 height 13
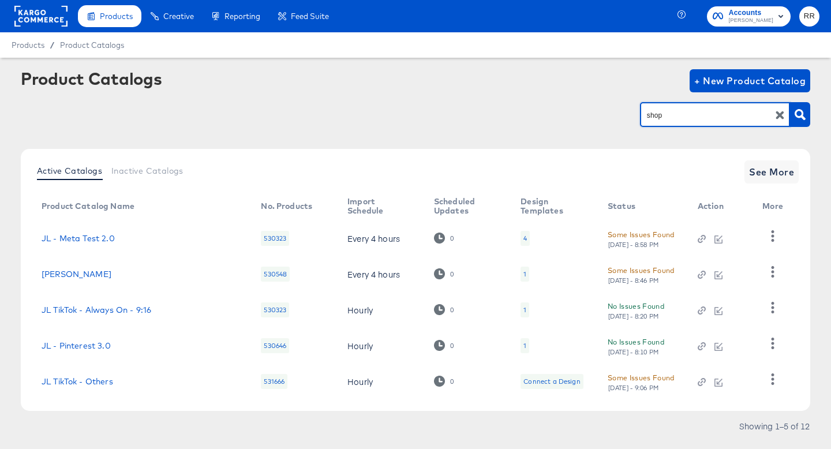
type input "shop"
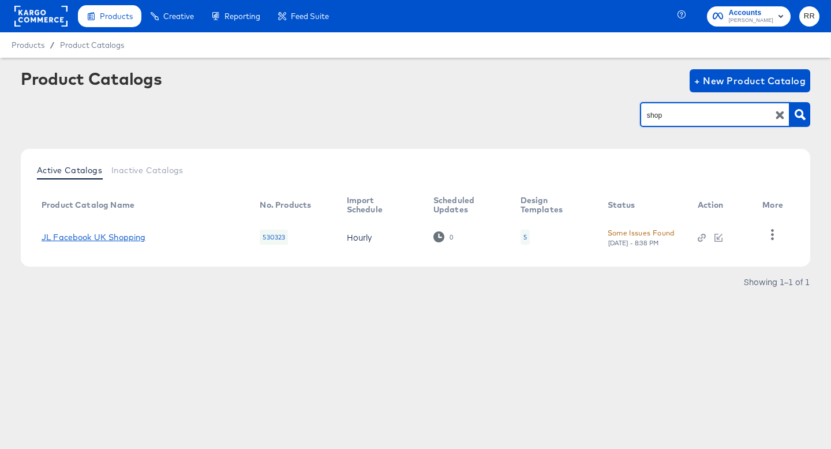
click at [122, 234] on link "JL Facebook UK Shopping" at bounding box center [94, 237] width 104 height 9
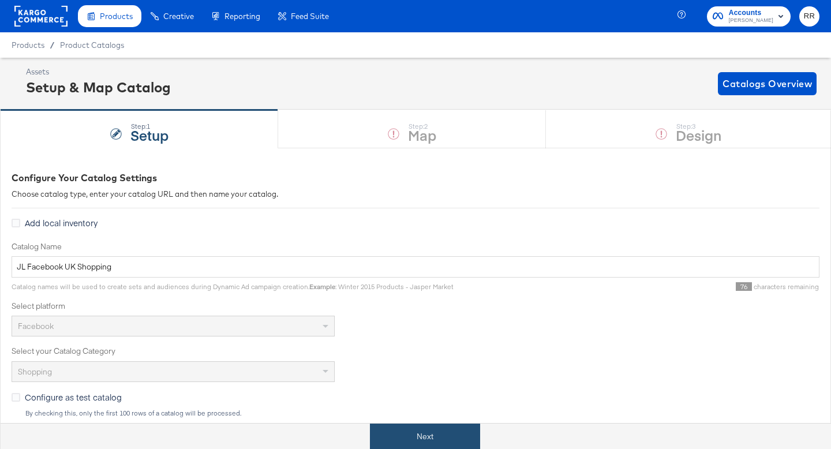
click at [420, 434] on button "Next" at bounding box center [425, 436] width 110 height 26
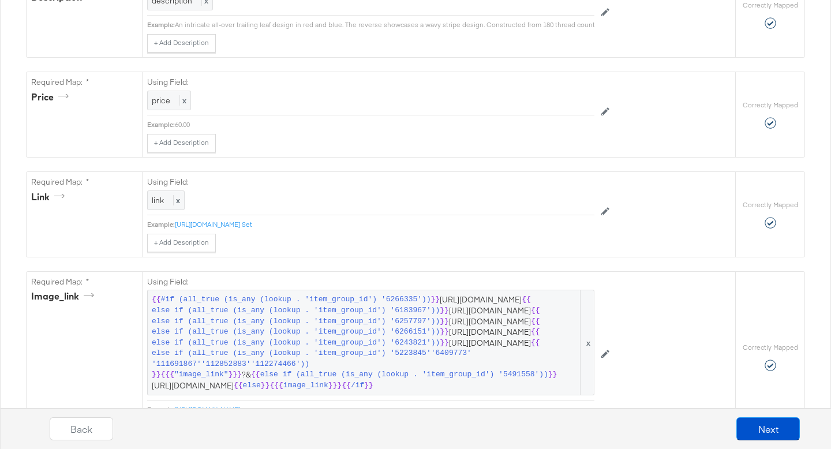
scroll to position [2094, 0]
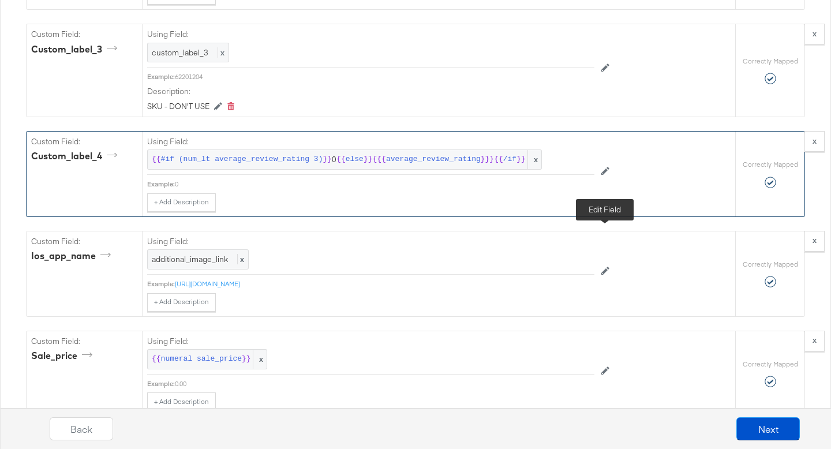
click at [608, 175] on icon at bounding box center [605, 171] width 8 height 8
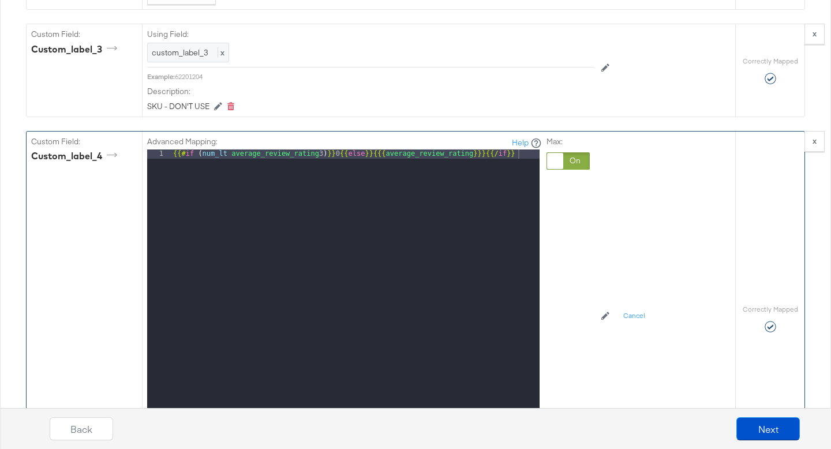
click at [344, 220] on div "{{# if ( num_lt average_review_rating 3 ) }} 0 {{ else }} {{{ average_review_ra…" at bounding box center [355, 302] width 369 height 307
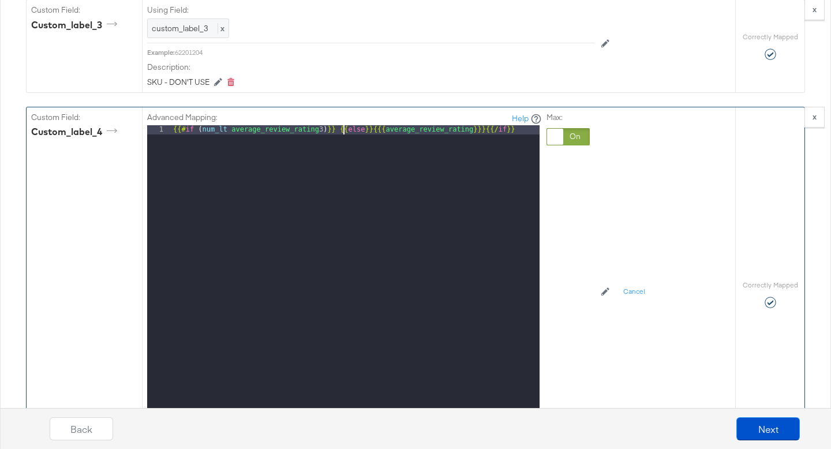
scroll to position [2117, 0]
click at [325, 193] on div "{{# if ( num_lt average_review_rating 3 ) }} {{ else }} {{{ average_review_rati…" at bounding box center [355, 279] width 369 height 307
click at [615, 326] on div "Advanced Mapping: Help 1 {{# if ( num_lt average_review_rating 3.5 ) }} {{ else…" at bounding box center [399, 292] width 505 height 369
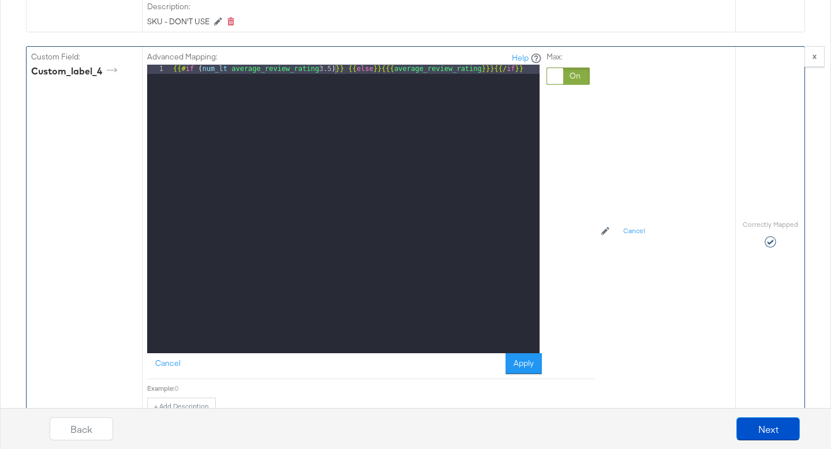
scroll to position [2228, 0]
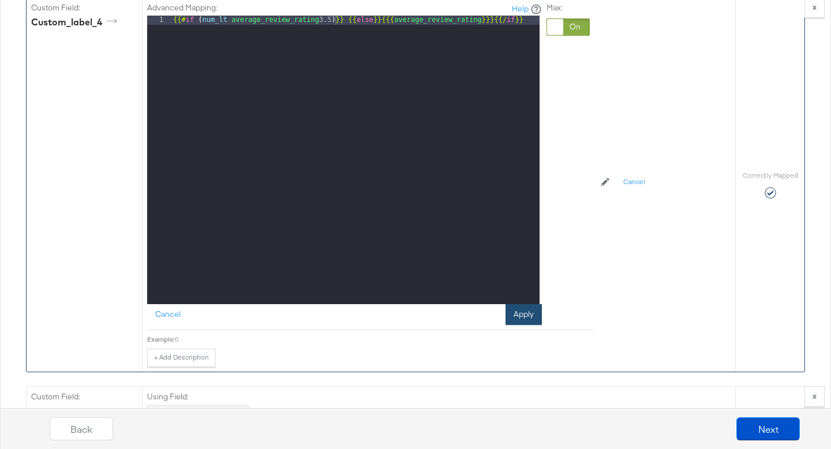
click at [524, 325] on button "Apply" at bounding box center [523, 314] width 36 height 21
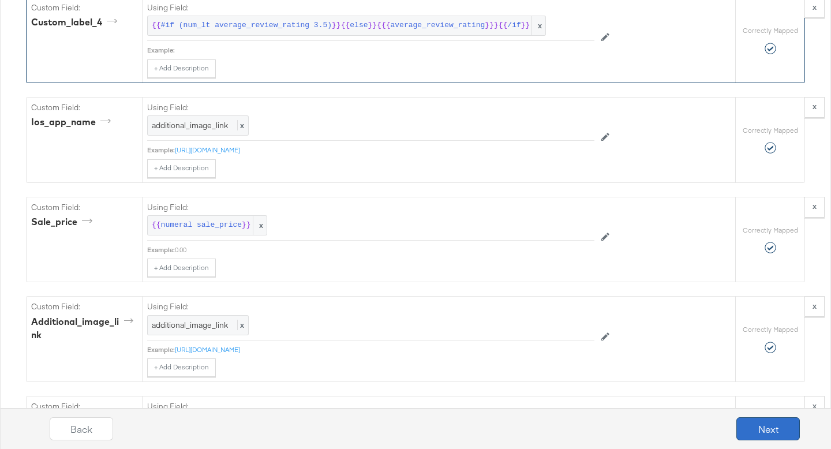
click at [753, 430] on button "Next" at bounding box center [767, 428] width 63 height 23
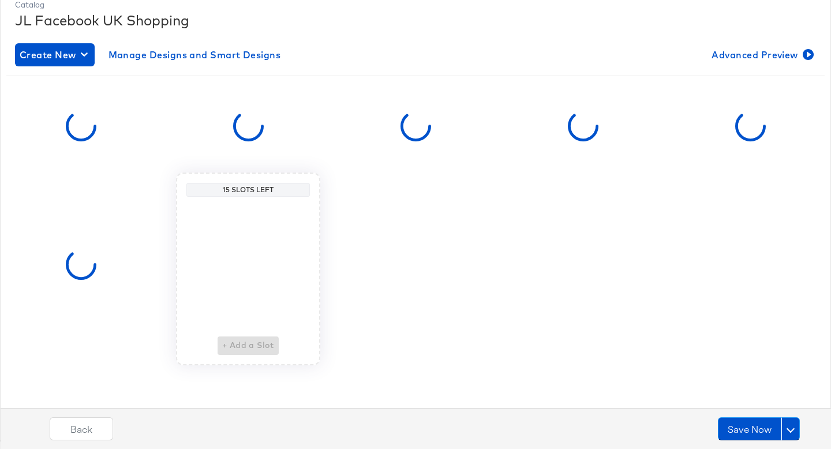
scroll to position [0, 0]
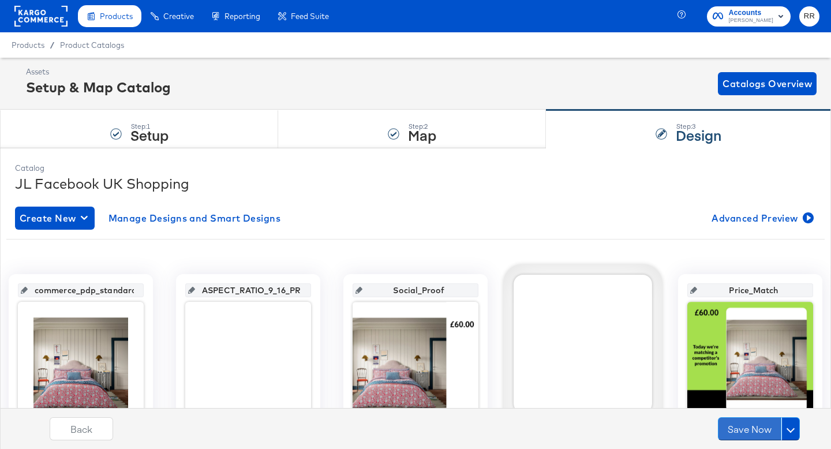
drag, startPoint x: 753, startPoint y: 430, endPoint x: 595, endPoint y: 305, distance: 201.7
click at [595, 305] on div "Catalog JL Facebook UK Shopping Create New Manage Designs and Smart Designs Adv…" at bounding box center [415, 452] width 831 height 609
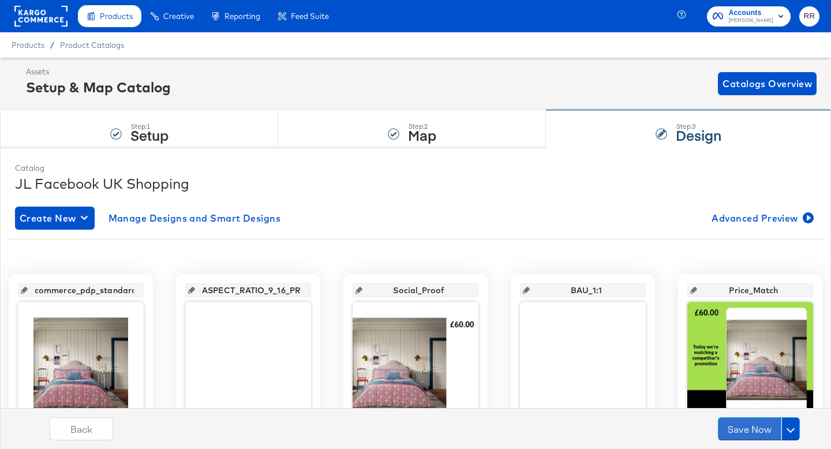
scroll to position [165, 0]
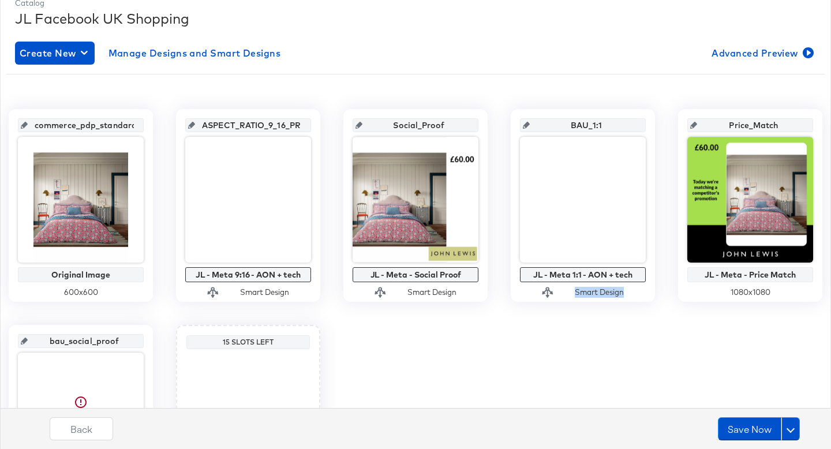
drag, startPoint x: 571, startPoint y: 344, endPoint x: 624, endPoint y: 342, distance: 53.2
click at [624, 342] on div "commerce_pdp_standard_preferred Original Image 600 x 600 ASPECT_RATIO_9_16_PREF…" at bounding box center [415, 313] width 818 height 408
click at [627, 361] on div "commerce_pdp_standard_preferred Original Image 600 x 600 ASPECT_RATIO_9_16_PREF…" at bounding box center [415, 313] width 818 height 408
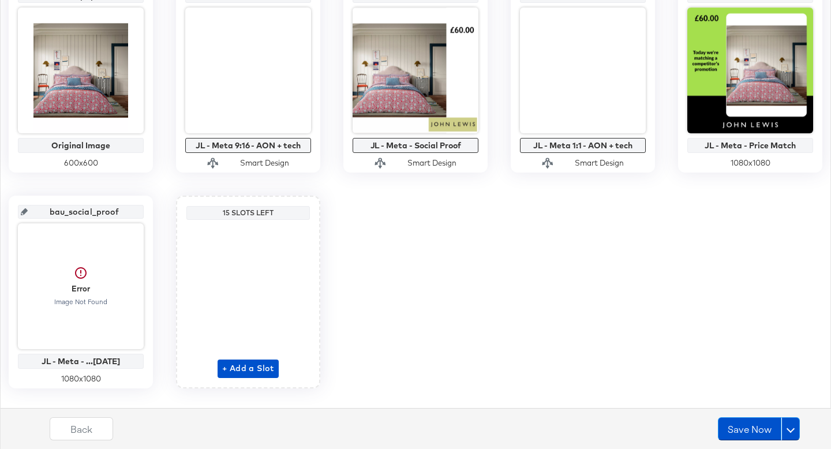
scroll to position [298, 0]
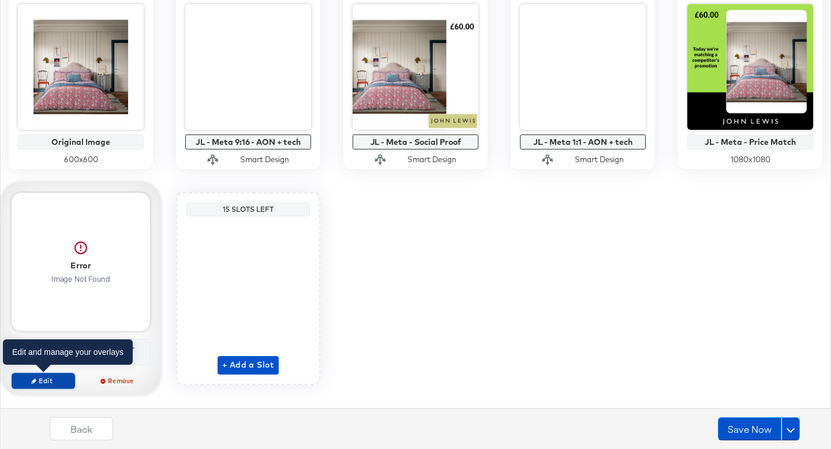
click at [51, 381] on span "Edit" at bounding box center [43, 380] width 53 height 9
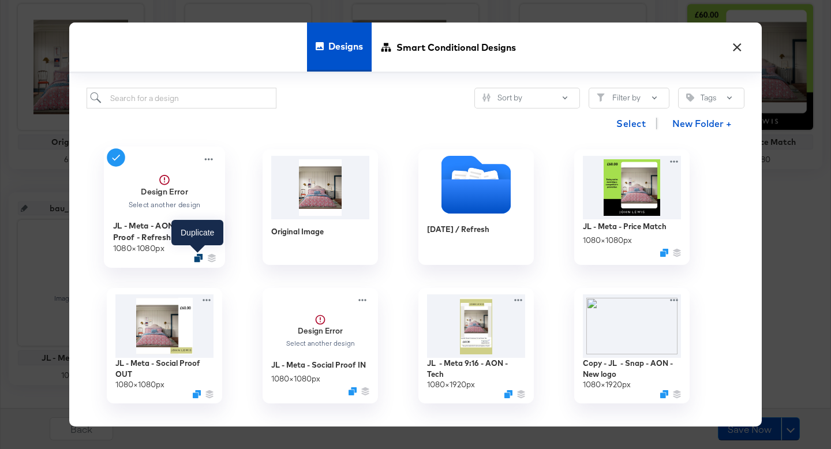
click at [197, 258] on icon "Duplicate" at bounding box center [198, 258] width 9 height 9
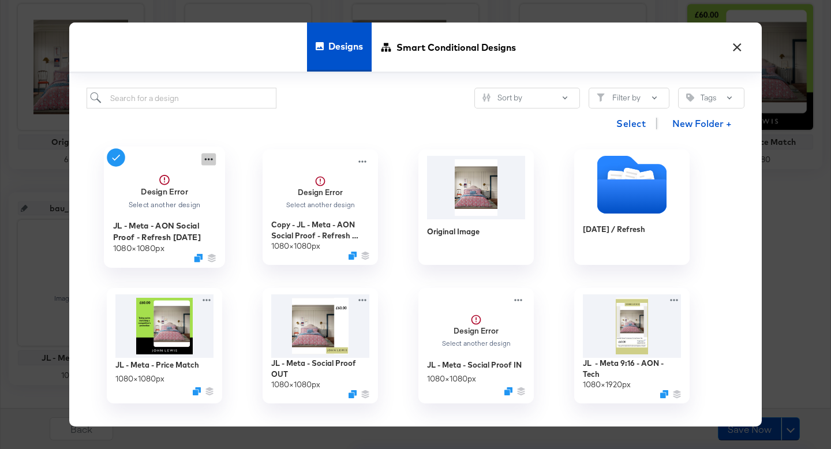
click at [211, 158] on icon at bounding box center [208, 159] width 14 height 12
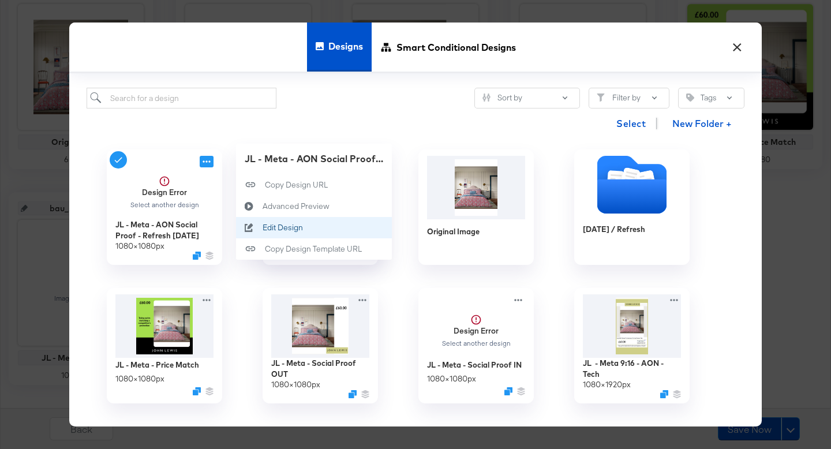
click at [303, 227] on button "Edit Design Edit Design" at bounding box center [314, 227] width 156 height 21
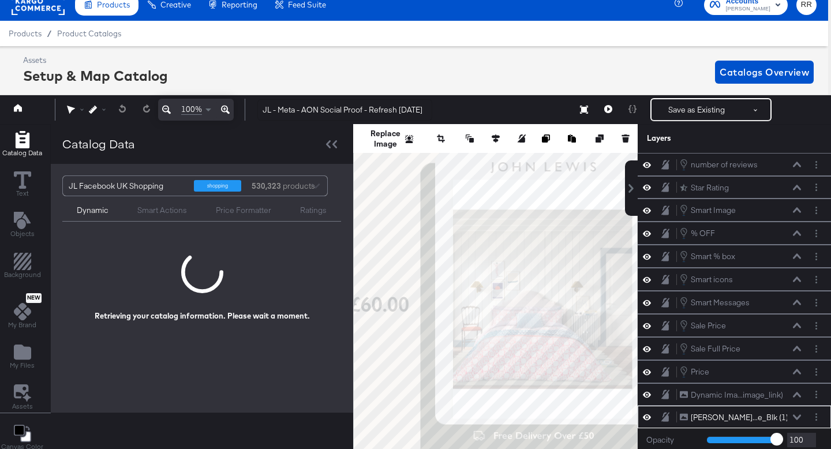
scroll to position [155, 0]
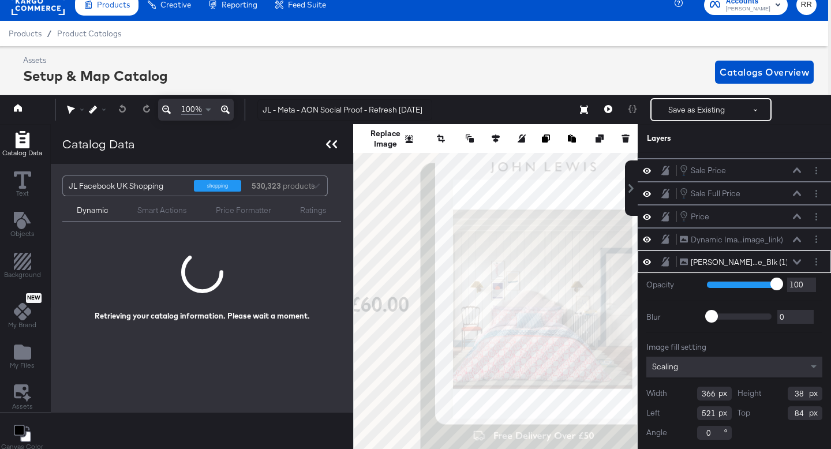
click at [332, 145] on icon at bounding box center [334, 144] width 5 height 8
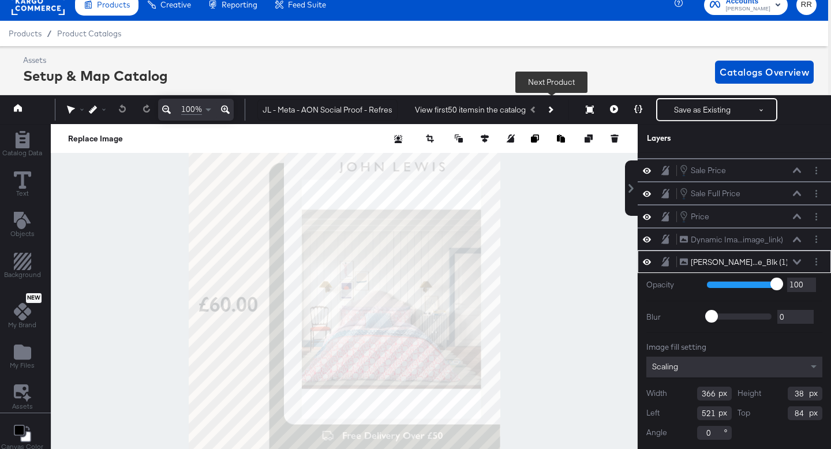
click at [552, 104] on button "Next Product" at bounding box center [550, 109] width 16 height 21
click at [556, 107] on button "Next Product" at bounding box center [550, 109] width 16 height 21
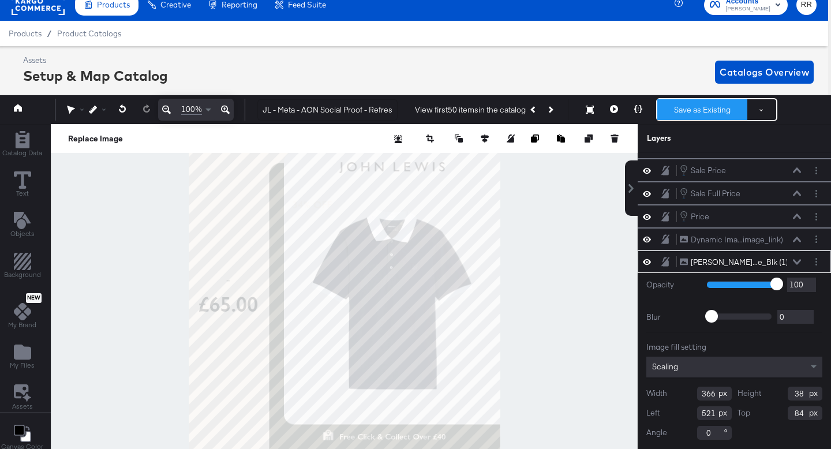
click at [695, 111] on button "Save as Existing" at bounding box center [702, 109] width 90 height 21
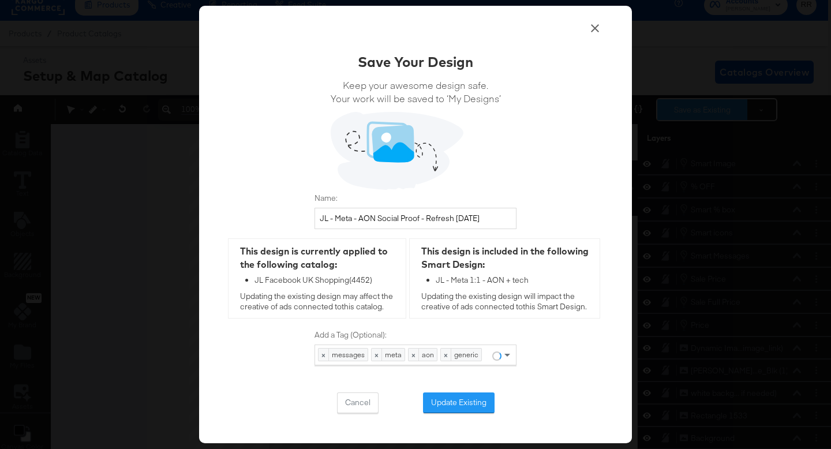
scroll to position [47, 0]
click at [452, 401] on button "Update Existing" at bounding box center [459, 402] width 72 height 21
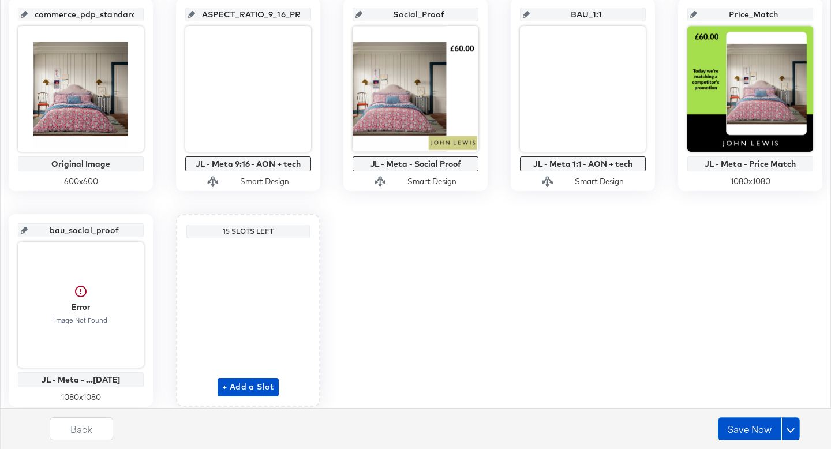
scroll to position [288, 0]
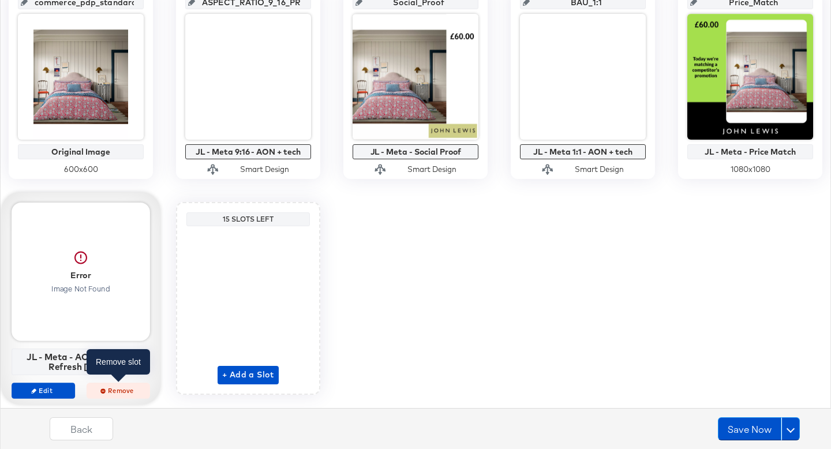
click at [125, 386] on span "Remove" at bounding box center [118, 390] width 53 height 9
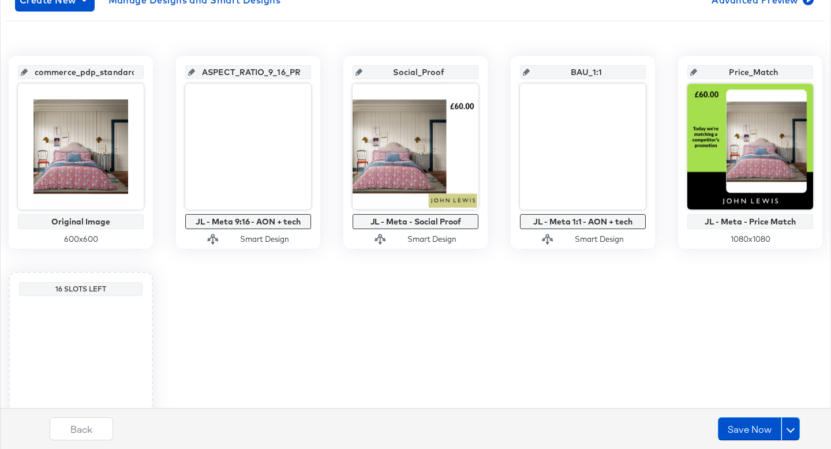
scroll to position [208, 0]
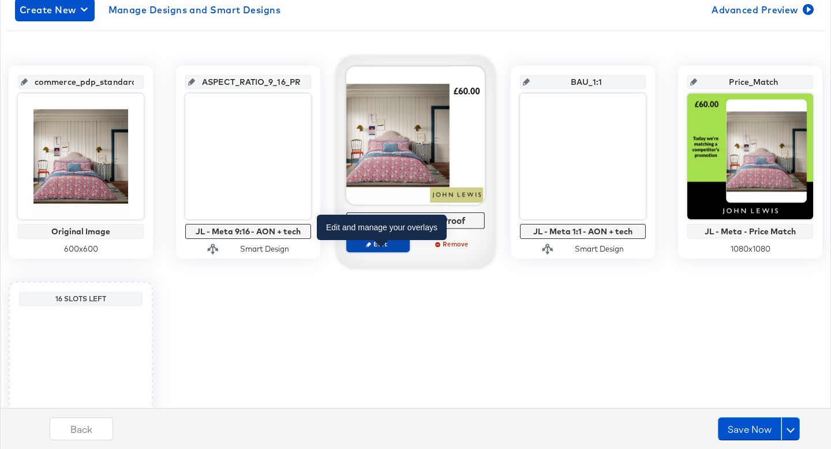
click at [393, 247] on span "Edit" at bounding box center [377, 243] width 53 height 9
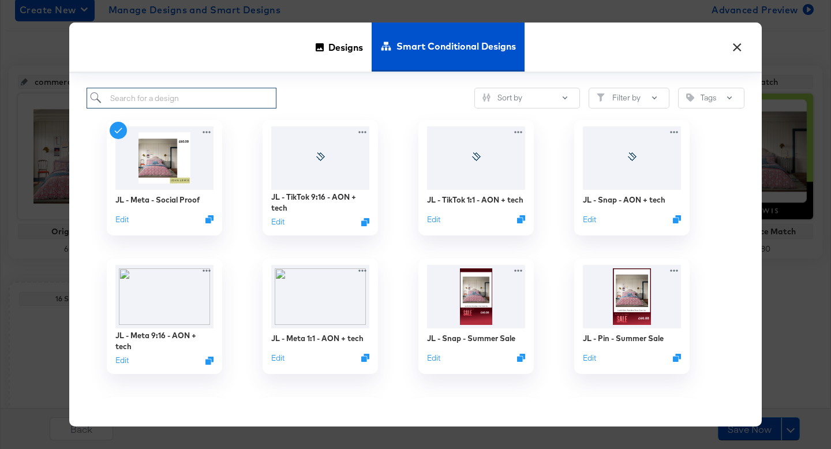
click at [145, 89] on input "search" at bounding box center [182, 98] width 190 height 21
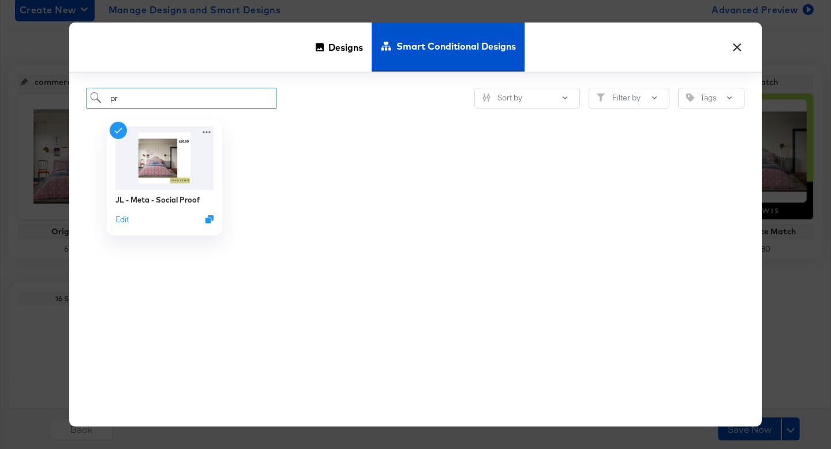
type input "p"
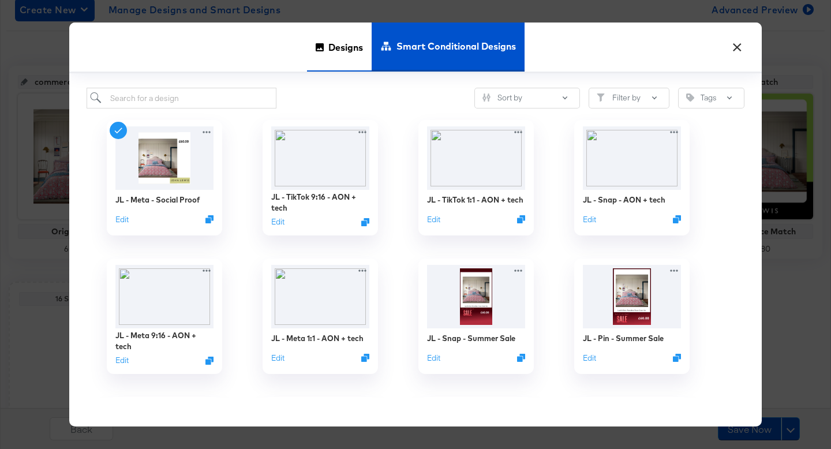
click at [351, 43] on span "Designs" at bounding box center [345, 46] width 35 height 51
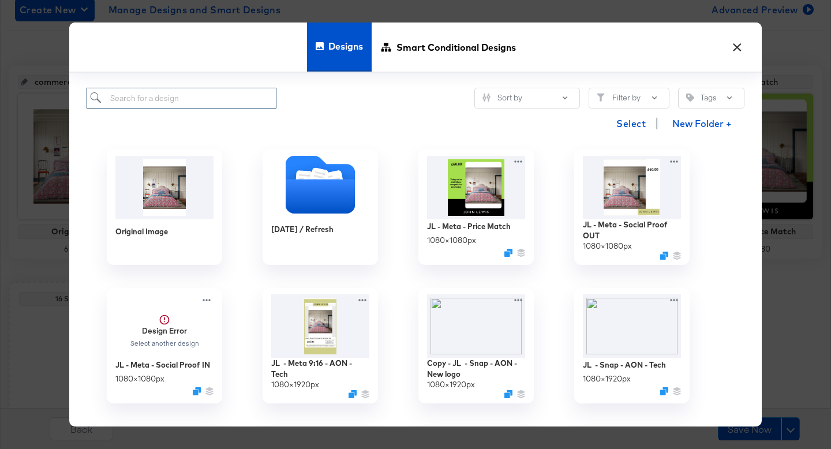
click at [176, 93] on input "search" at bounding box center [182, 98] width 190 height 21
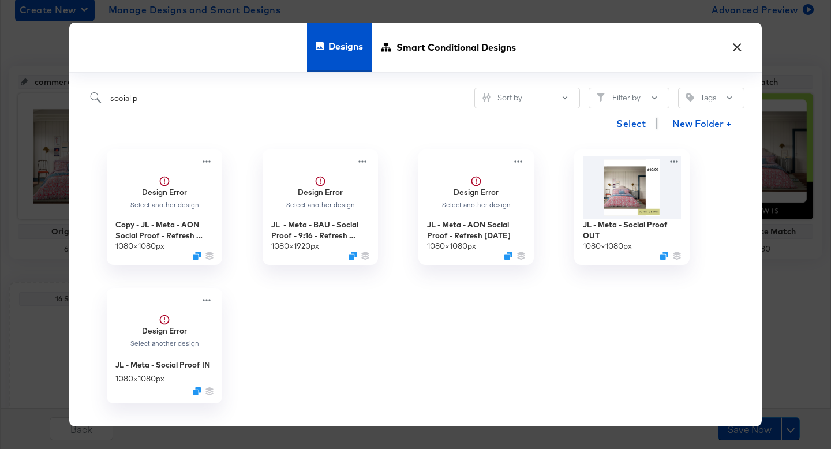
scroll to position [17, 0]
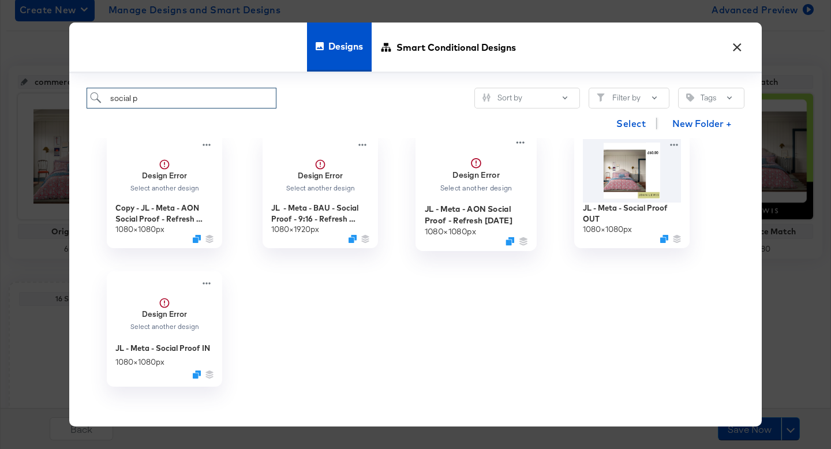
type input "social p"
click at [474, 167] on icon at bounding box center [476, 163] width 10 height 10
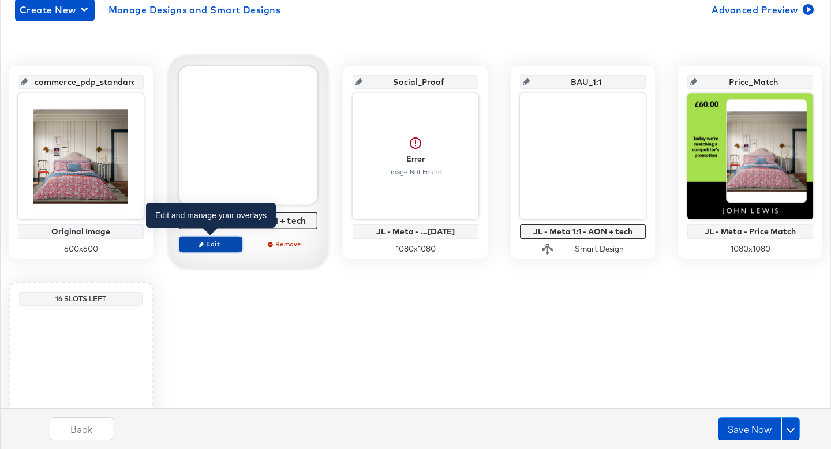
click at [221, 243] on span "Edit" at bounding box center [210, 243] width 53 height 9
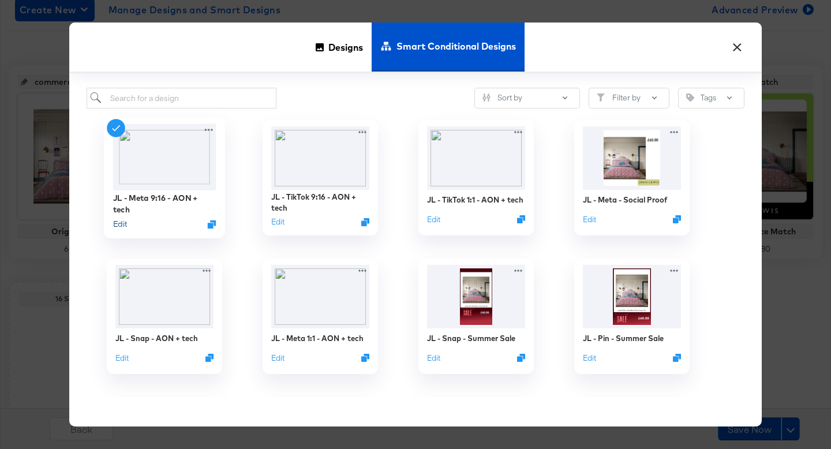
click at [120, 220] on button "Edit" at bounding box center [120, 224] width 14 height 11
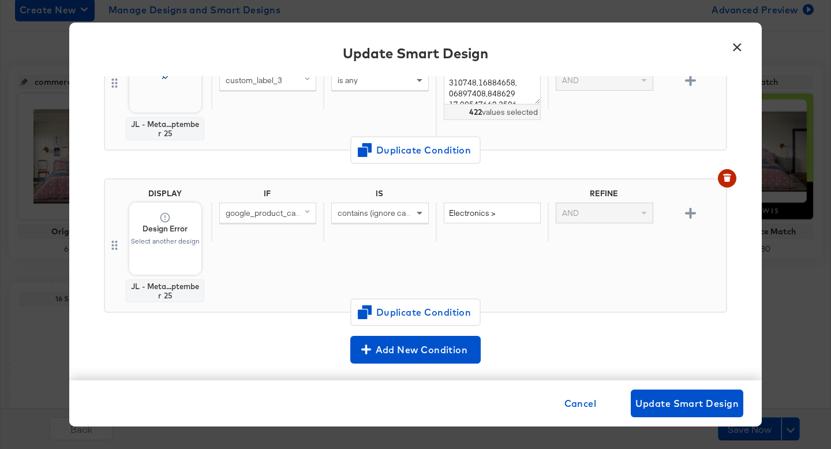
scroll to position [181, 0]
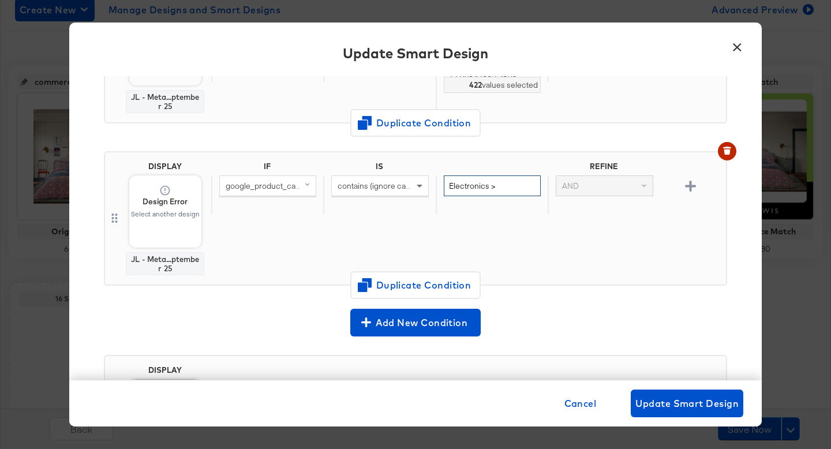
drag, startPoint x: 488, startPoint y: 190, endPoint x: 445, endPoint y: 188, distance: 42.8
click at [445, 188] on input "Electronics >" at bounding box center [492, 185] width 97 height 21
type input "tech >"
click at [300, 186] on span "google_product_category" at bounding box center [272, 186] width 93 height 10
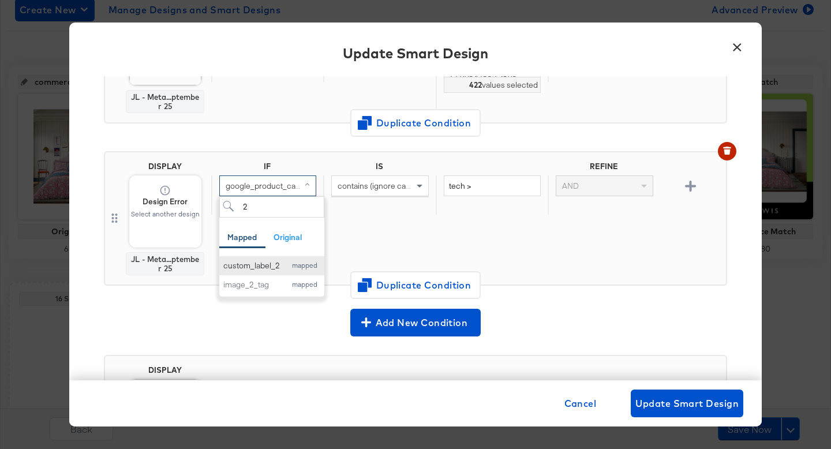
type input "2"
click at [279, 265] on div "custom_label_2 mapped" at bounding box center [271, 265] width 97 height 11
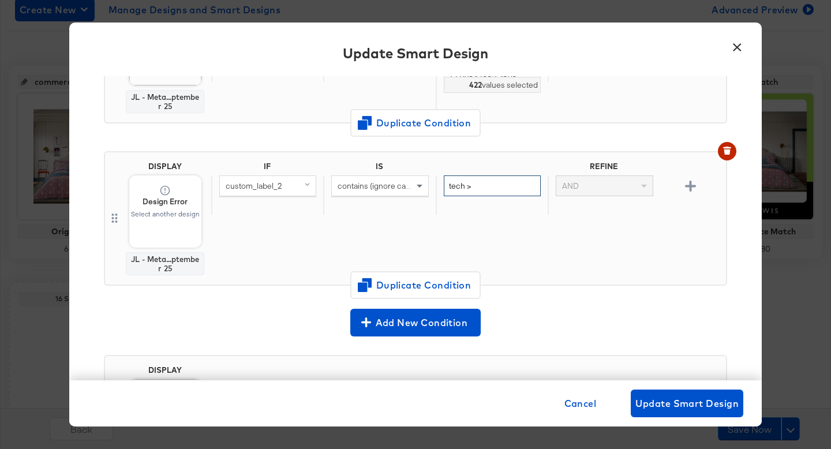
click at [479, 186] on input "tech >" at bounding box center [492, 185] width 97 height 21
type input "tech"
click at [428, 228] on div "IF IS REFINE custom_label_2 contains (ignore case) tech AND" at bounding box center [466, 219] width 510 height 114
click at [301, 190] on div "custom_label_2" at bounding box center [267, 185] width 97 height 21
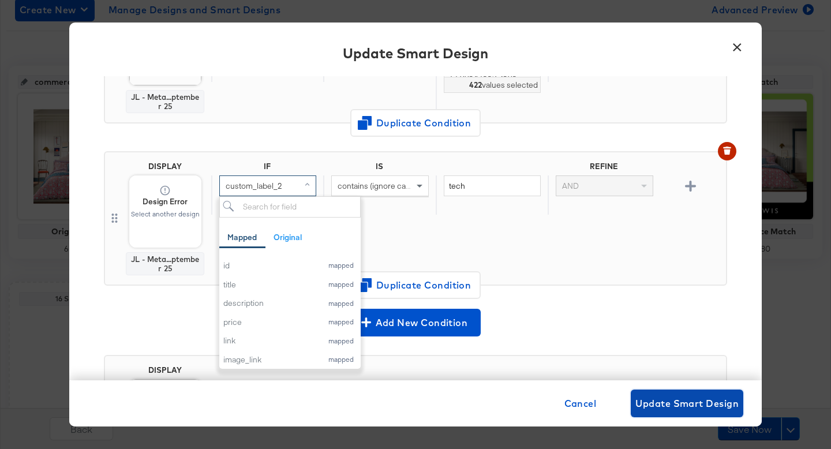
click at [697, 403] on span "Update Smart Design" at bounding box center [686, 403] width 103 height 16
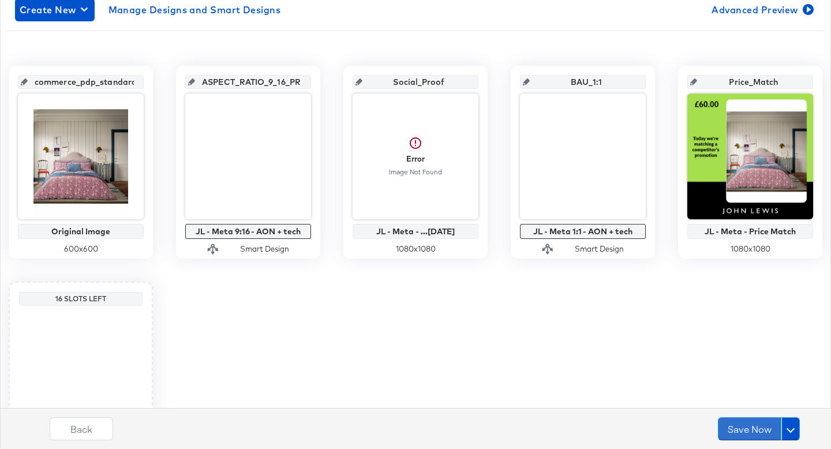
drag, startPoint x: 741, startPoint y: 428, endPoint x: 484, endPoint y: 300, distance: 287.4
click at [483, 300] on div "Catalog JL Facebook UK Shopping Create New Manage Designs and Smart Designs Adv…" at bounding box center [415, 243] width 831 height 609
click at [755, 426] on button "Save Now" at bounding box center [749, 428] width 63 height 23
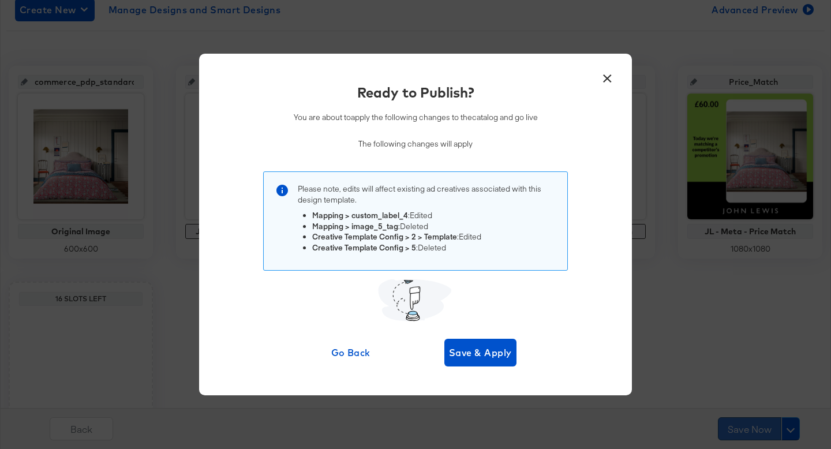
scroll to position [0, 0]
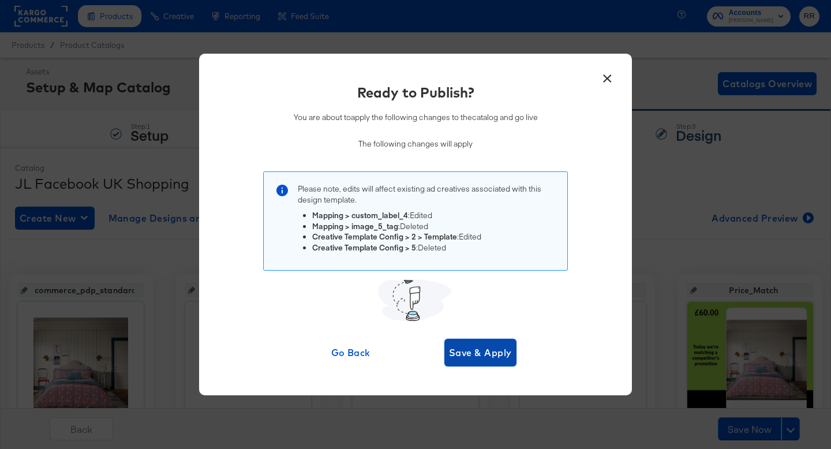
click at [495, 356] on span "Save & Apply" at bounding box center [480, 352] width 63 height 16
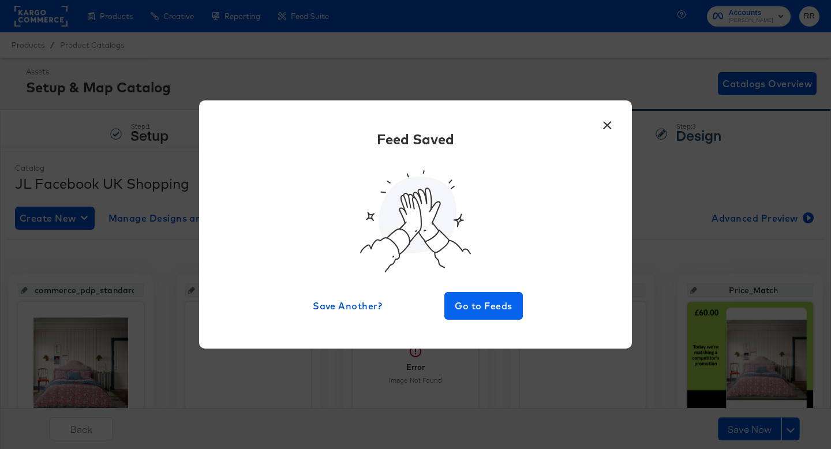
click at [470, 308] on span "Go to Feeds" at bounding box center [483, 306] width 69 height 16
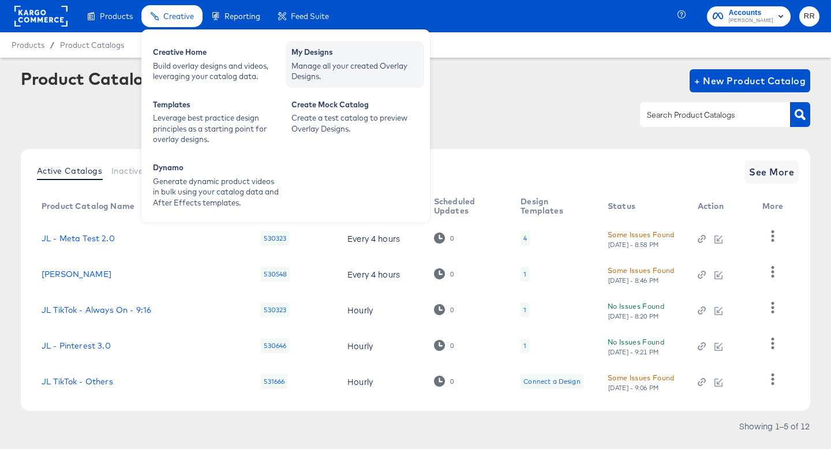
click at [305, 70] on div "Manage all your created Overlay Designs." at bounding box center [354, 71] width 127 height 21
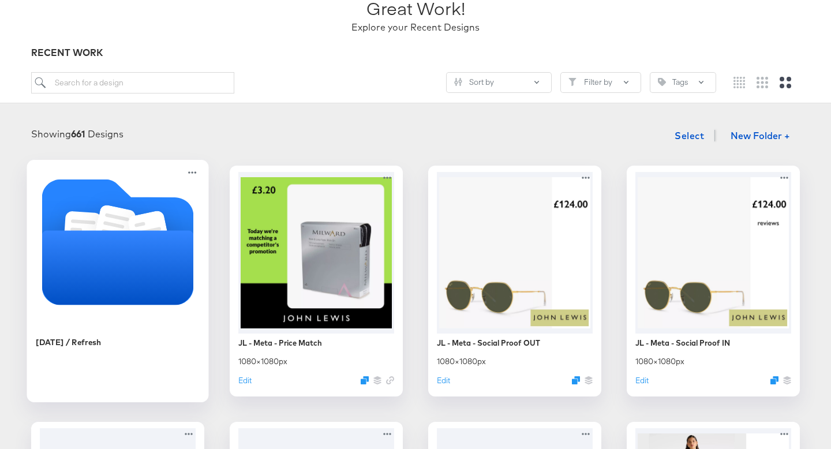
click at [135, 246] on icon "Folder" at bounding box center [118, 267] width 152 height 74
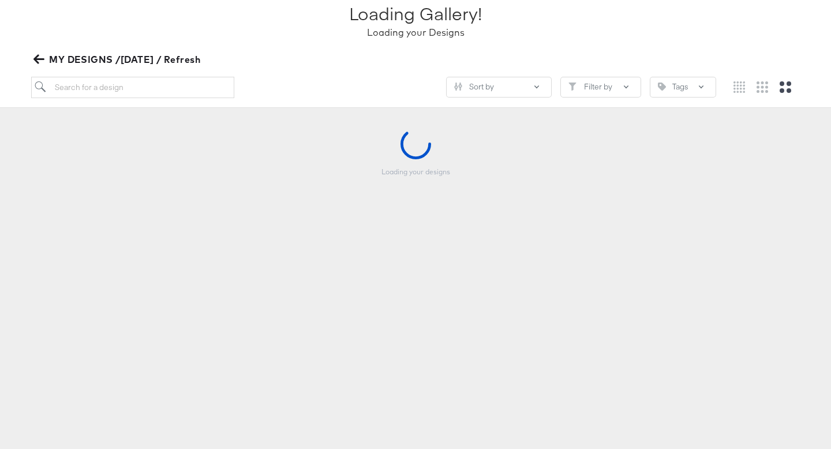
scroll to position [88, 0]
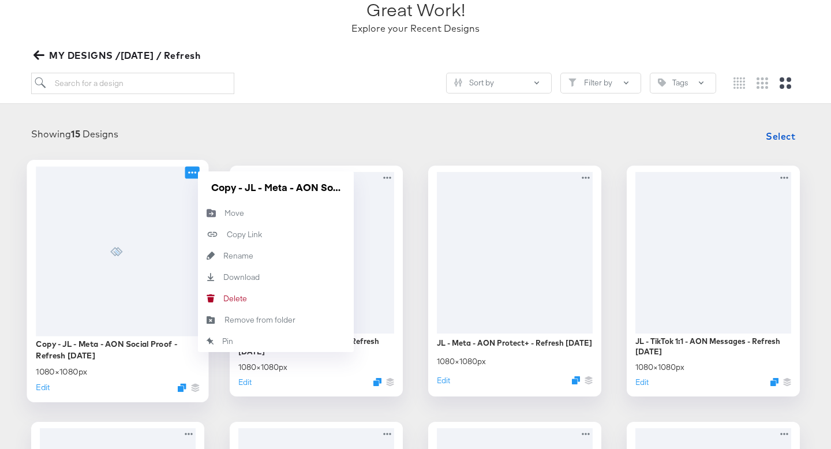
click at [188, 173] on icon at bounding box center [192, 172] width 14 height 12
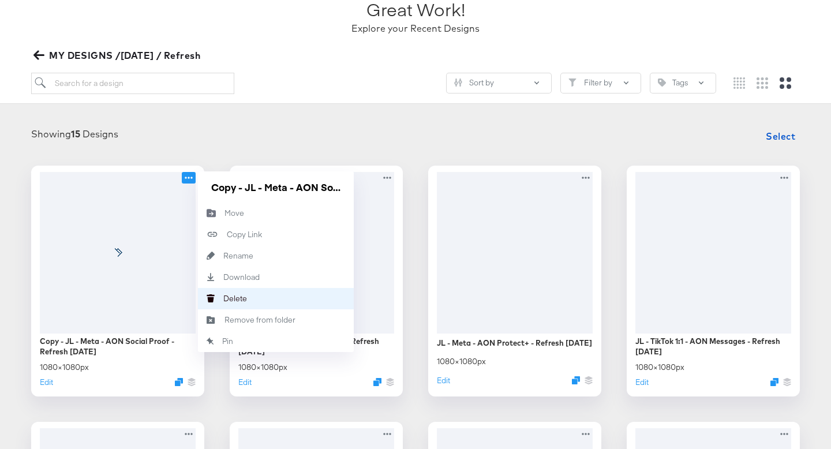
click at [223, 298] on div "Delete Delete" at bounding box center [223, 298] width 0 height 0
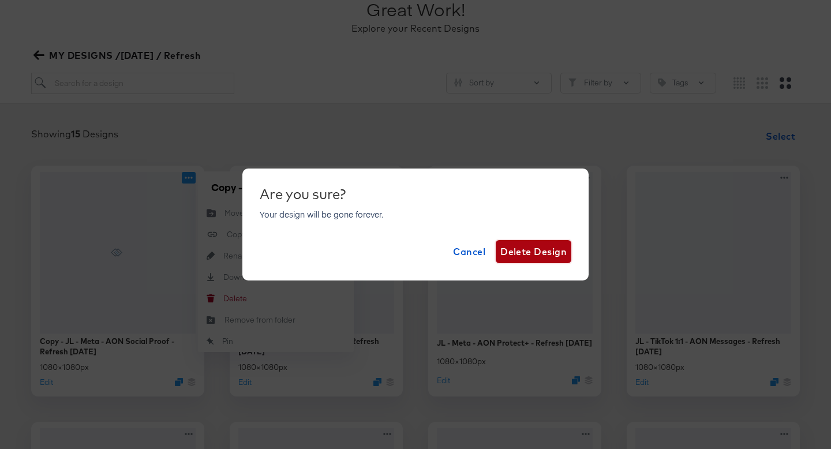
click at [551, 253] on span "Delete Design" at bounding box center [533, 251] width 66 height 16
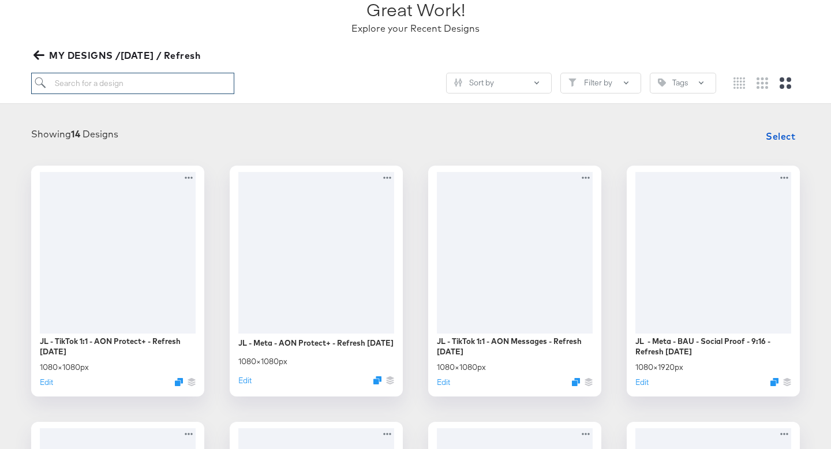
click at [122, 82] on input "search" at bounding box center [132, 83] width 203 height 21
type input "social"
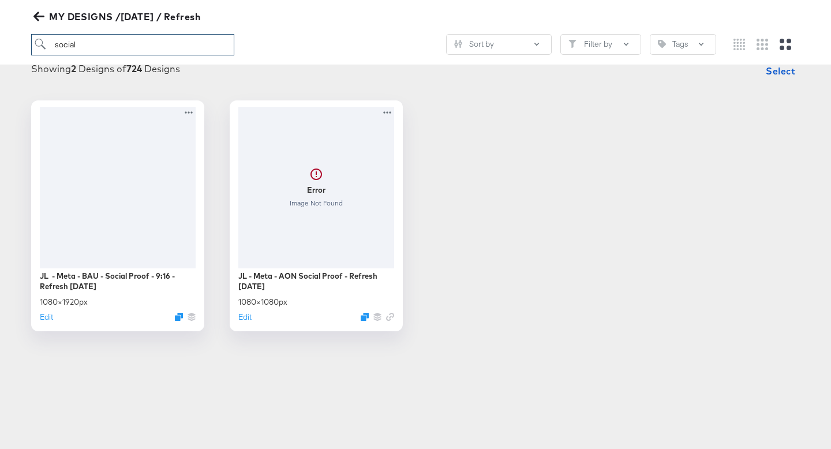
scroll to position [160, 0]
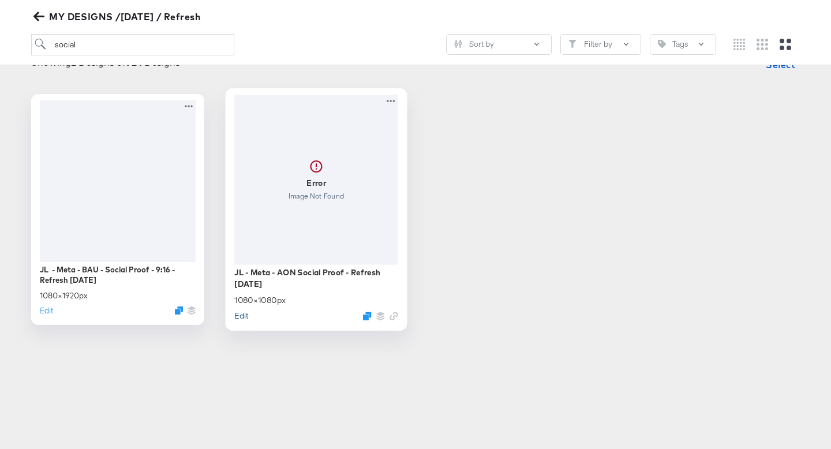
click at [244, 314] on button "Edit" at bounding box center [241, 315] width 14 height 11
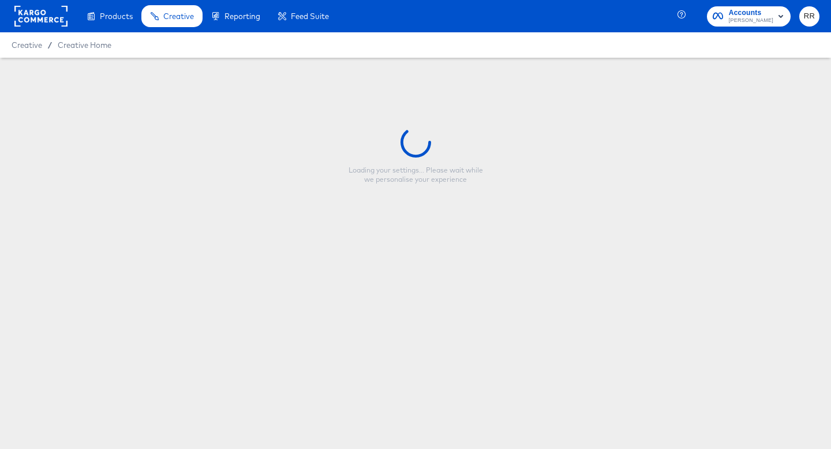
type input "JL - Meta - AON Social Proof - Refresh [DATE]"
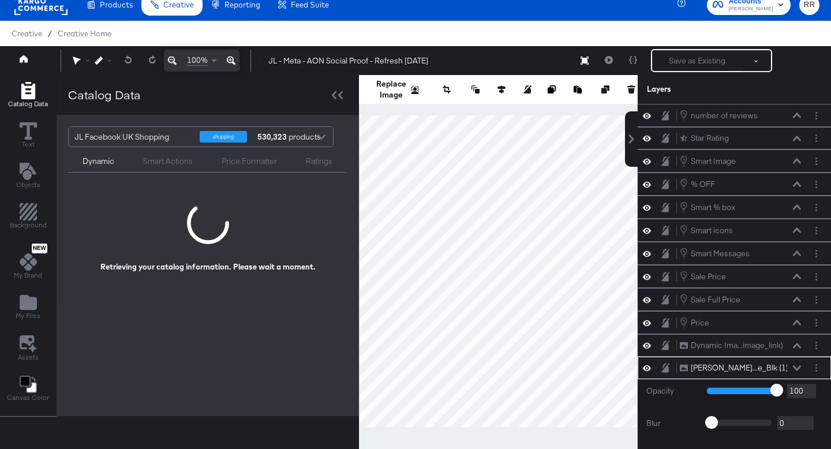
scroll to position [106, 0]
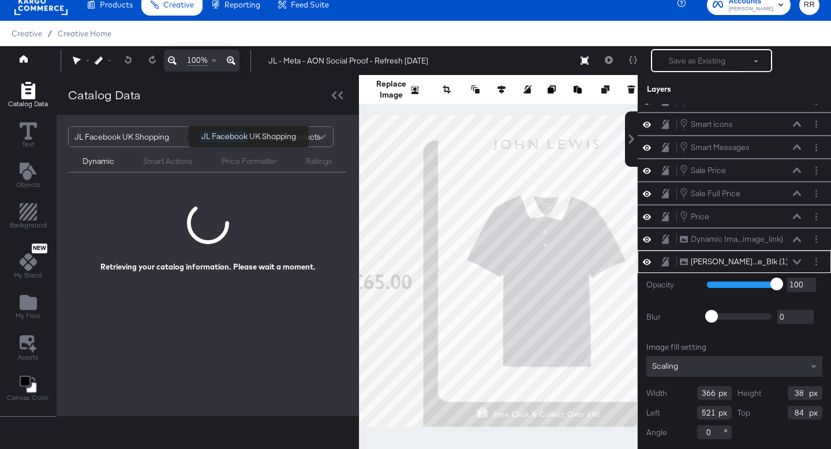
click at [156, 143] on div "JL Facebook UK Shopping" at bounding box center [132, 137] width 117 height 20
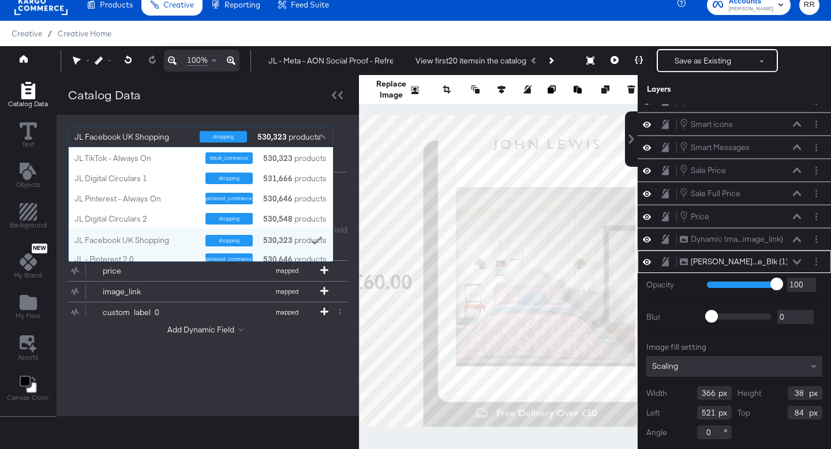
scroll to position [117, 0]
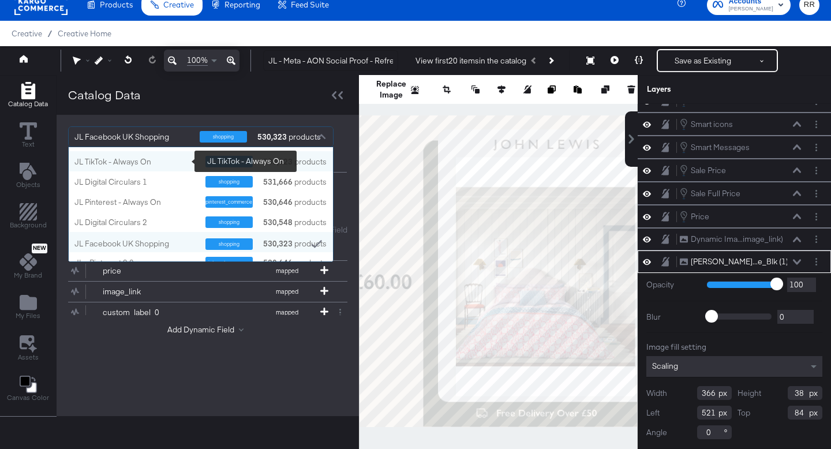
click at [152, 164] on div "JL TikTok - Always On" at bounding box center [135, 161] width 122 height 11
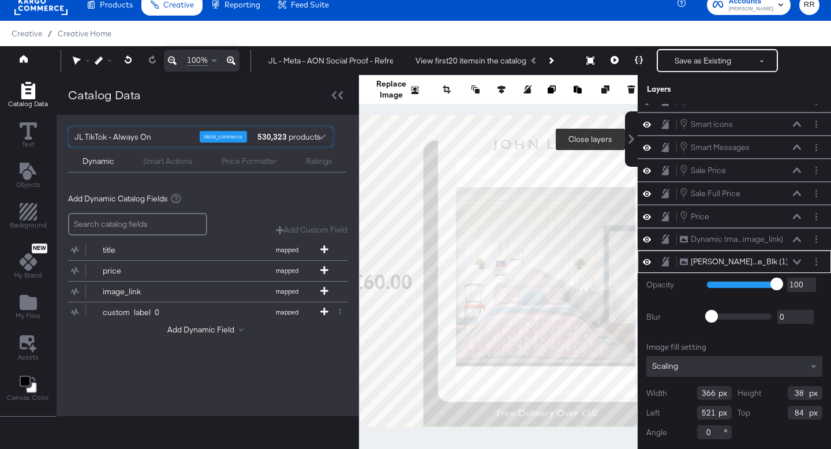
click at [628, 140] on icon at bounding box center [631, 138] width 9 height 9
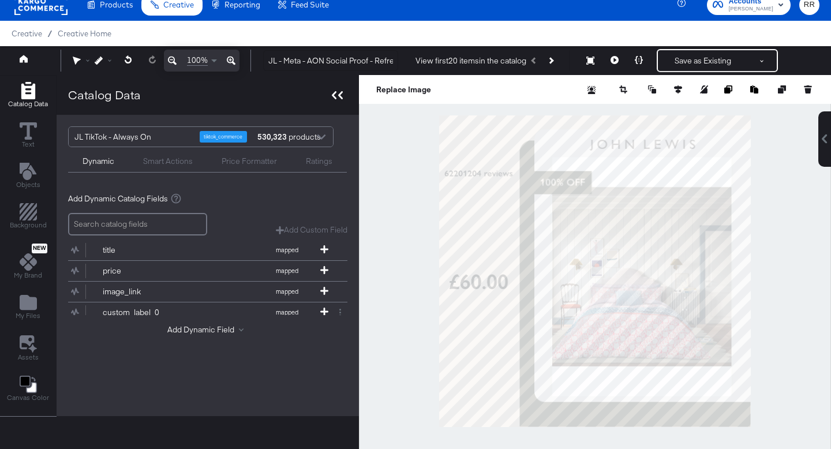
click at [335, 98] on icon at bounding box center [337, 95] width 11 height 8
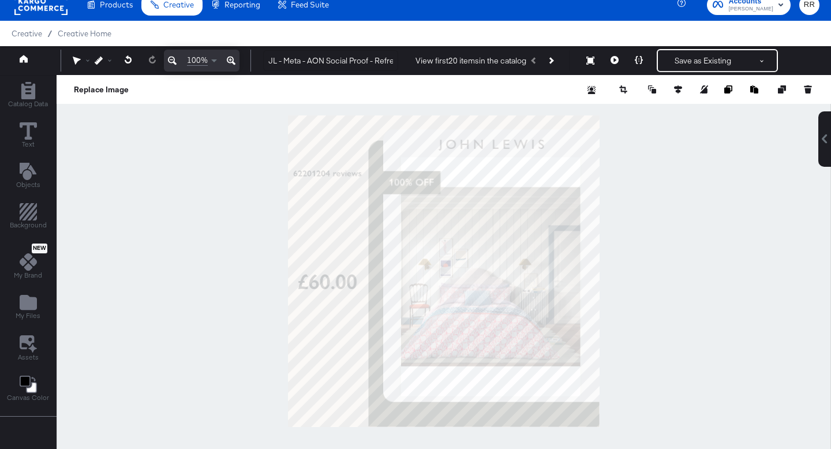
click at [230, 190] on div at bounding box center [444, 271] width 774 height 392
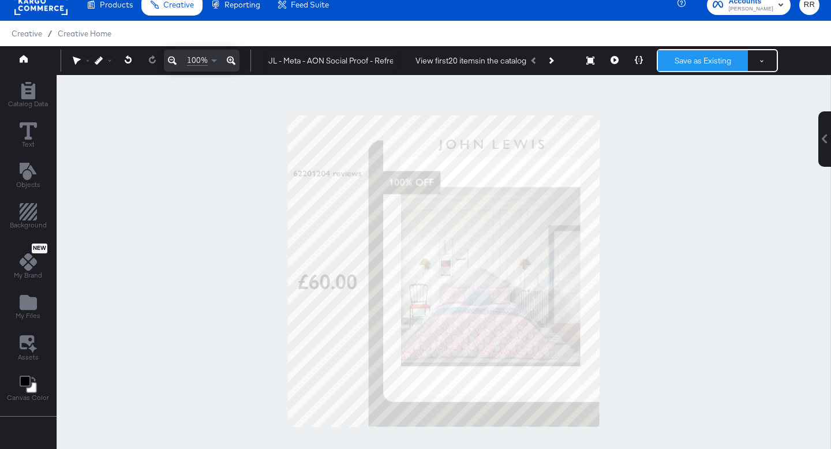
click at [709, 65] on button "Save as Existing" at bounding box center [703, 60] width 90 height 21
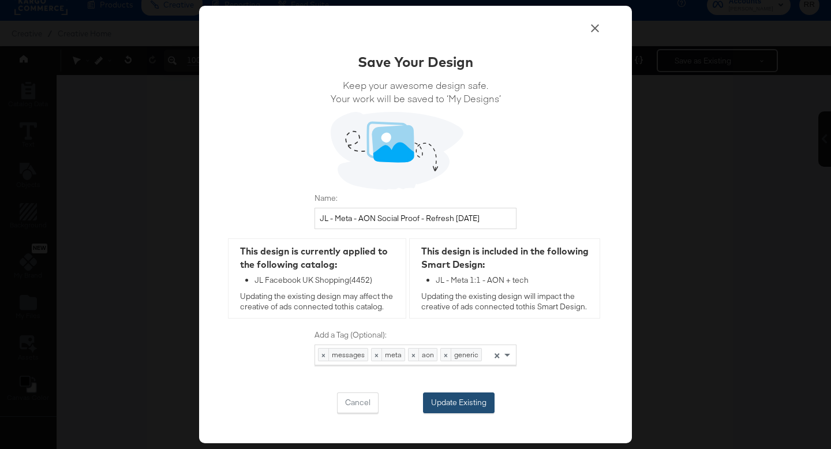
click at [461, 405] on button "Update Existing" at bounding box center [459, 402] width 72 height 21
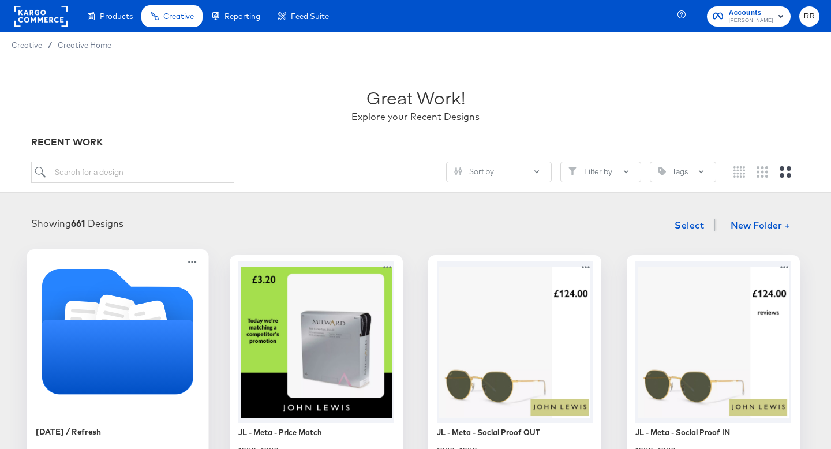
click at [138, 331] on icon "Folder" at bounding box center [118, 357] width 152 height 74
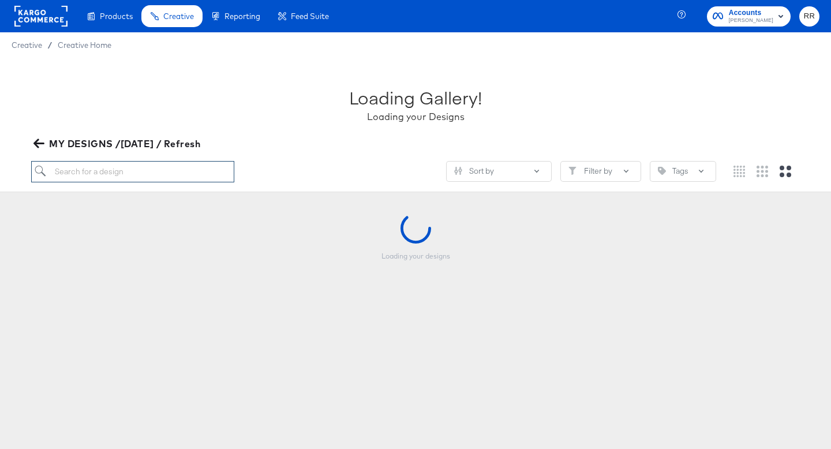
click at [162, 175] on input "search" at bounding box center [132, 171] width 203 height 21
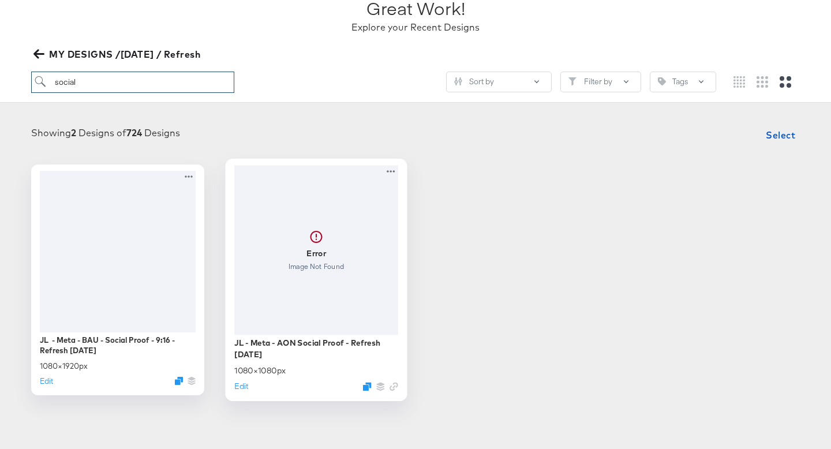
scroll to position [113, 0]
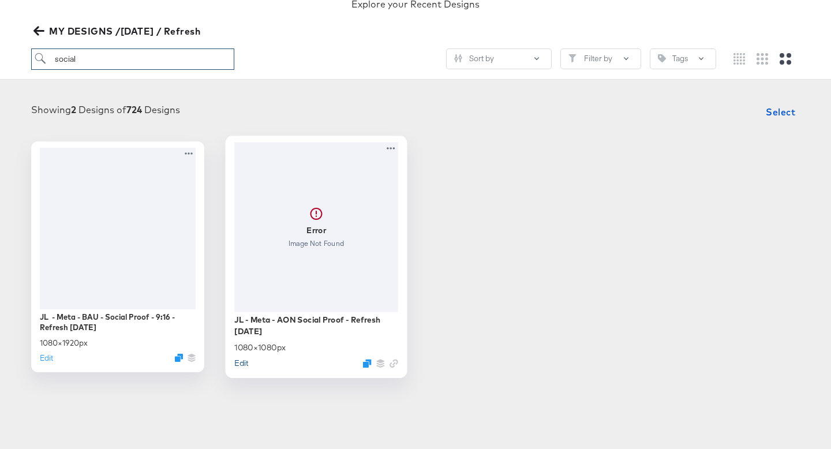
type input "social"
click at [241, 366] on button "Edit" at bounding box center [241, 362] width 14 height 11
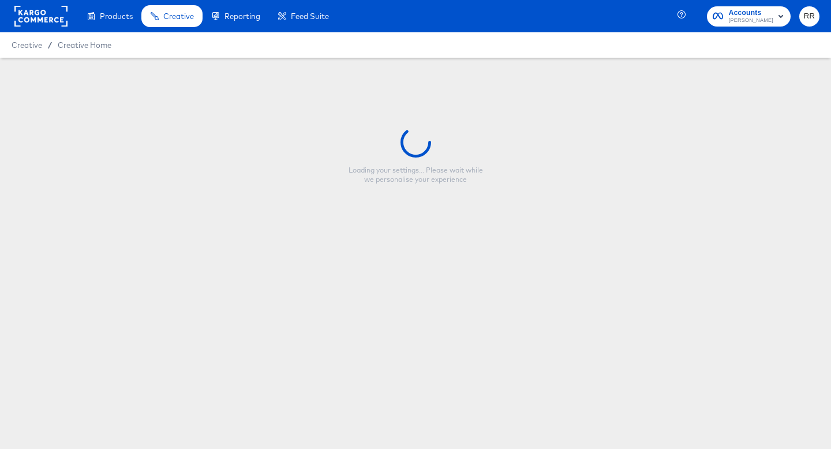
type input "JL - Meta - AON Social Proof - Refresh [DATE]"
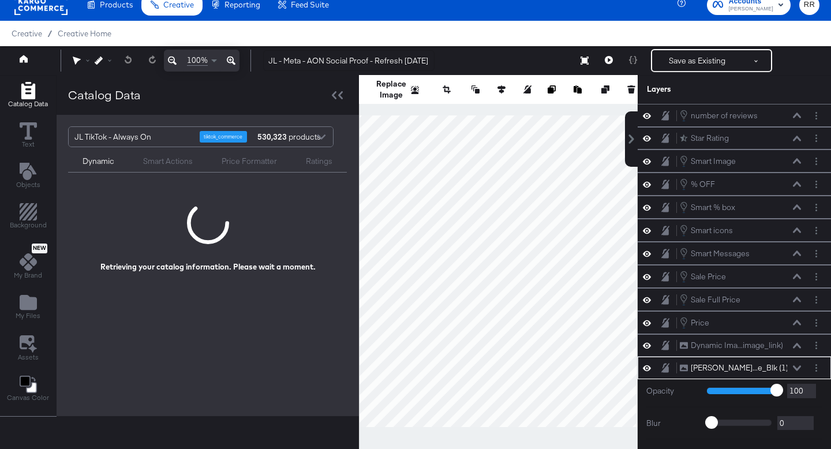
scroll to position [106, 0]
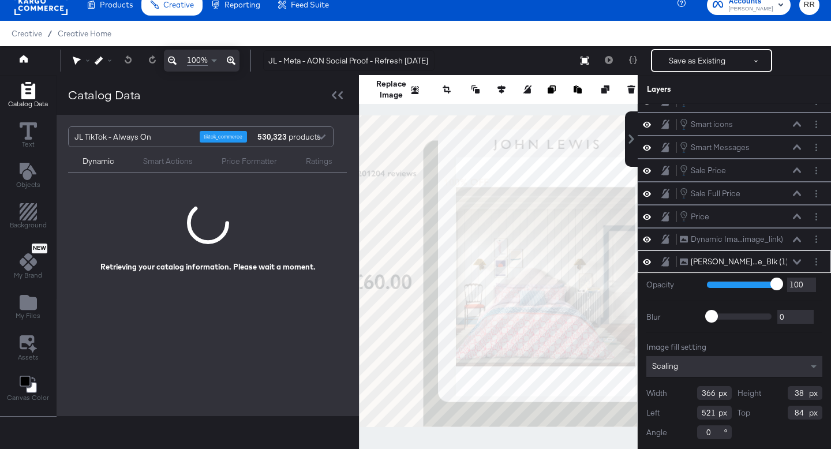
click at [267, 141] on strong "530,323" at bounding box center [272, 137] width 33 height 20
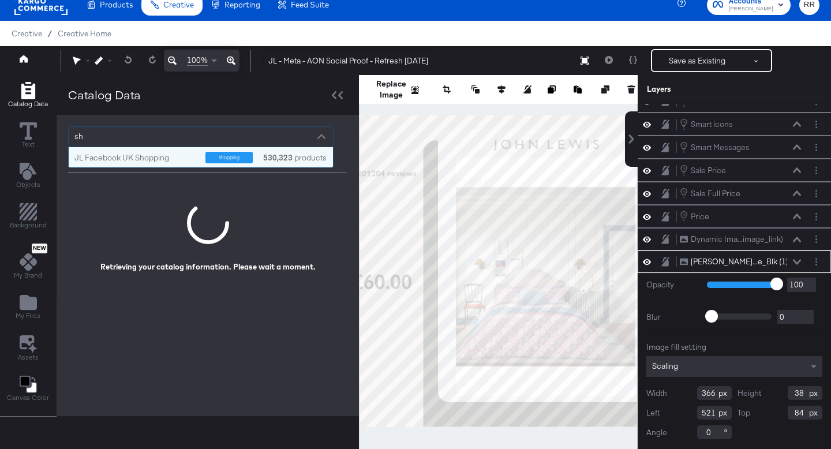
scroll to position [20, 264]
type input "shop"
click at [194, 162] on div "JL Facebook UK Shopping" at bounding box center [135, 157] width 122 height 11
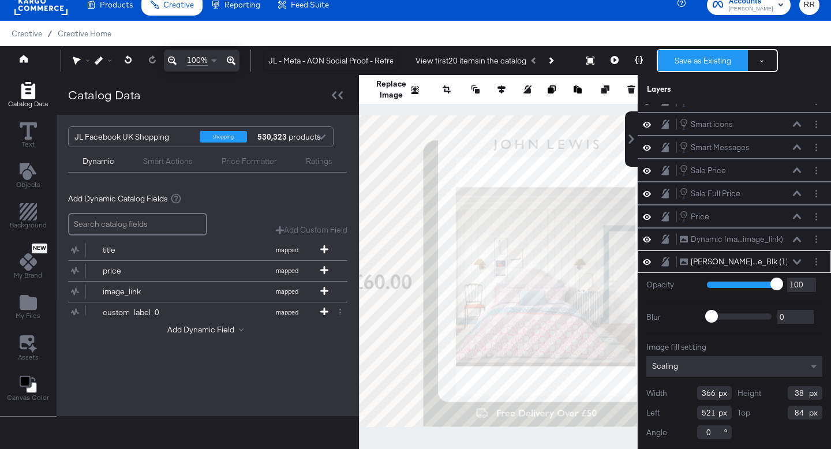
click at [706, 62] on button "Save as Existing" at bounding box center [703, 60] width 90 height 21
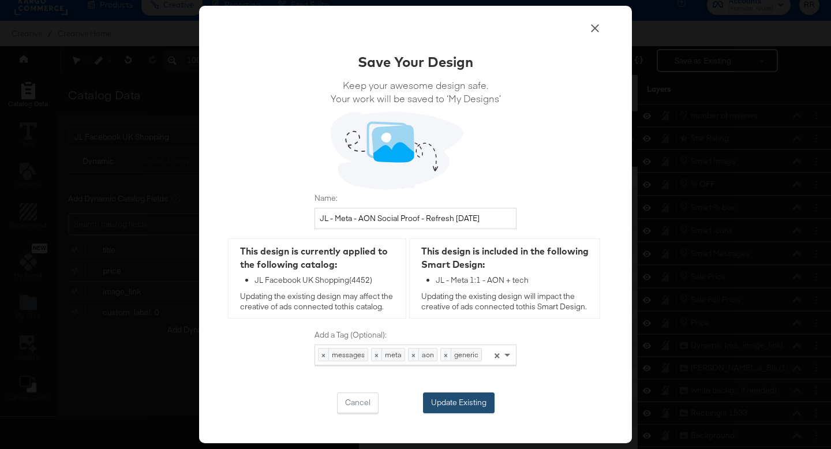
click at [448, 396] on button "Update Existing" at bounding box center [459, 402] width 72 height 21
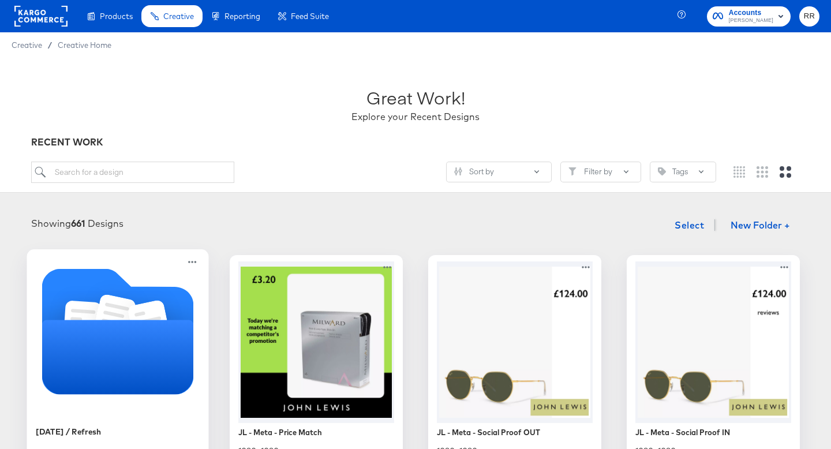
click at [100, 350] on icon "Folder" at bounding box center [118, 357] width 152 height 74
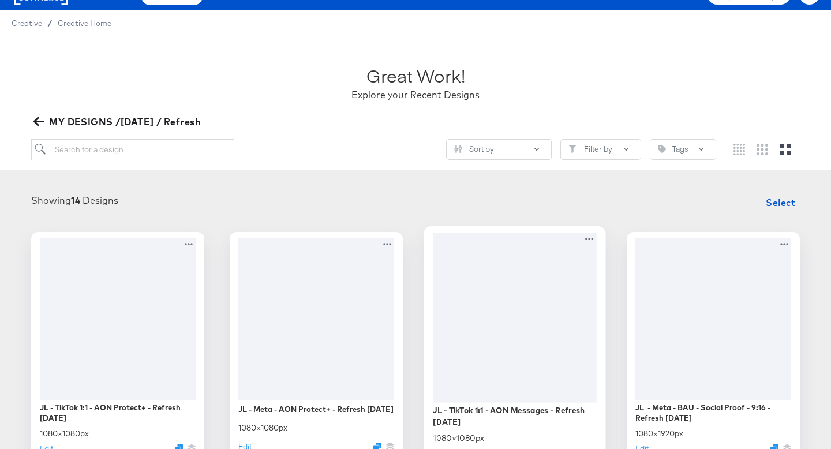
scroll to position [29, 0]
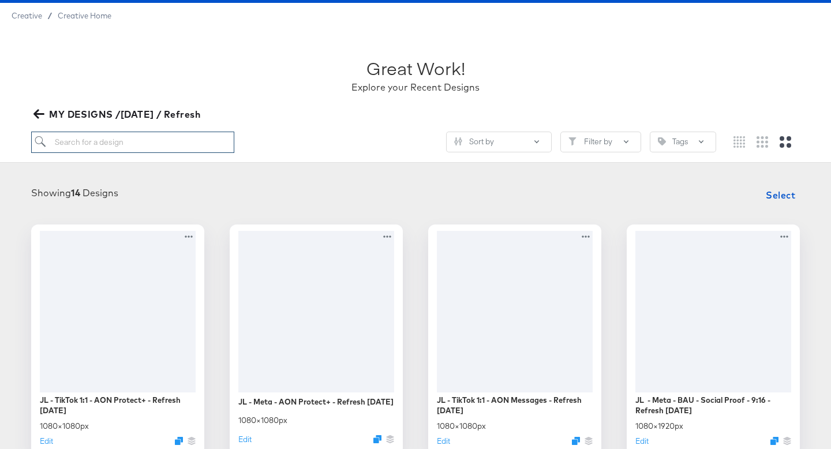
click at [134, 145] on input "search" at bounding box center [132, 142] width 203 height 21
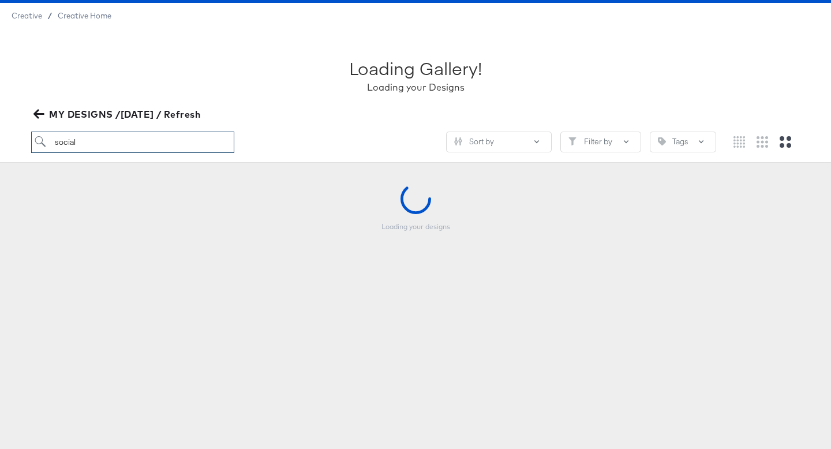
type input "social"
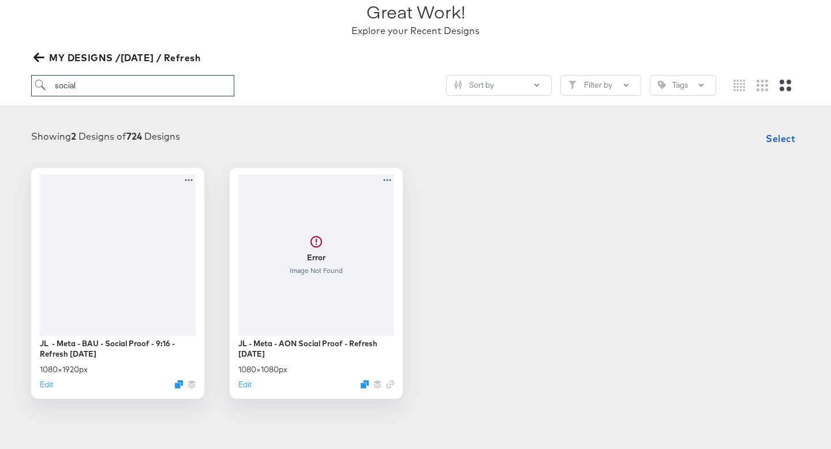
scroll to position [148, 0]
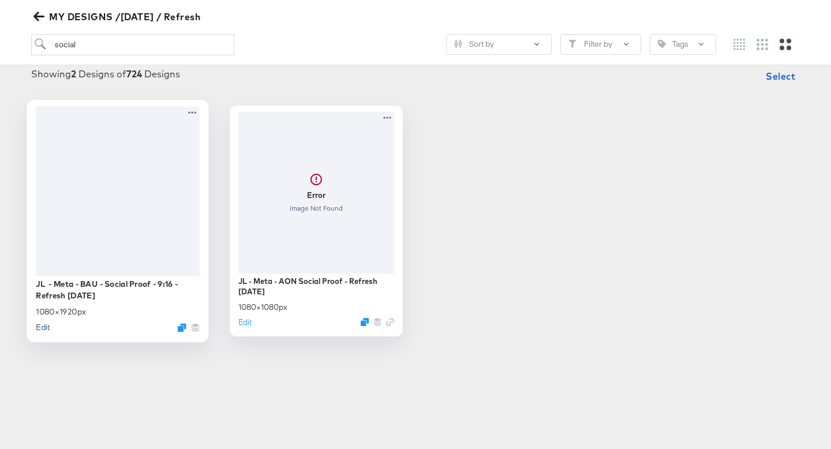
click at [42, 325] on button "Edit" at bounding box center [43, 326] width 14 height 11
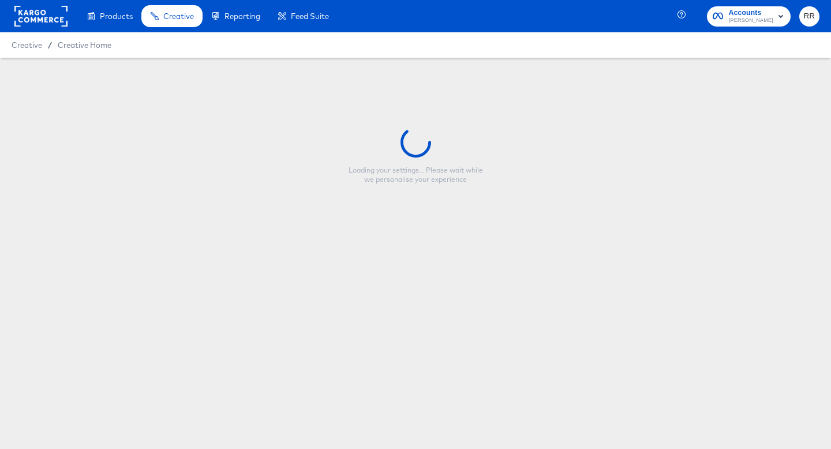
type input "JL - Meta - BAU - Social Proof - 9:16 - Refresh [DATE]"
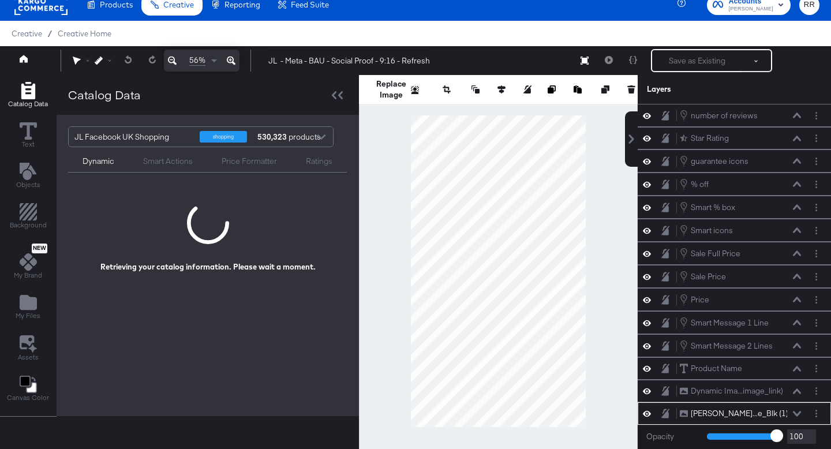
scroll to position [152, 0]
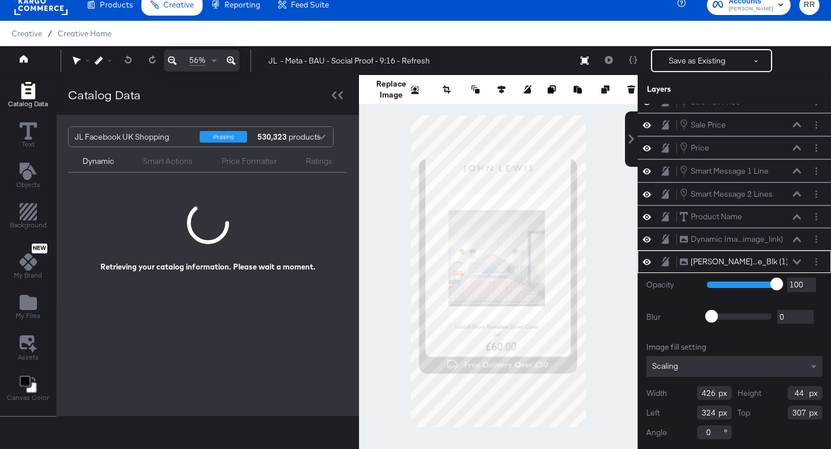
click at [607, 184] on div at bounding box center [498, 271] width 279 height 392
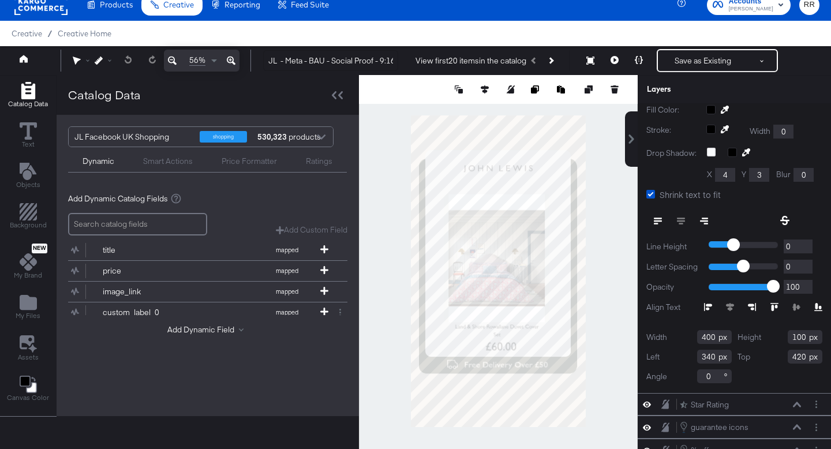
scroll to position [10, 0]
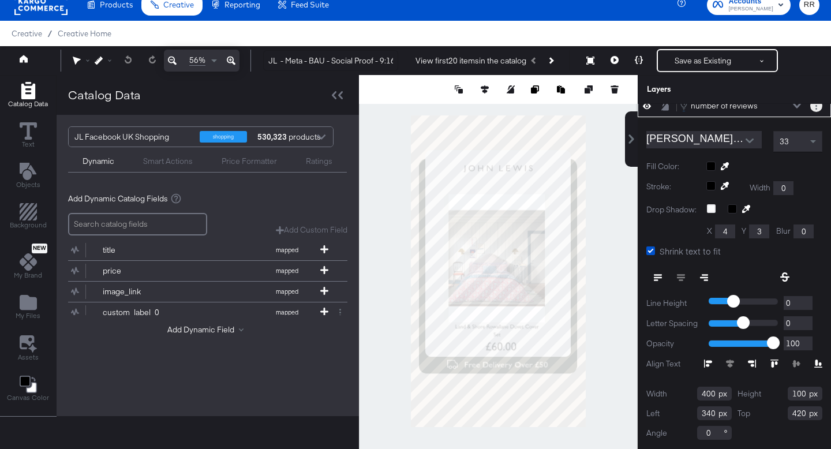
click at [816, 111] on button "Layer Options" at bounding box center [816, 106] width 12 height 12
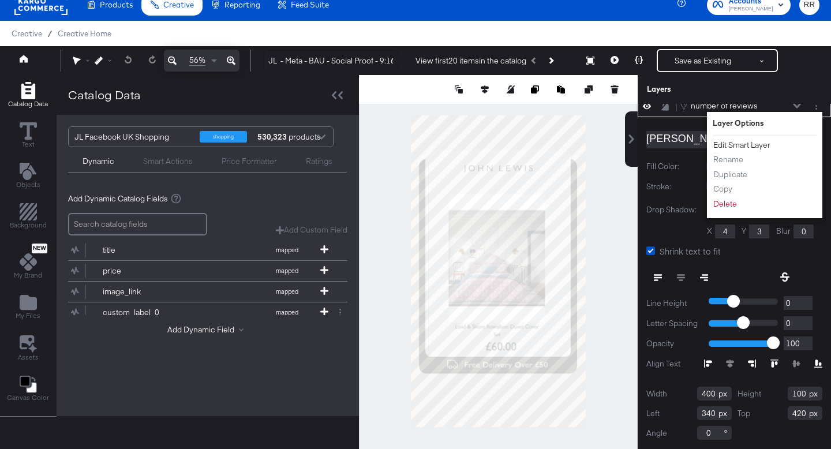
click at [756, 144] on button "Edit Smart Layer" at bounding box center [742, 145] width 58 height 12
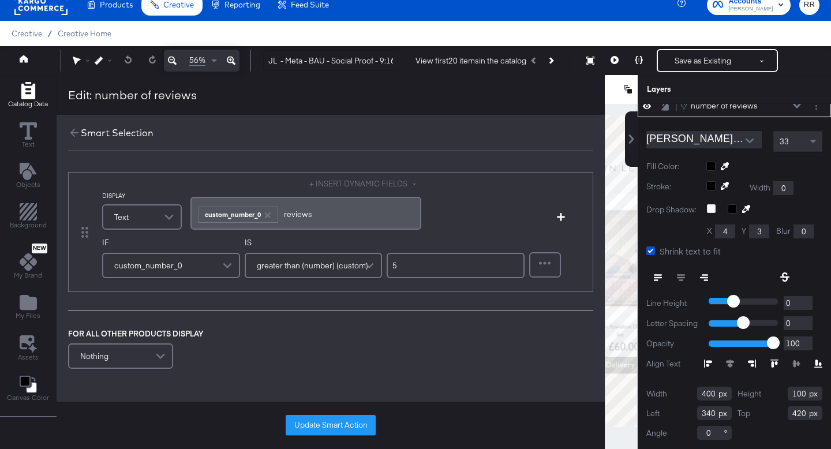
scroll to position [0, 0]
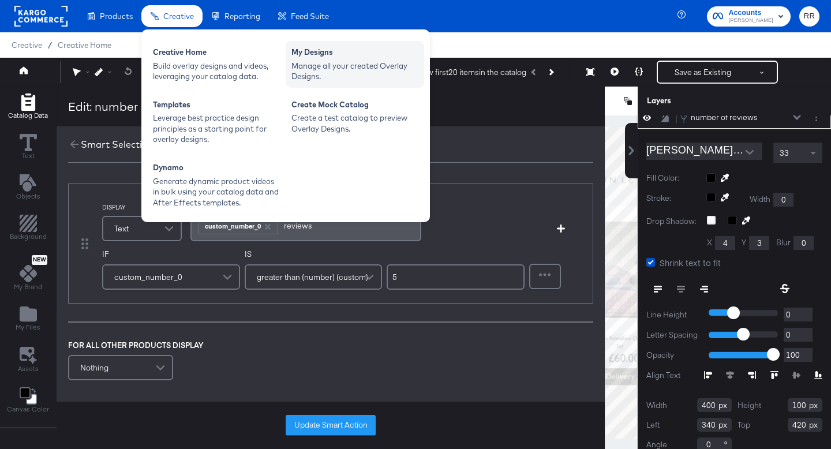
click at [322, 64] on div "Manage all your created Overlay Designs." at bounding box center [354, 71] width 127 height 21
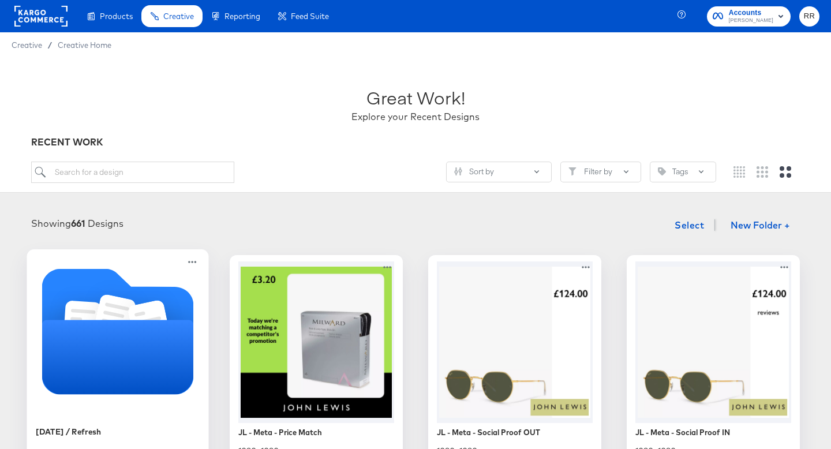
click at [118, 308] on icon "Folder" at bounding box center [114, 317] width 29 height 31
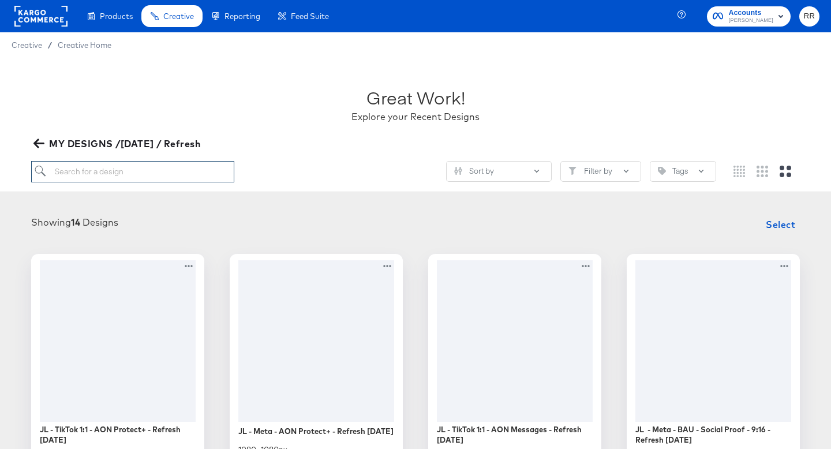
click at [147, 168] on input "search" at bounding box center [132, 171] width 203 height 21
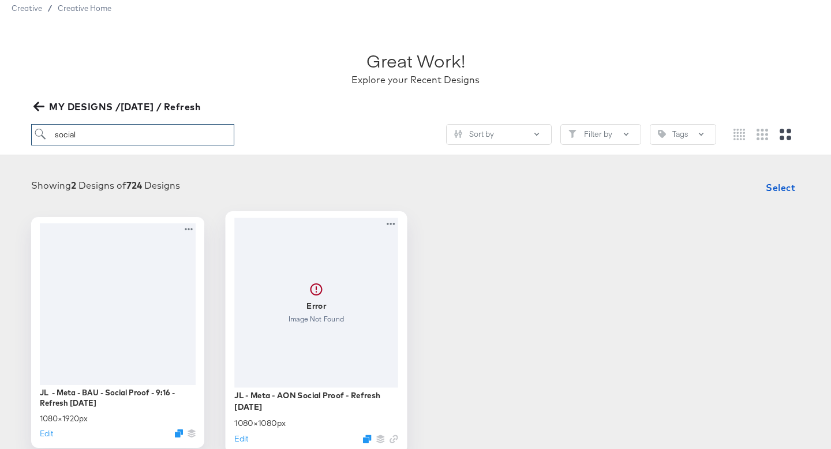
scroll to position [89, 0]
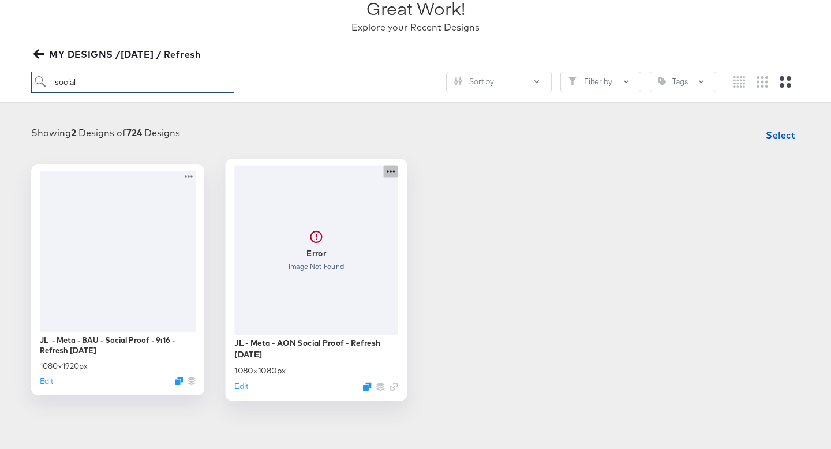
click at [385, 174] on icon at bounding box center [391, 171] width 14 height 12
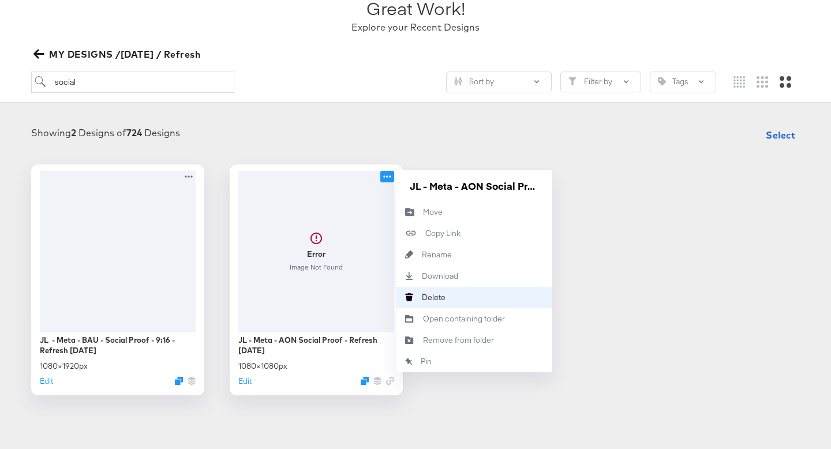
click at [422, 297] on div "Delete Delete" at bounding box center [422, 297] width 0 height 0
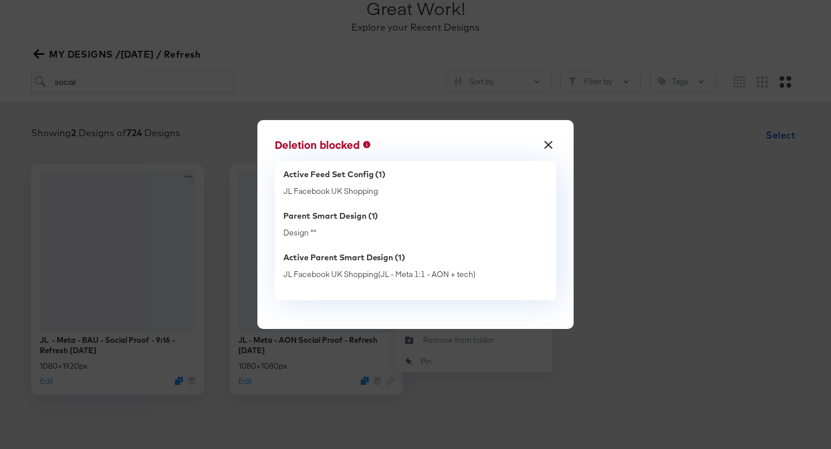
click at [546, 145] on button "×" at bounding box center [548, 142] width 21 height 21
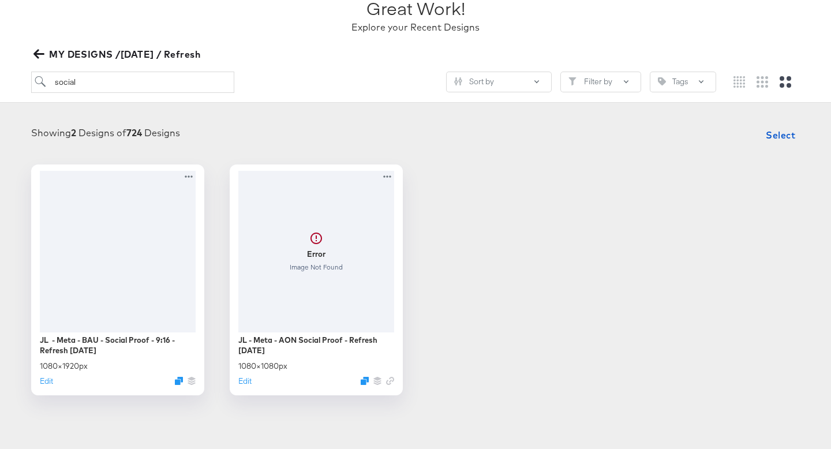
click at [110, 86] on input "social" at bounding box center [132, 82] width 203 height 21
type input "meta"
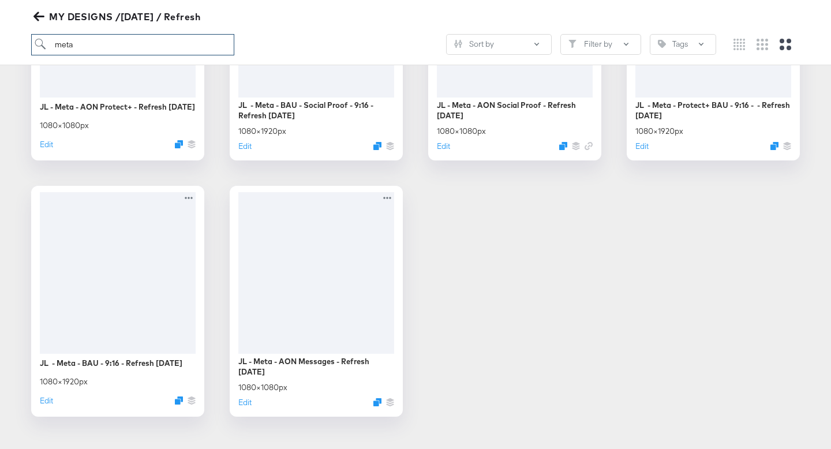
scroll to position [347, 0]
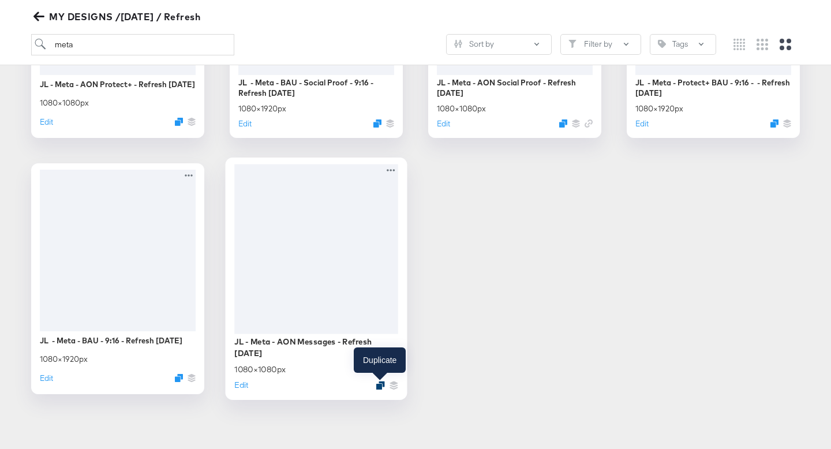
click at [381, 385] on icon "Duplicate" at bounding box center [380, 385] width 9 height 9
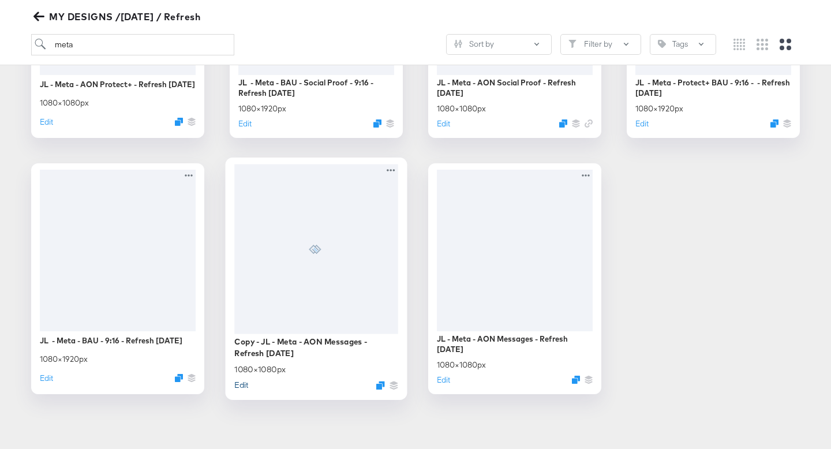
click at [240, 385] on button "Edit" at bounding box center [241, 384] width 14 height 11
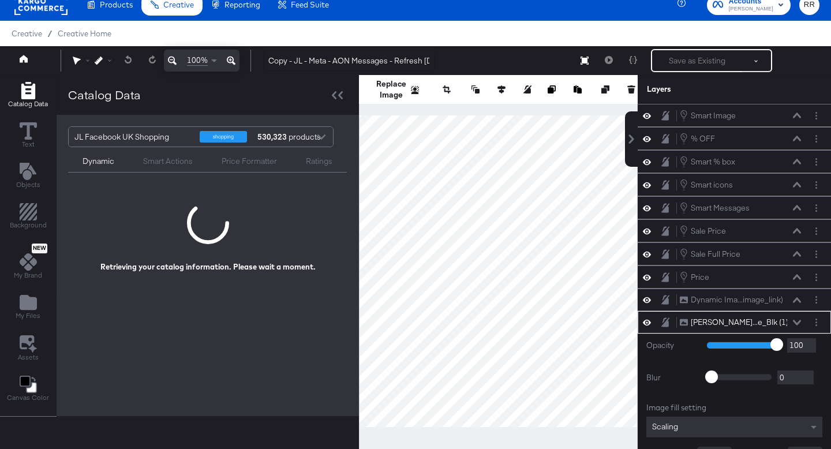
scroll to position [61, 0]
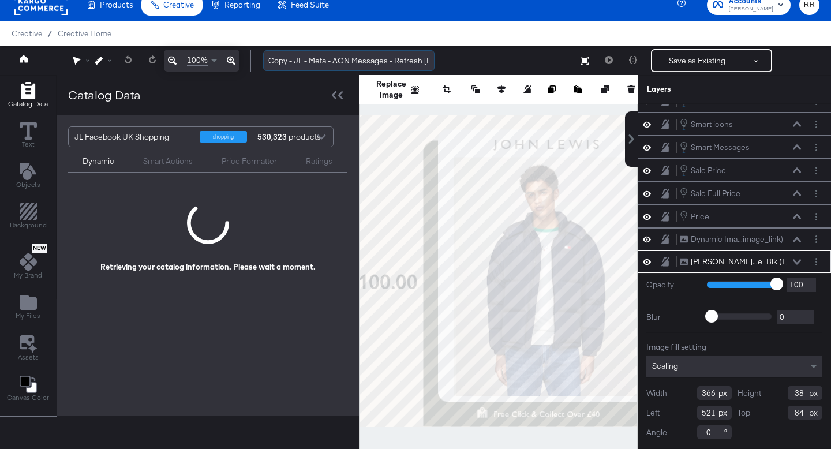
click at [299, 62] on input "Copy - JL - Meta - AON Messages - Refresh September 25" at bounding box center [348, 60] width 171 height 21
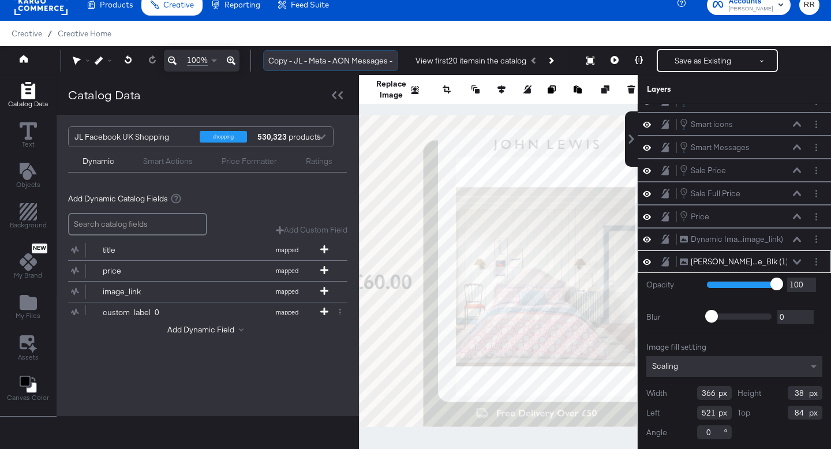
click at [297, 62] on input "Copy - JL - Meta - AON Messages - Refresh September 25" at bounding box center [330, 60] width 135 height 21
drag, startPoint x: 295, startPoint y: 62, endPoint x: 263, endPoint y: 57, distance: 32.6
click at [263, 57] on input "Copy - JL - Meta - AON Messages - Refresh September 25" at bounding box center [330, 60] width 135 height 21
drag, startPoint x: 327, startPoint y: 59, endPoint x: 361, endPoint y: 61, distance: 34.6
click at [361, 61] on input "JL - Meta - AON Messages - Refresh [DATE]" at bounding box center [330, 60] width 135 height 21
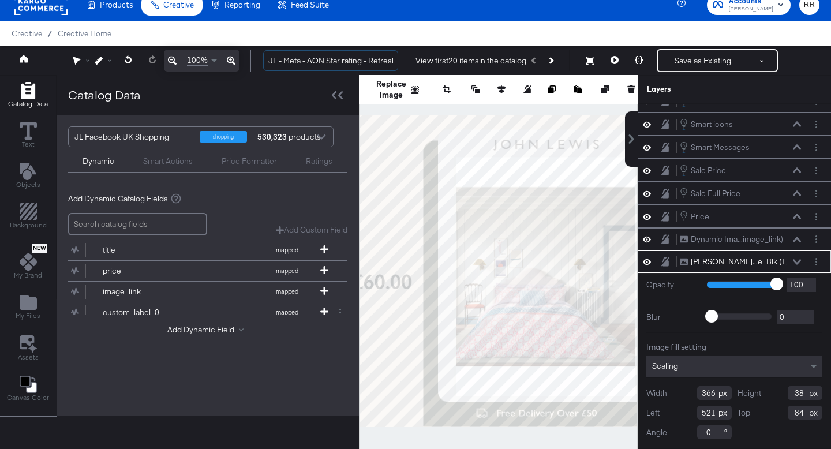
type input "JL - Meta - AON Star rating - Refresh September 25"
click at [318, 95] on div "Catalog Data" at bounding box center [208, 95] width 302 height 40
click at [312, 162] on div "Ratings" at bounding box center [319, 161] width 27 height 11
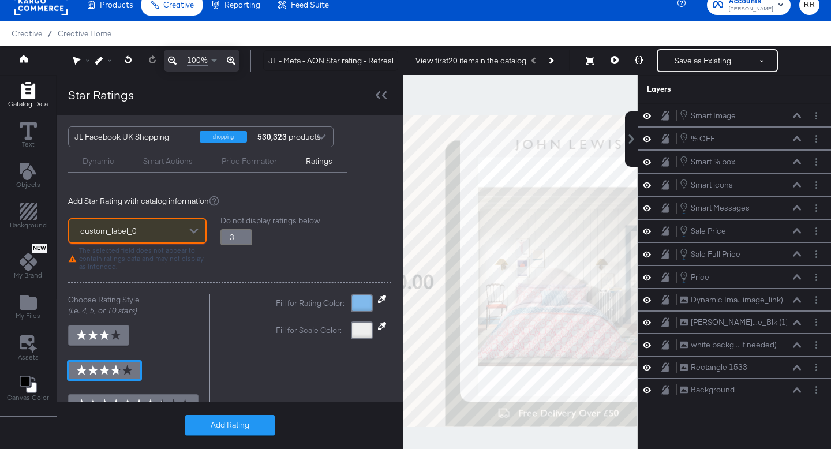
scroll to position [0, 0]
click at [149, 235] on div "custom_label_0" at bounding box center [137, 230] width 136 height 23
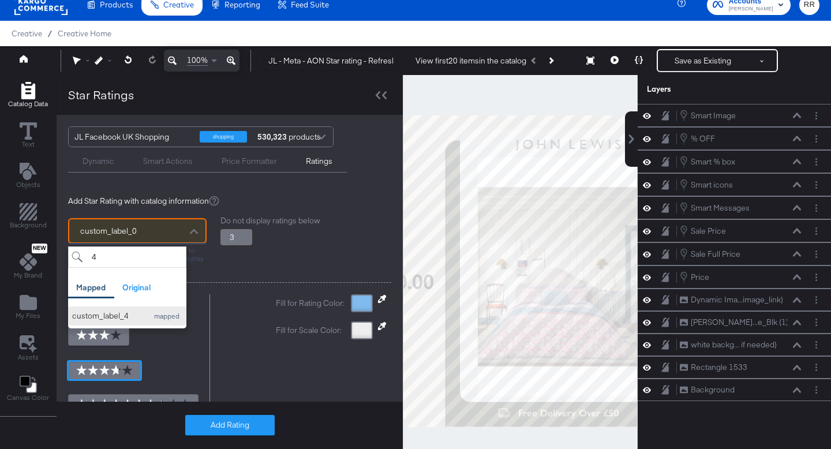
type input "4"
click at [136, 316] on div "custom_label_4" at bounding box center [107, 315] width 70 height 11
type input "3.8"
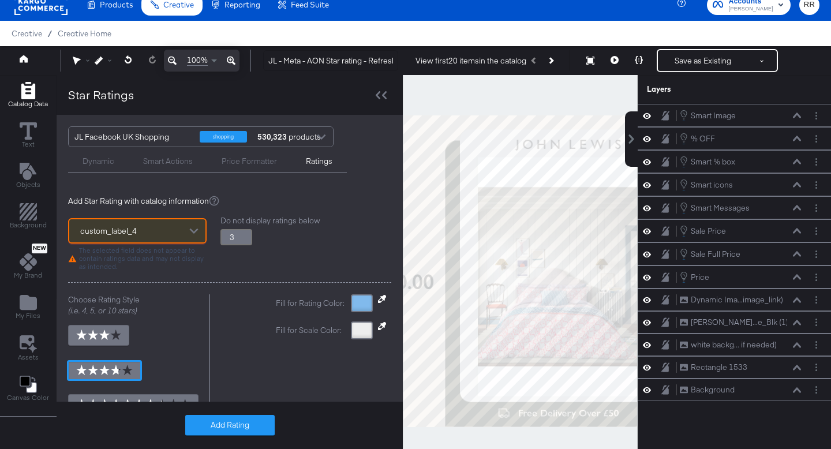
type input "3.25"
type input "3.8"
click at [246, 235] on input "3.25" at bounding box center [236, 237] width 32 height 16
type input "3.5"
type input "3.8"
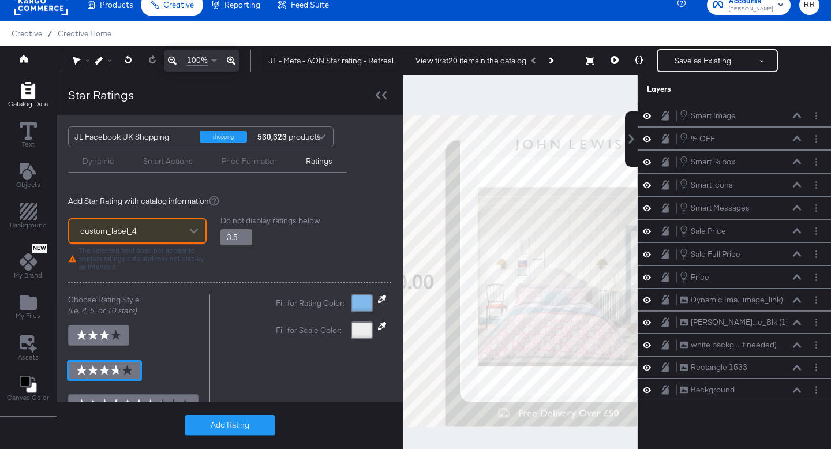
type input "3.5"
click at [246, 235] on input "3.5" at bounding box center [236, 237] width 32 height 16
click at [249, 265] on div "Do not display ratings below 3.5" at bounding box center [305, 242] width 171 height 55
click at [379, 298] on icon at bounding box center [382, 298] width 8 height 8
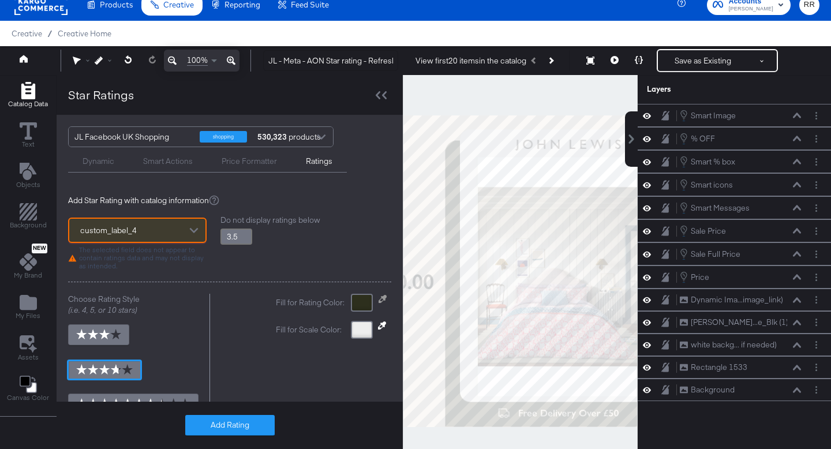
click at [449, 321] on div at bounding box center [520, 271] width 234 height 392
type input "3.8"
click at [230, 422] on button "Add Rating" at bounding box center [229, 425] width 89 height 21
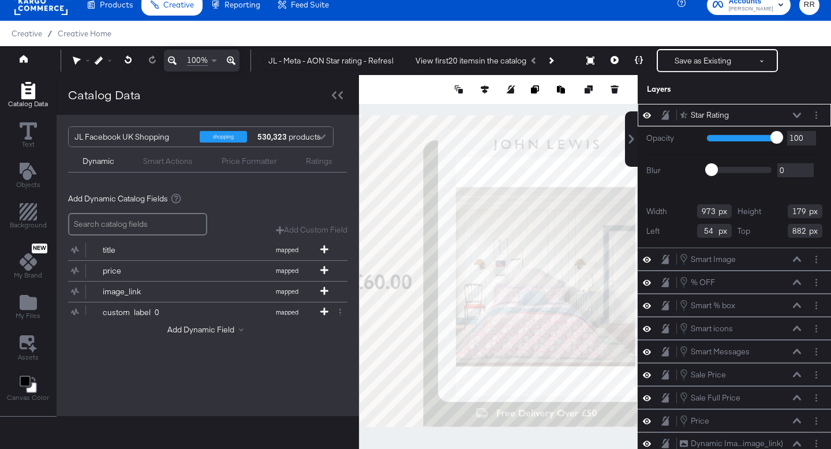
scroll to position [0, 0]
click at [335, 88] on div at bounding box center [337, 95] width 20 height 17
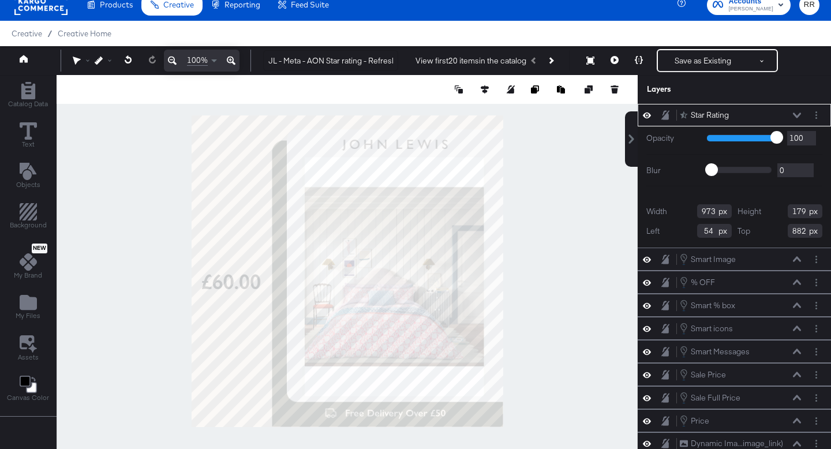
type input "44"
type input "274"
type input "255"
type input "47"
type input "16"
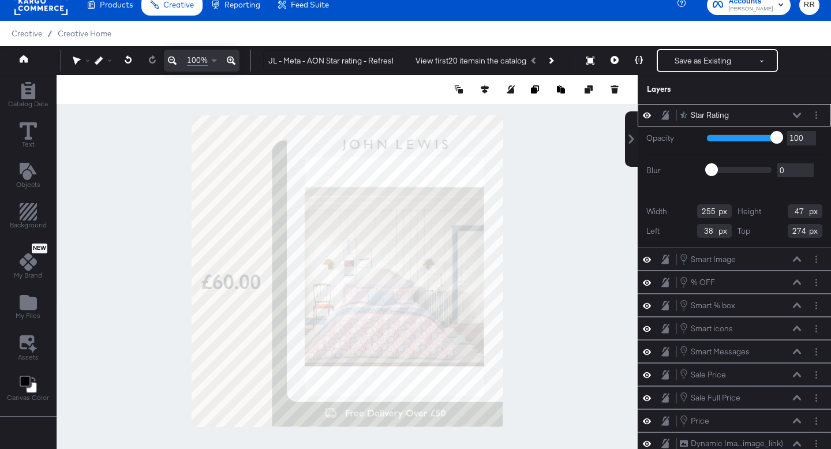
type input "146"
type input "12"
type input "137"
click at [640, 60] on icon at bounding box center [639, 60] width 8 height 8
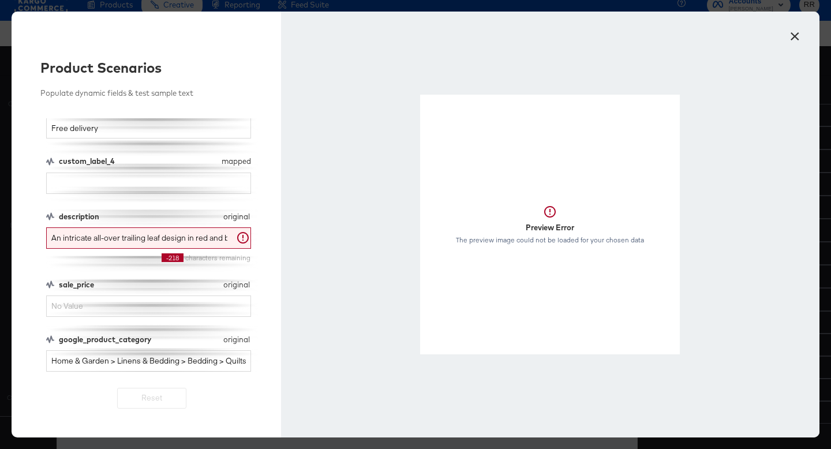
scroll to position [235, 0]
click at [121, 182] on input "custom_label_4" at bounding box center [148, 184] width 205 height 21
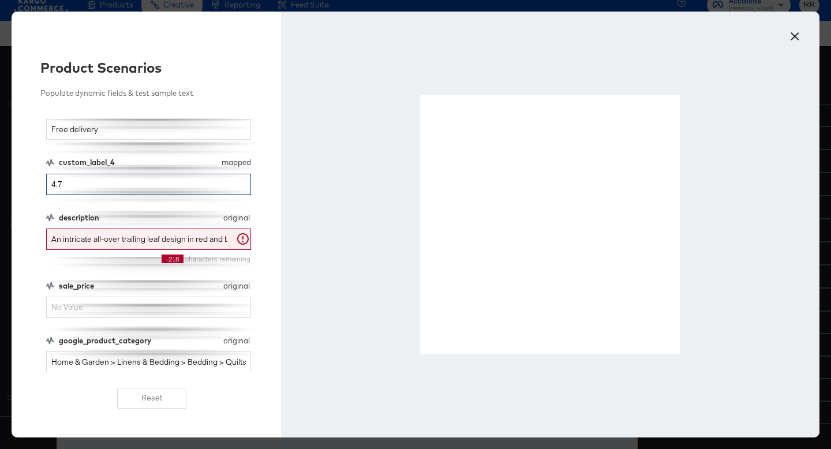
type input "4.7"
click at [794, 36] on button "×" at bounding box center [794, 33] width 21 height 21
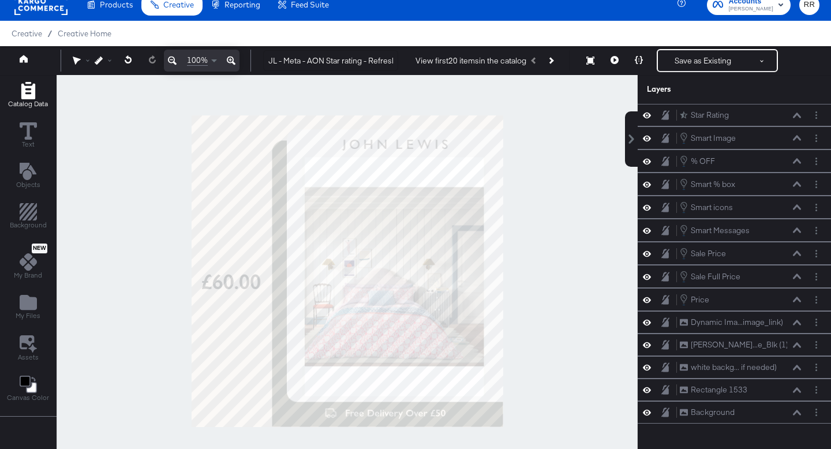
click at [30, 95] on icon "Add Rectangle" at bounding box center [28, 90] width 14 height 17
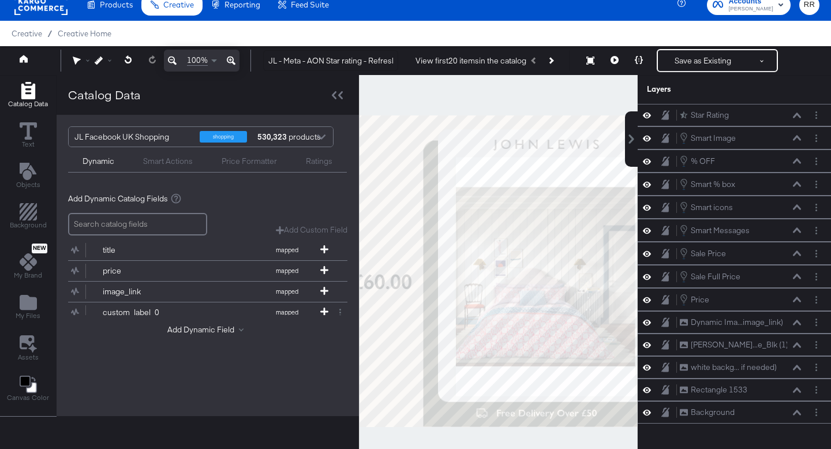
click at [178, 165] on div "Smart Actions" at bounding box center [168, 161] width 50 height 11
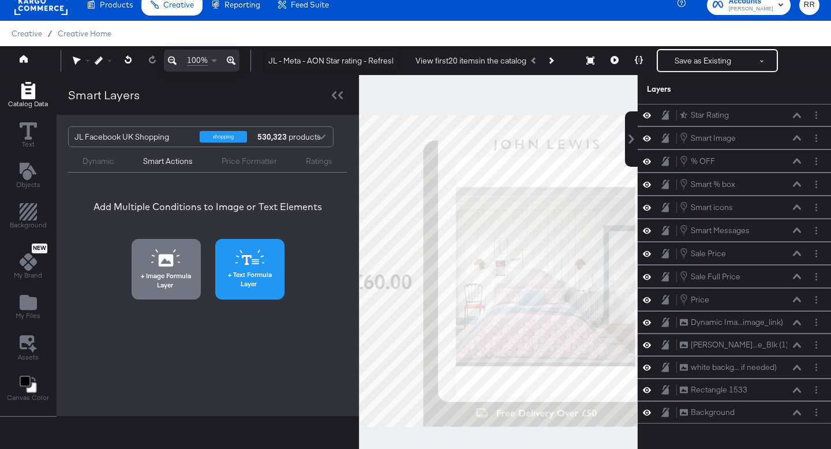
click at [246, 267] on button "Text Formula Layer" at bounding box center [249, 269] width 69 height 61
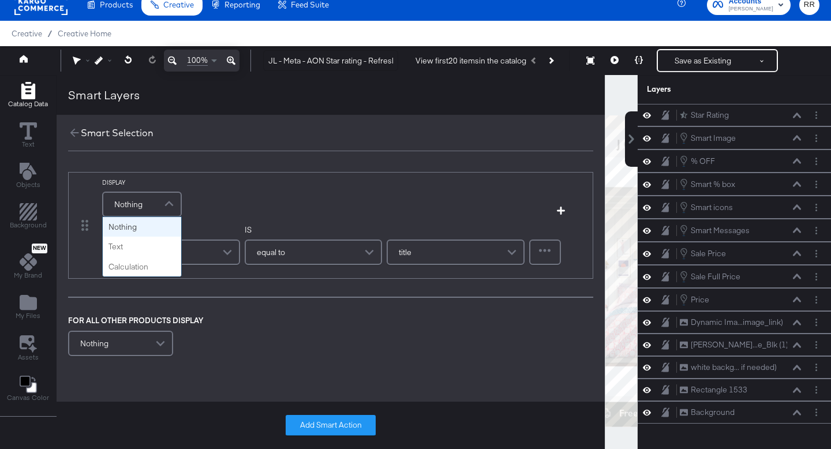
click at [160, 207] on span at bounding box center [170, 204] width 20 height 23
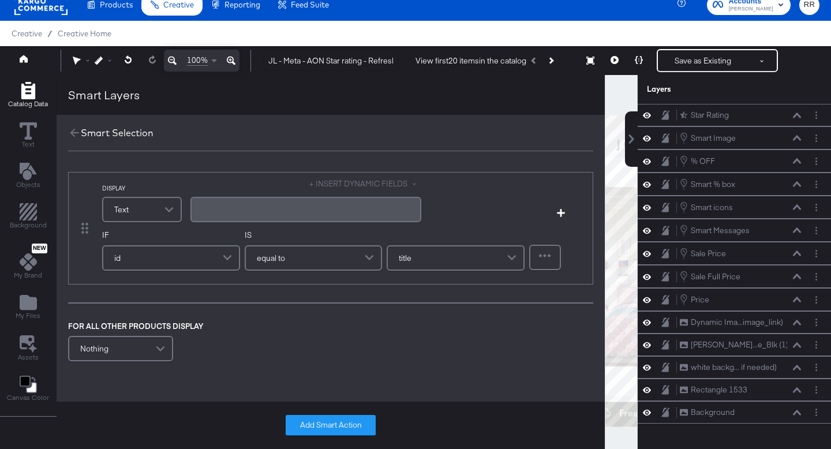
click at [334, 183] on button "+ INSERT DYNAMIC FIELDS" at bounding box center [365, 183] width 112 height 11
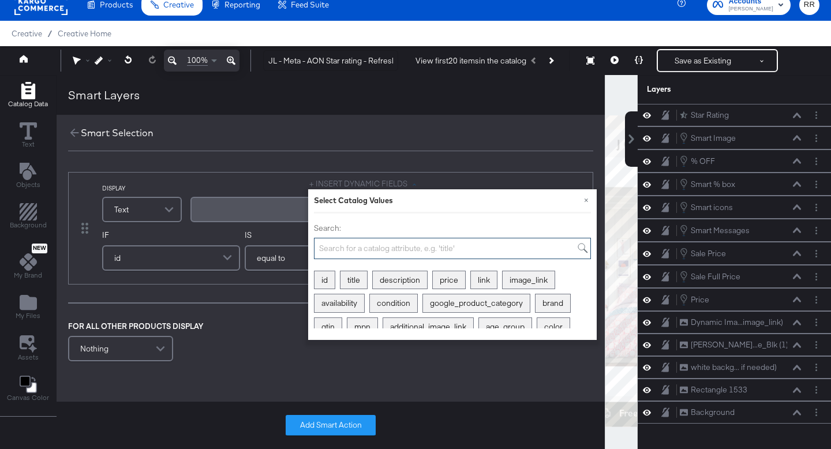
click at [338, 246] on input "Search:" at bounding box center [452, 248] width 277 height 21
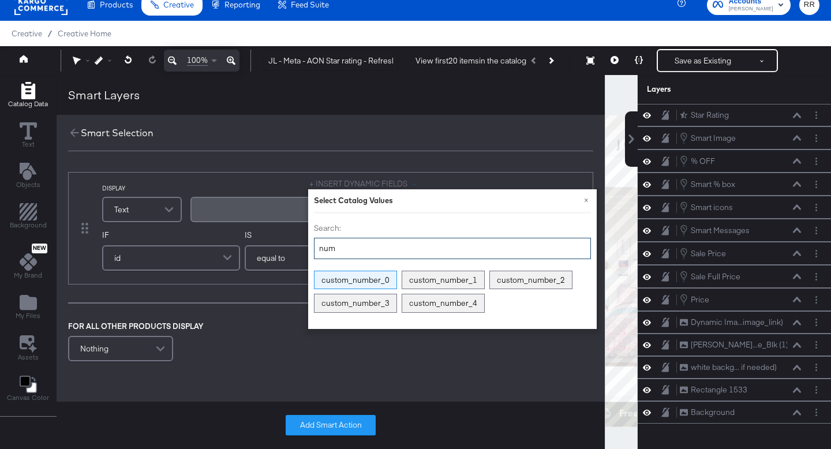
type input "num"
click at [347, 282] on div "custom_number_0" at bounding box center [355, 280] width 82 height 18
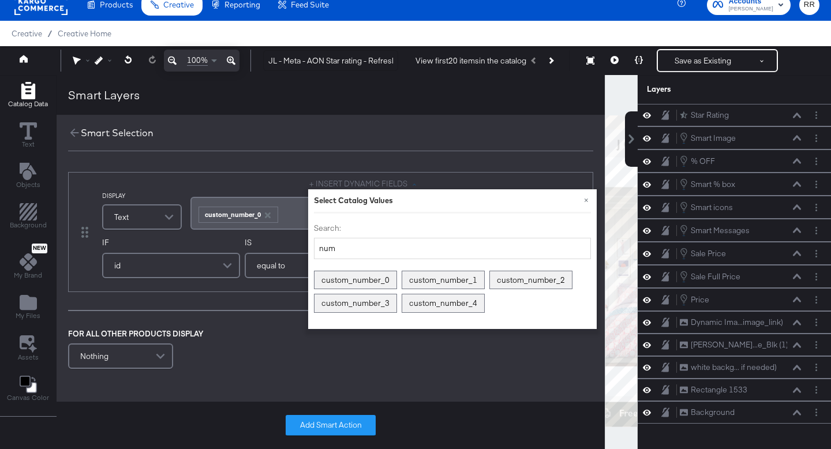
click at [290, 215] on div "﻿ ﻿ custom_number_0 ﻿" at bounding box center [305, 213] width 217 height 19
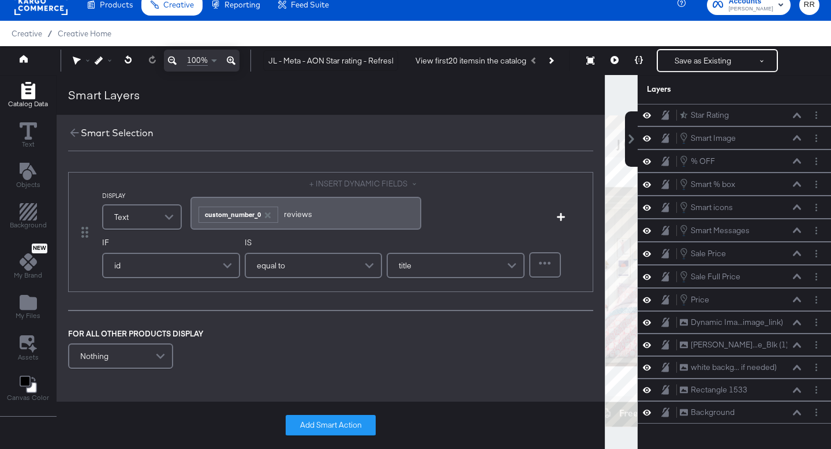
click at [200, 257] on div "id" at bounding box center [171, 265] width 136 height 23
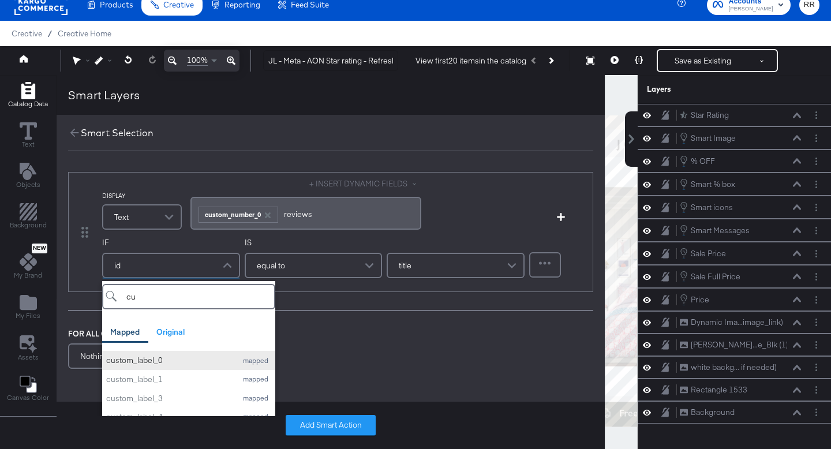
type input "cu"
click at [197, 359] on div "custom_label_0" at bounding box center [168, 360] width 125 height 11
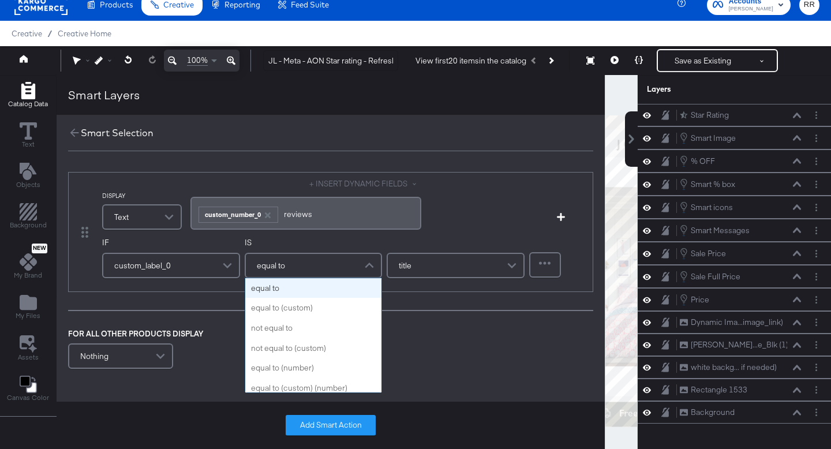
click at [294, 261] on div "equal to" at bounding box center [314, 265] width 136 height 23
type input "gre"
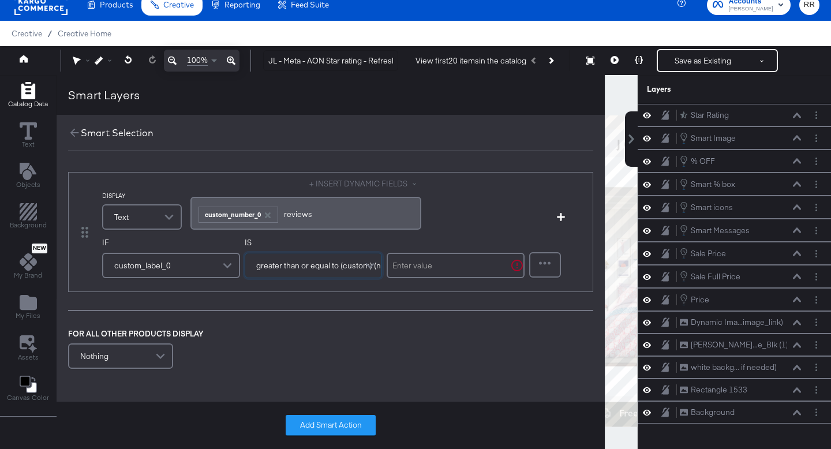
click at [430, 265] on input "text" at bounding box center [456, 265] width 138 height 25
type input "6"
click at [395, 331] on div "FOR ALL OTHER PRODUCTS DISPLAY Nothing" at bounding box center [330, 350] width 525 height 44
click at [340, 425] on button "Add Smart Action" at bounding box center [331, 425] width 90 height 21
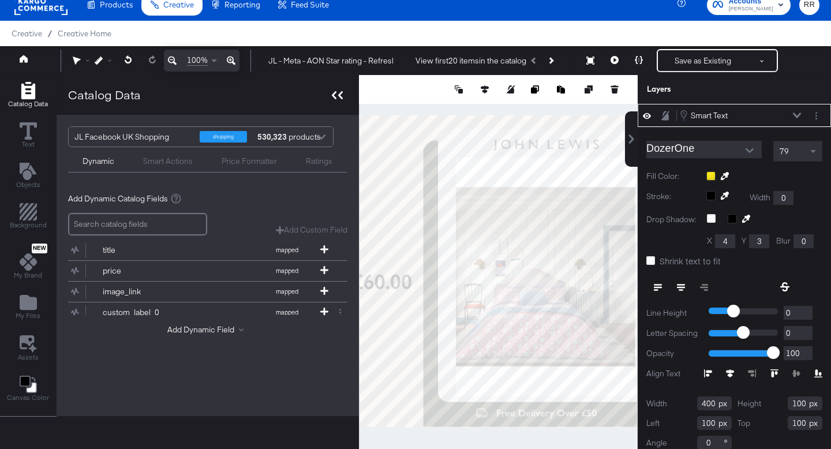
click at [339, 92] on icon at bounding box center [337, 95] width 11 height 8
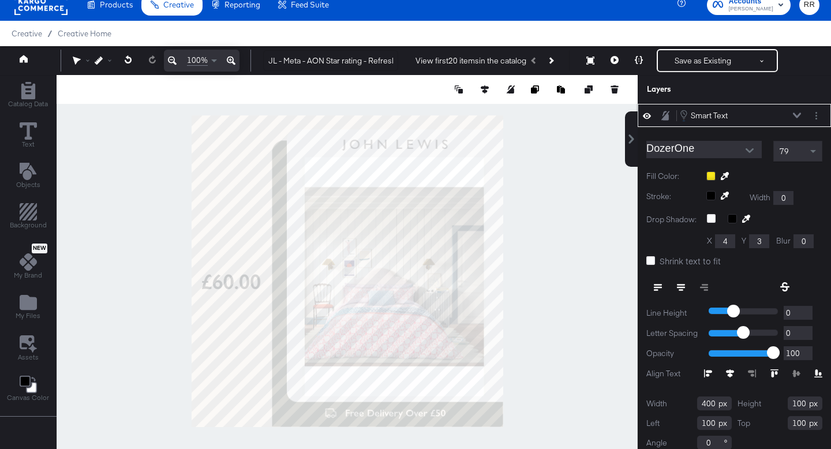
click at [727, 175] on icon at bounding box center [725, 176] width 8 height 8
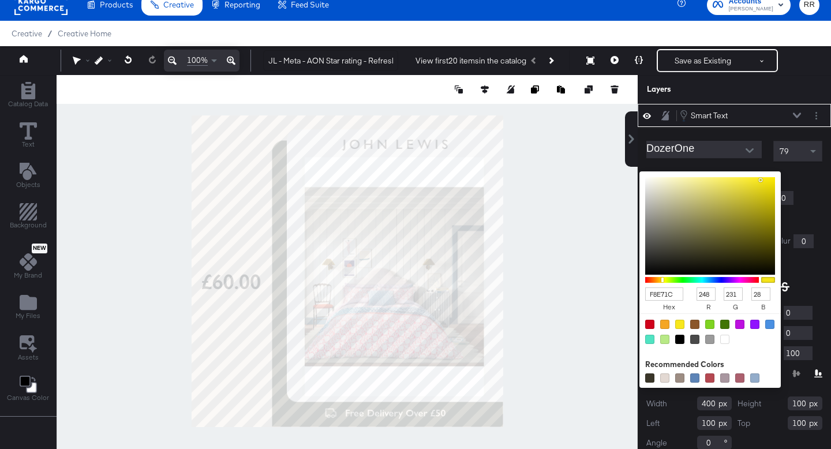
click at [707, 175] on div "F8E71C hex 248 r 231 g 28 b 100 a Recommended Colors" at bounding box center [764, 175] width 116 height 9
click at [678, 340] on div at bounding box center [679, 339] width 9 height 9
type input "000000"
type input "0"
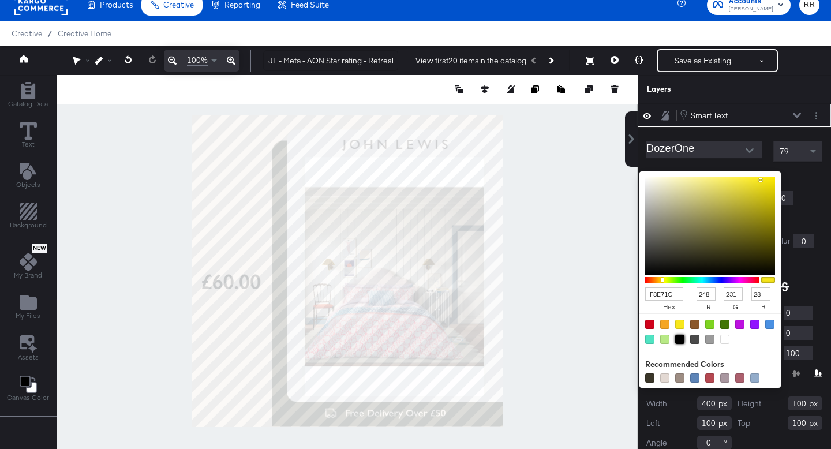
type input "0"
click at [719, 153] on input "DozerOne" at bounding box center [695, 149] width 98 height 17
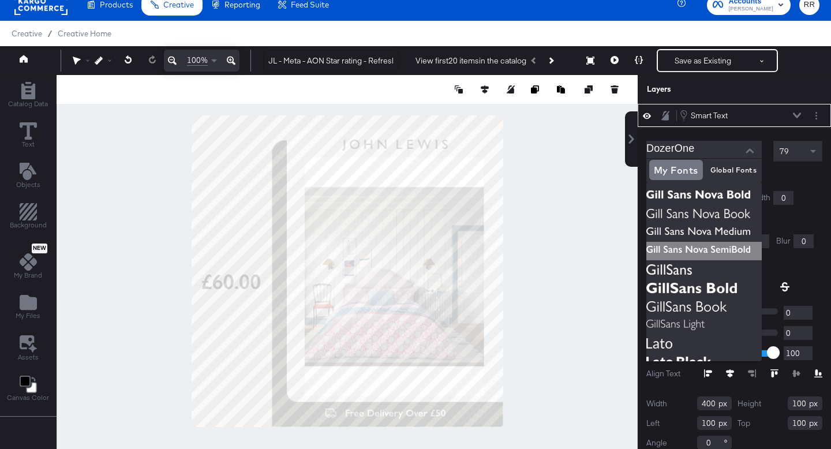
click at [680, 248] on img at bounding box center [703, 251] width 115 height 18
type input "Gill Sans Nova SemiBold"
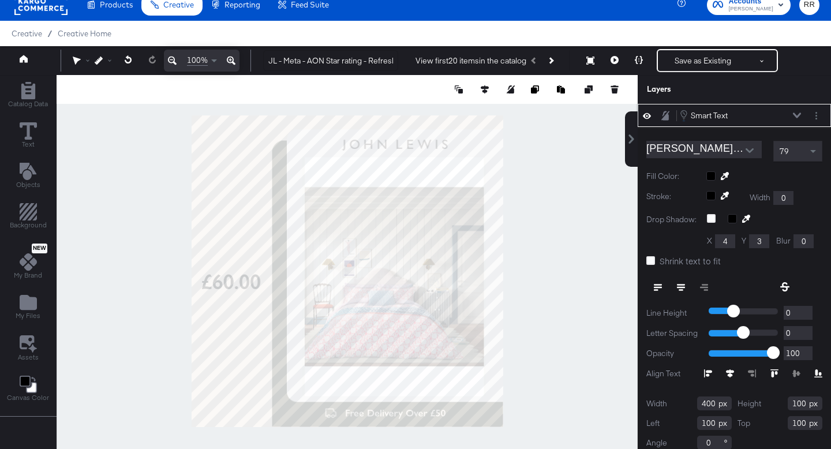
click at [788, 152] on div "79" at bounding box center [798, 151] width 48 height 20
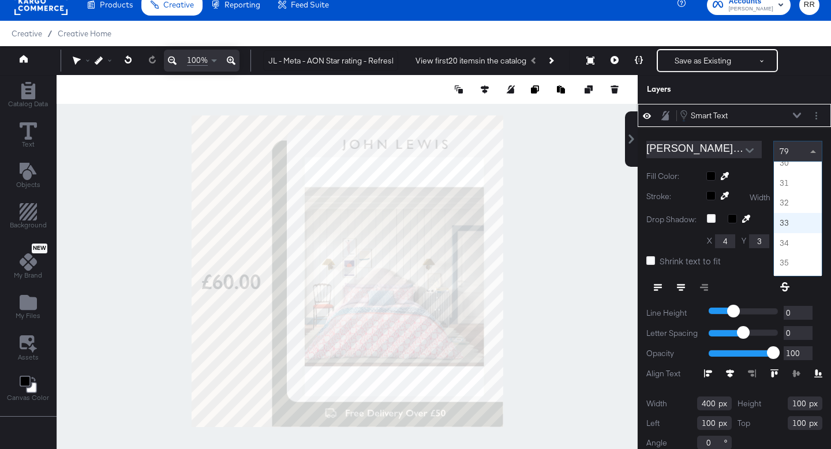
scroll to position [584, 0]
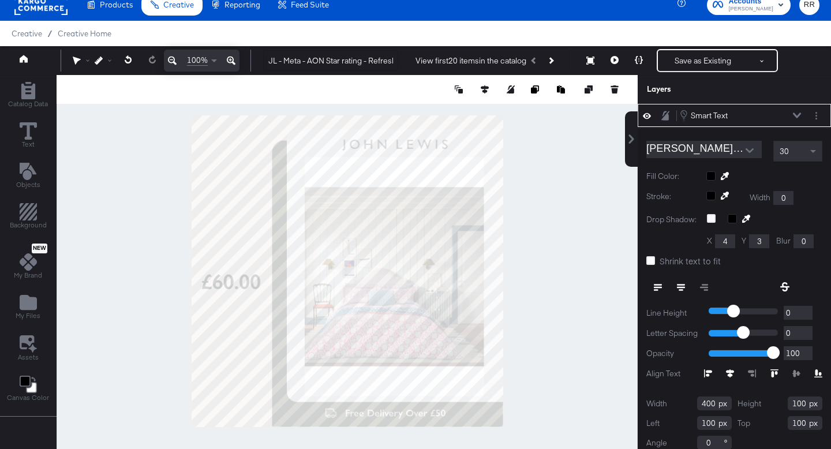
type input "179"
type input "93"
click at [681, 284] on icon at bounding box center [681, 287] width 8 height 8
type input "279"
type input "-11"
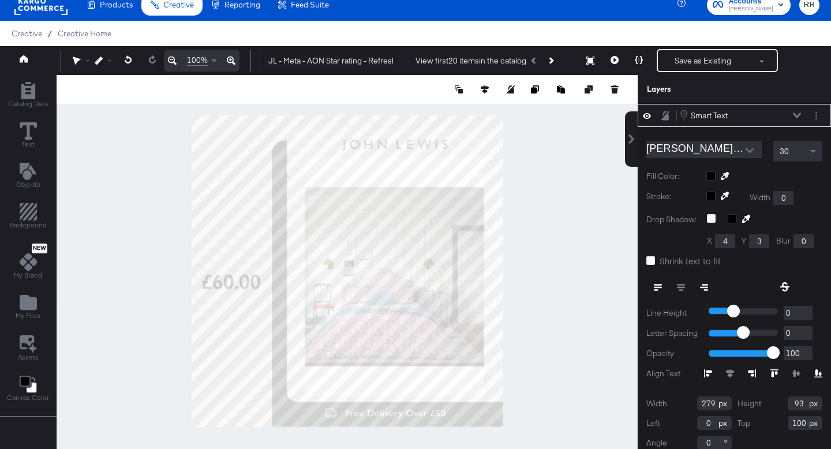
type input "170"
type input "0"
type input "174"
click at [641, 60] on icon at bounding box center [639, 60] width 8 height 8
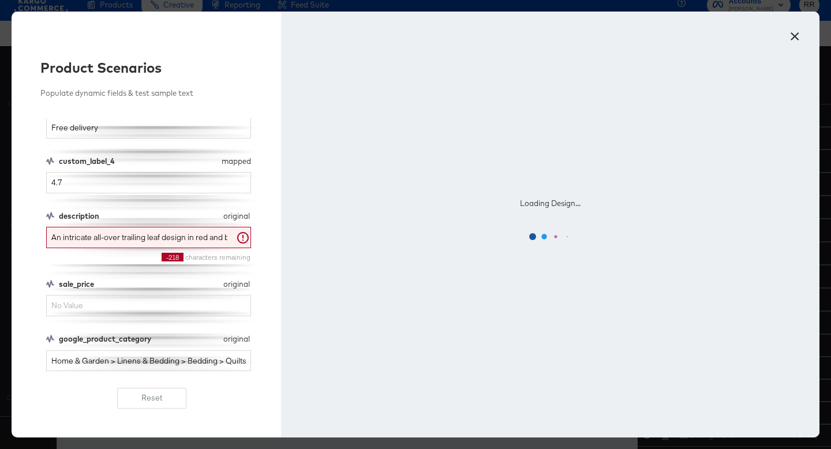
scroll to position [346, 0]
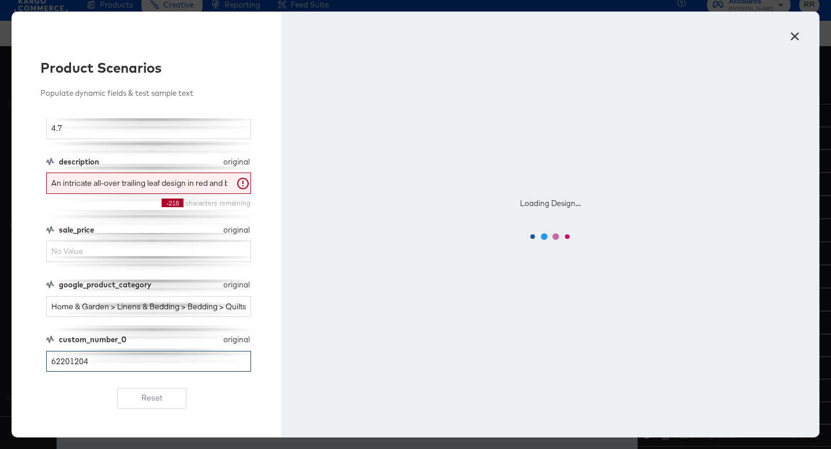
click at [120, 363] on input "62201204" at bounding box center [148, 361] width 205 height 21
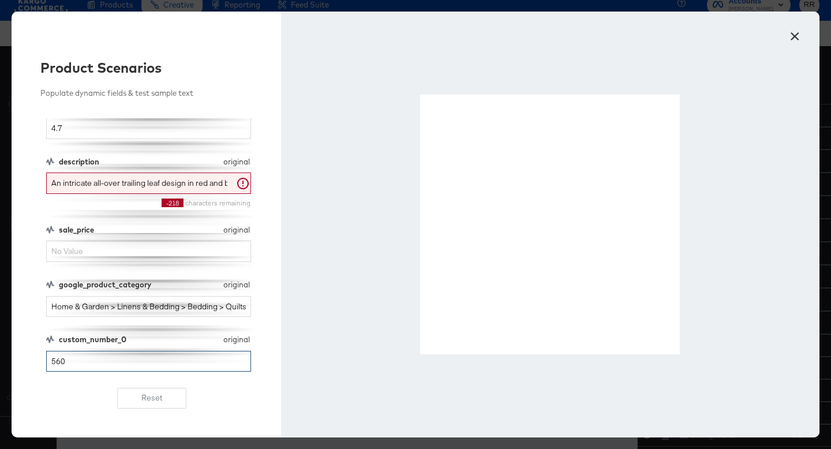
type input "560"
click at [145, 322] on div "description mapped description An intricate all-over trailing leaf design in re…" at bounding box center [152, 244] width 212 height 253
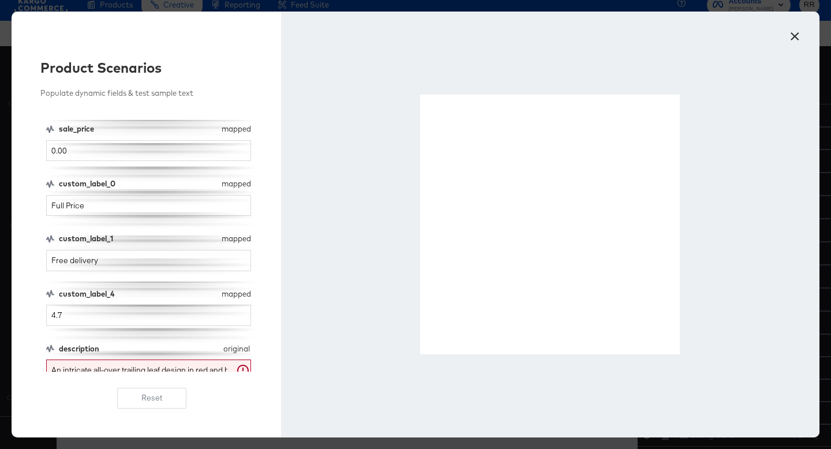
scroll to position [0, 0]
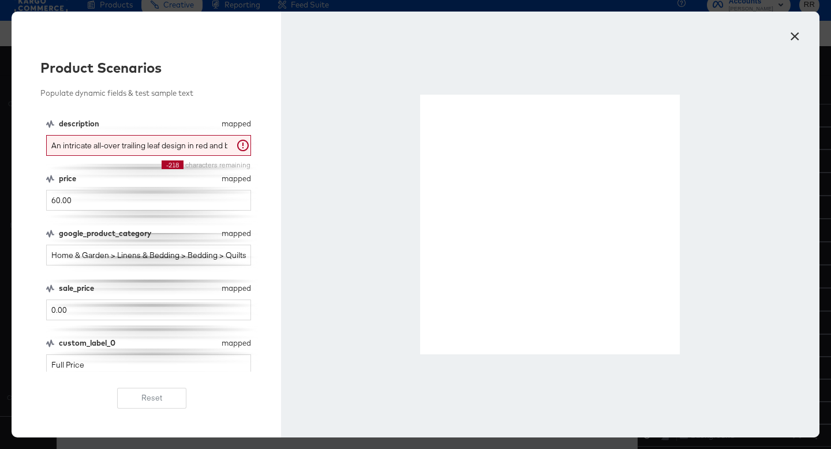
click at [789, 36] on button "×" at bounding box center [794, 33] width 21 height 21
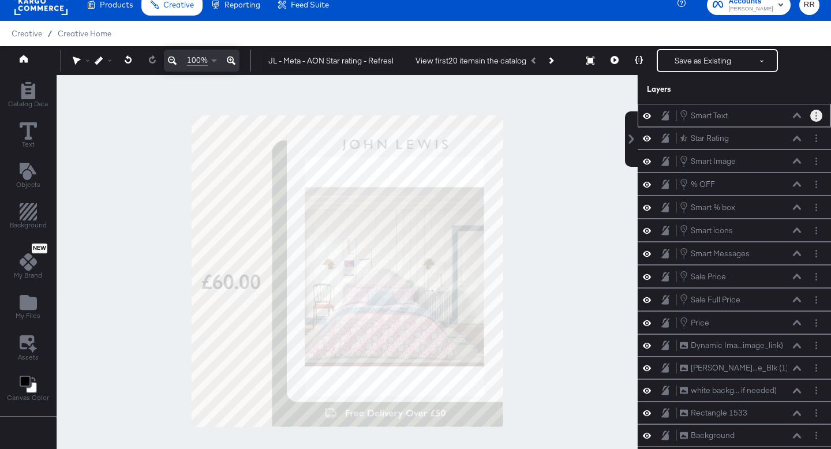
click at [815, 117] on icon "Layer Options" at bounding box center [816, 116] width 2 height 8
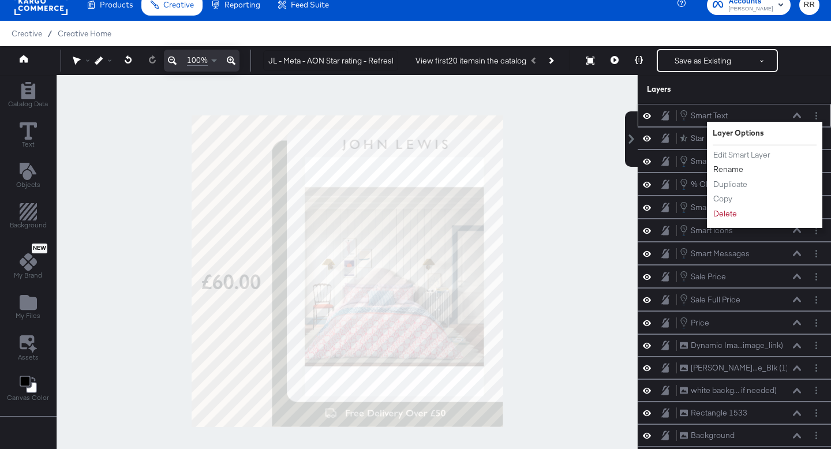
click at [734, 169] on button "Rename" at bounding box center [728, 169] width 31 height 12
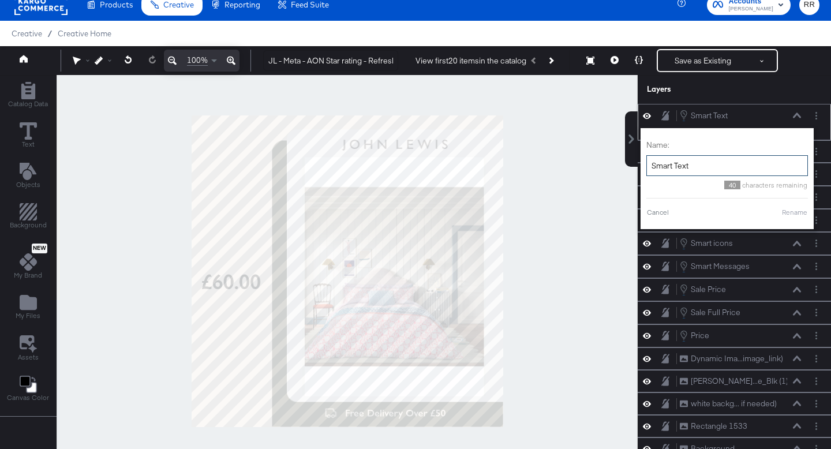
click at [713, 167] on input "Smart Text" at bounding box center [727, 165] width 162 height 21
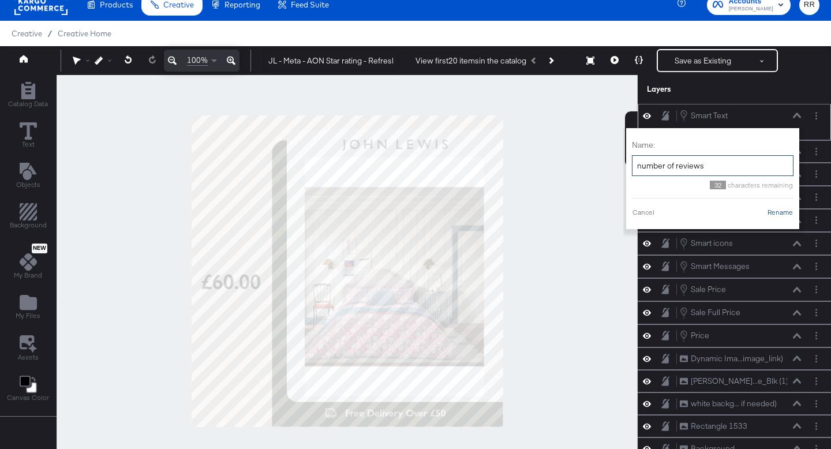
type input "number of reviews"
click at [777, 216] on button "Rename" at bounding box center [780, 212] width 27 height 10
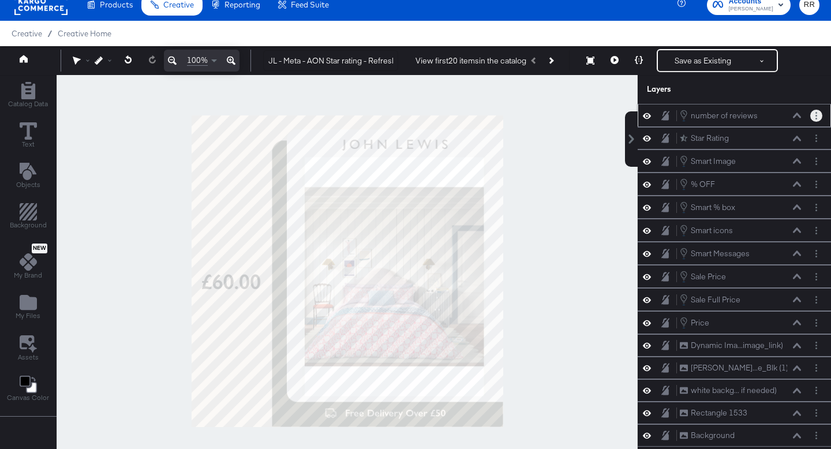
click at [820, 117] on button "Layer Options" at bounding box center [816, 116] width 12 height 12
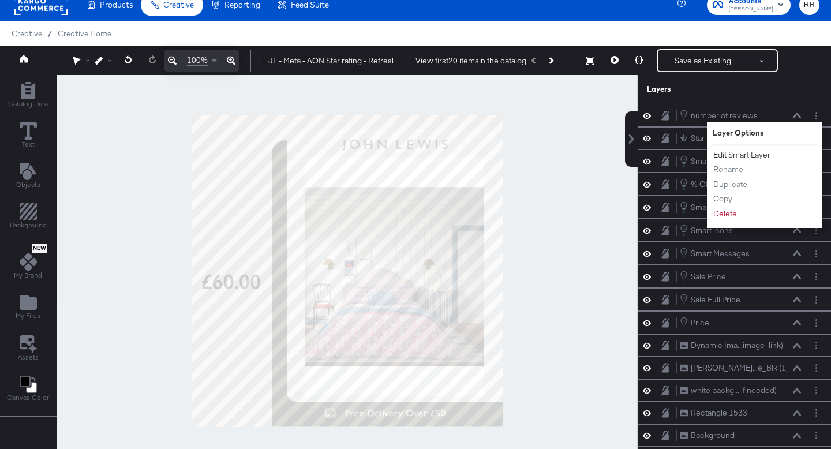
click at [760, 157] on button "Edit Smart Layer" at bounding box center [742, 155] width 58 height 12
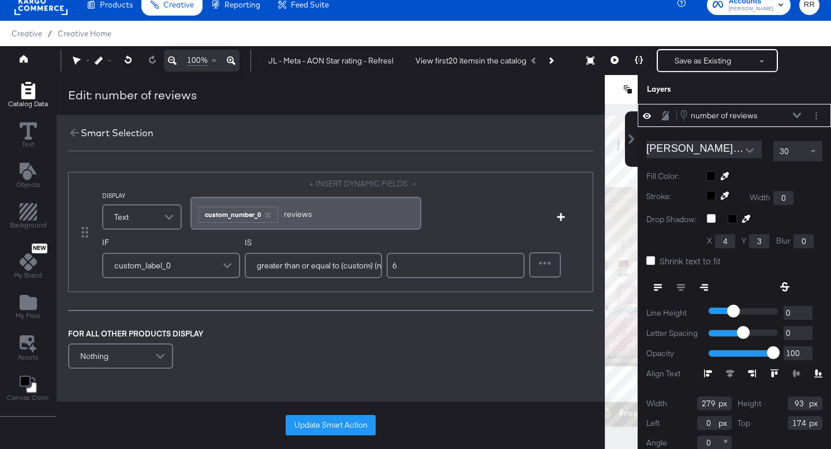
click at [211, 267] on div "custom_label_0" at bounding box center [171, 265] width 136 height 23
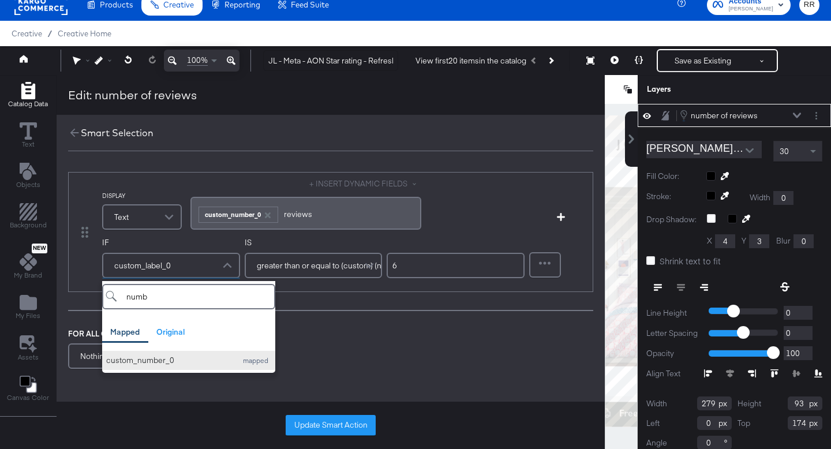
type input "numb"
click at [189, 366] on button "custom_number_0 mapped" at bounding box center [188, 360] width 173 height 19
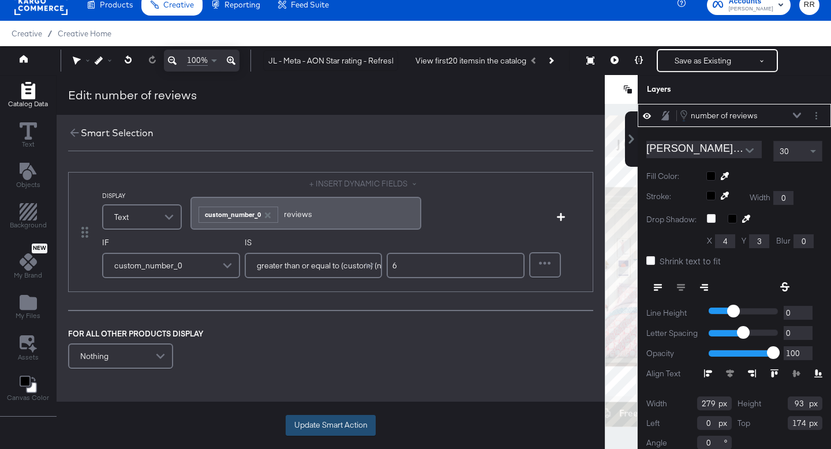
click at [342, 421] on button "Update Smart Action" at bounding box center [331, 425] width 90 height 21
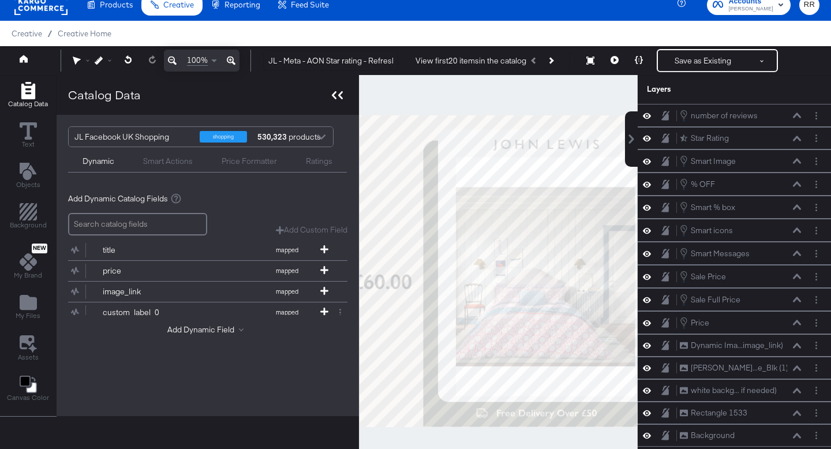
click at [336, 96] on icon at bounding box center [337, 95] width 11 height 8
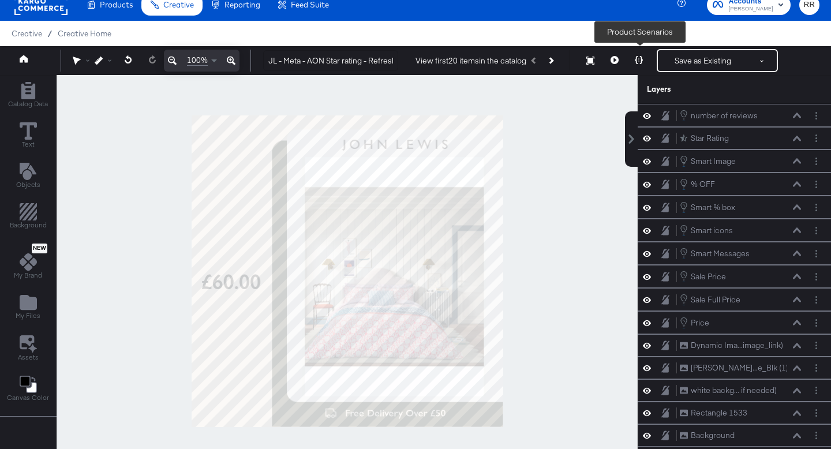
click at [638, 59] on icon at bounding box center [639, 60] width 8 height 8
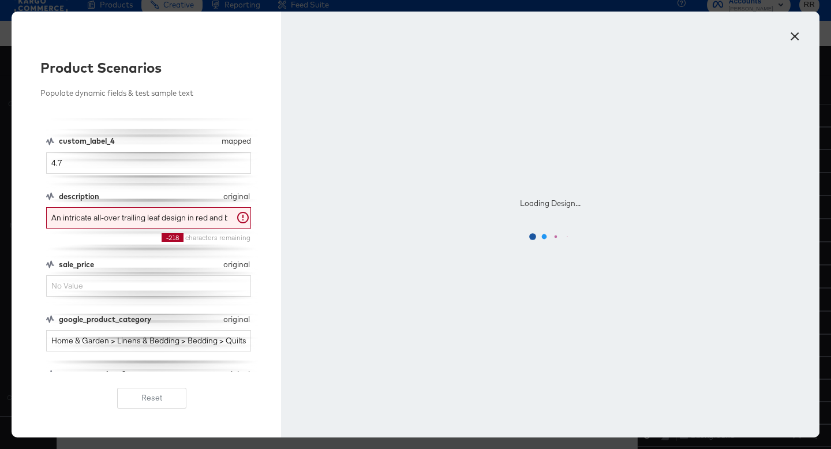
scroll to position [291, 0]
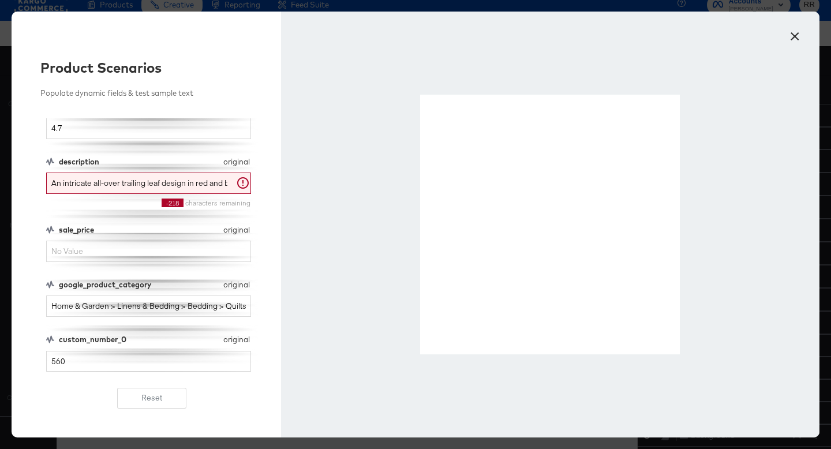
click at [793, 35] on button "×" at bounding box center [794, 33] width 21 height 21
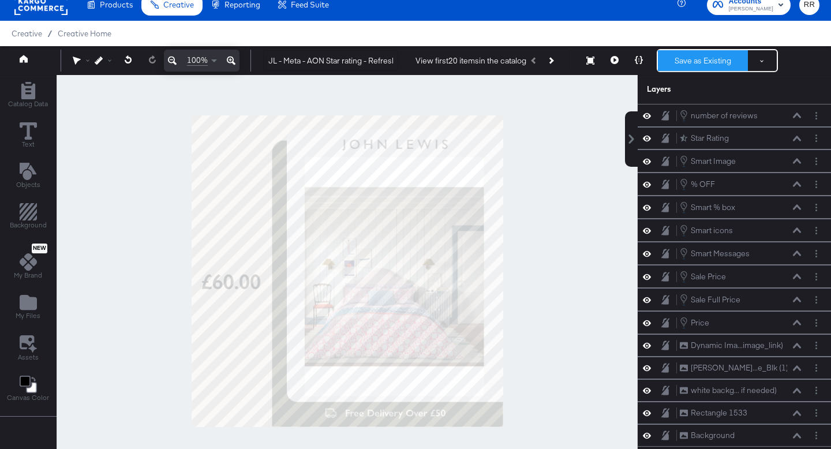
click at [695, 54] on button "Save as Existing" at bounding box center [703, 60] width 90 height 21
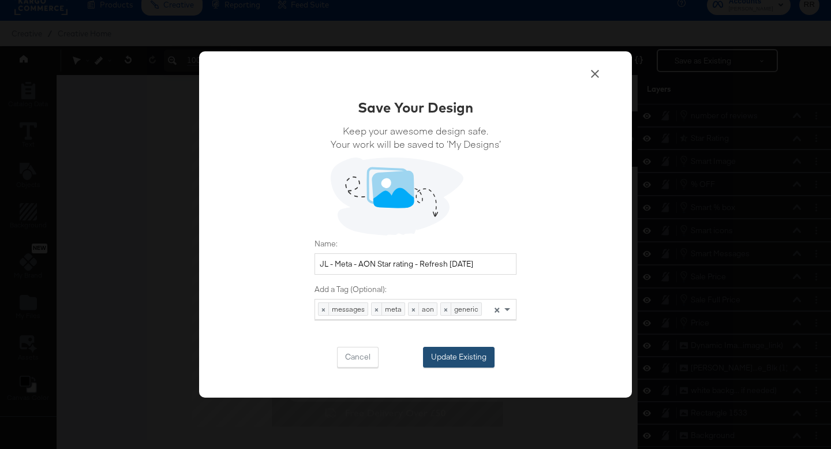
click at [451, 360] on button "Update Existing" at bounding box center [459, 357] width 72 height 21
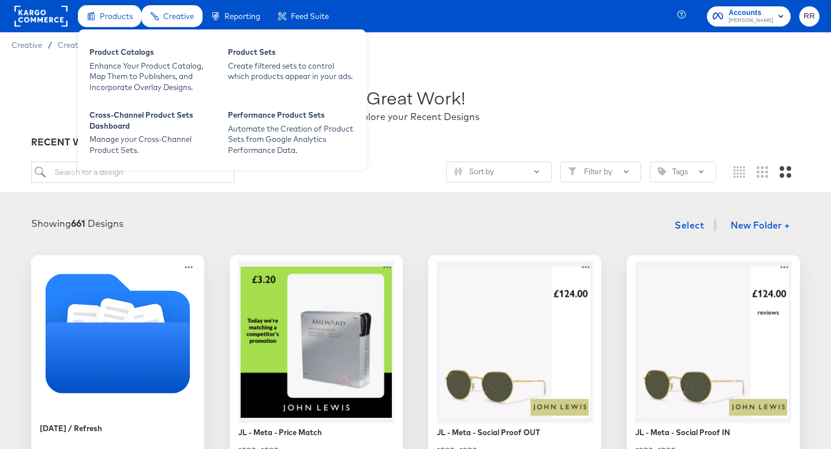
click at [103, 20] on span "Products" at bounding box center [116, 16] width 33 height 9
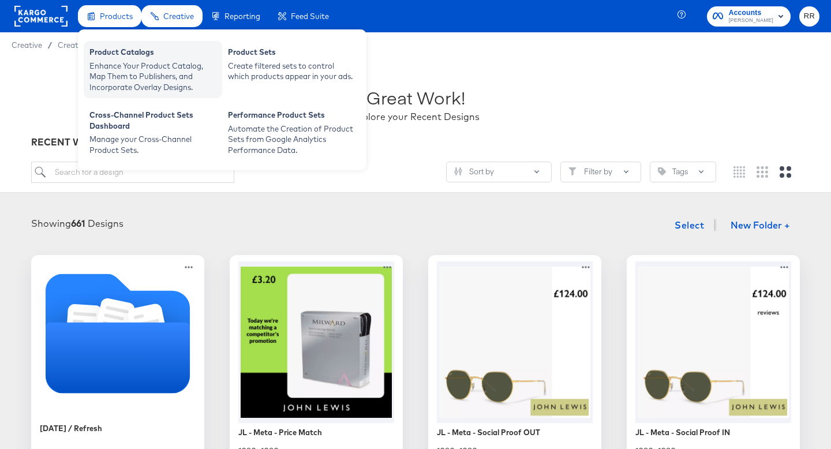
click at [108, 59] on div "Product Catalogs" at bounding box center [152, 54] width 127 height 14
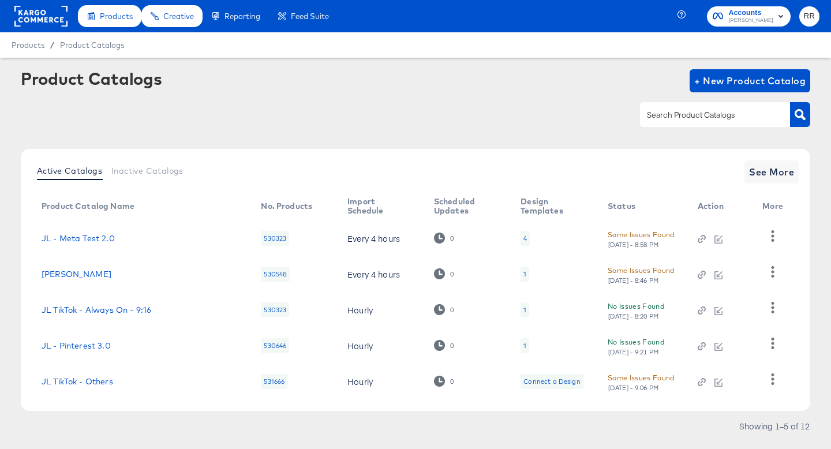
click at [704, 104] on div at bounding box center [715, 114] width 150 height 24
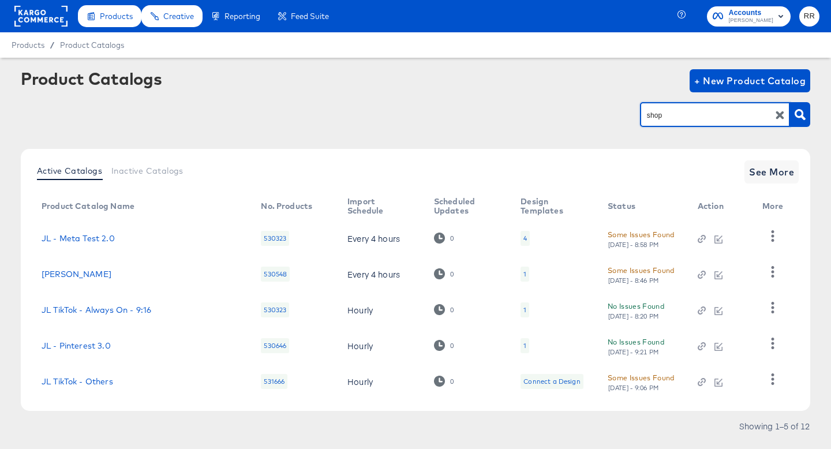
type input "shop"
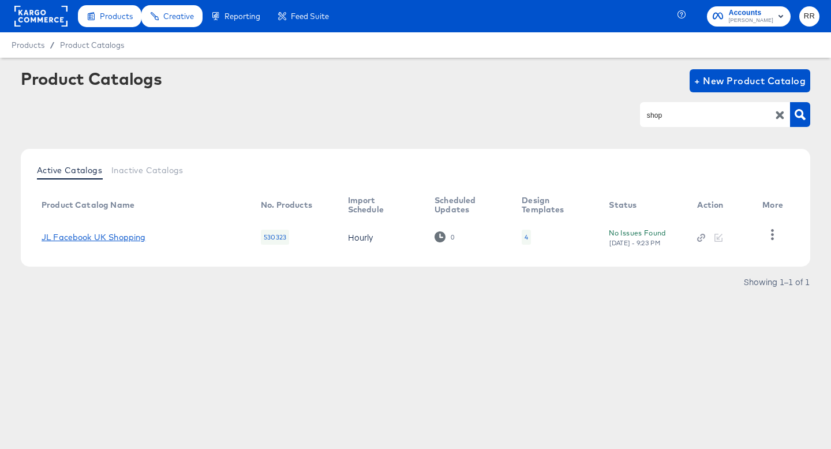
click at [125, 238] on link "JL Facebook UK Shopping" at bounding box center [94, 237] width 104 height 9
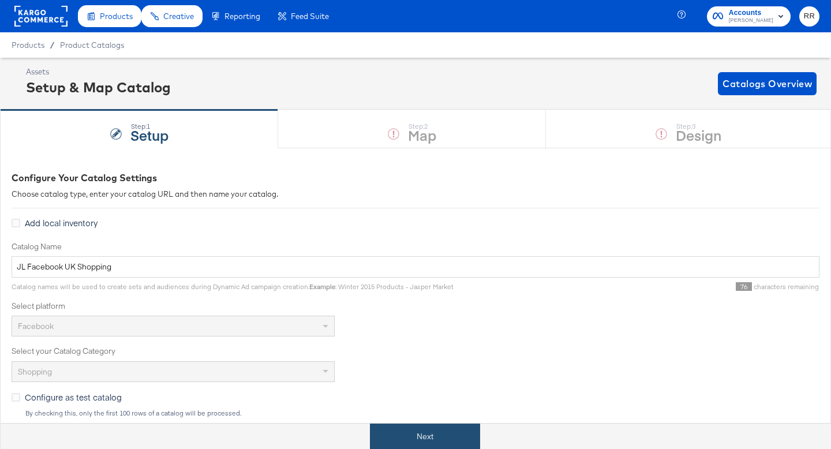
click at [407, 437] on button "Next" at bounding box center [425, 436] width 110 height 26
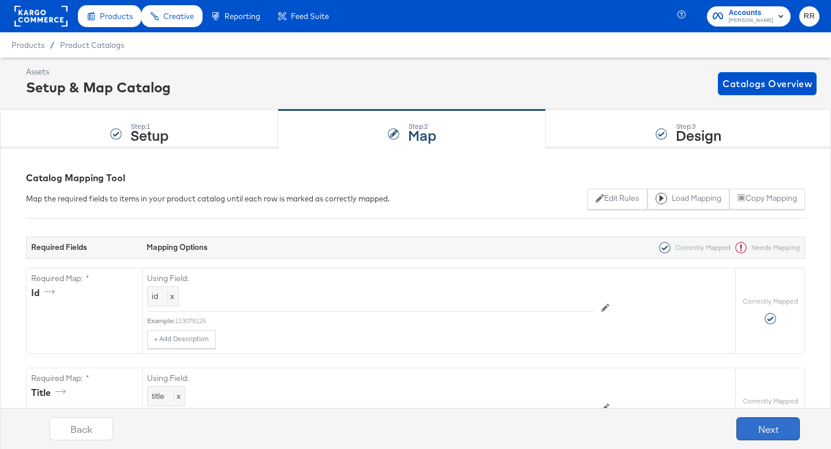
click at [782, 432] on button "Next" at bounding box center [767, 428] width 63 height 23
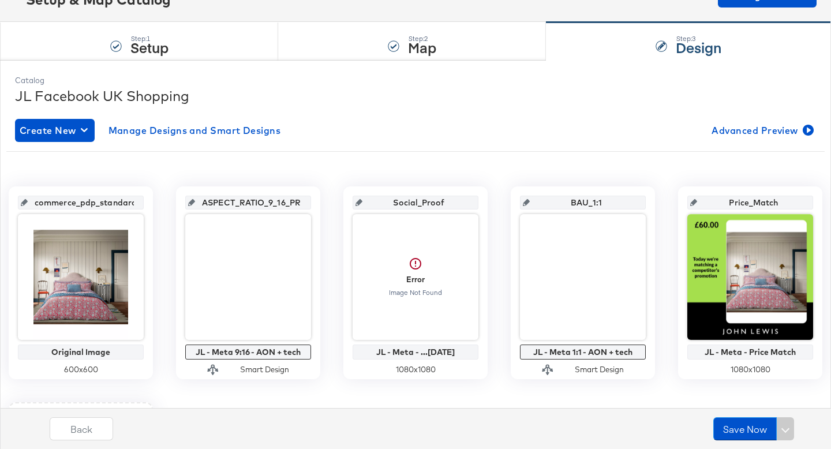
scroll to position [122, 0]
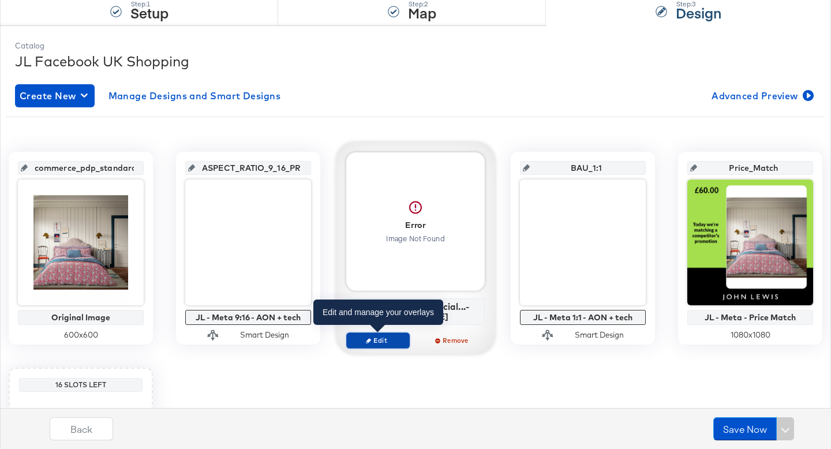
click at [384, 338] on span "Edit" at bounding box center [377, 340] width 53 height 9
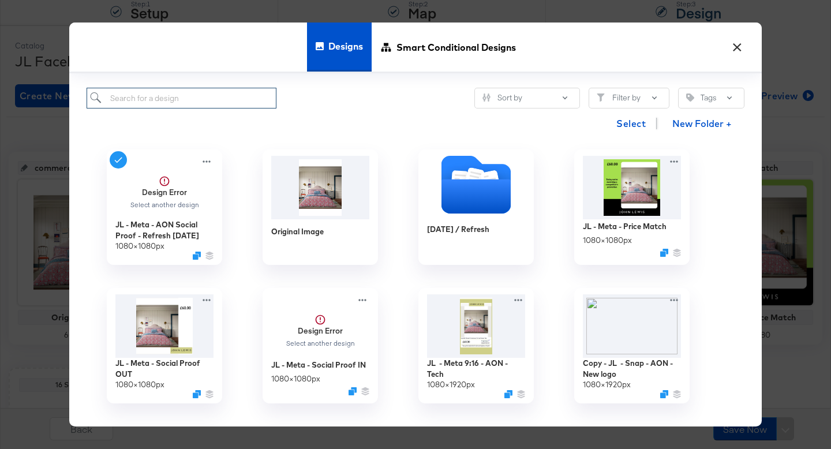
click at [216, 95] on input "search" at bounding box center [182, 98] width 190 height 21
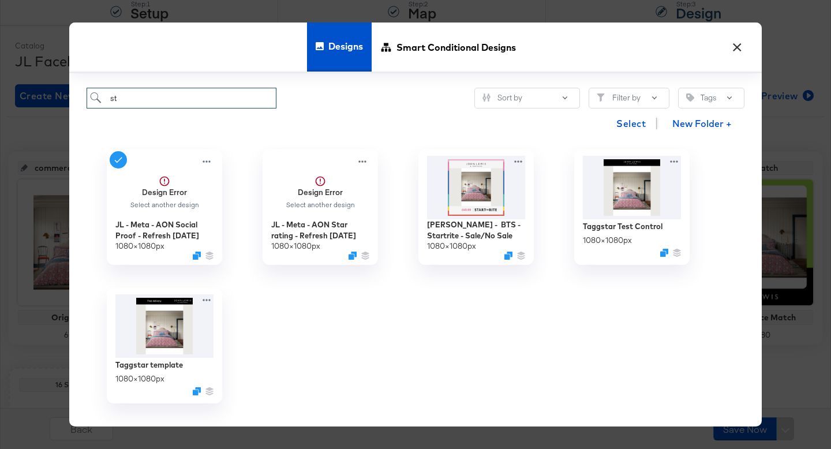
type input "s"
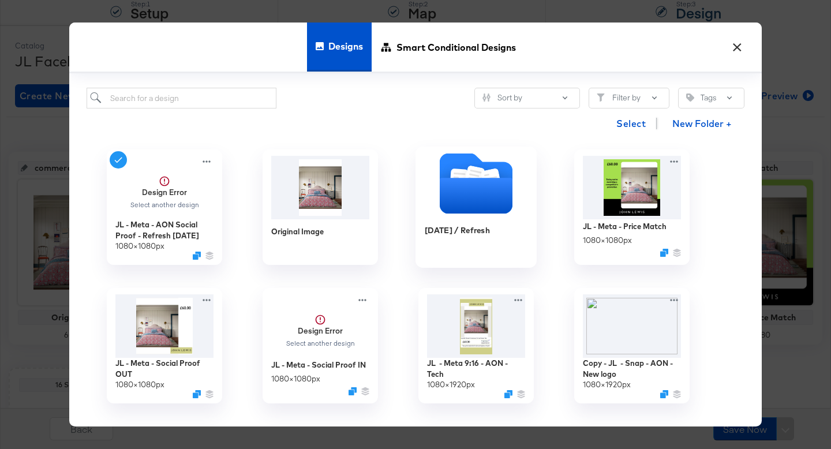
click at [497, 185] on icon "Folder" at bounding box center [476, 196] width 73 height 36
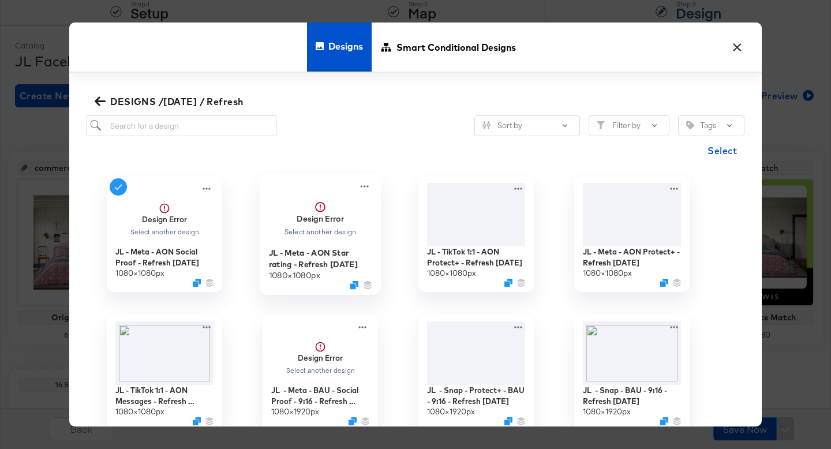
click at [333, 219] on strong "Design Error" at bounding box center [320, 218] width 47 height 11
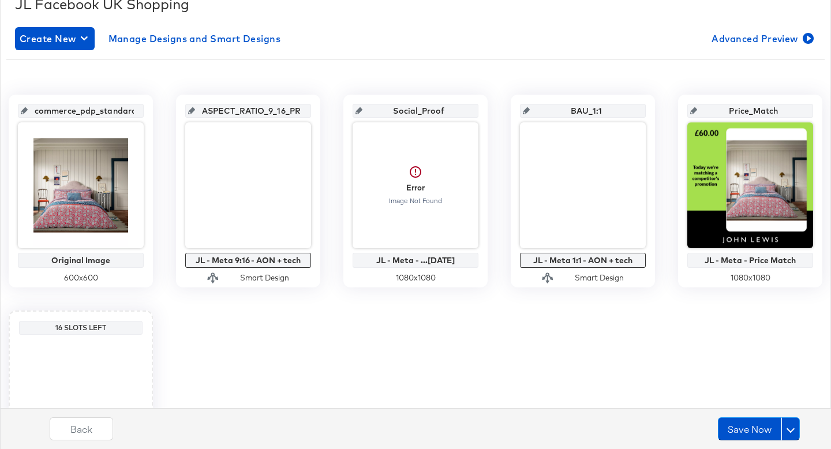
scroll to position [183, 0]
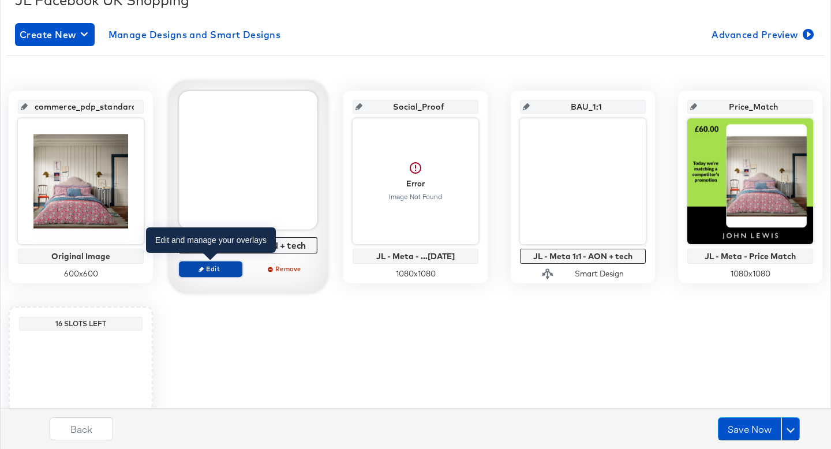
click at [224, 267] on span "Edit" at bounding box center [210, 268] width 53 height 9
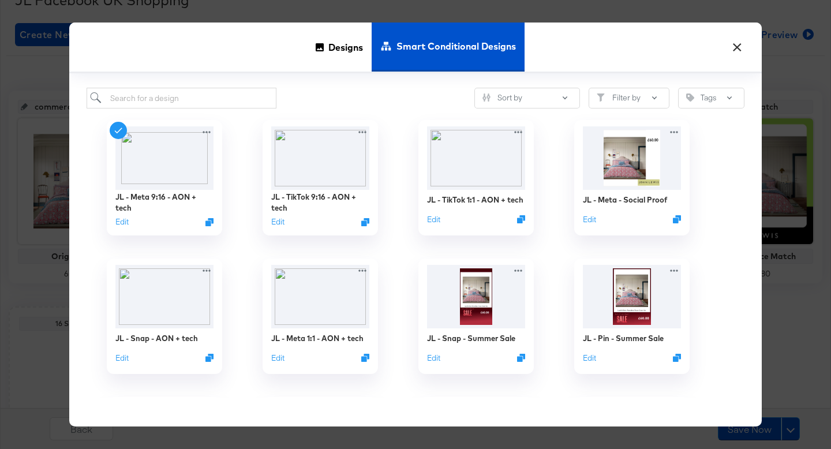
click at [736, 50] on button "×" at bounding box center [736, 44] width 21 height 21
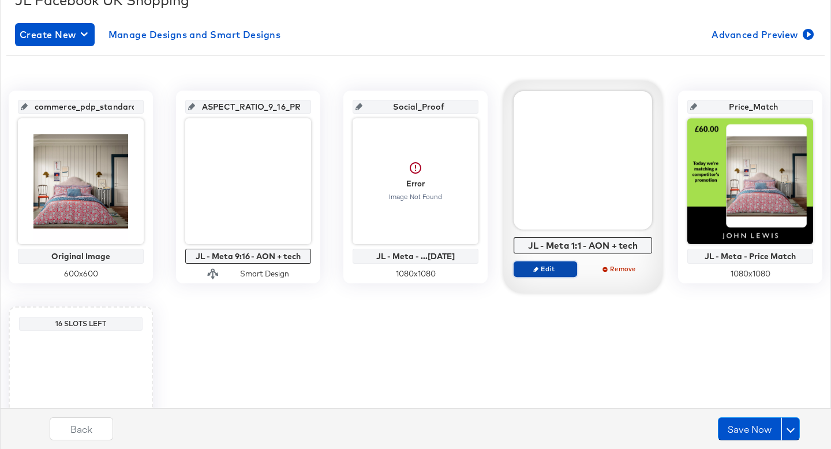
click at [535, 268] on icon "button" at bounding box center [535, 269] width 5 height 5
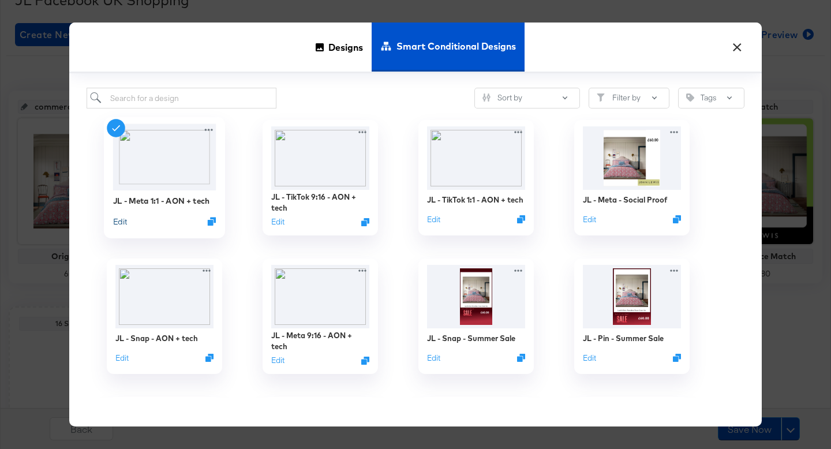
click at [126, 220] on button "Edit" at bounding box center [120, 221] width 14 height 11
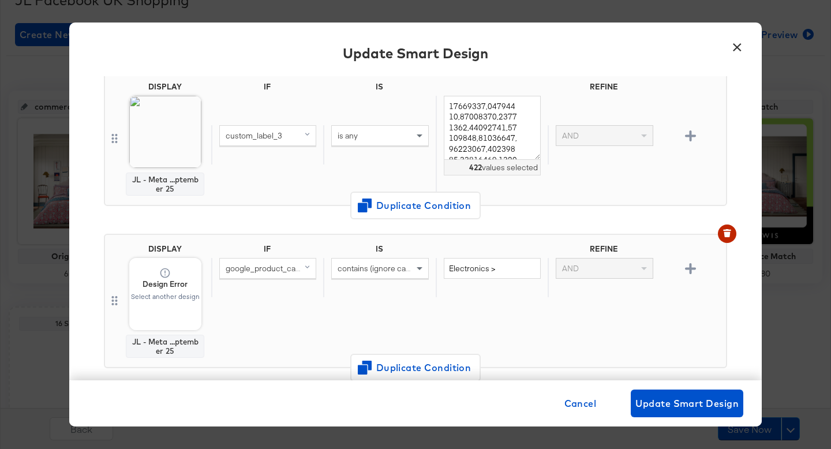
scroll to position [133, 0]
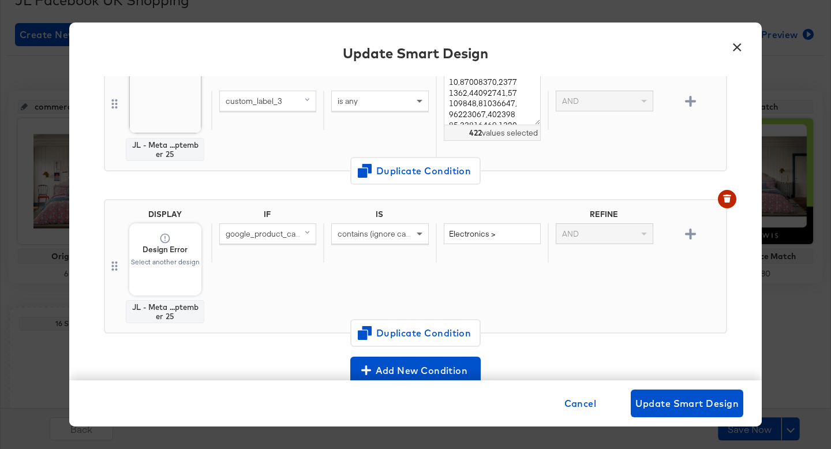
click at [173, 273] on span "Design Error Select another design" at bounding box center [165, 259] width 72 height 72
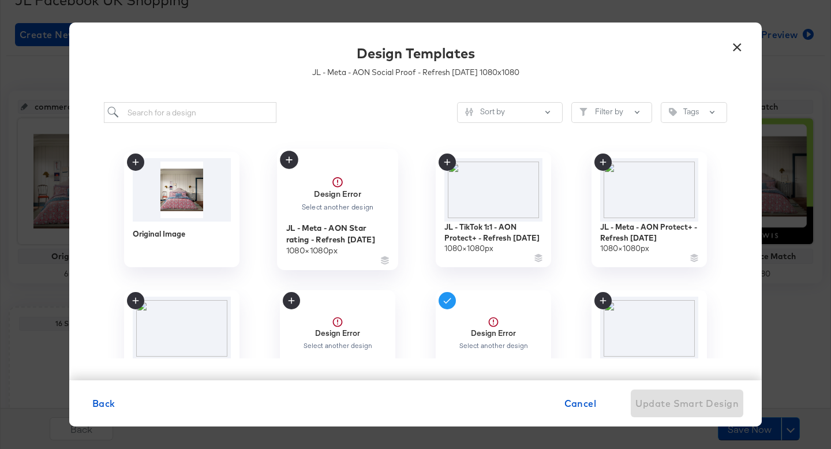
click at [348, 197] on strong "Design Error" at bounding box center [337, 193] width 47 height 11
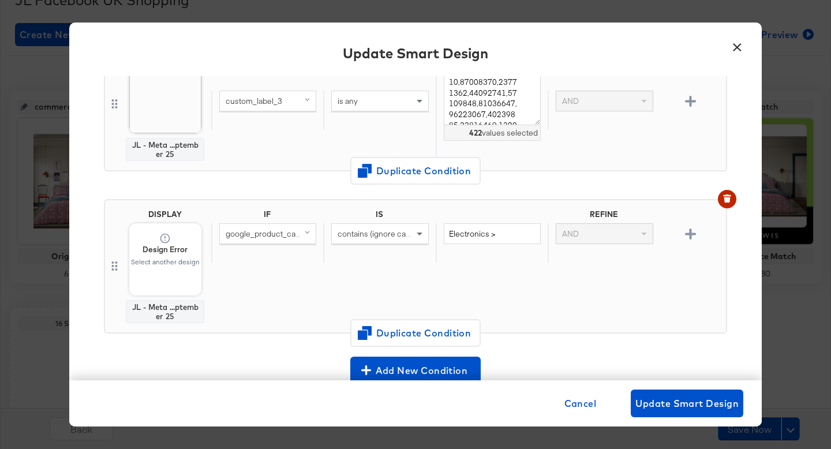
scroll to position [319, 0]
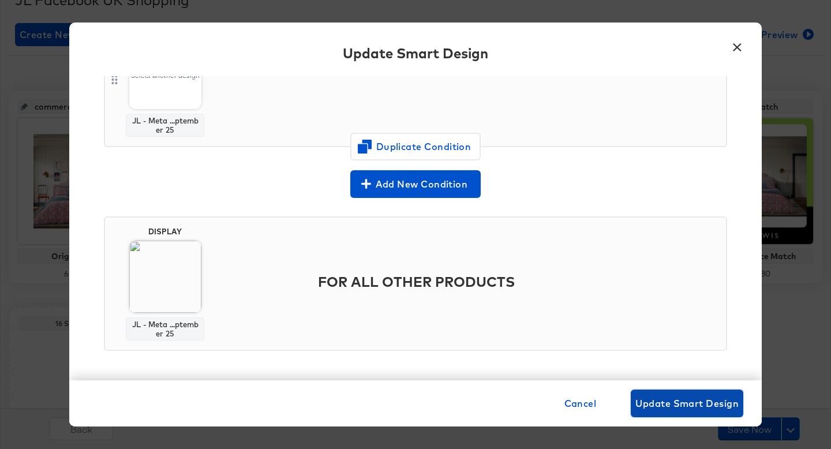
click at [700, 399] on span "Update Smart Design" at bounding box center [686, 403] width 103 height 16
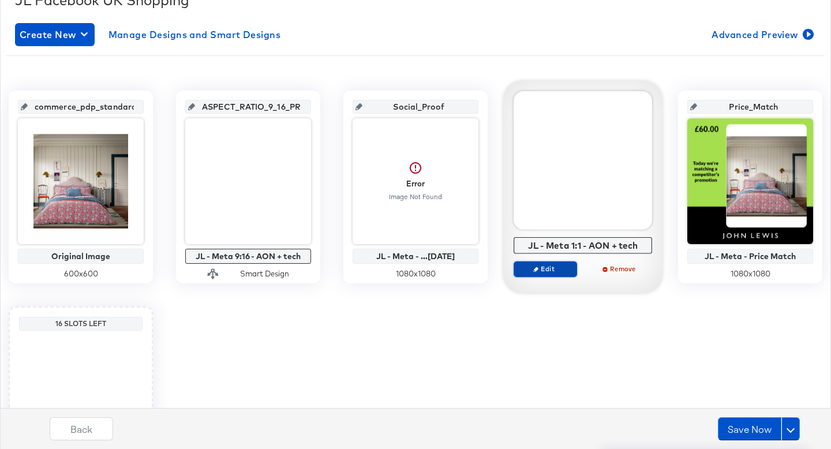
click at [546, 269] on span "Edit" at bounding box center [545, 268] width 53 height 9
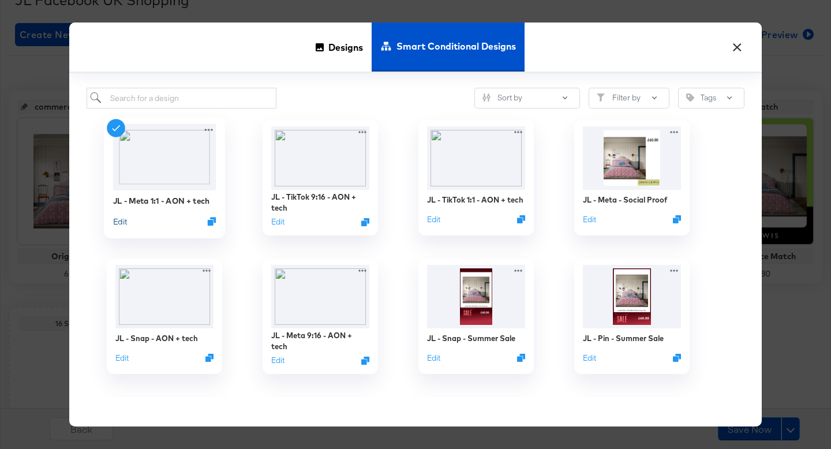
click at [122, 220] on button "Edit" at bounding box center [120, 221] width 14 height 11
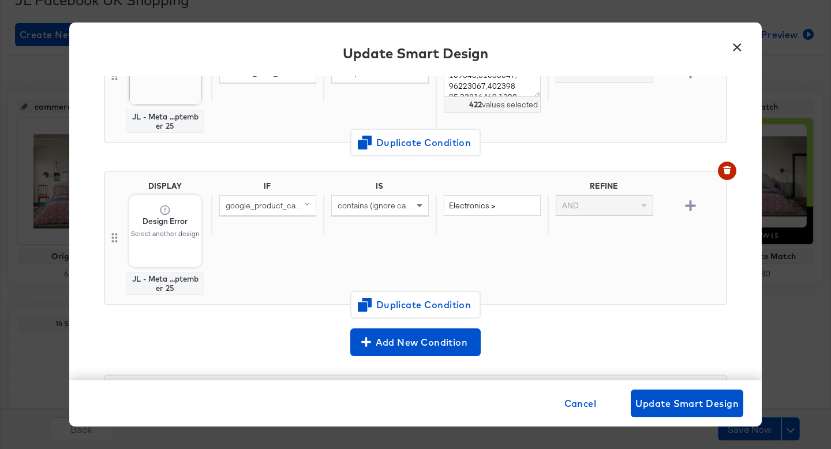
scroll to position [190, 0]
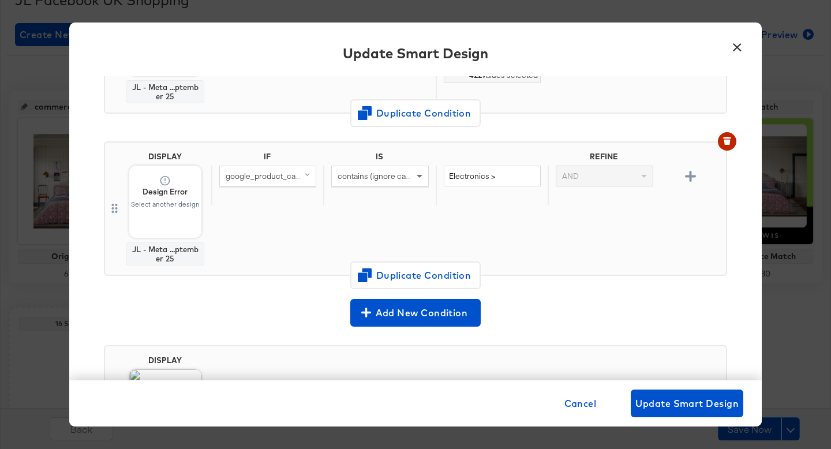
click at [266, 181] on span "google_product_category" at bounding box center [272, 176] width 93 height 10
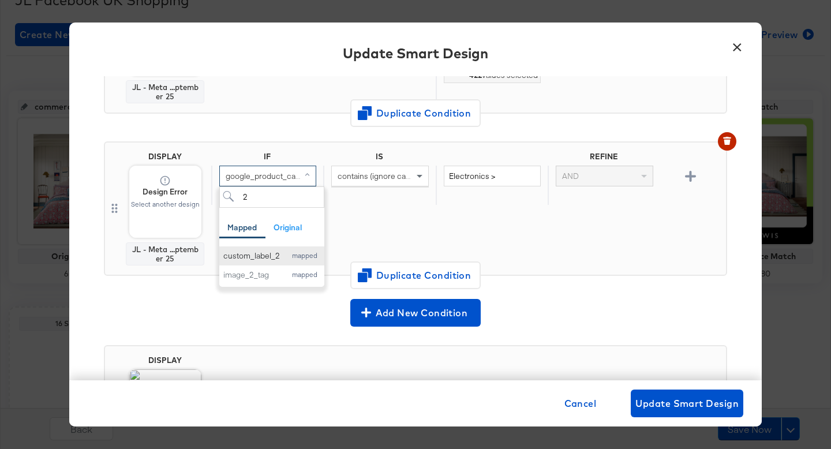
type input "2"
click at [264, 254] on div "custom_label_2" at bounding box center [251, 255] width 57 height 11
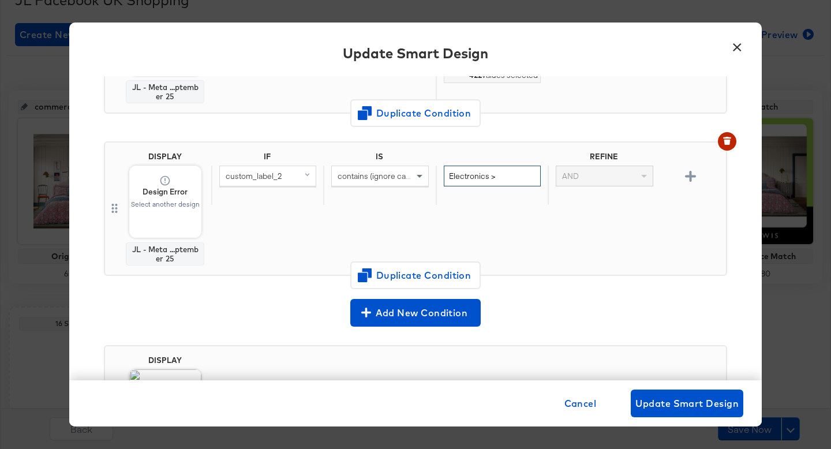
click at [478, 182] on input "Electronics >" at bounding box center [492, 176] width 97 height 21
type input "tech"
click at [508, 208] on div "IF IS REFINE custom_label_2 contains (ignore case) tech AND" at bounding box center [466, 209] width 510 height 114
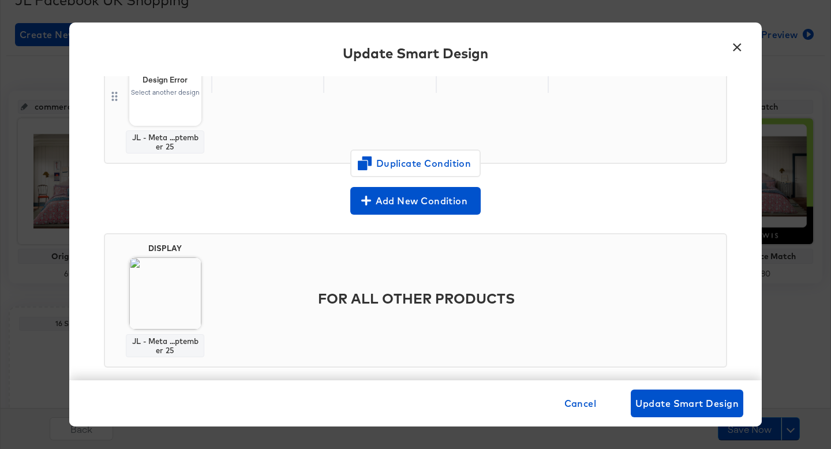
scroll to position [319, 0]
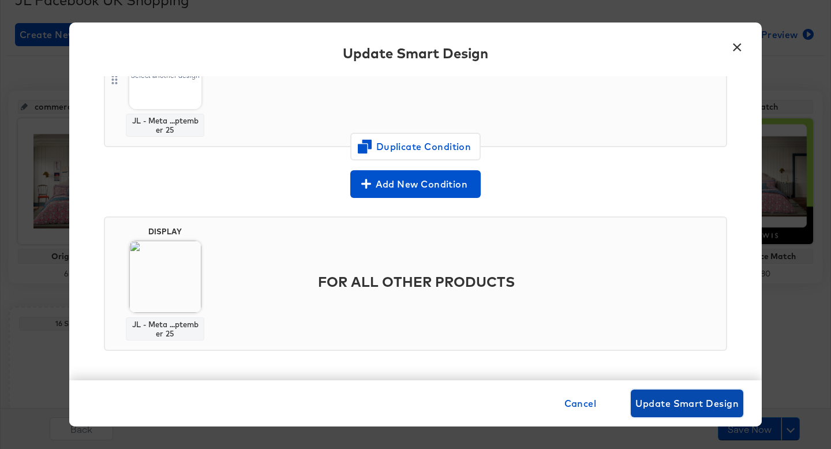
click at [702, 405] on span "Update Smart Design" at bounding box center [686, 403] width 103 height 16
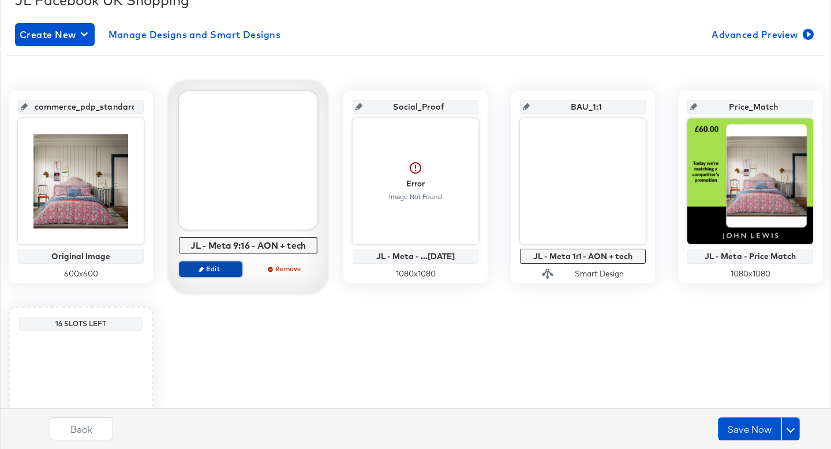
click at [205, 267] on span "Edit" at bounding box center [210, 268] width 53 height 9
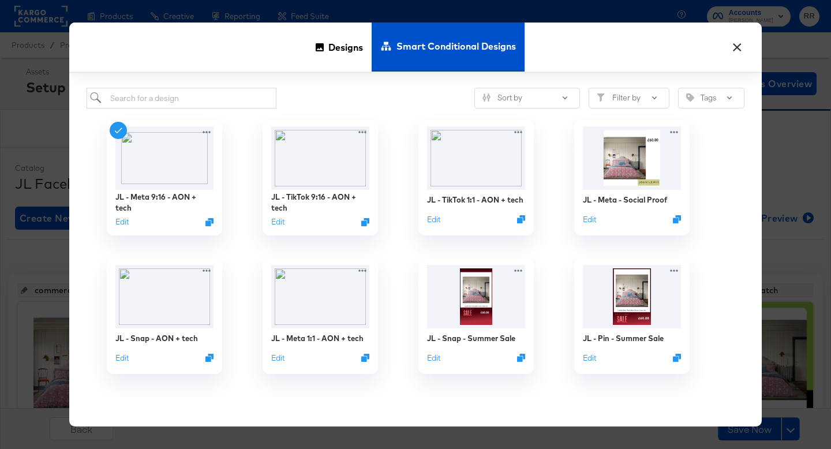
scroll to position [183, 0]
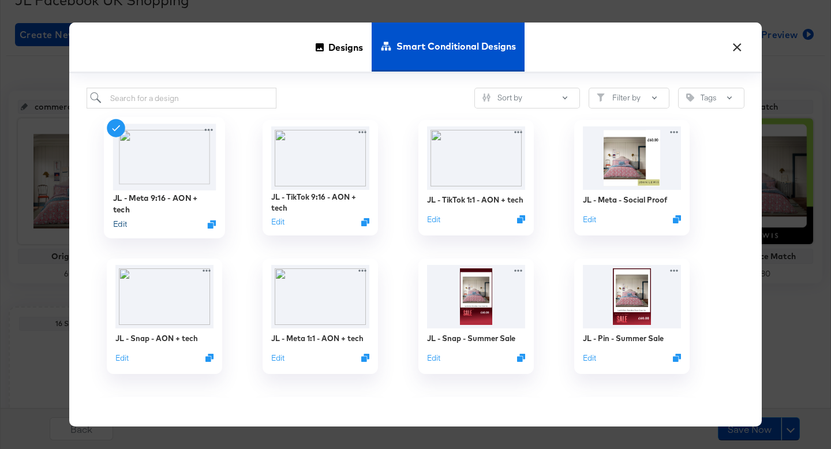
click at [123, 222] on button "Edit" at bounding box center [120, 224] width 14 height 11
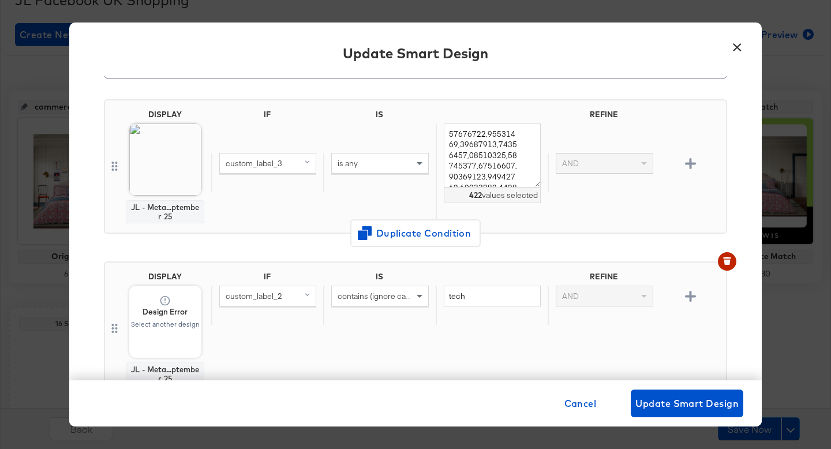
scroll to position [81, 0]
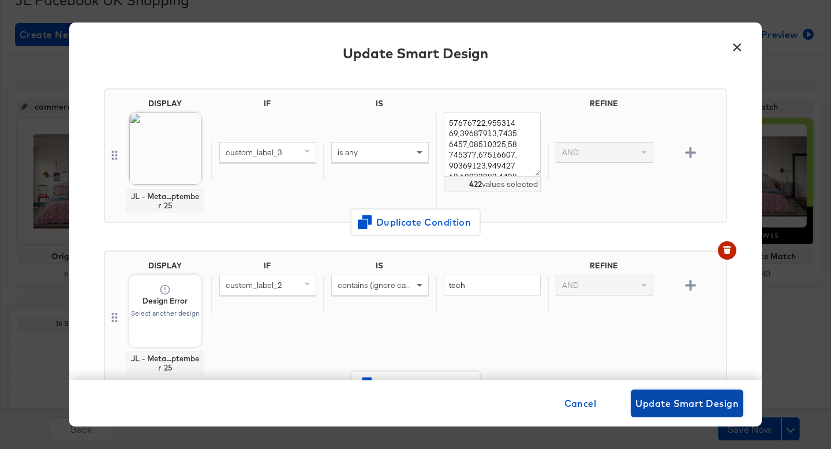
click at [647, 402] on span "Update Smart Design" at bounding box center [686, 403] width 103 height 16
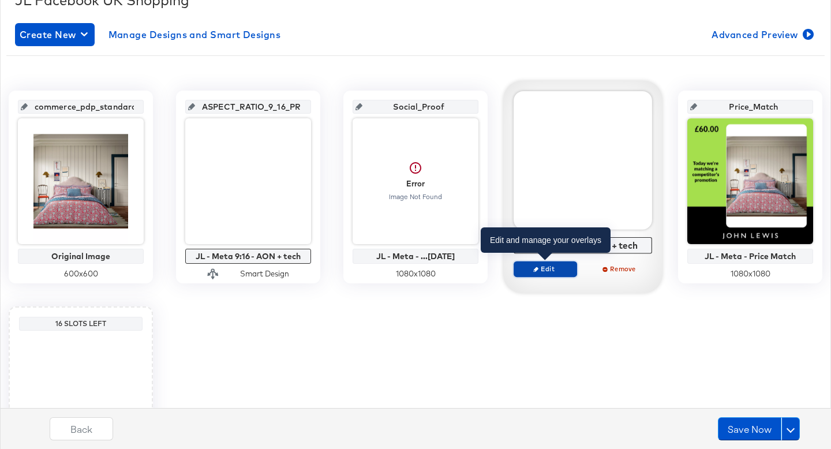
click at [542, 269] on span "Edit" at bounding box center [545, 268] width 53 height 9
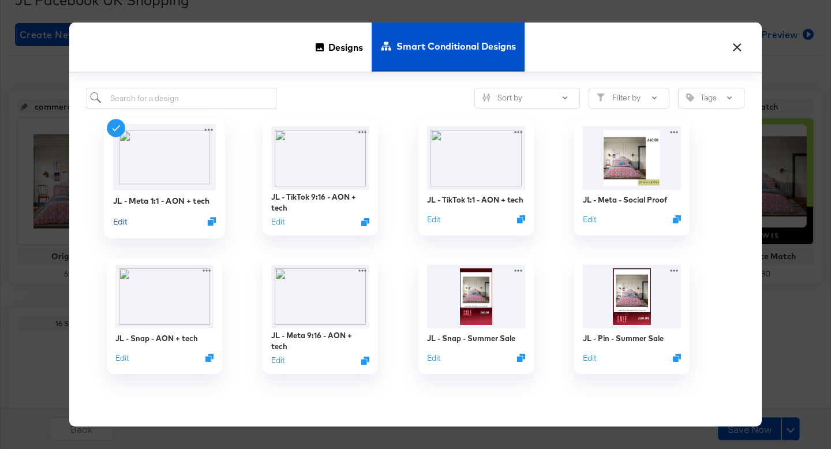
click at [117, 221] on button "Edit" at bounding box center [120, 221] width 14 height 11
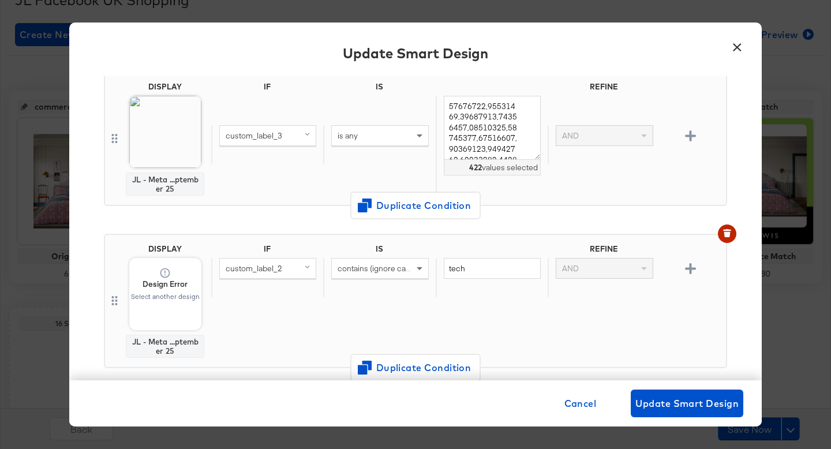
scroll to position [147, 0]
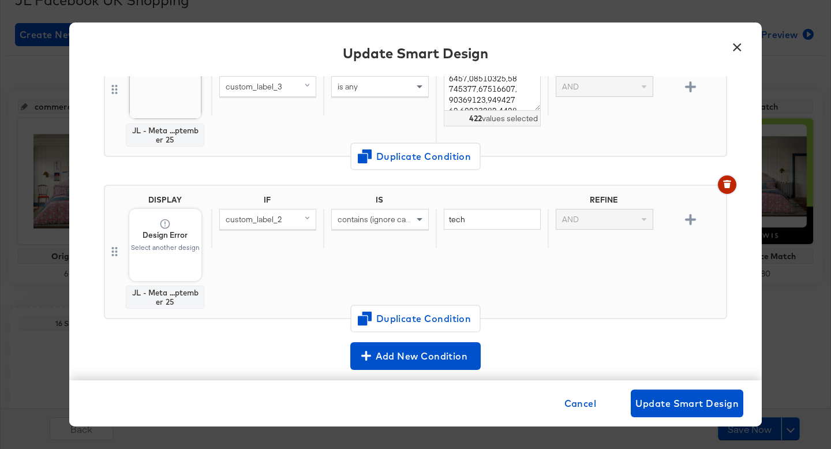
click at [730, 185] on icon "button" at bounding box center [727, 184] width 8 height 8
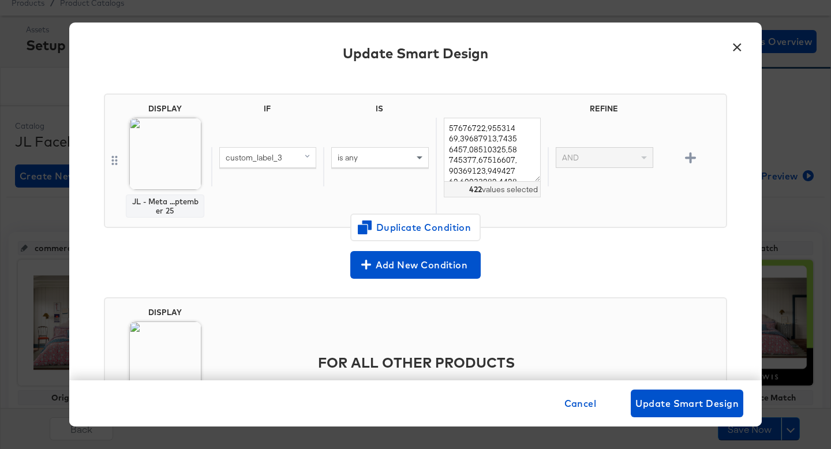
scroll to position [0, 0]
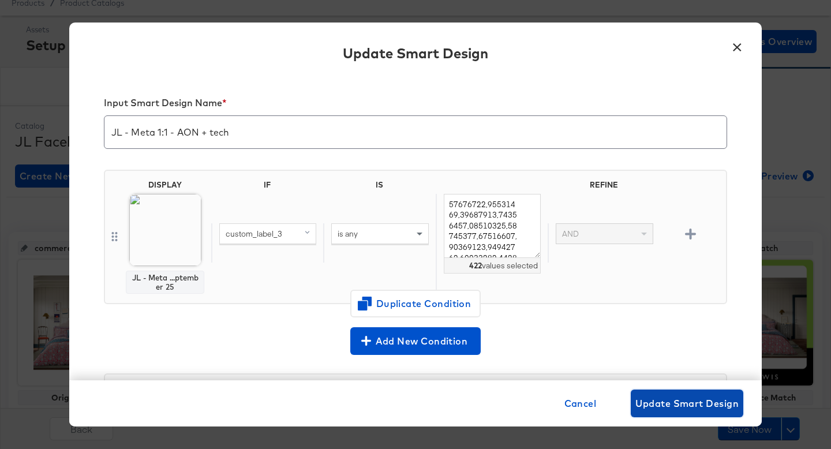
click at [647, 405] on span "Update Smart Design" at bounding box center [686, 403] width 103 height 16
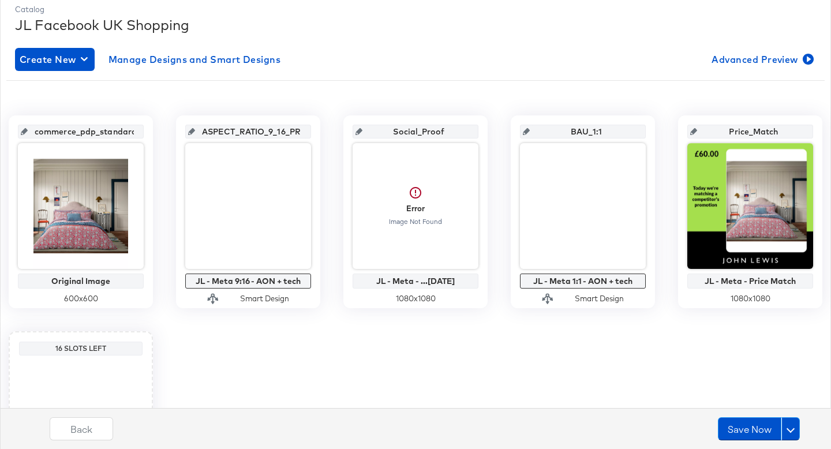
scroll to position [155, 0]
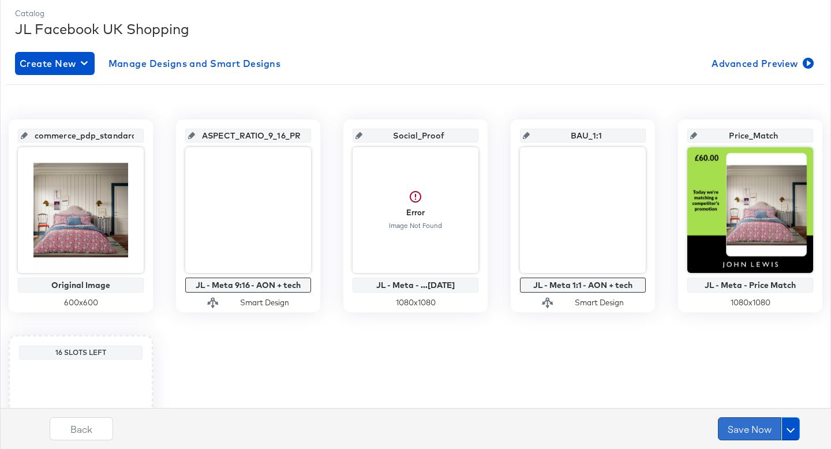
click at [742, 431] on button "Save Now" at bounding box center [749, 428] width 63 height 23
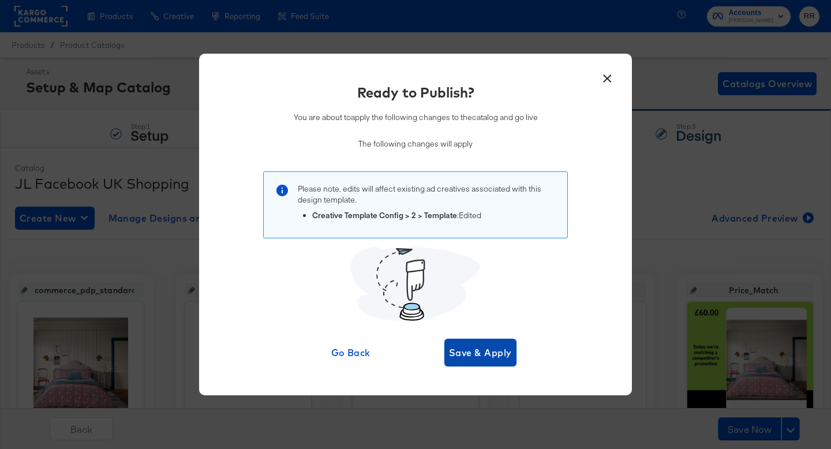
click at [475, 355] on span "Save & Apply" at bounding box center [480, 352] width 63 height 16
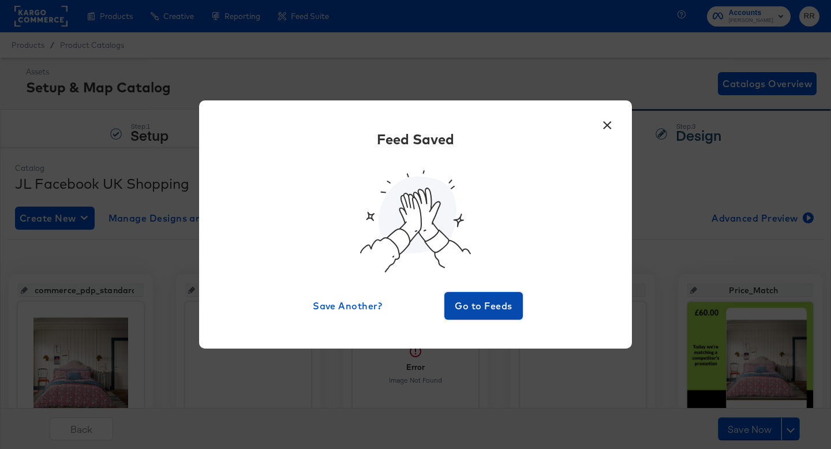
click at [471, 314] on button "Go to Feeds" at bounding box center [483, 306] width 78 height 28
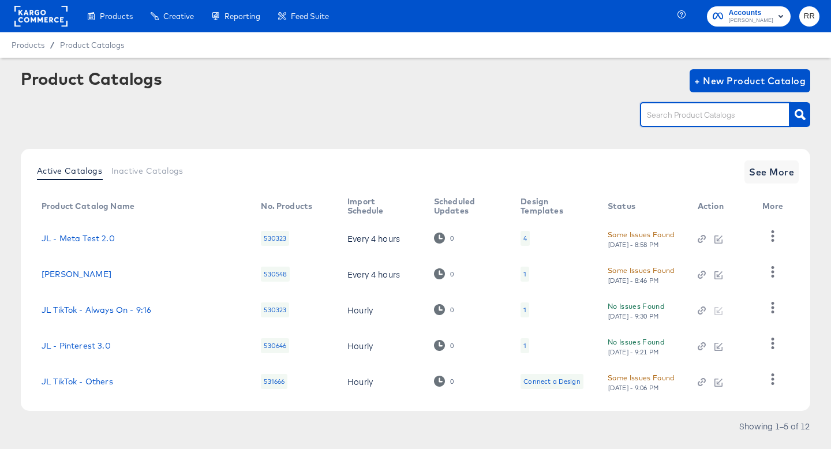
click at [685, 114] on input "text" at bounding box center [705, 114] width 123 height 13
type input "shop"
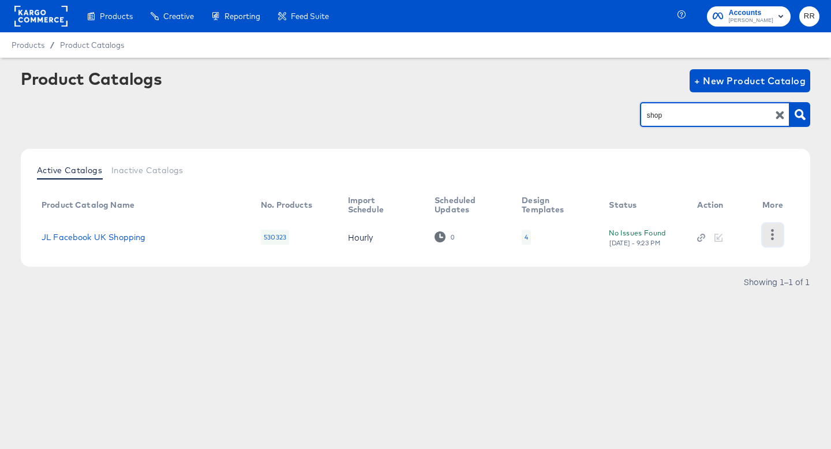
click at [773, 235] on icon "button" at bounding box center [772, 234] width 11 height 11
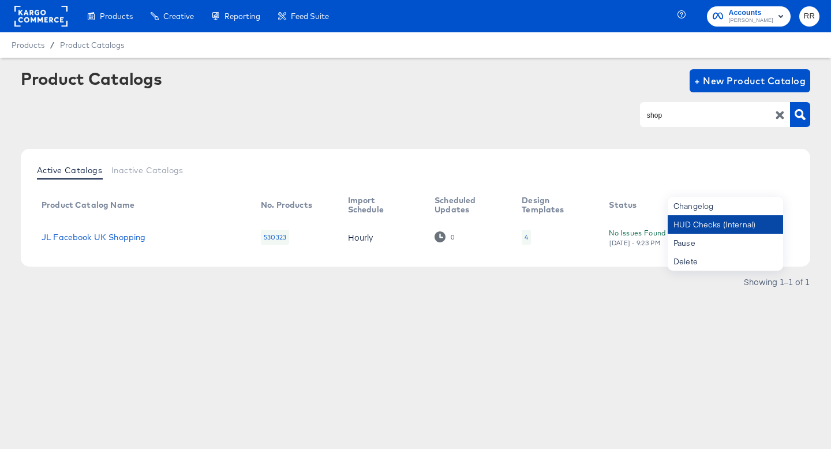
click at [754, 223] on div "HUD Checks (Internal)" at bounding box center [725, 224] width 115 height 18
